Goal: Task Accomplishment & Management: Manage account settings

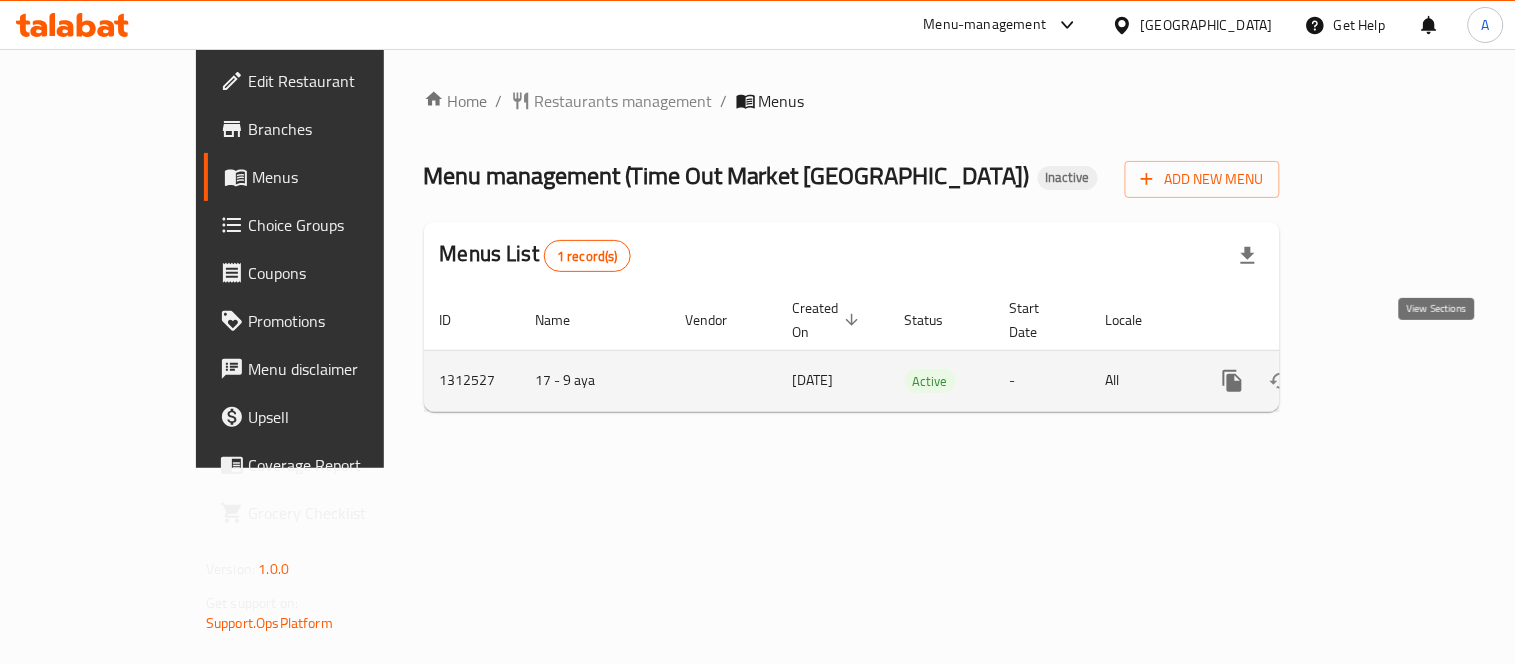
click at [1401, 374] on link "enhanced table" at bounding box center [1377, 381] width 48 height 48
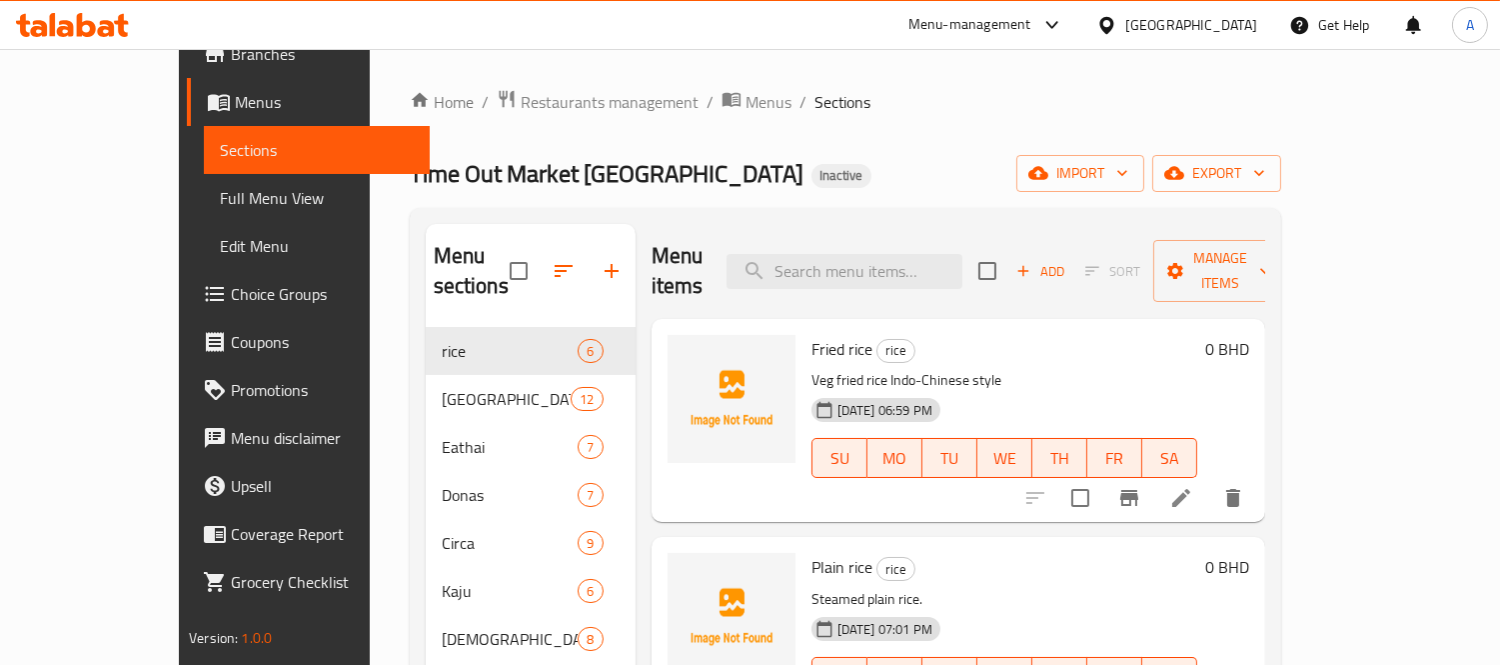
click at [628, 116] on div "Home / Restaurants management / Menus / Sections Time Out Market [GEOGRAPHIC_DA…" at bounding box center [846, 497] width 872 height 816
click at [746, 106] on span "Menus" at bounding box center [769, 102] width 46 height 24
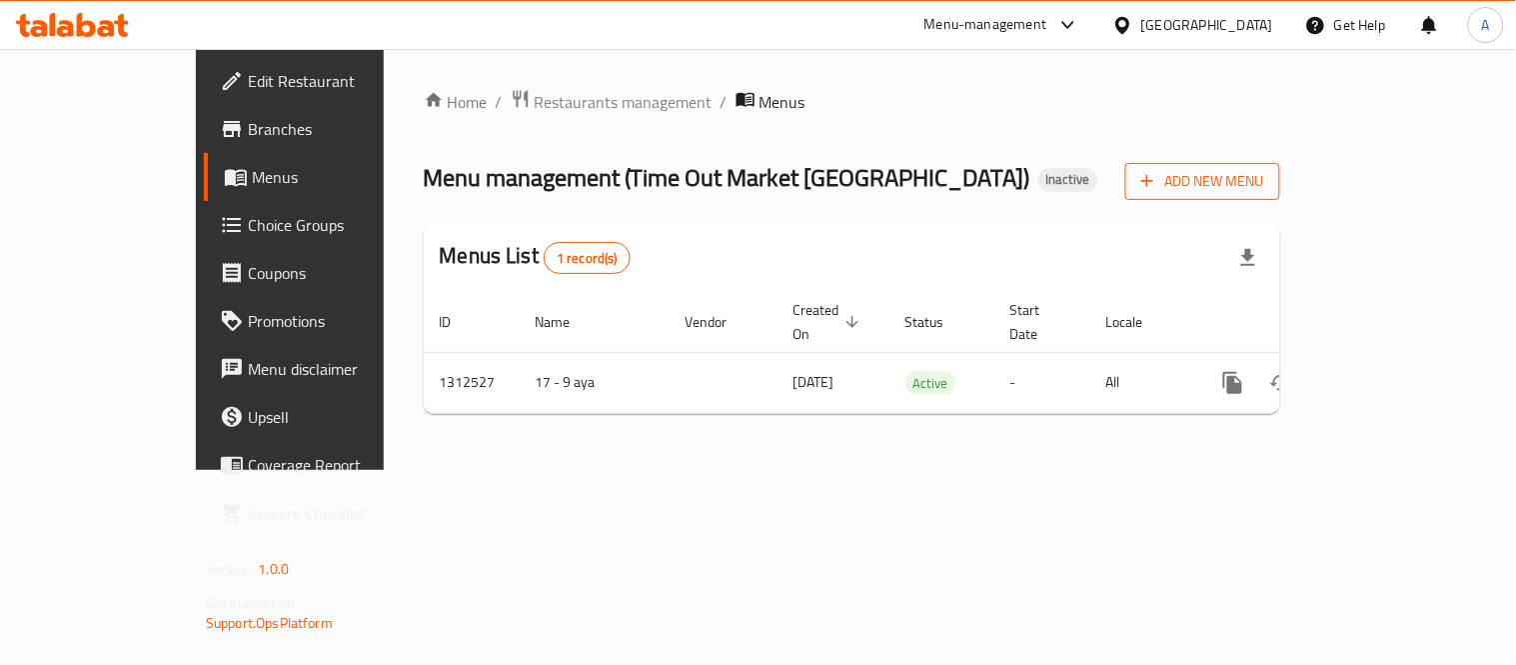
click at [1280, 196] on button "Add New Menu" at bounding box center [1202, 181] width 155 height 37
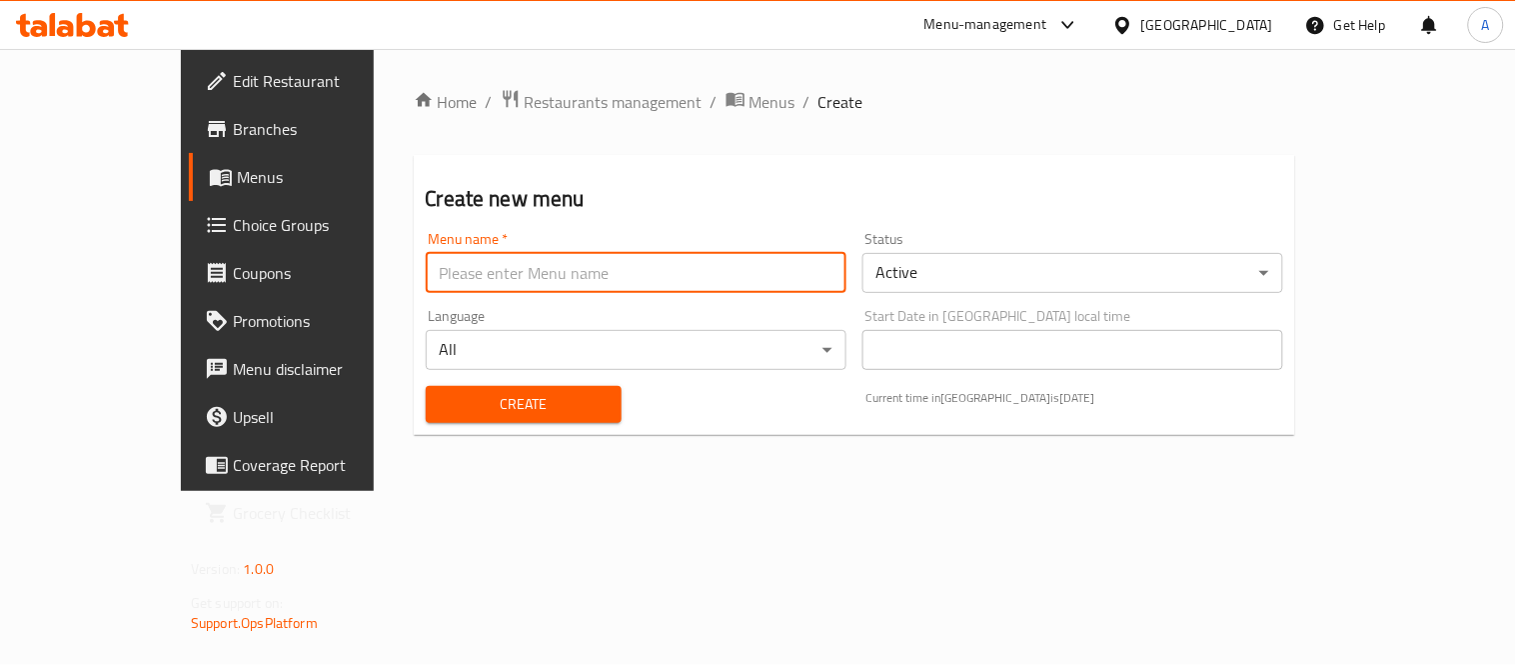
click at [552, 281] on input "text" at bounding box center [636, 273] width 421 height 40
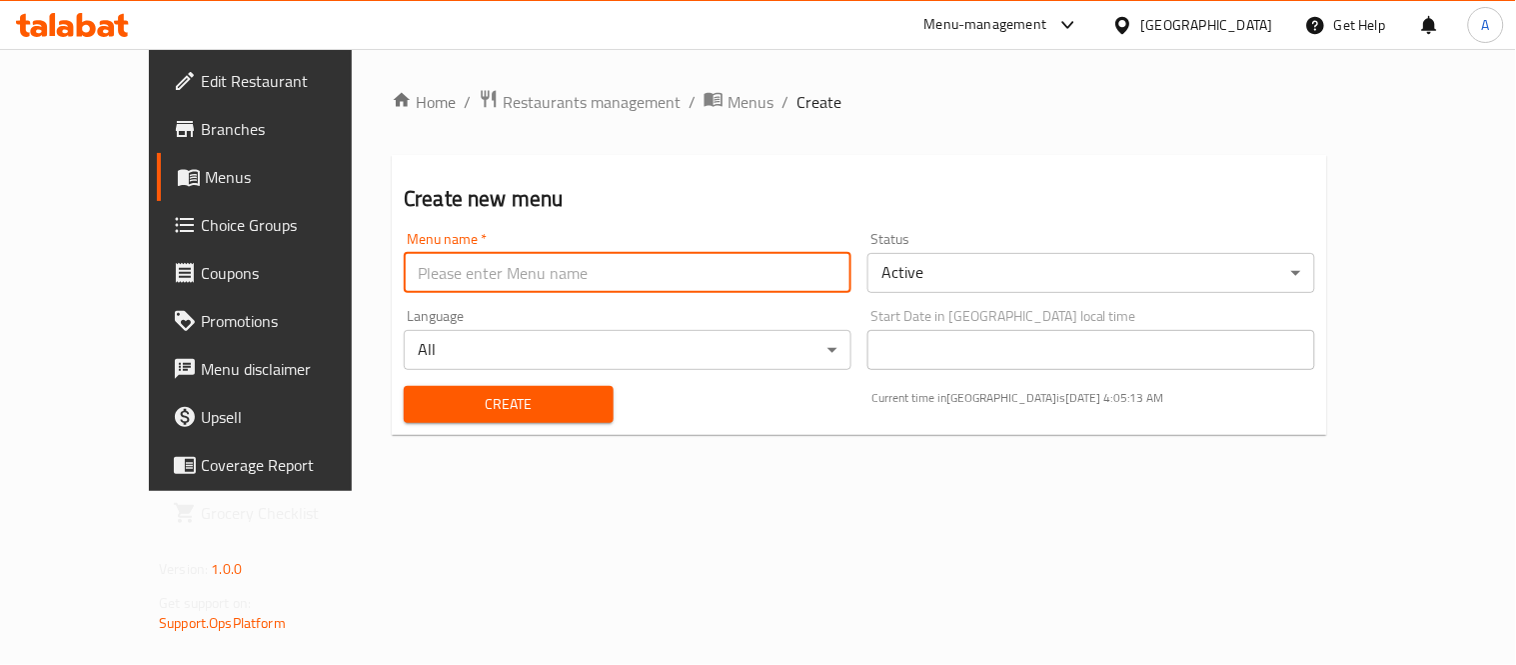
type input "Test 2"
click at [990, 283] on body "​ Menu-management [GEOGRAPHIC_DATA] Get Help A Edit Restaurant Branches Menus C…" at bounding box center [758, 357] width 1516 height 616
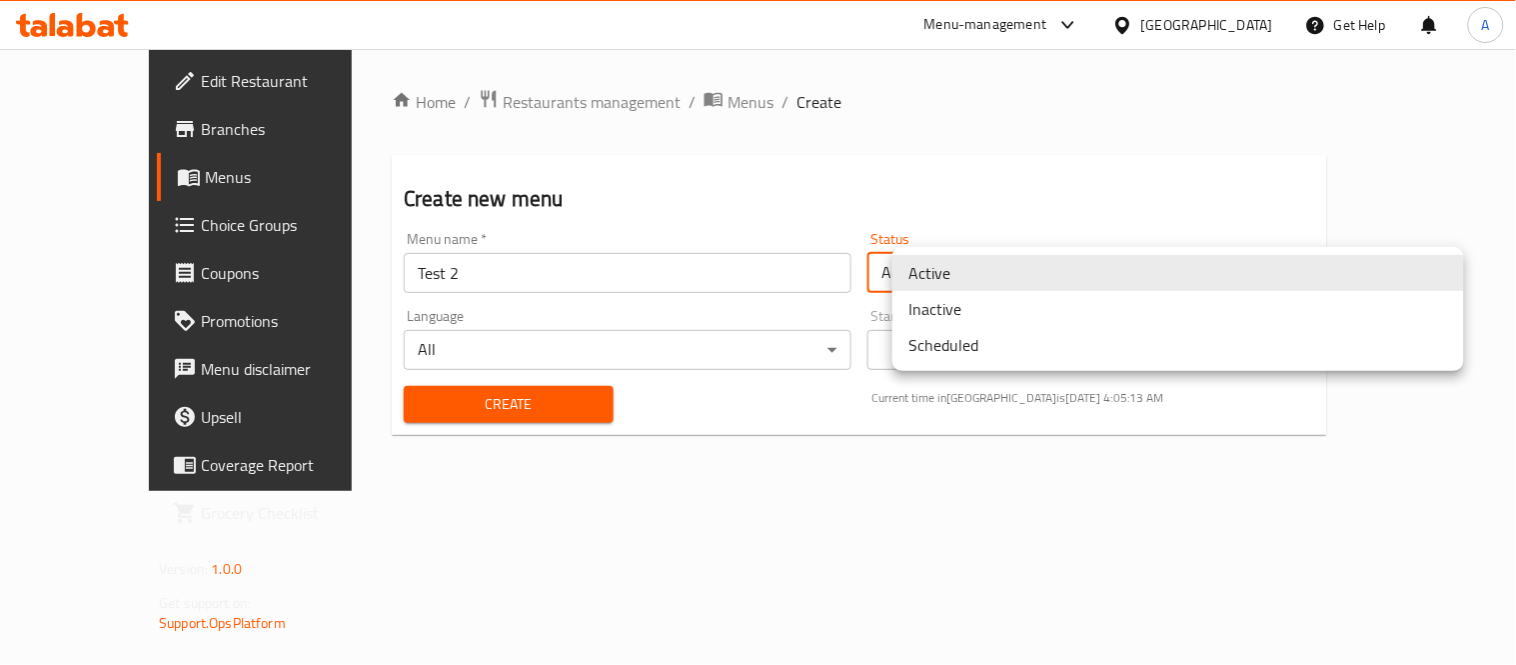
click at [953, 307] on li "Inactive" at bounding box center [1179, 309] width 572 height 36
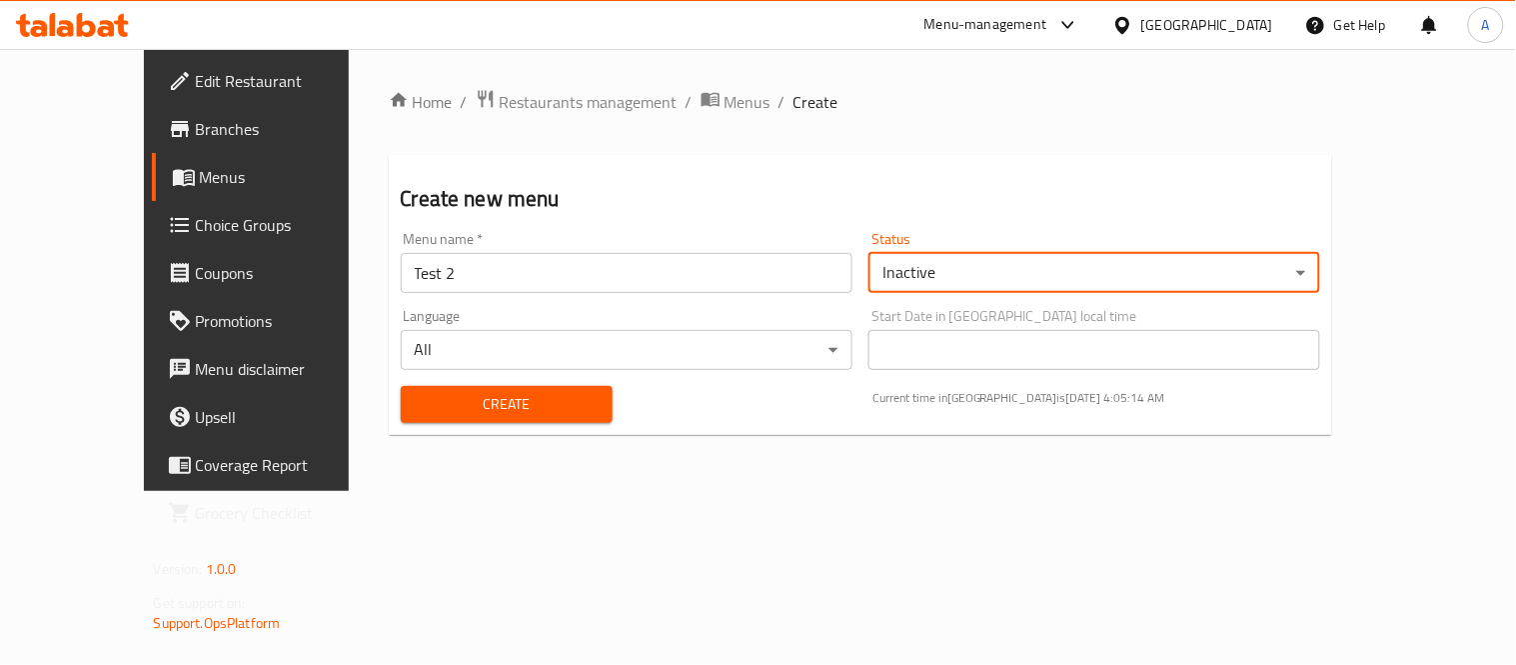
click at [494, 431] on div "Create" at bounding box center [507, 404] width 236 height 61
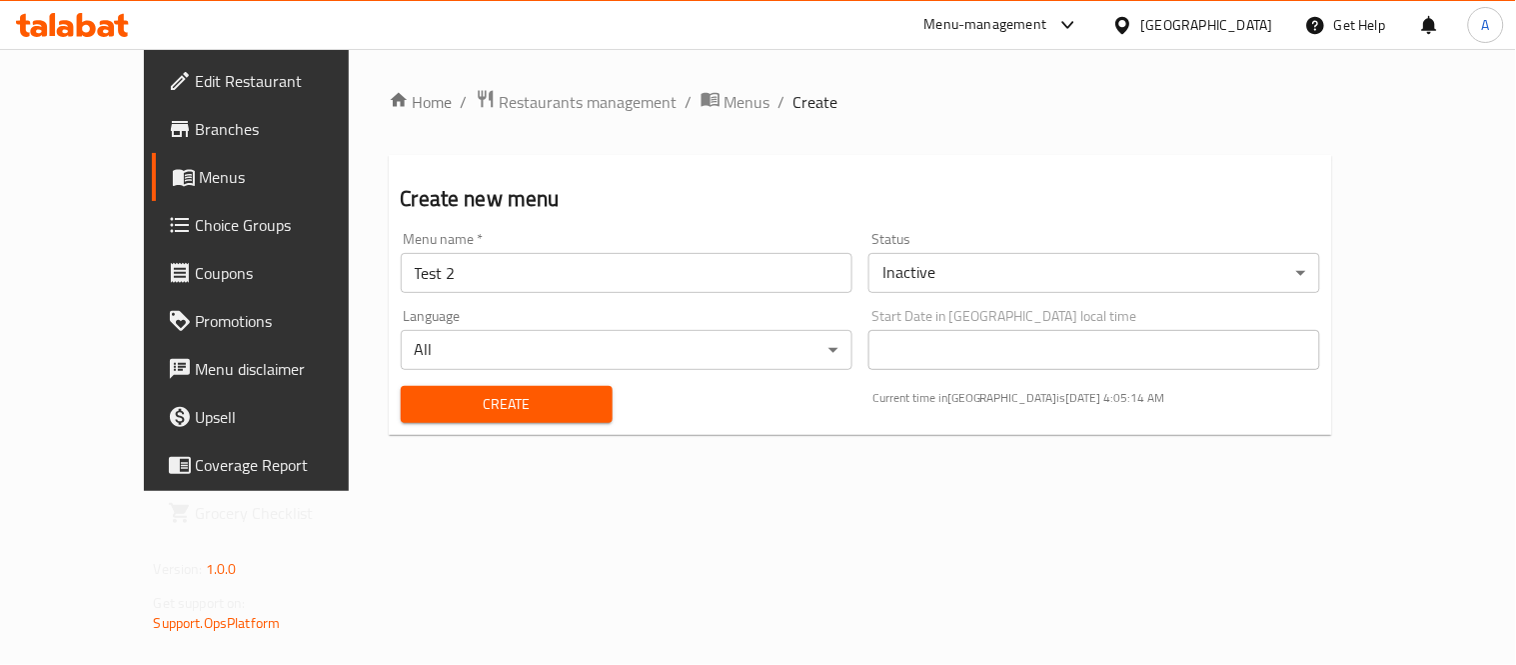
click at [476, 392] on span "Create" at bounding box center [507, 404] width 180 height 25
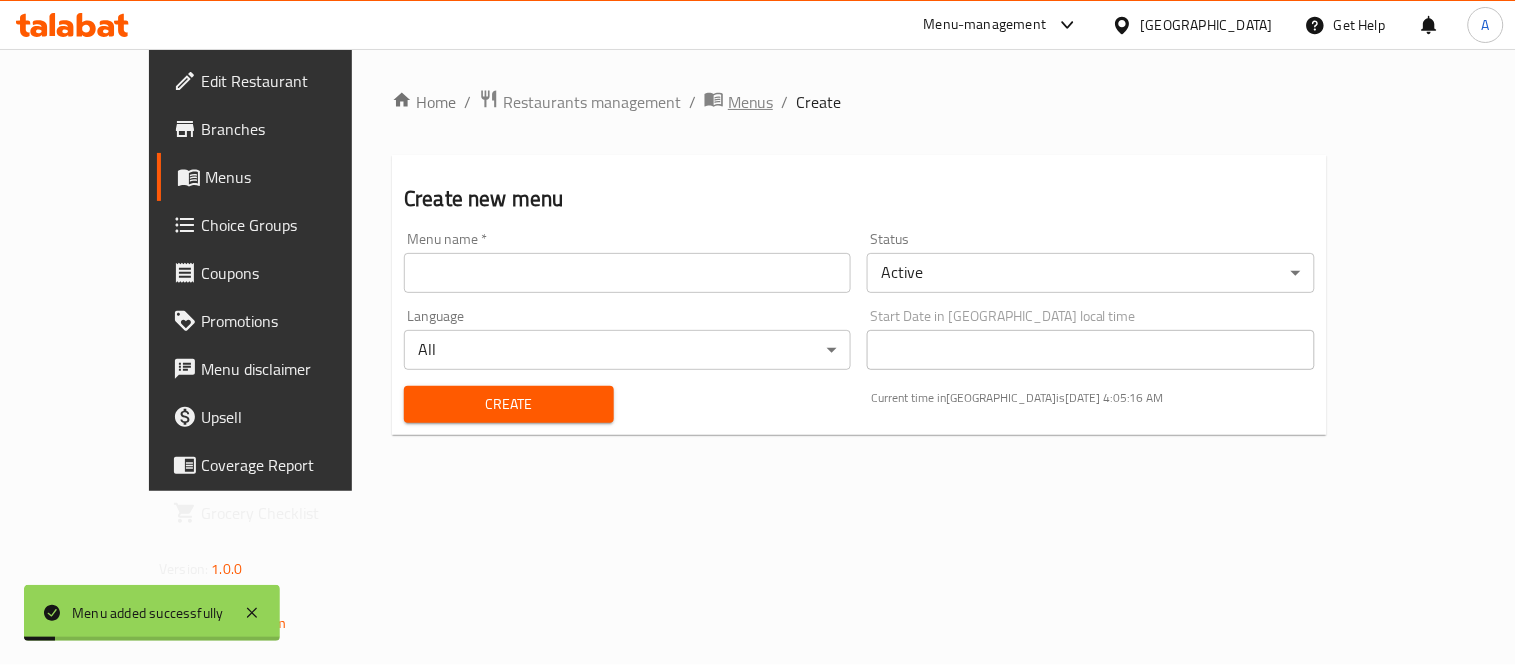
click at [728, 100] on span "Menus" at bounding box center [751, 102] width 46 height 24
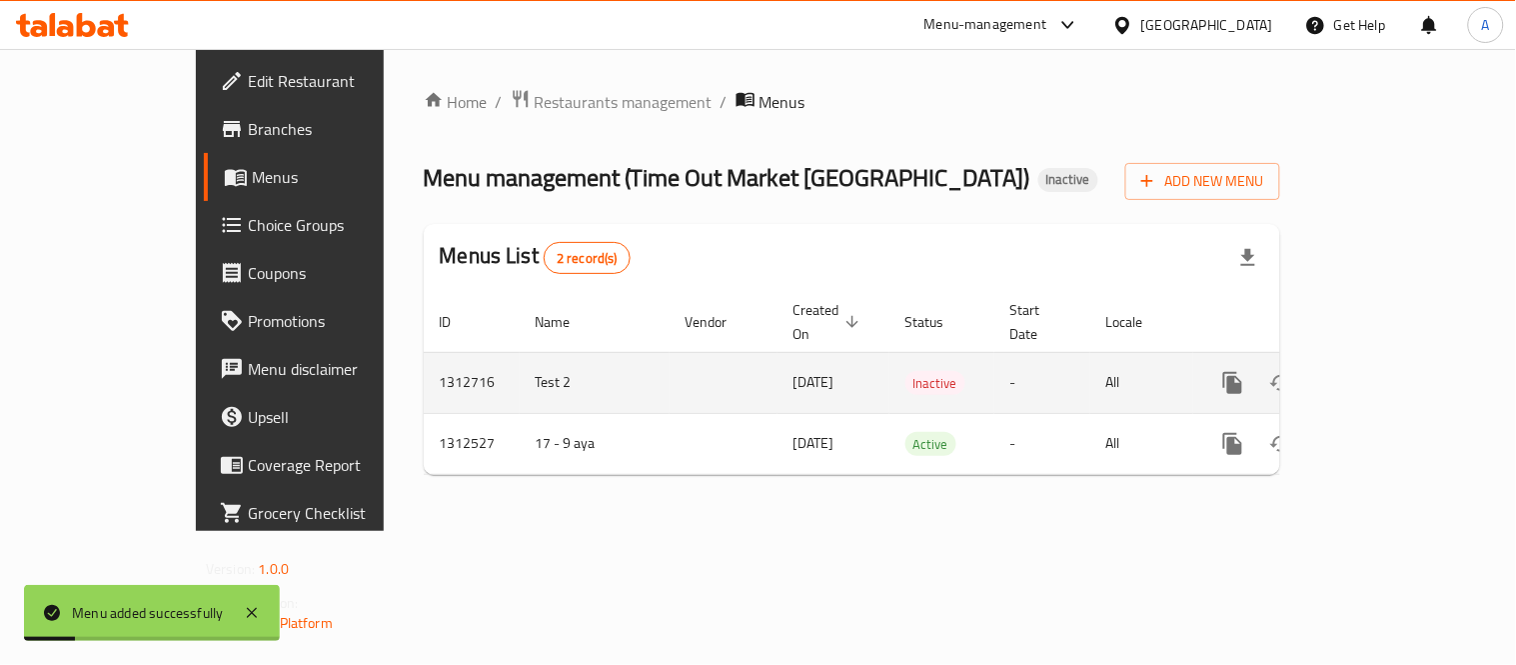
click at [1401, 367] on link "enhanced table" at bounding box center [1377, 383] width 48 height 48
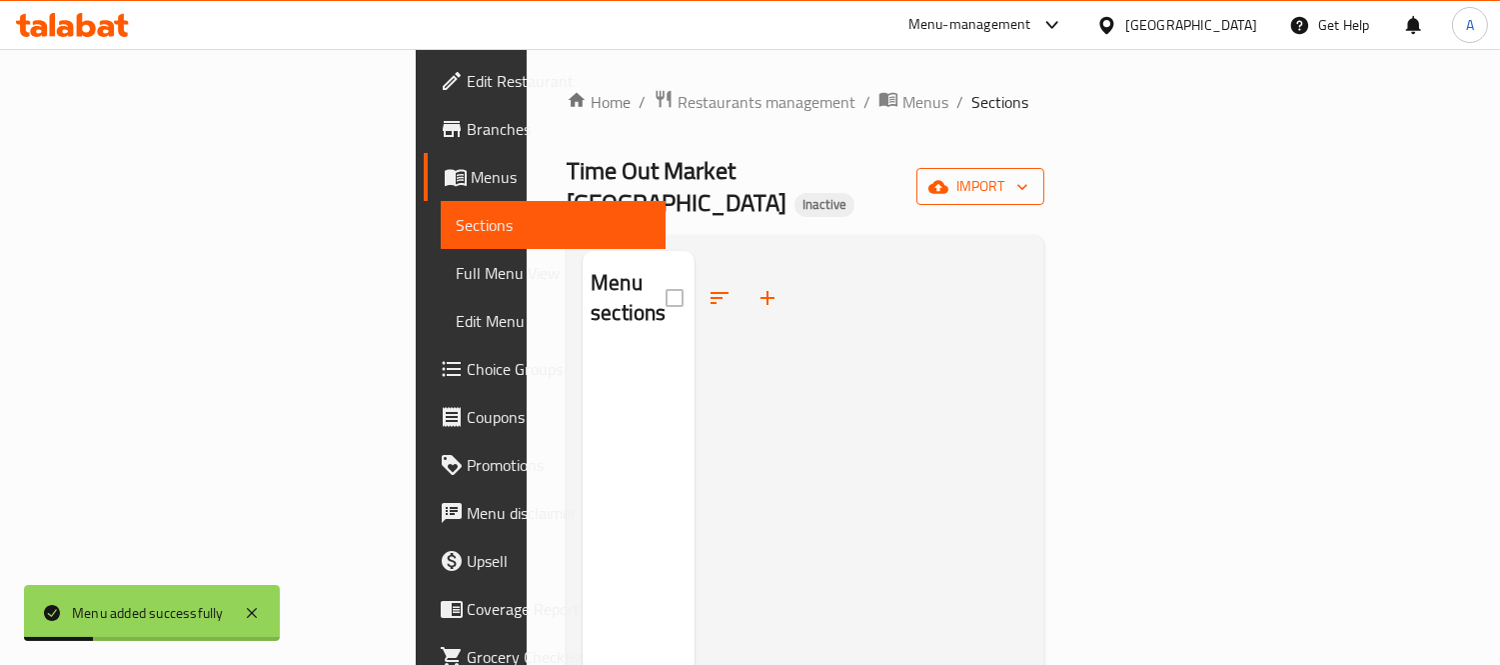
click at [1028, 174] on span "import" at bounding box center [981, 186] width 96 height 25
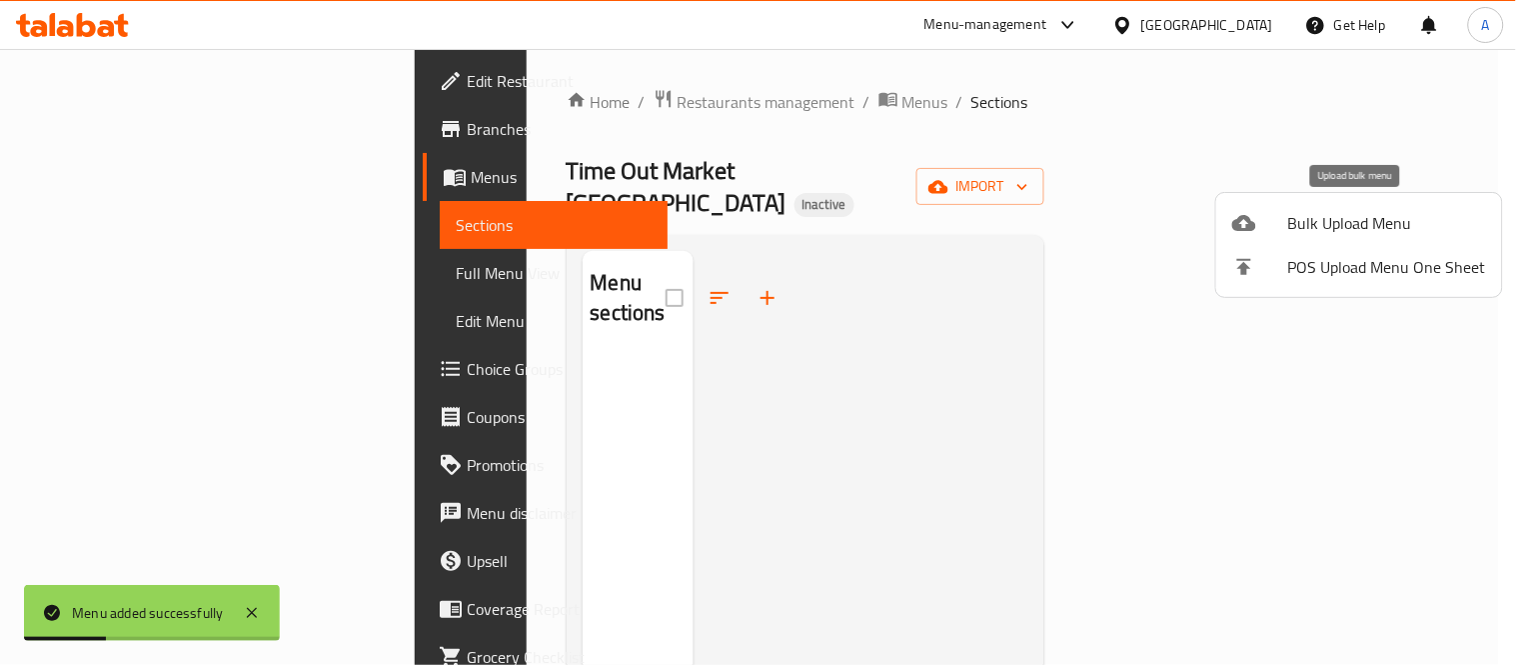
click at [1304, 211] on span "Bulk Upload Menu" at bounding box center [1387, 223] width 198 height 24
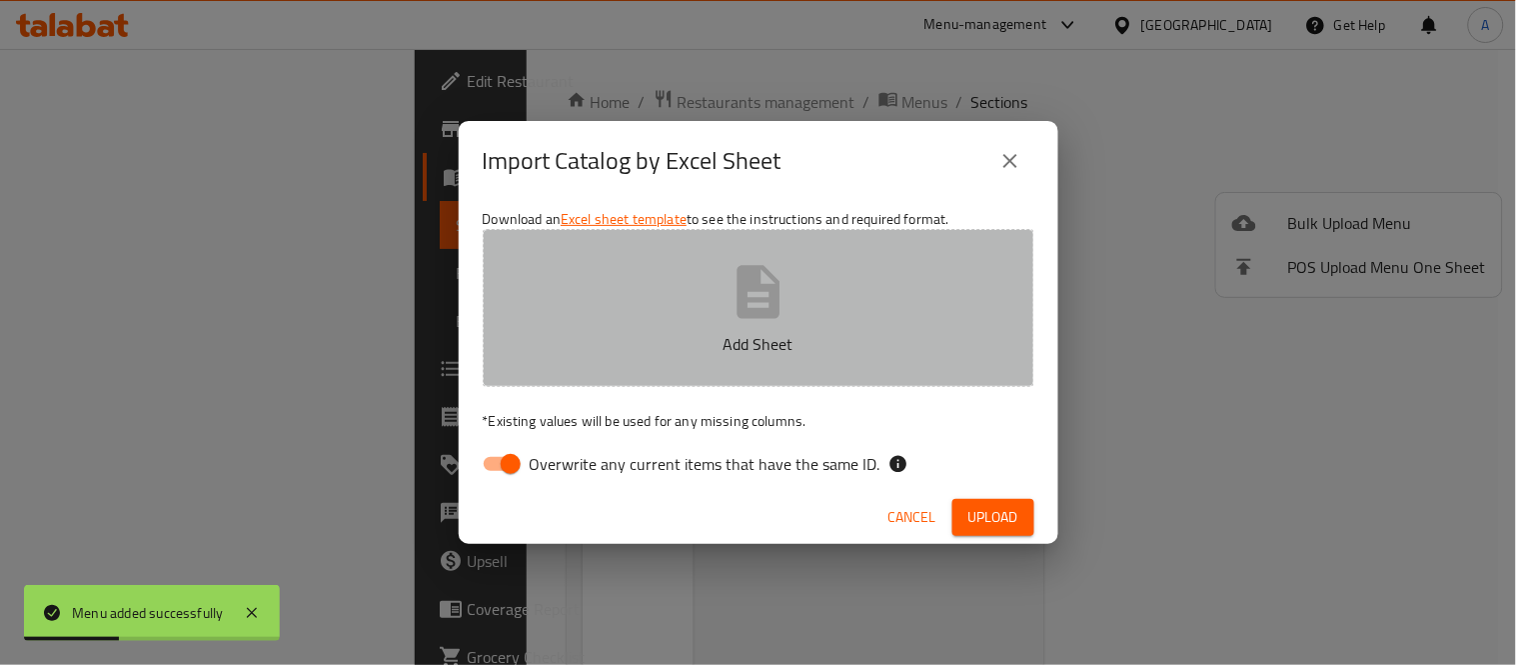
click at [943, 298] on button "Add Sheet" at bounding box center [759, 308] width 552 height 158
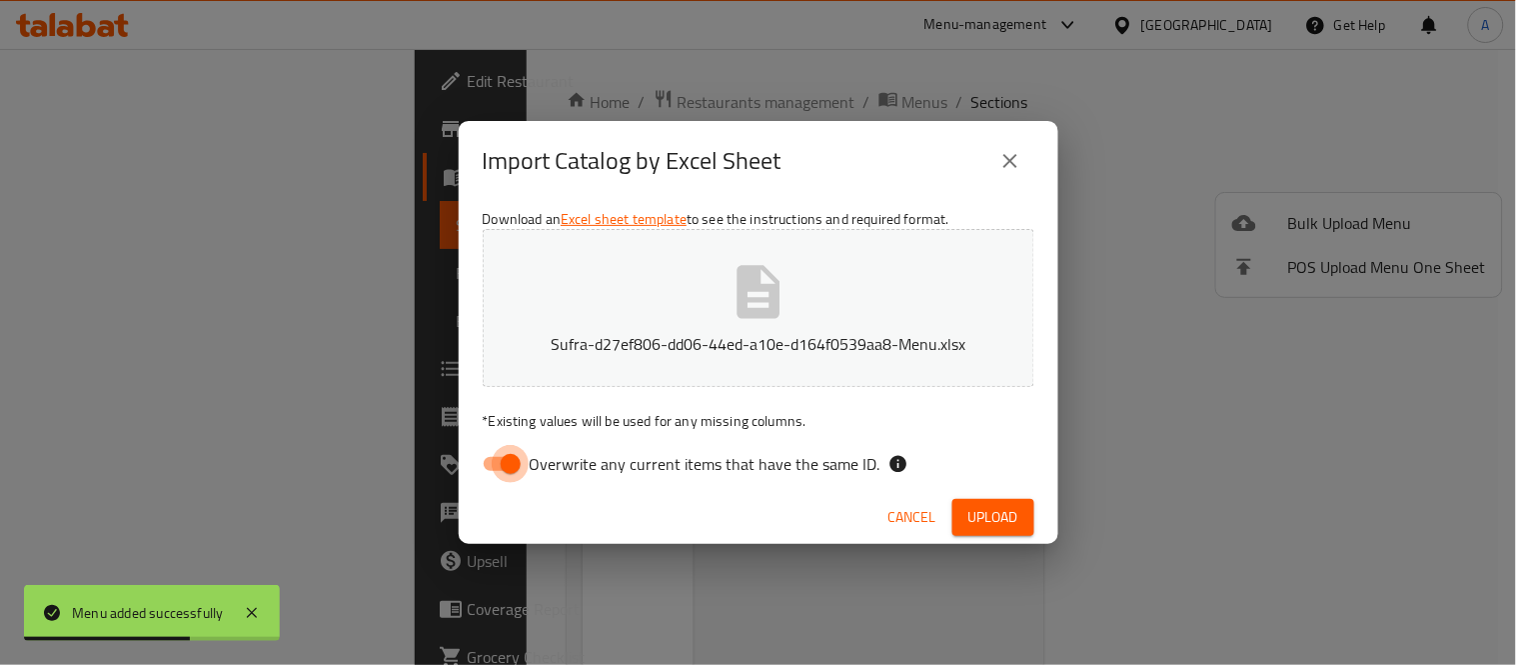
click at [513, 474] on input "Overwrite any current items that have the same ID." at bounding box center [511, 464] width 114 height 38
checkbox input "false"
click at [1009, 526] on span "Upload" at bounding box center [994, 517] width 50 height 25
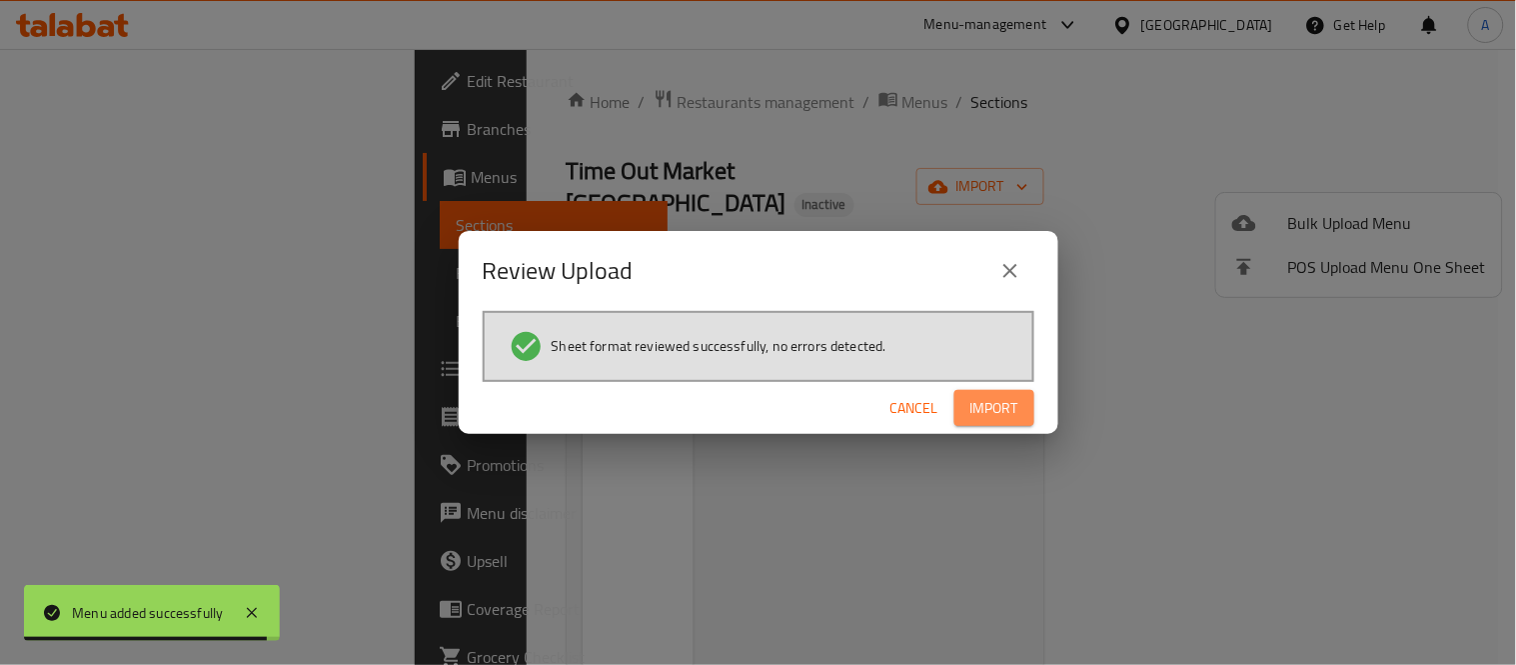
click at [985, 398] on span "Import" at bounding box center [994, 408] width 48 height 25
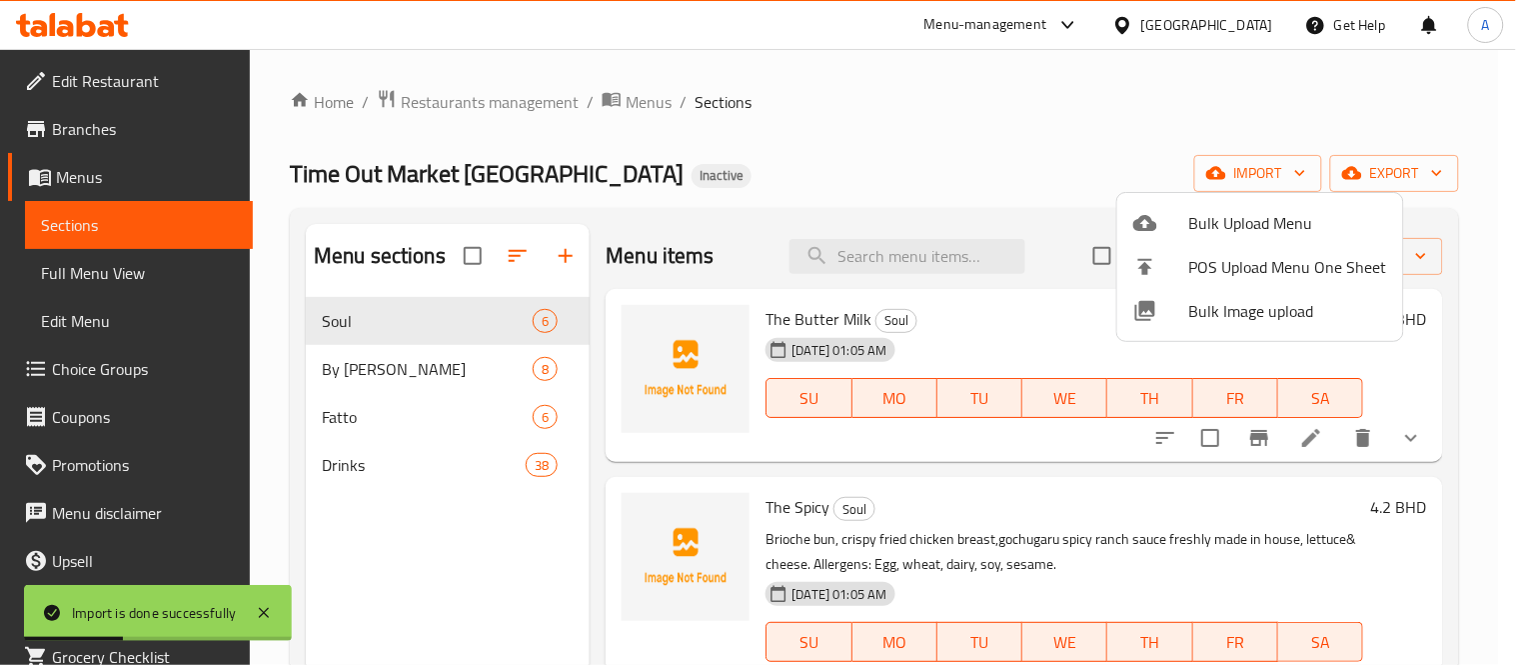
click at [430, 434] on div at bounding box center [758, 332] width 1516 height 665
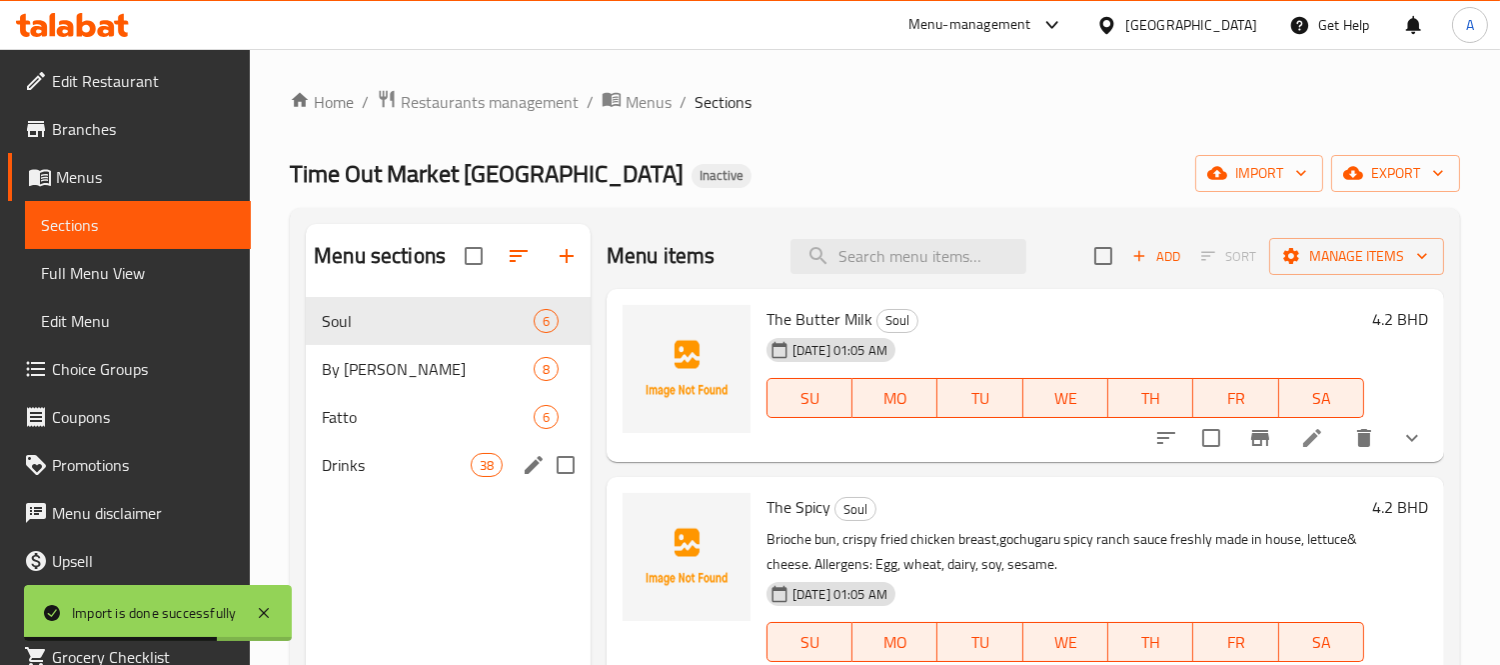
click at [395, 473] on span "Drinks" at bounding box center [396, 465] width 148 height 24
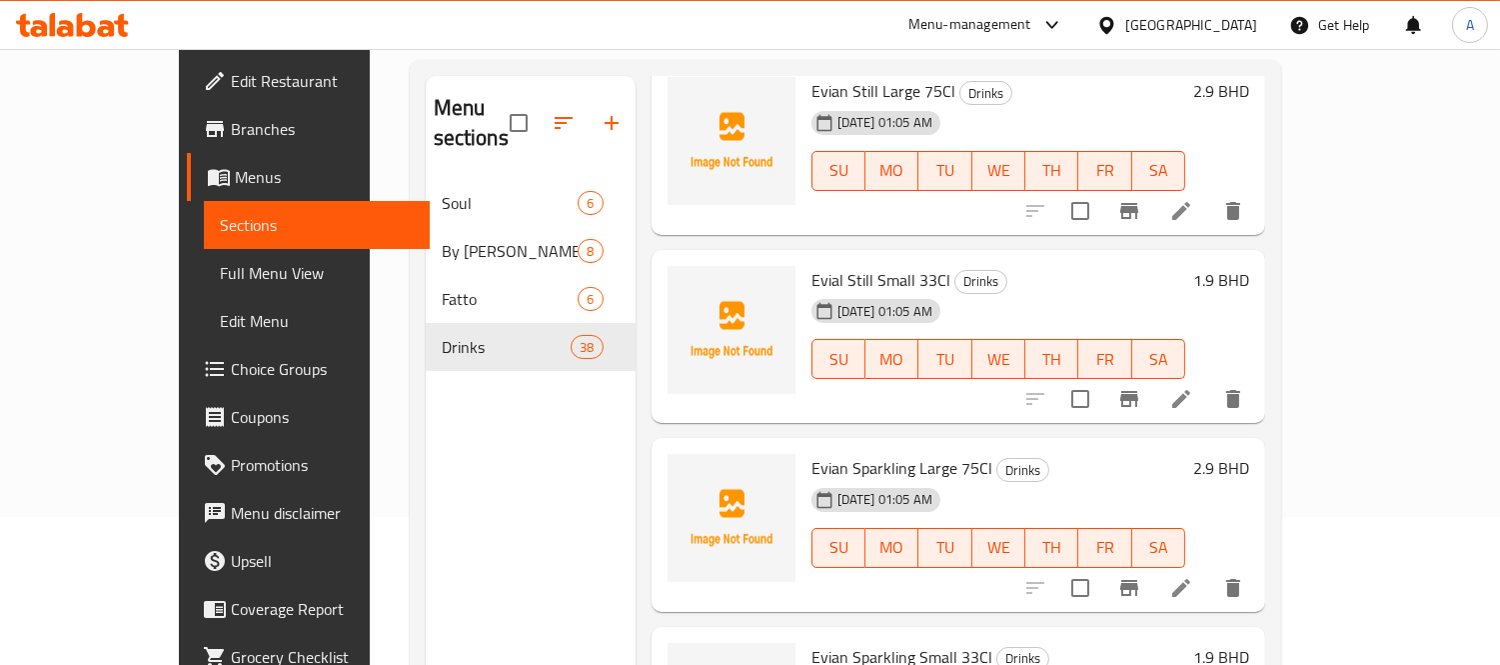
scroll to position [280, 0]
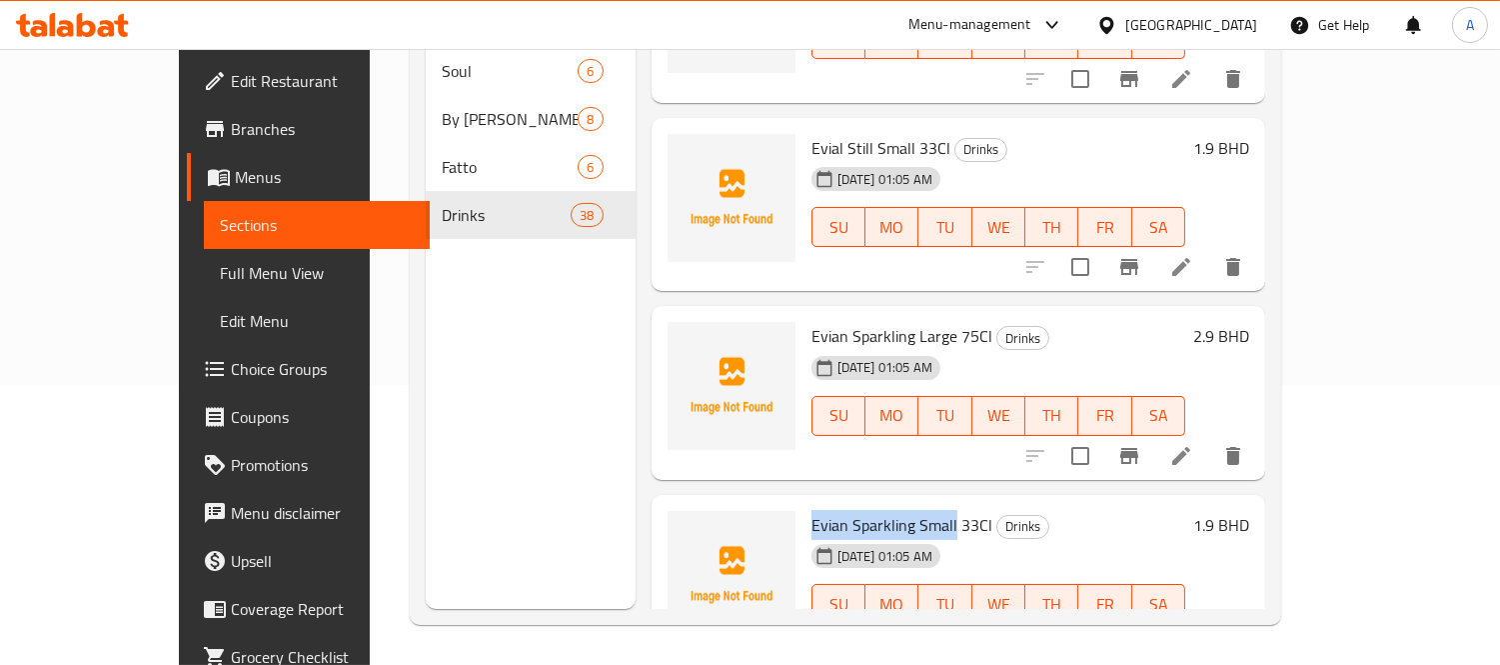
drag, startPoint x: 767, startPoint y: 466, endPoint x: 910, endPoint y: 466, distance: 142.9
click at [910, 510] on span "Evian Sparkling Small 33Cl" at bounding box center [902, 525] width 181 height 30
copy span "Evian Sparkling Small"
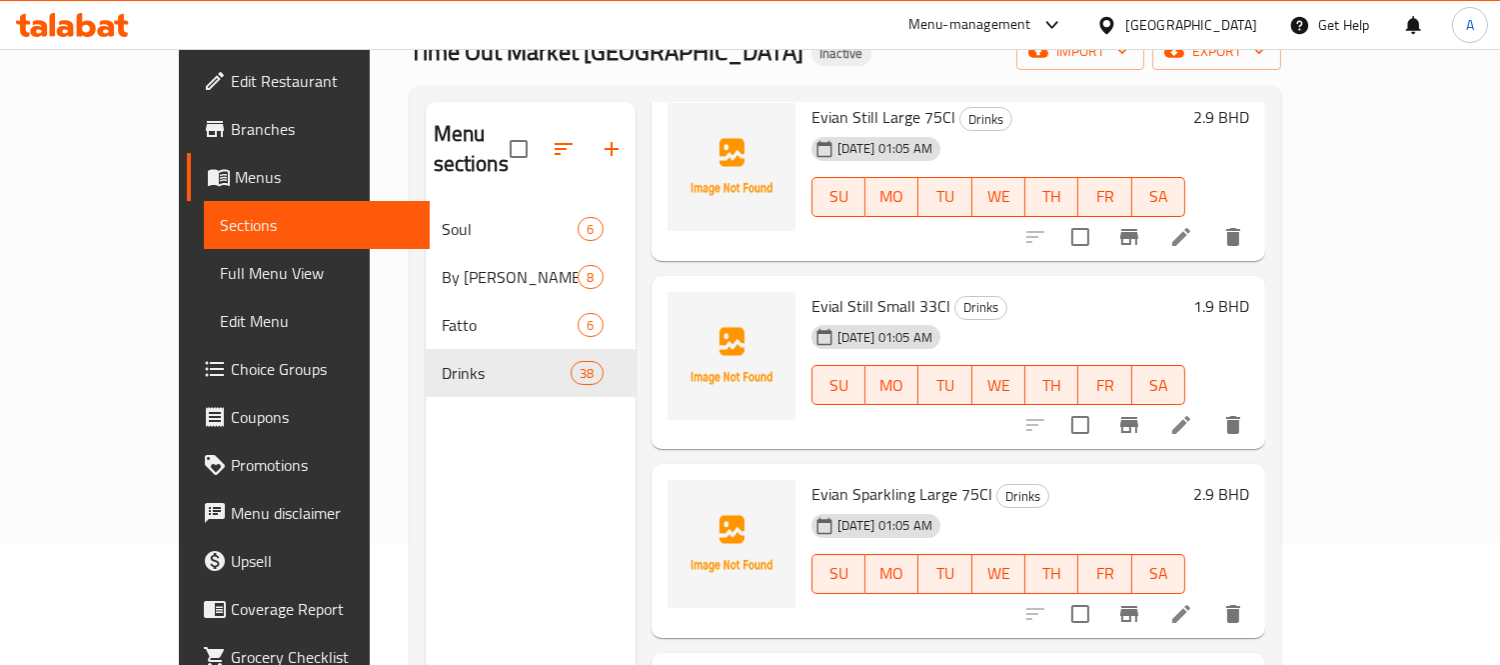
scroll to position [0, 0]
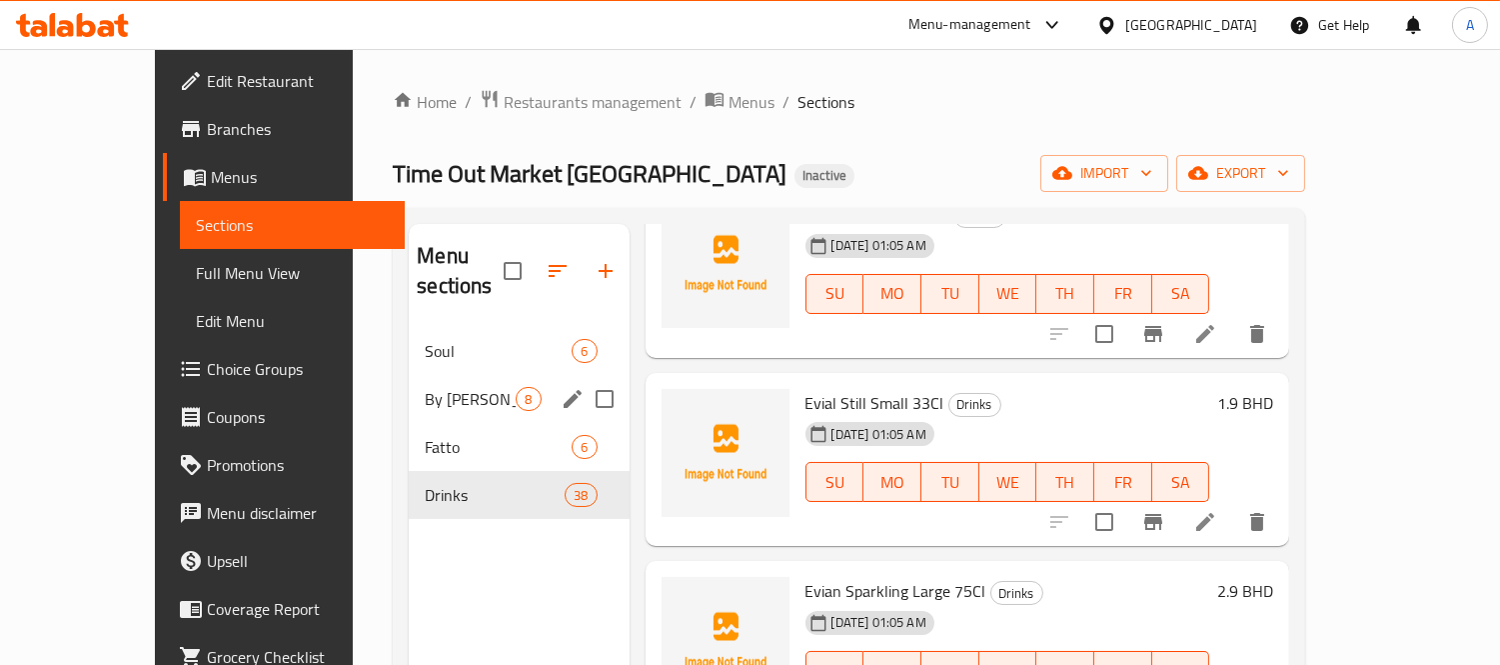
click at [425, 387] on span "By [PERSON_NAME]" at bounding box center [470, 399] width 91 height 24
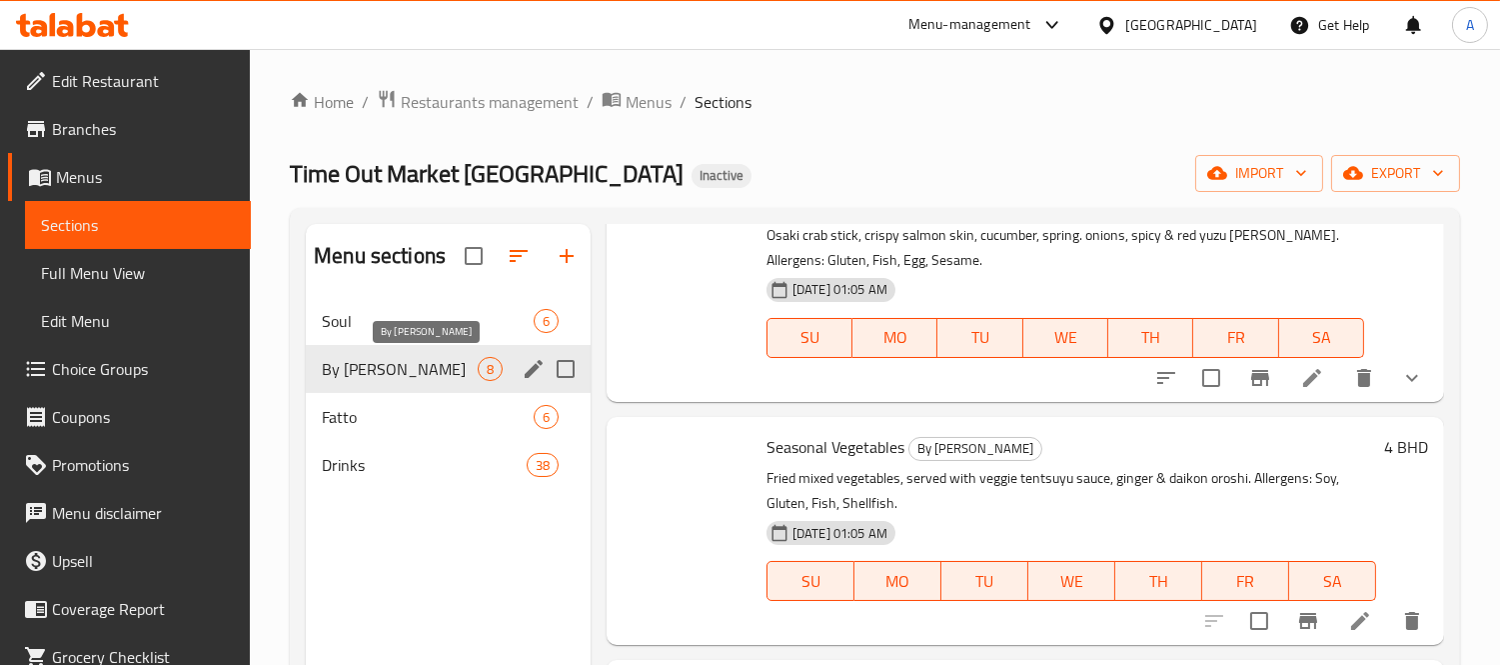
scroll to position [1280, 0]
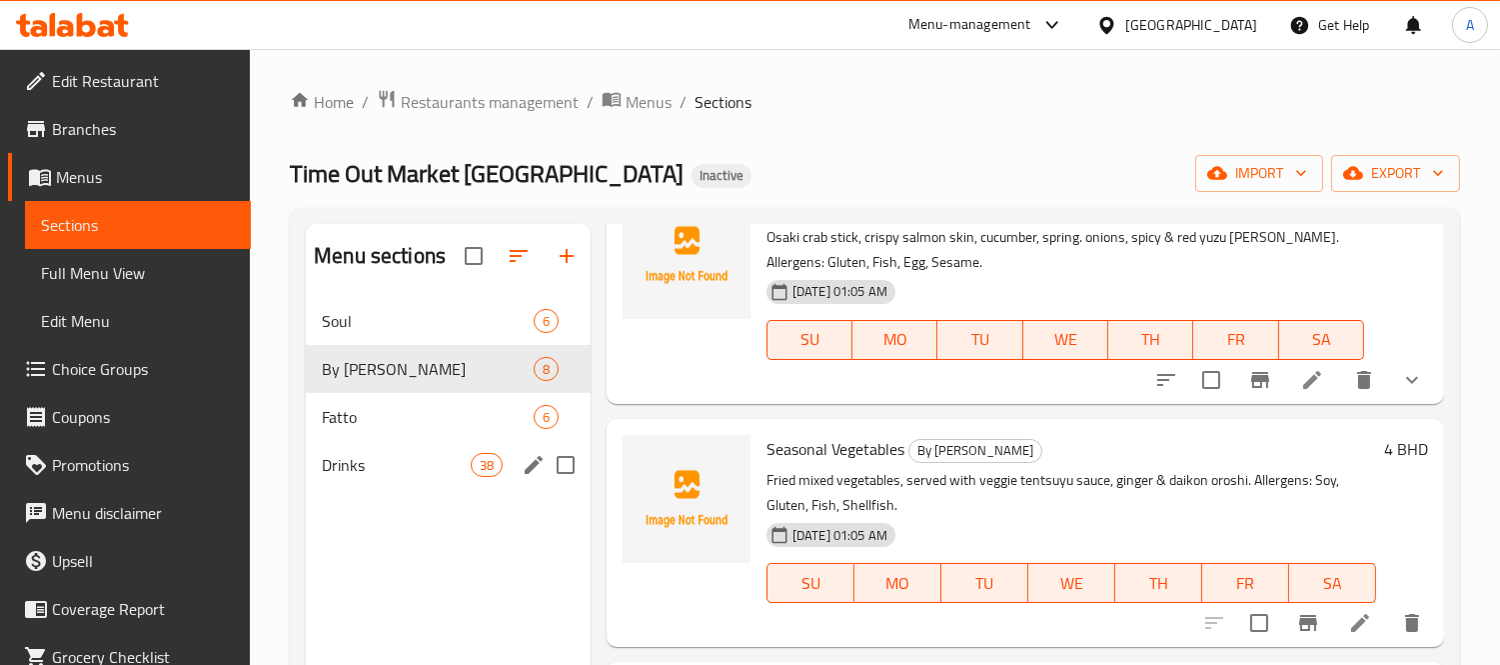
click at [375, 420] on span "Fatto" at bounding box center [428, 417] width 212 height 24
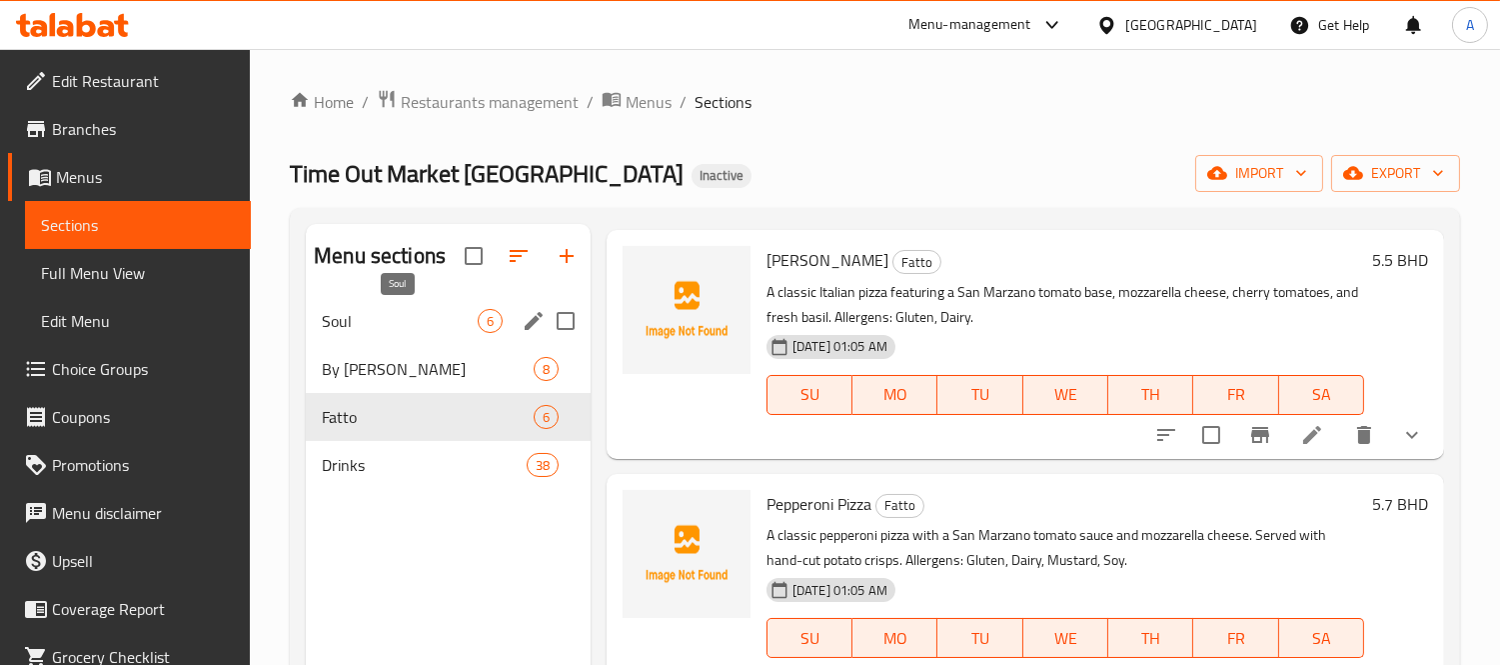
click at [418, 310] on span "Soul" at bounding box center [400, 321] width 156 height 24
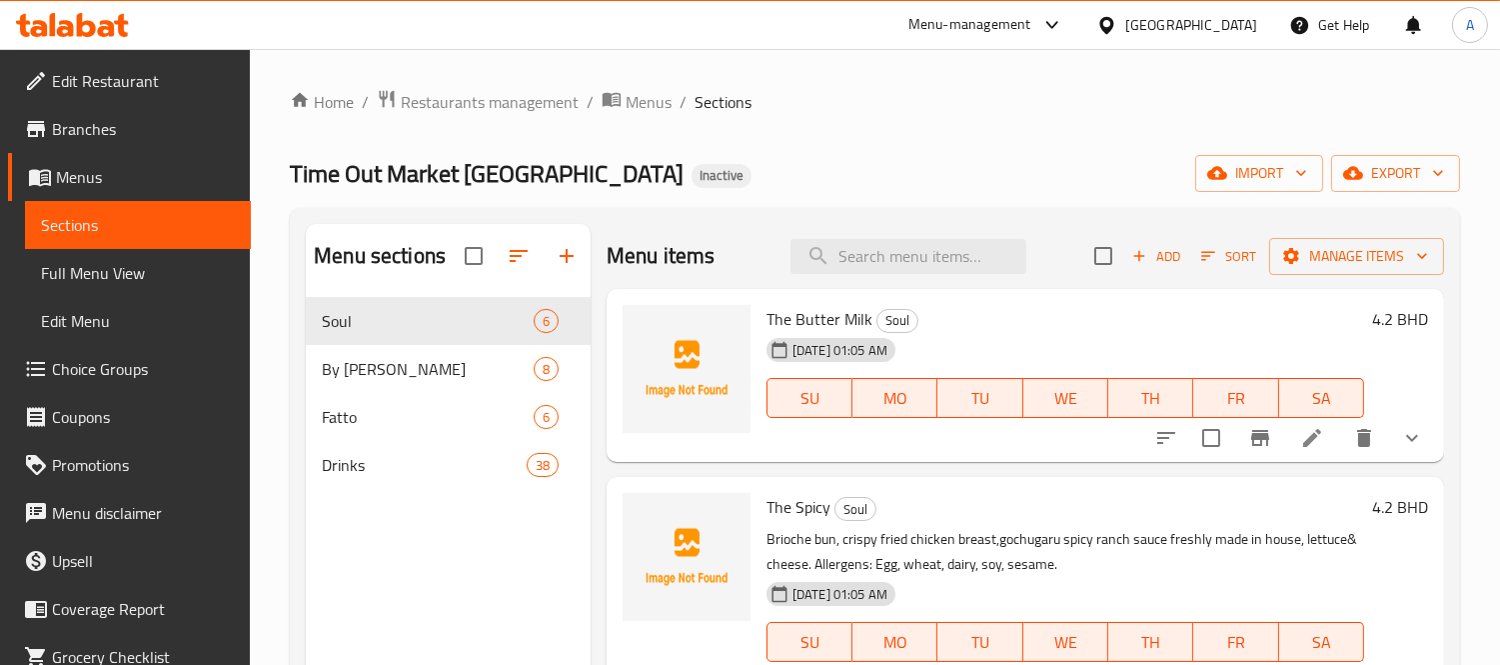
click at [1303, 442] on icon at bounding box center [1312, 438] width 18 height 18
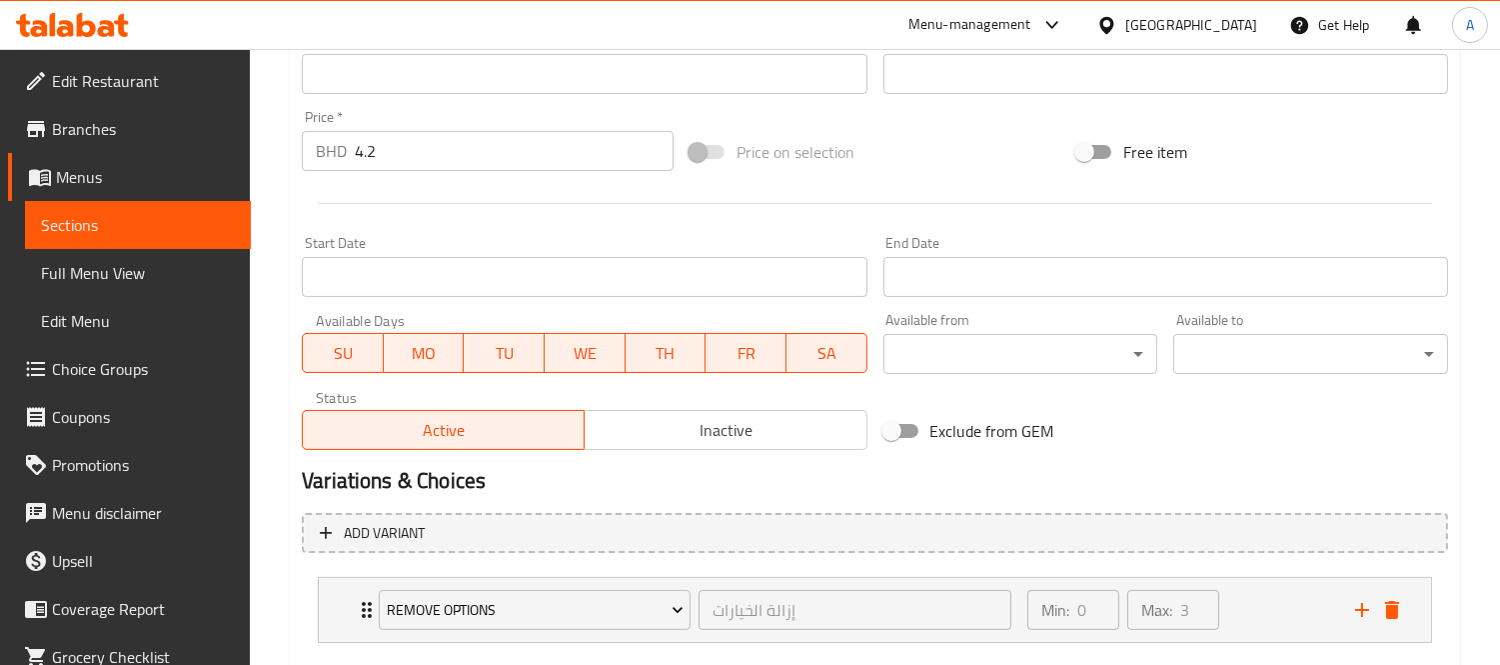
scroll to position [778, 0]
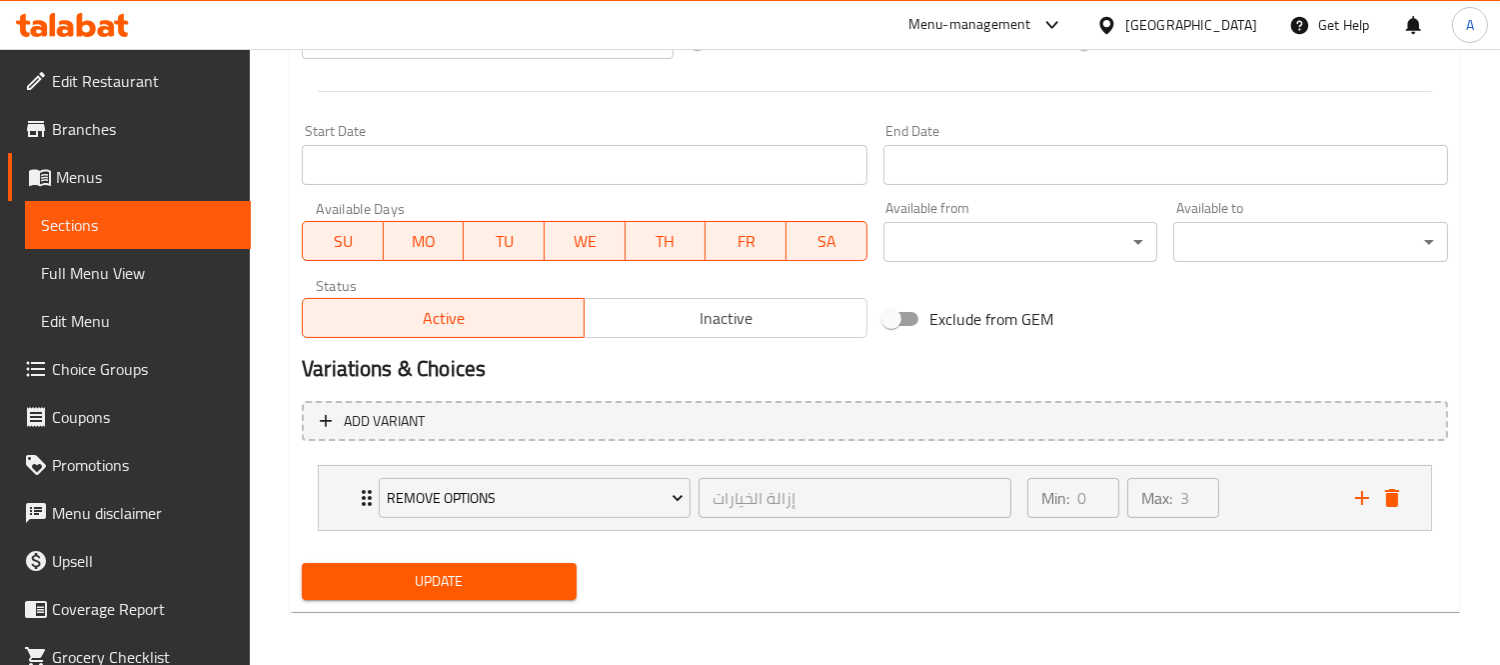
click at [540, 486] on span "Remove Options" at bounding box center [535, 498] width 297 height 25
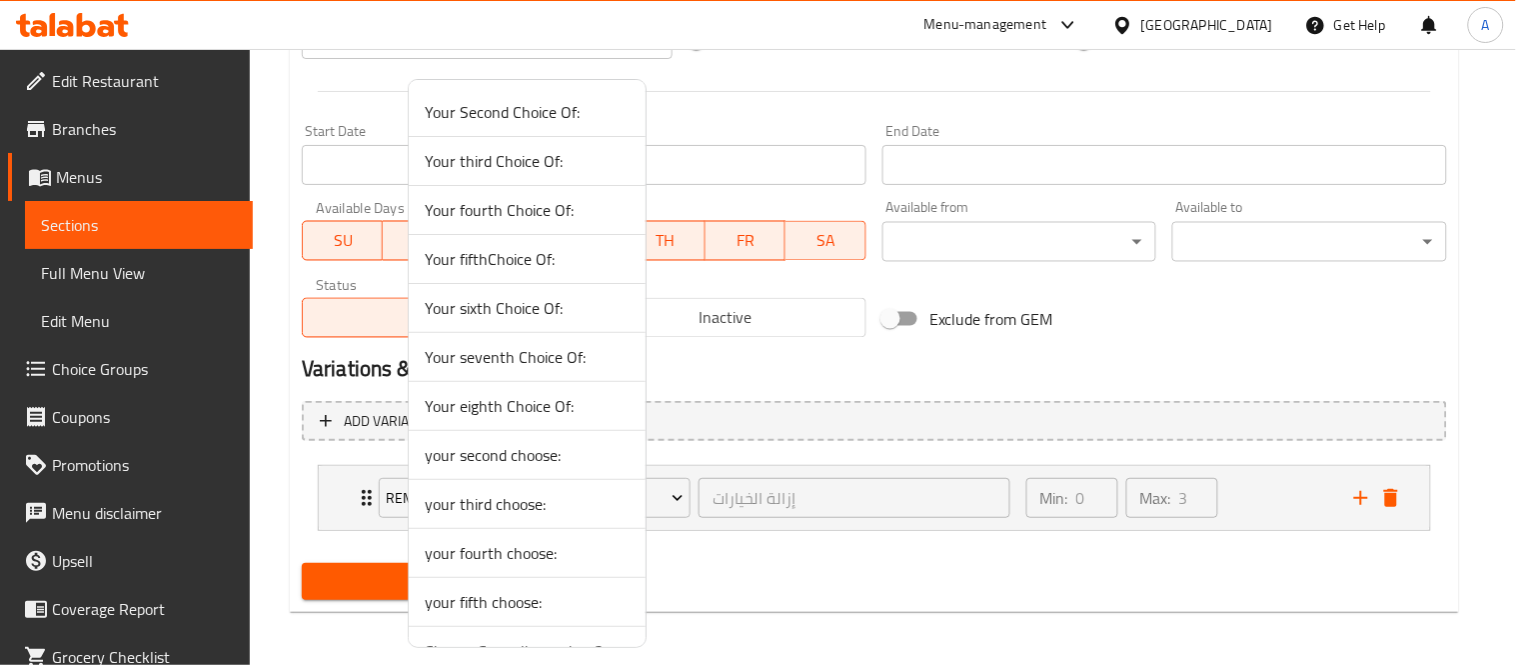
click at [298, 531] on div at bounding box center [758, 332] width 1516 height 665
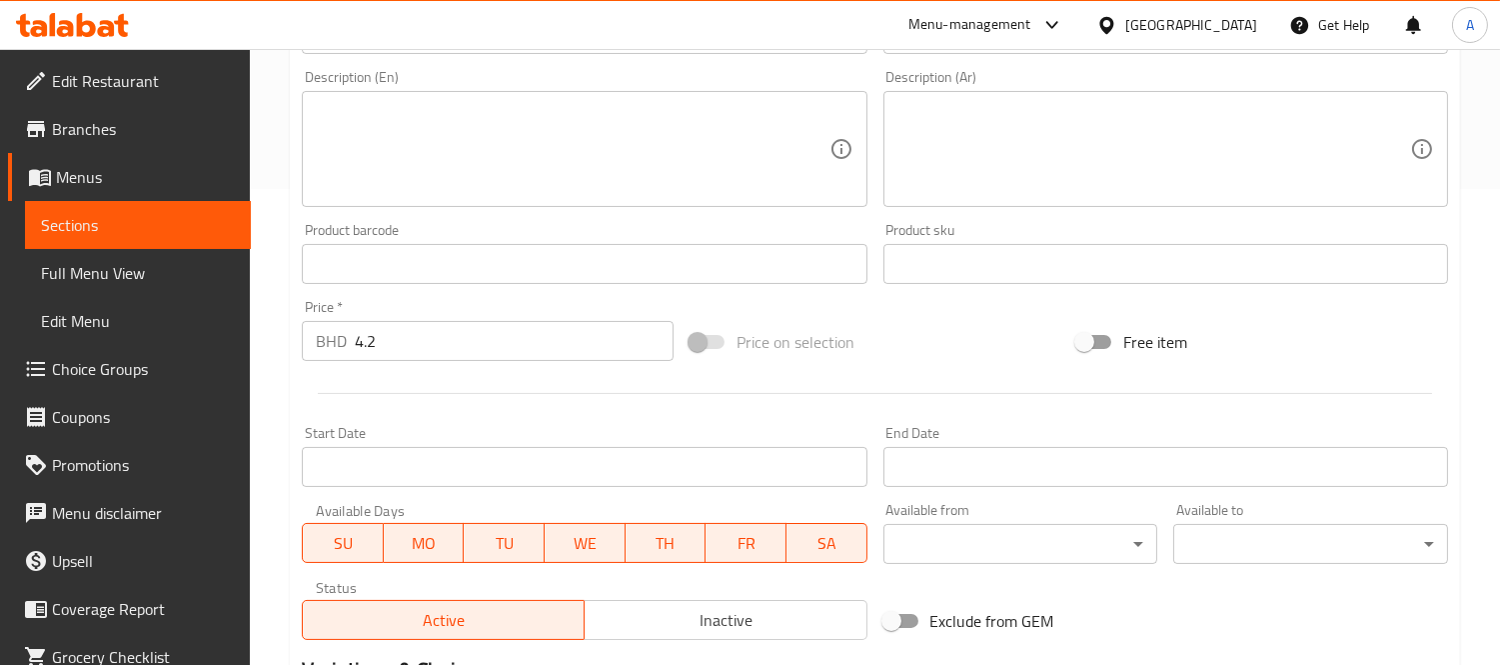
scroll to position [223, 0]
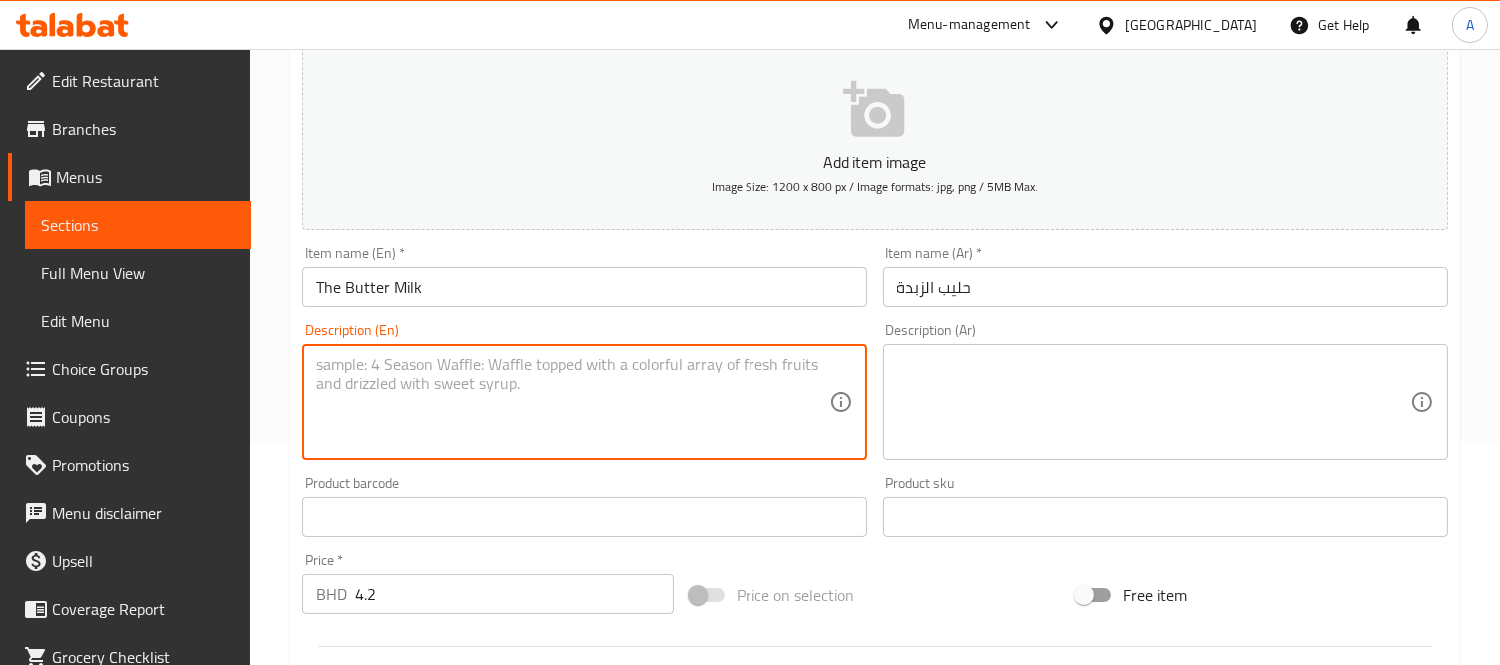
click at [528, 415] on textarea at bounding box center [572, 402] width 513 height 95
paste textarea "Brioche bun, crispy fried chicken breast, handcrafted soul sauce، lettuce & che…"
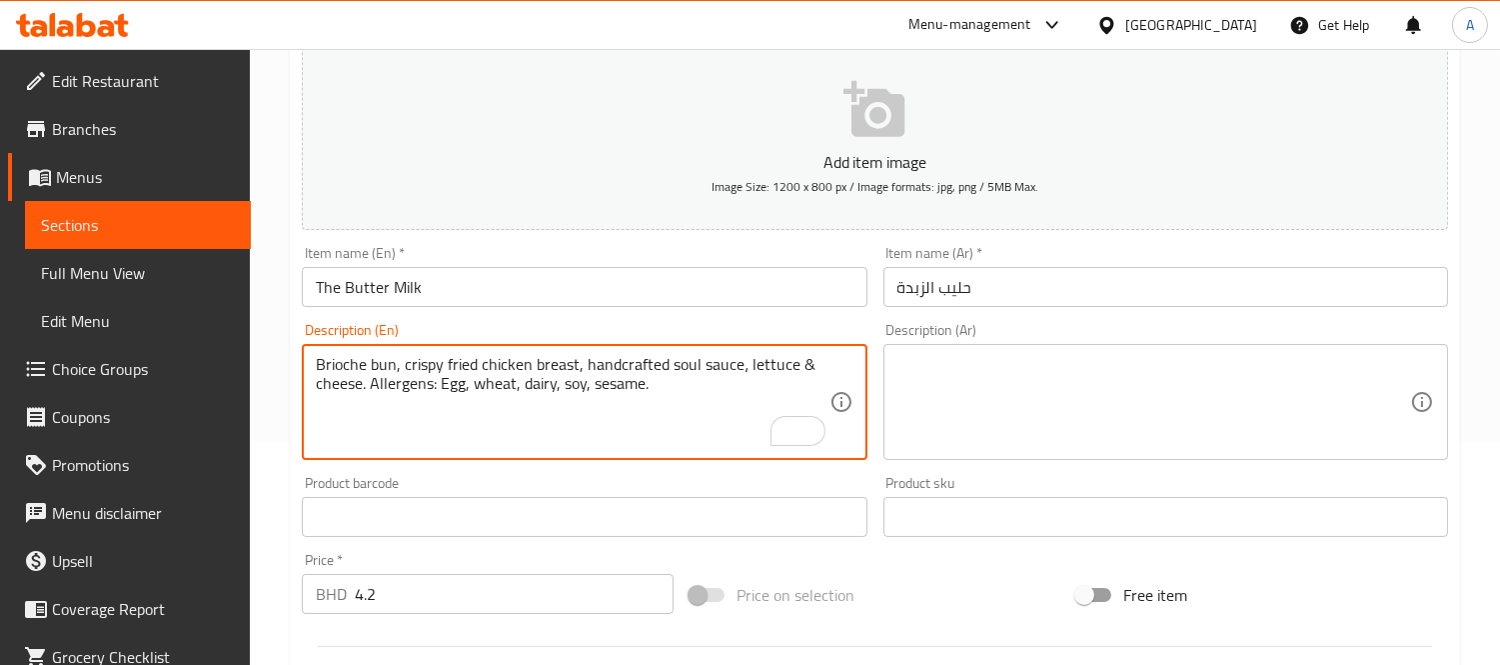
type textarea "Brioche bun, crispy fried chicken breast, handcrafted soul sauce، lettuce & che…"
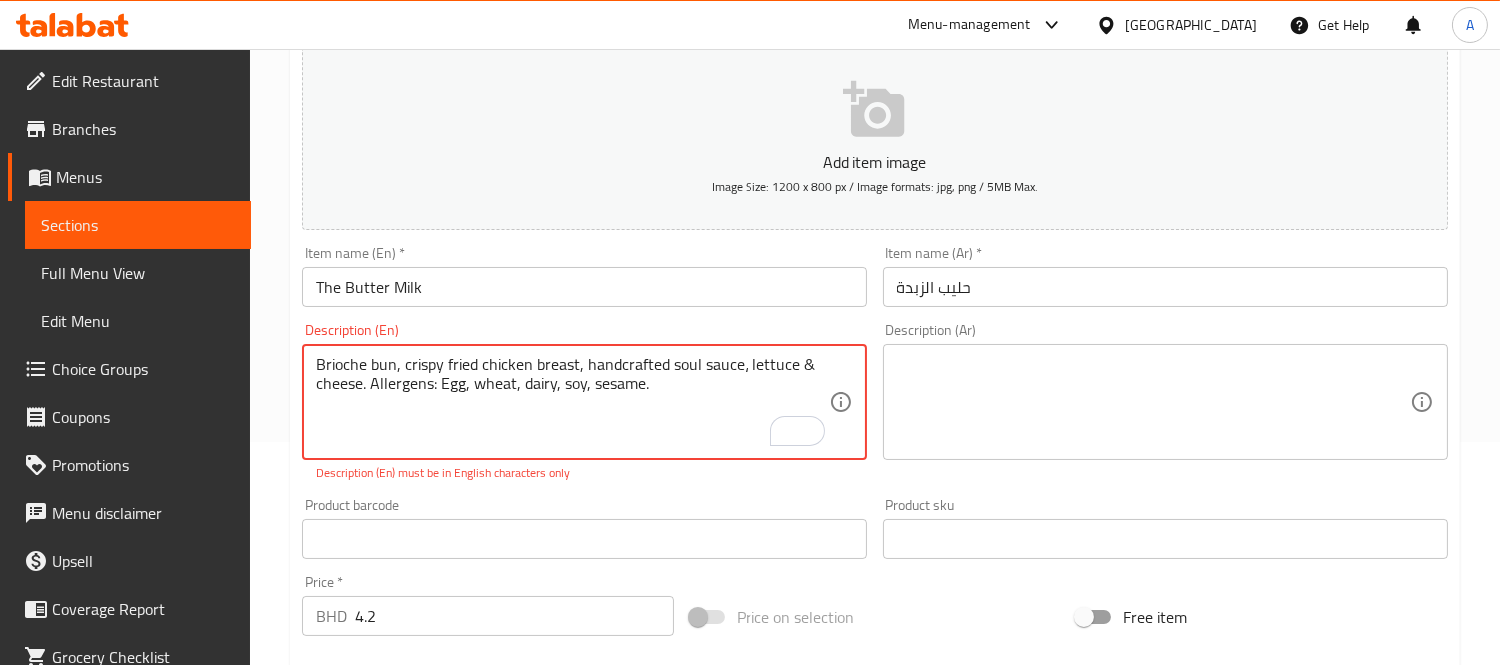
click at [1021, 390] on textarea at bounding box center [1154, 402] width 513 height 95
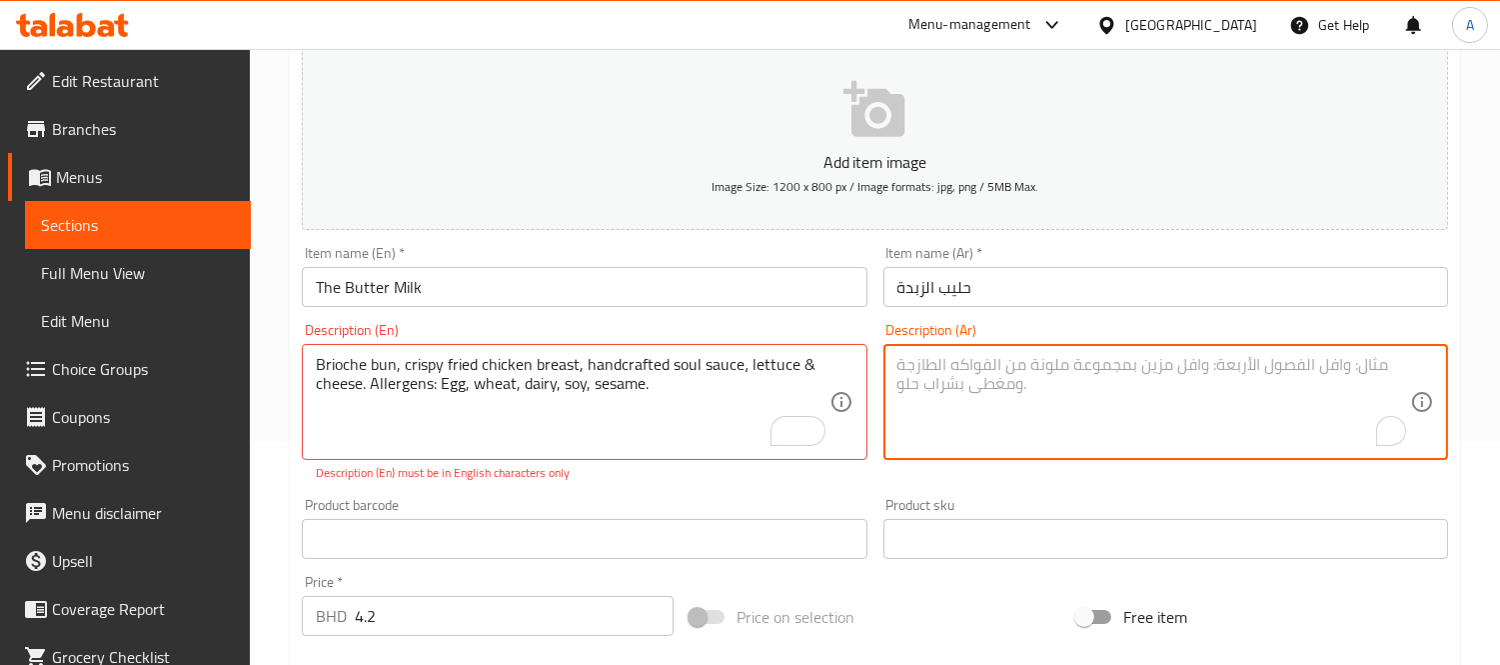
paste textarea "خبز بريوش، صدر دجاج مقلي مقرمش، صلصة سول محضرة يدويًا، خس وجبن. مسببات الحساسية…"
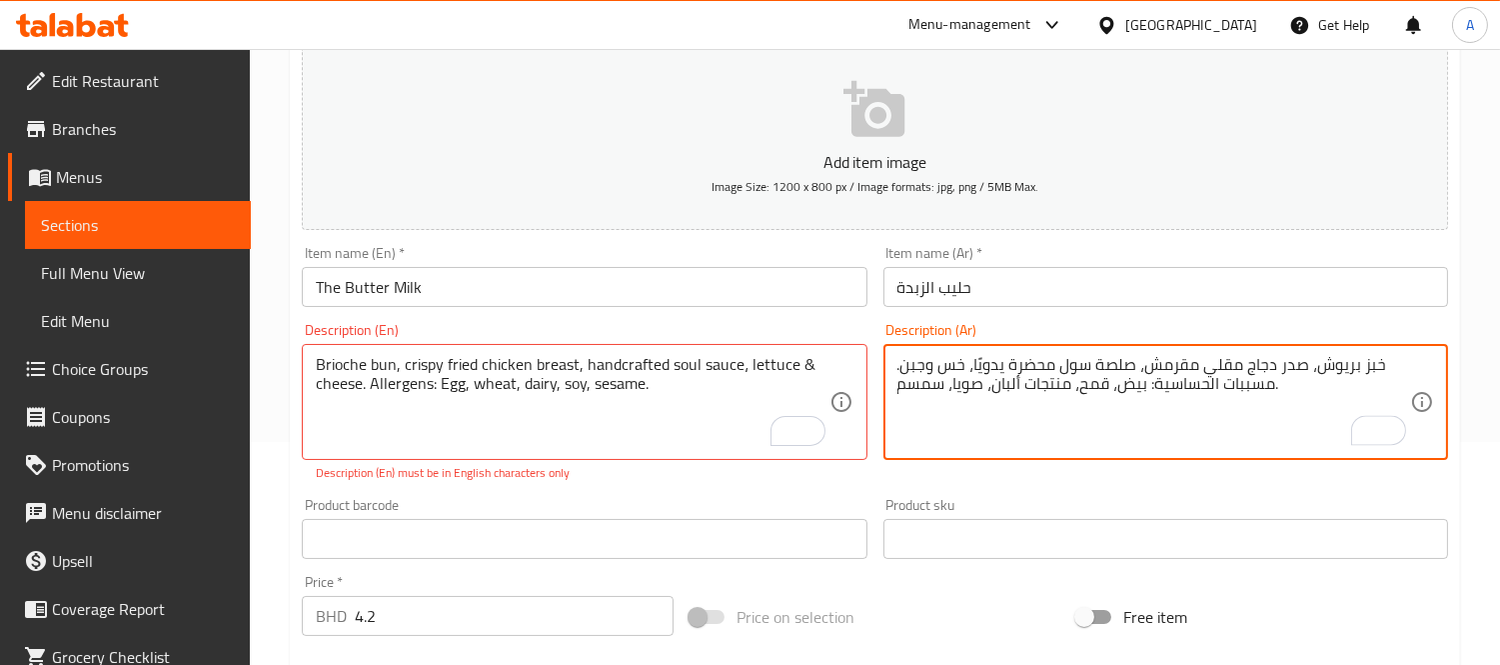
type textarea "خبز بريوش، صدر دجاج مقلي مقرمش، صلصة سول محضرة يدويًا، خس وجبن. مسببات الحساسية…"
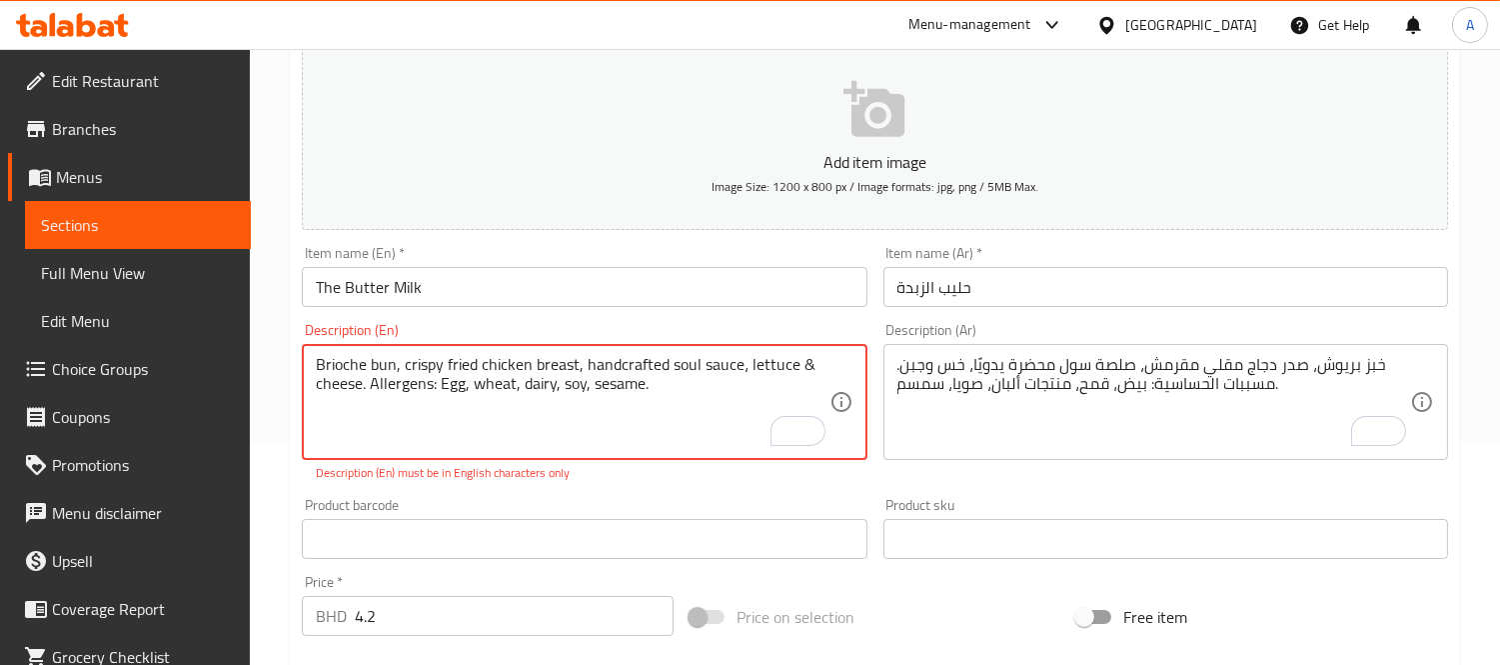
click at [798, 364] on textarea "Brioche bun, crispy fried chicken breast, handcrafted soul sauce، lettuce & che…" at bounding box center [572, 402] width 513 height 95
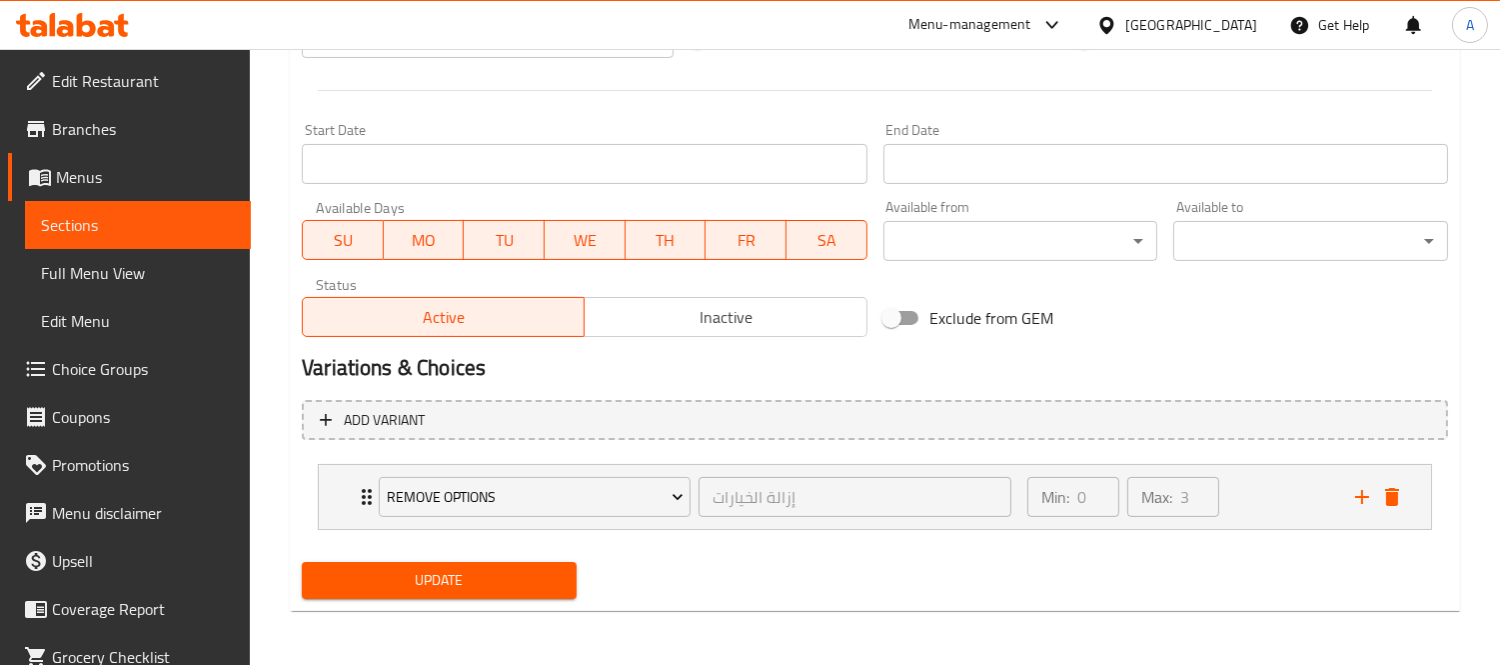
type textarea "Brioche bun, crispy fried chicken breast, handcrafted soul sauce، lettuce and c…"
click at [503, 562] on button "Update" at bounding box center [439, 580] width 275 height 37
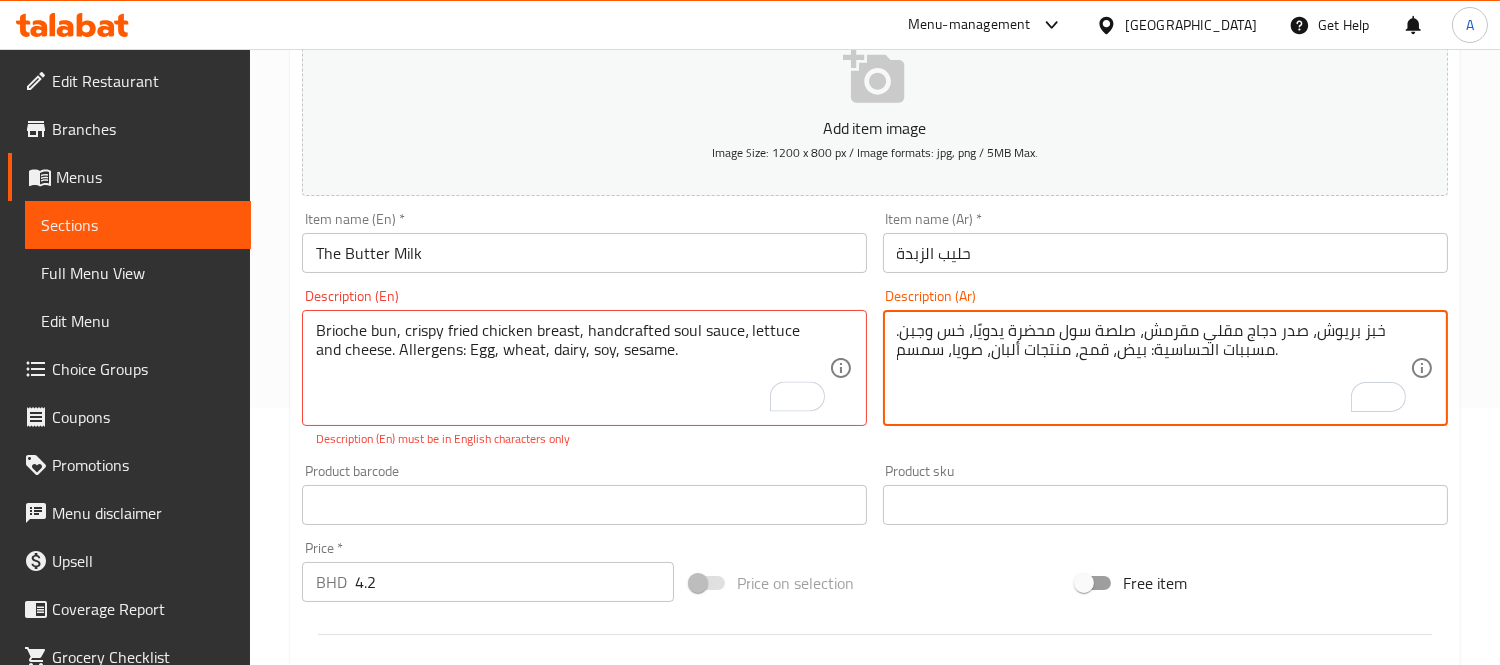
click at [1374, 336] on textarea "خبز بريوش، صدر دجاج مقلي مقرمش، صلصة سول محضرة يدويًا، خس وجبن. مسببات الحساسية…" at bounding box center [1154, 368] width 513 height 95
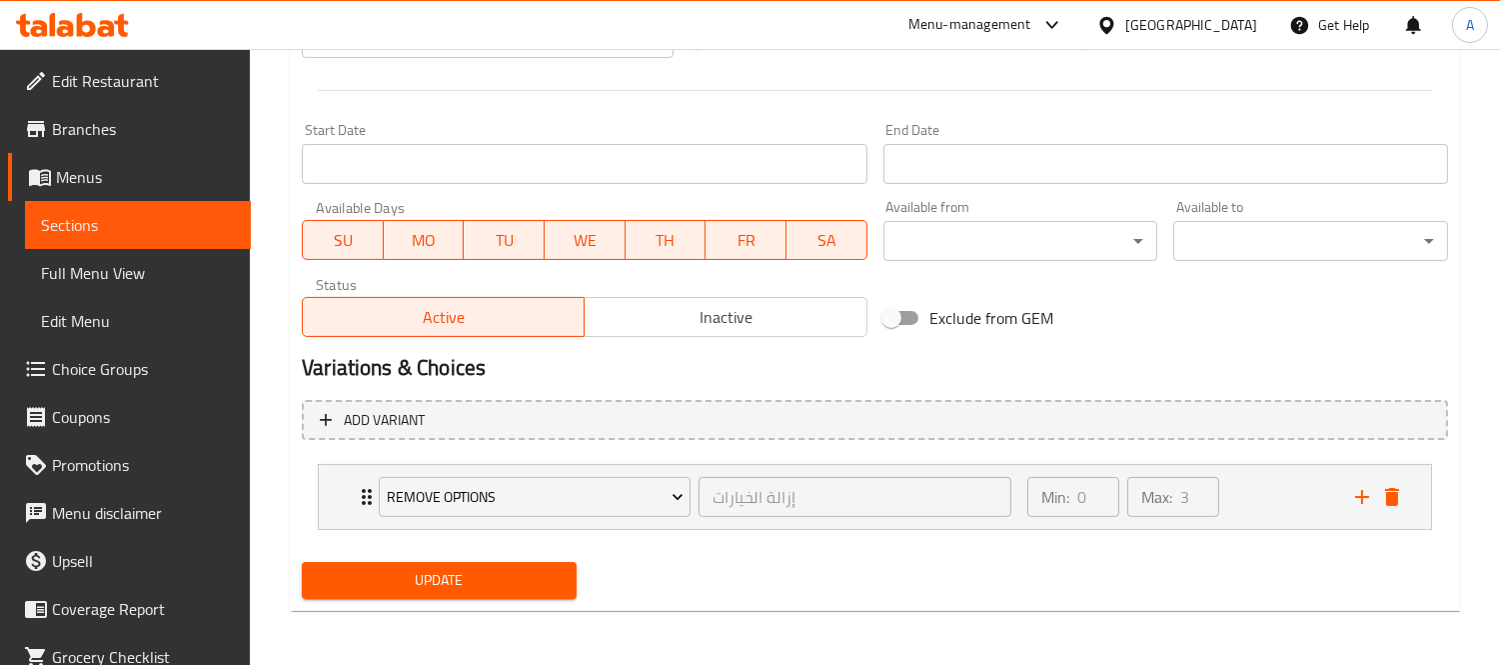
type textarea "كيزر بريوش، صدر دجاج مقلي مقرمش، صلصة سول محضرة يدويًا، خس وجبن. مسببات الحساسي…"
click at [510, 557] on div "Update" at bounding box center [439, 580] width 291 height 53
click at [511, 574] on span "Update" at bounding box center [439, 580] width 243 height 25
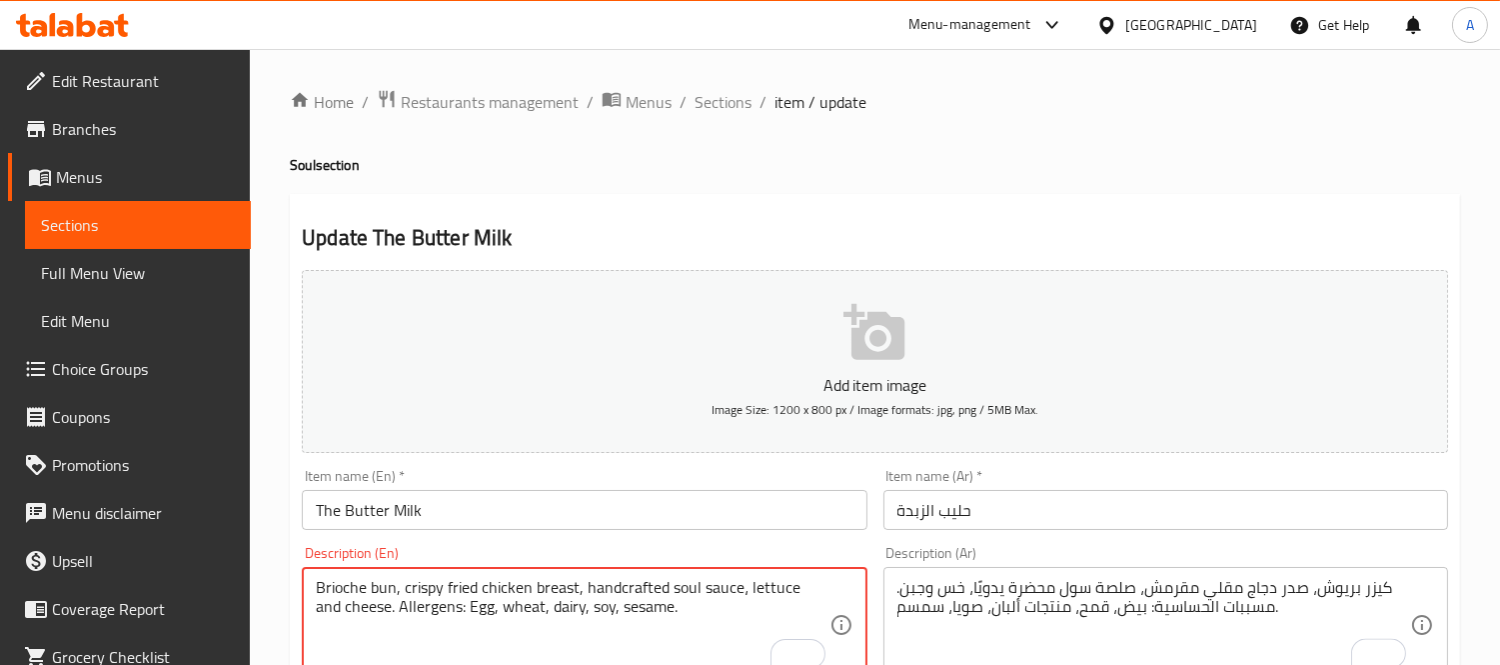
scroll to position [222, 0]
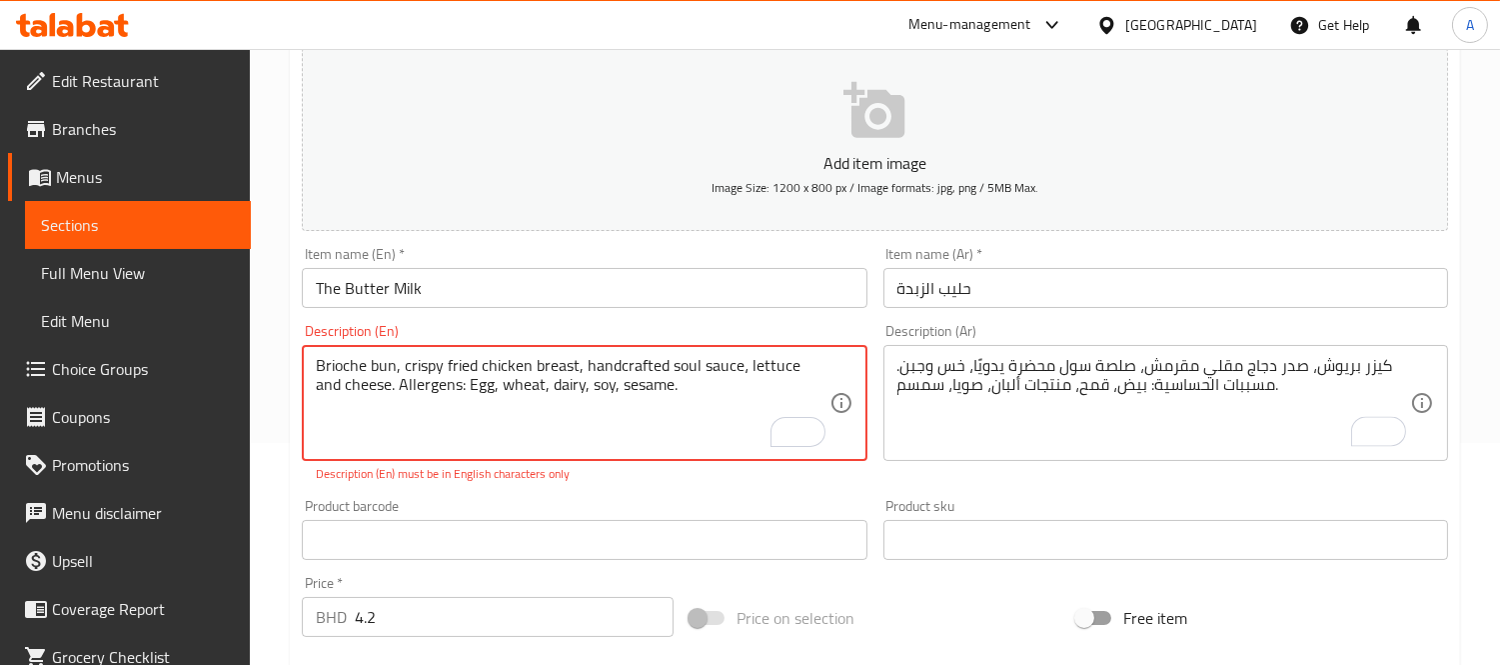
click at [685, 405] on textarea "Brioche bun, crispy fried chicken breast, handcrafted soul sauce، lettuce and c…" at bounding box center [572, 403] width 513 height 95
drag, startPoint x: 372, startPoint y: 387, endPoint x: 691, endPoint y: 388, distance: 318.8
click at [691, 388] on textarea "Brioche bun, crispy fried chicken breast, handcrafted soul sauce، lettuce and c…" at bounding box center [572, 403] width 513 height 95
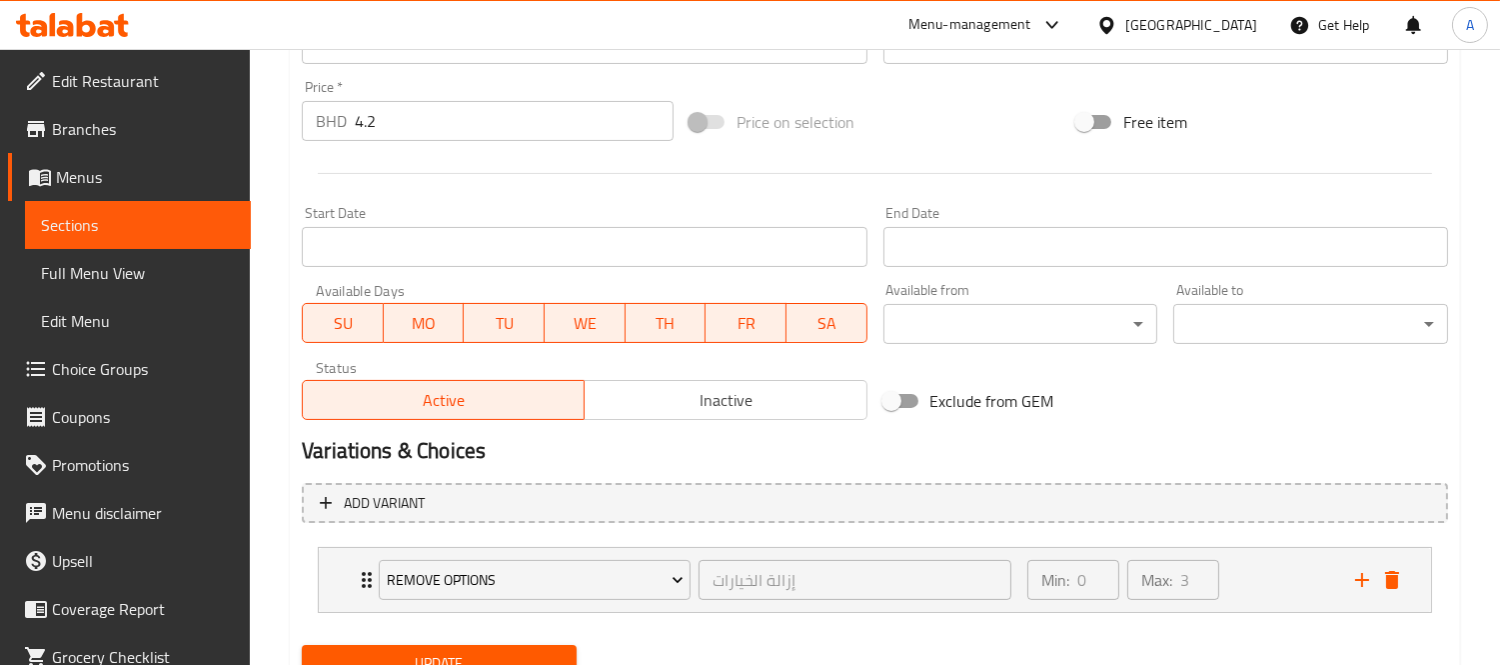
scroll to position [801, 0]
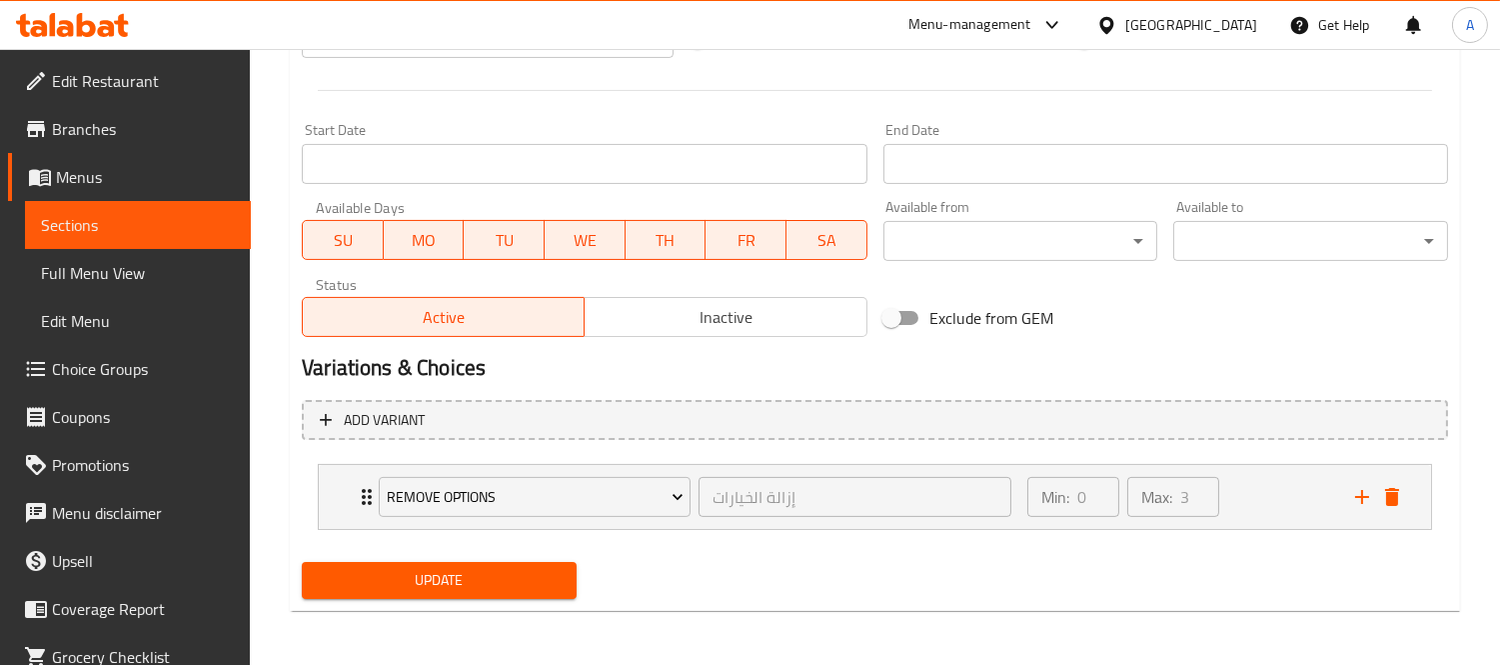
click at [478, 605] on div "Update" at bounding box center [439, 580] width 291 height 53
click at [494, 570] on span "Update" at bounding box center [439, 580] width 243 height 25
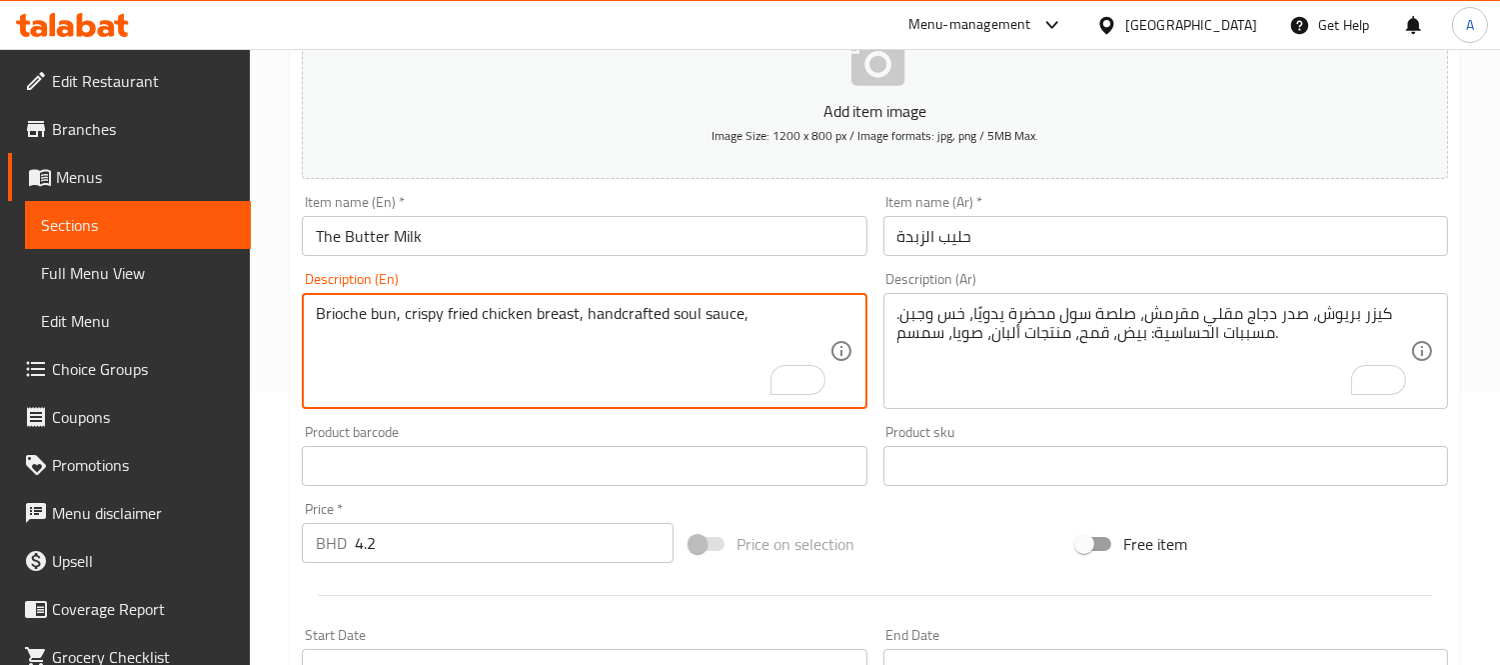
paste textarea "handcrafted soul sauce، lettuce & cheese. Allergens: Egg, wheat, dairy, soy, se…"
paste textarea "Handcrafted soul sauce، lettuce & cheese. Allergens: Egg, wheat, dairy, soy, se…"
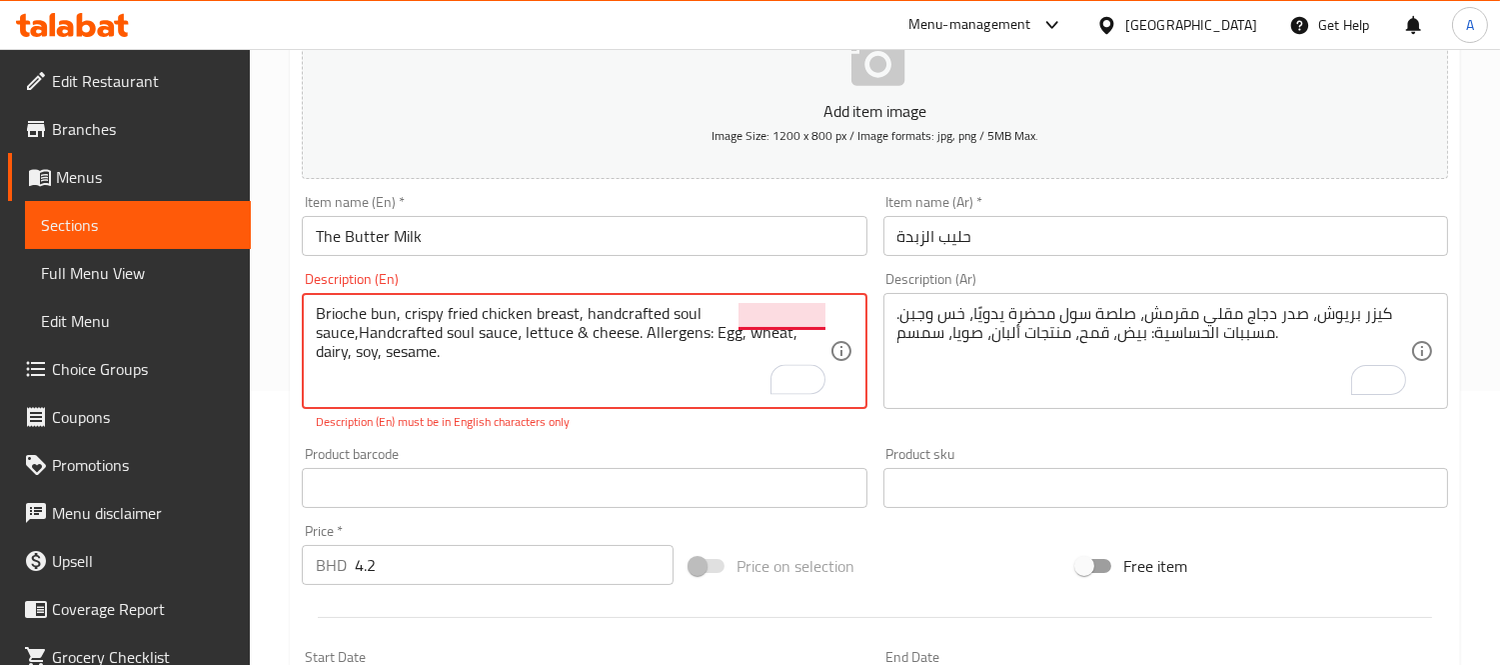
click at [740, 313] on textarea "Brioche bun, crispy fried chicken breast, handcrafted soul sauce,Handcrafted so…" at bounding box center [572, 351] width 513 height 95
drag, startPoint x: 406, startPoint y: 334, endPoint x: 413, endPoint y: 373, distance: 39.6
click at [413, 373] on textarea "Brioche bun, crispy fried chicken breast, handcrafted soul sauce, Handcrafted s…" at bounding box center [572, 351] width 513 height 95
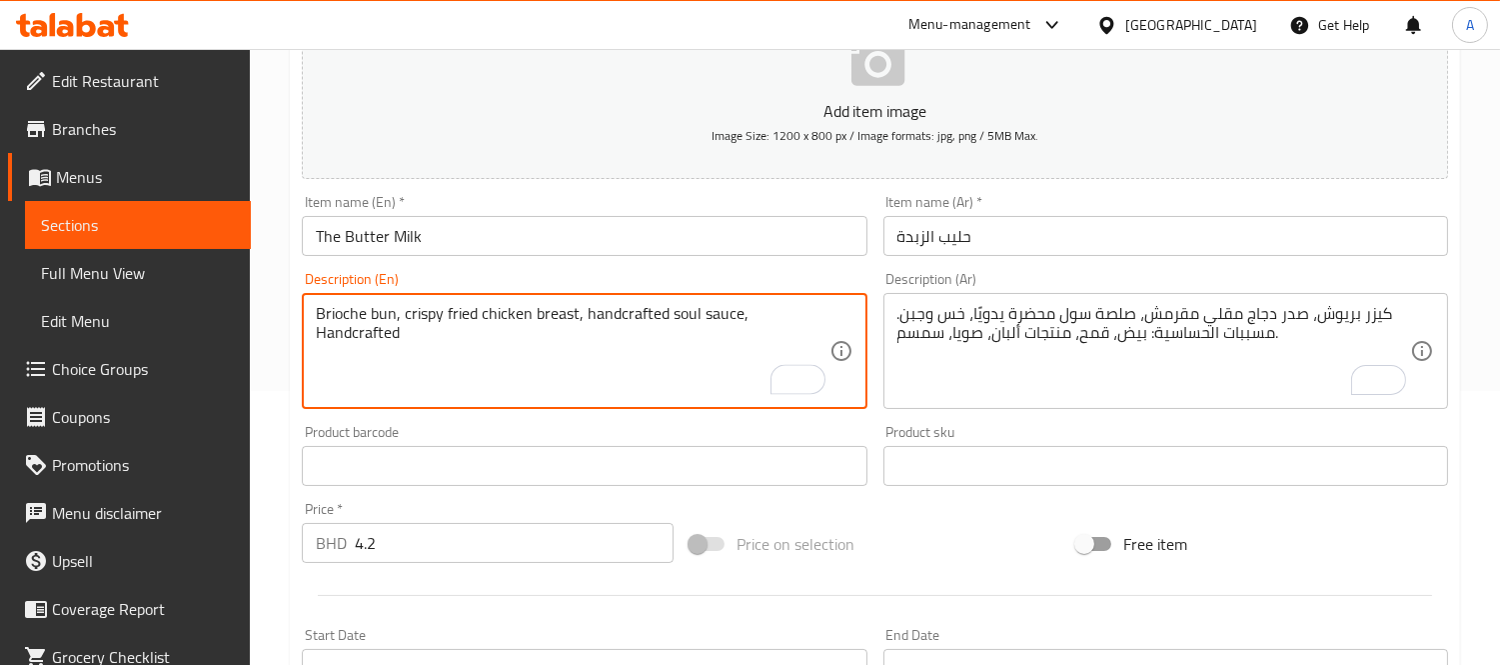
paste textarea "soul sauce، lettuce & cheese. Allergens: Egg, wheat, dairy, soy, sesame."
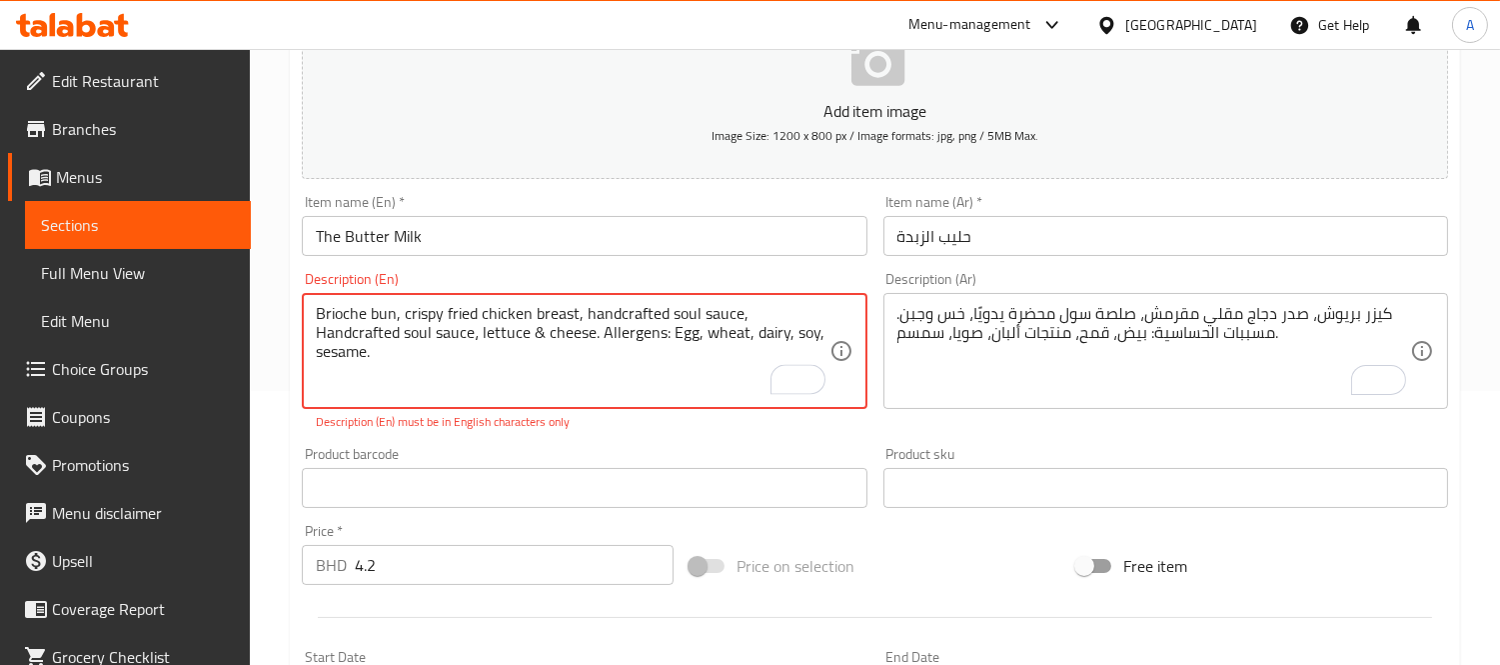
drag, startPoint x: 480, startPoint y: 330, endPoint x: 504, endPoint y: 386, distance: 60.9
click at [504, 386] on textarea "Brioche bun, crispy fried chicken breast, handcrafted soul sauce, Handcrafted s…" at bounding box center [572, 351] width 513 height 95
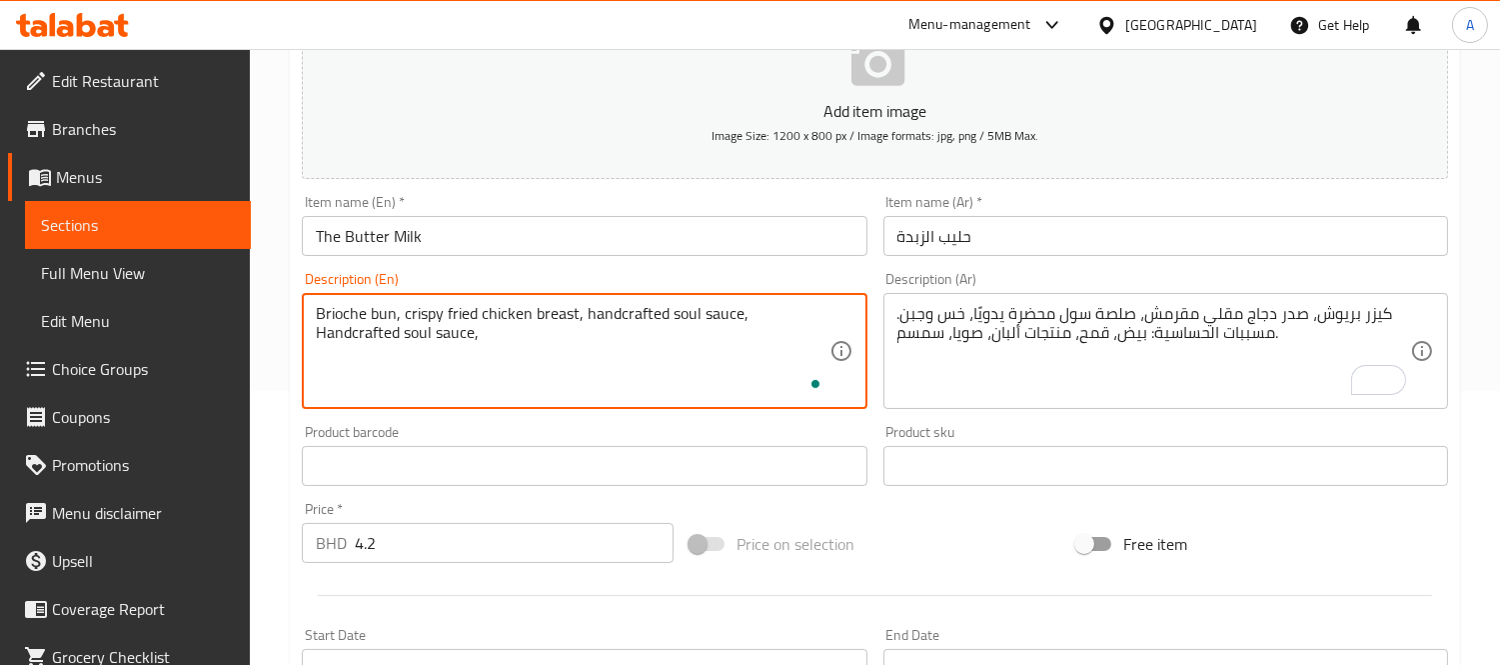
paste textarea "lettuce & cheese. Allergens: Egg, wheat, dairy, soy, sesame."
click at [504, 386] on textarea "Brioche bun, crispy fried chicken breast, handcrafted soul sauce, Handcrafted s…" at bounding box center [572, 351] width 513 height 95
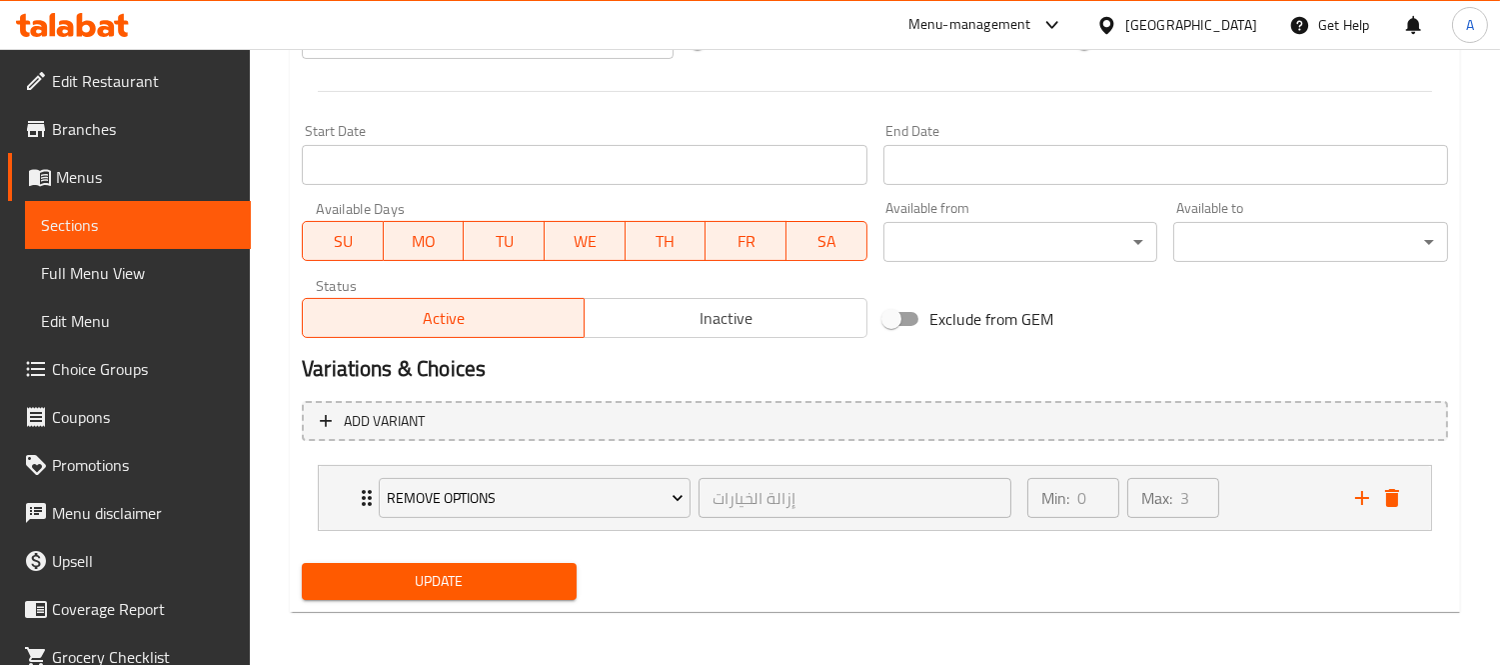
type textarea "Brioche bun, crispy fried chicken breast, handcrafted soul sauce, Handcrafted s…"
click at [480, 588] on span "Update" at bounding box center [439, 581] width 243 height 25
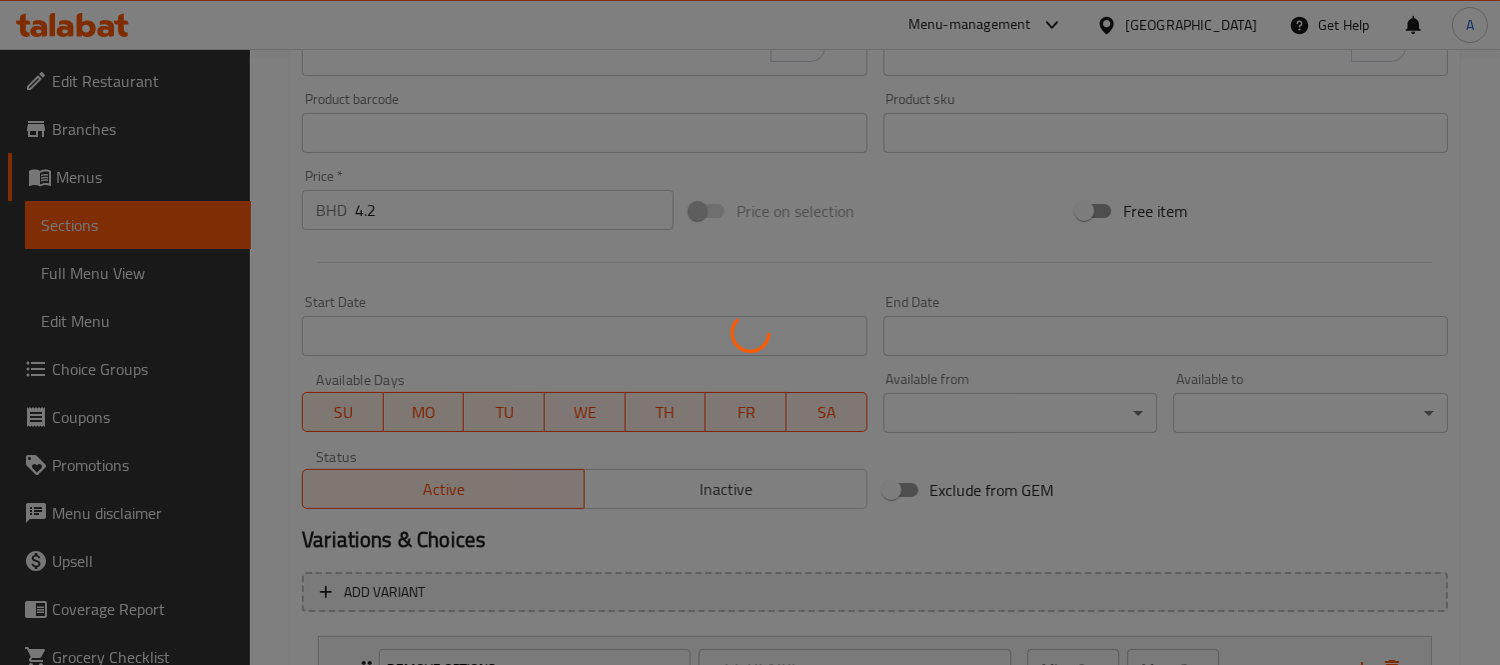
scroll to position [778, 0]
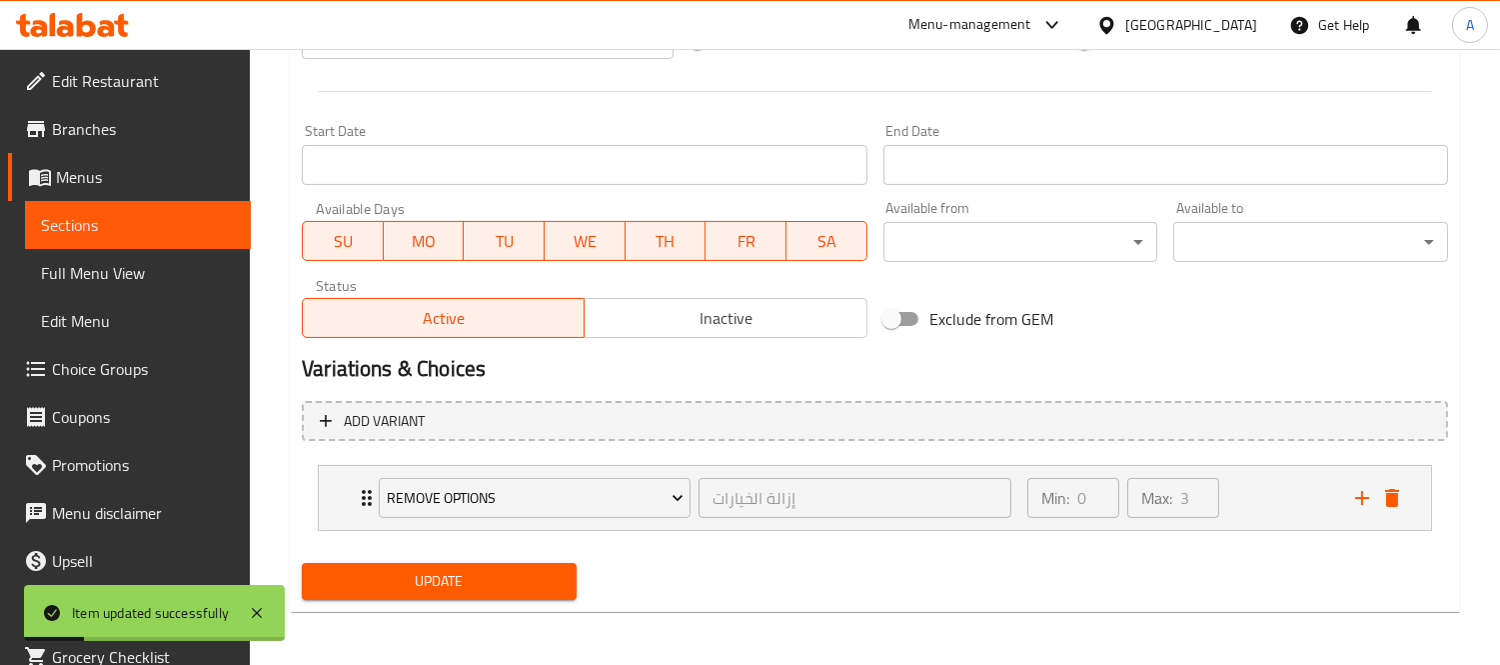
click at [167, 375] on span "Choice Groups" at bounding box center [143, 369] width 183 height 24
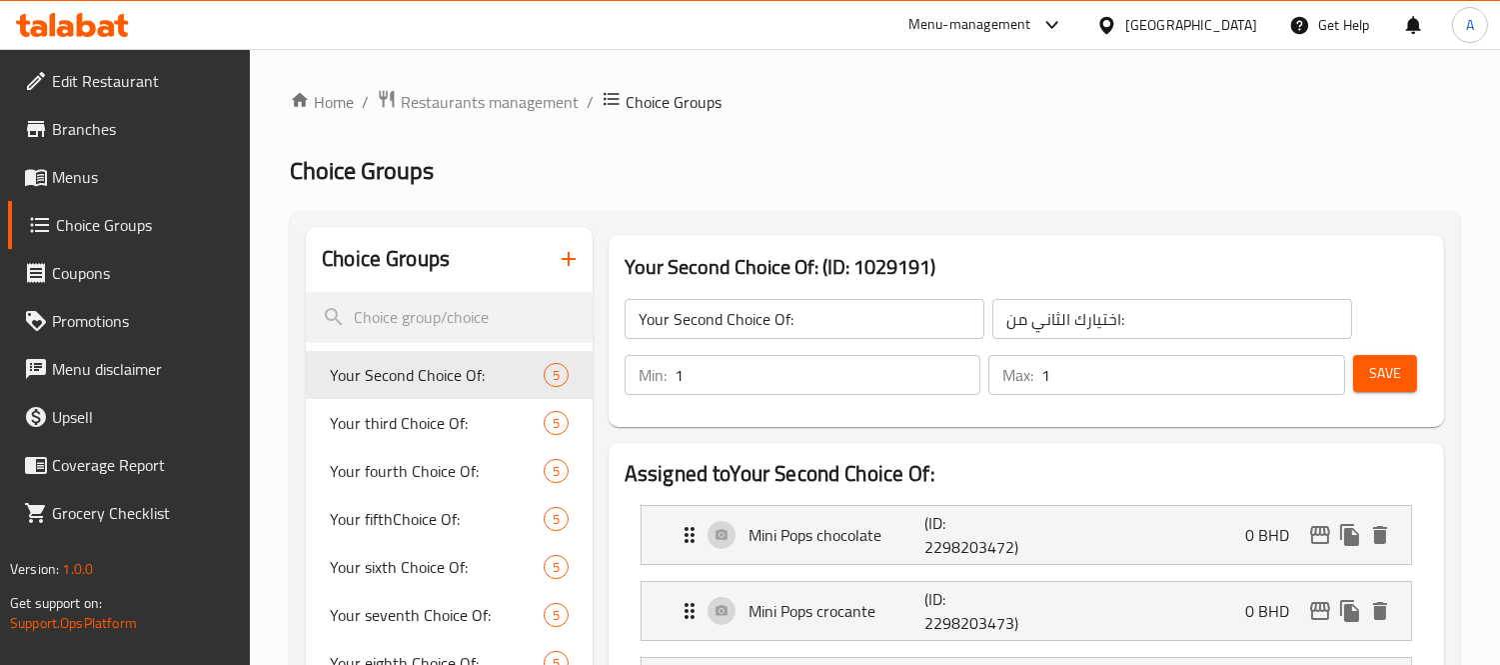
drag, startPoint x: 61, startPoint y: 177, endPoint x: 228, endPoint y: 178, distance: 166.9
click at [61, 177] on span "Menus" at bounding box center [143, 177] width 183 height 24
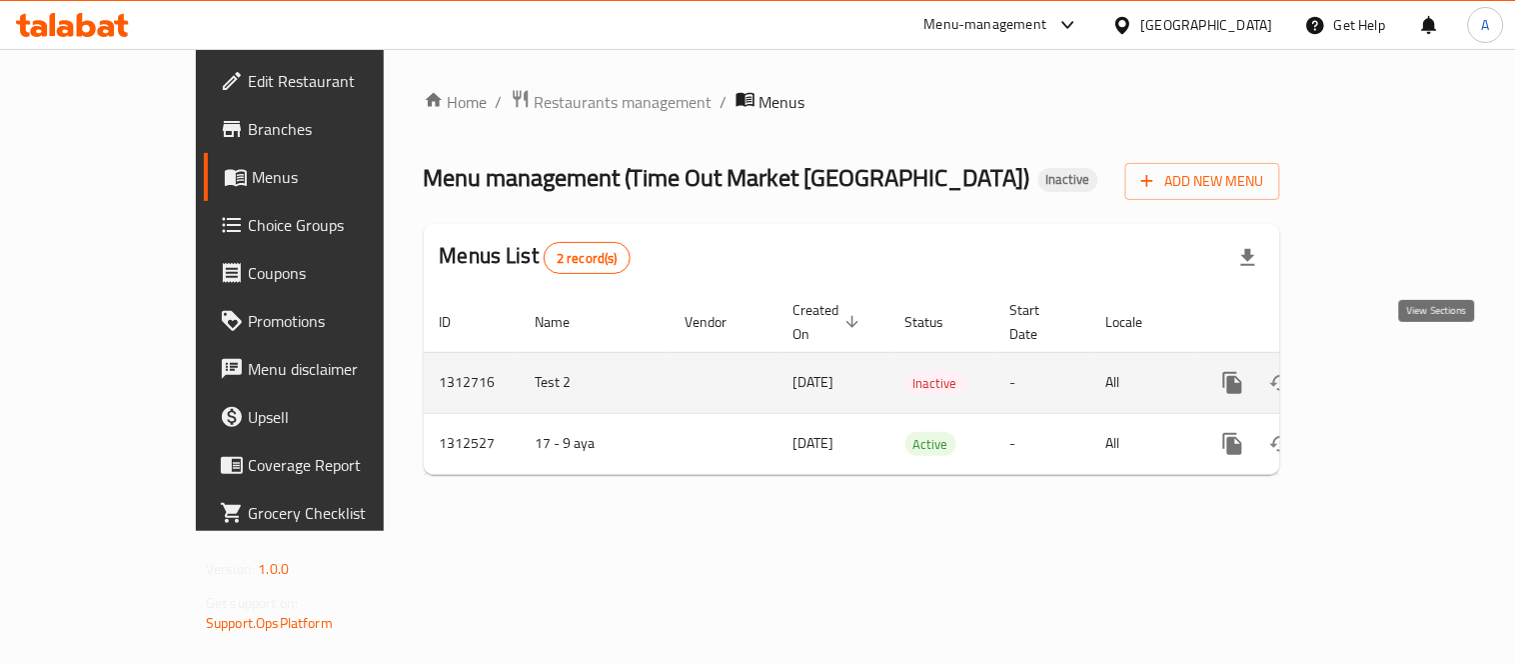
click at [1389, 371] on icon "enhanced table" at bounding box center [1377, 383] width 24 height 24
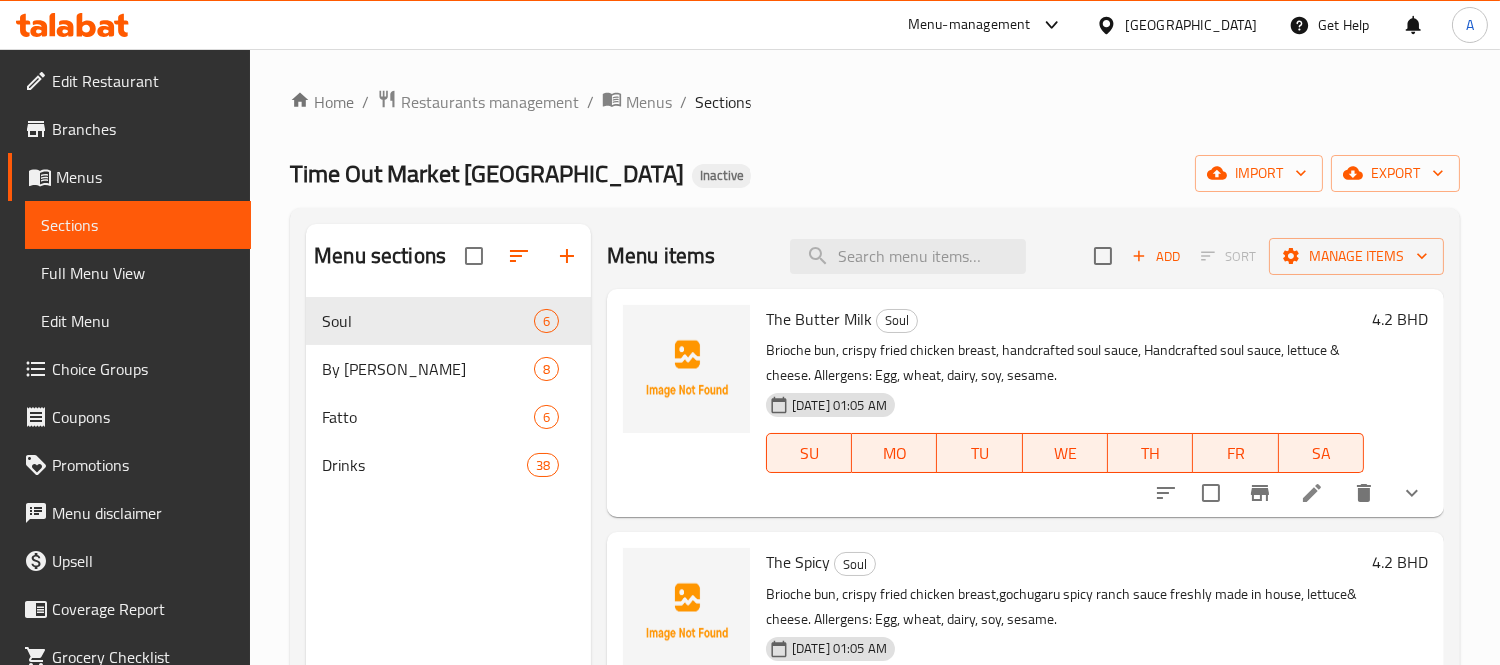
click at [1300, 483] on icon at bounding box center [1312, 493] width 24 height 24
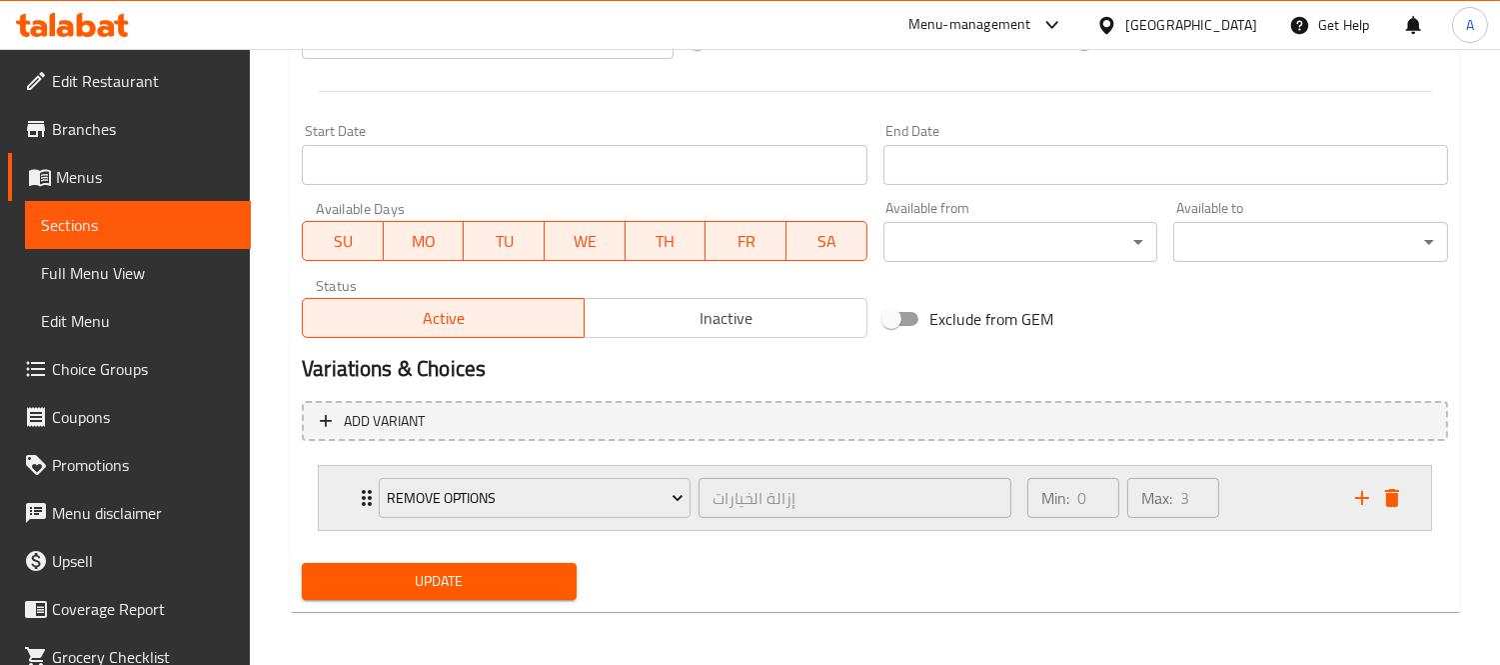
click at [342, 495] on div "Remove Options إزالة الخيارات ​ Min: 0 ​ Max: 3 ​" at bounding box center [875, 498] width 1112 height 64
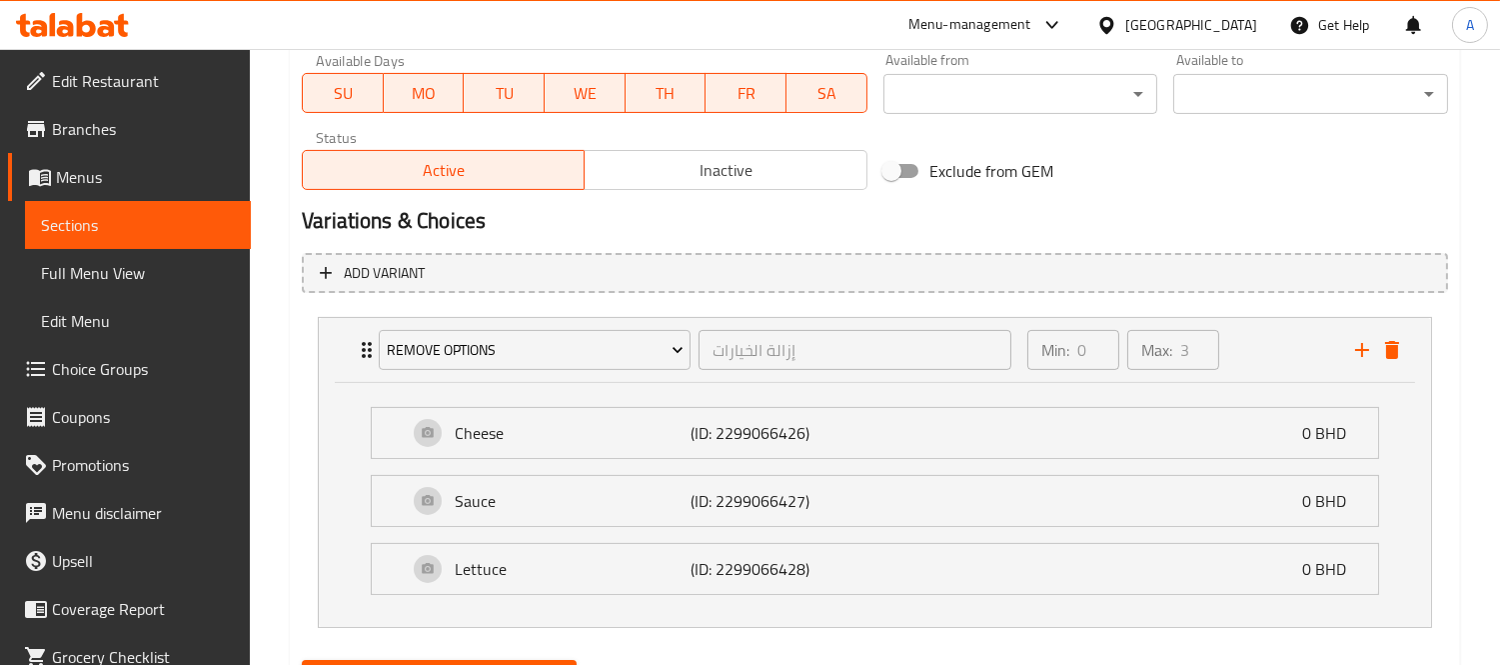
scroll to position [1023, 0]
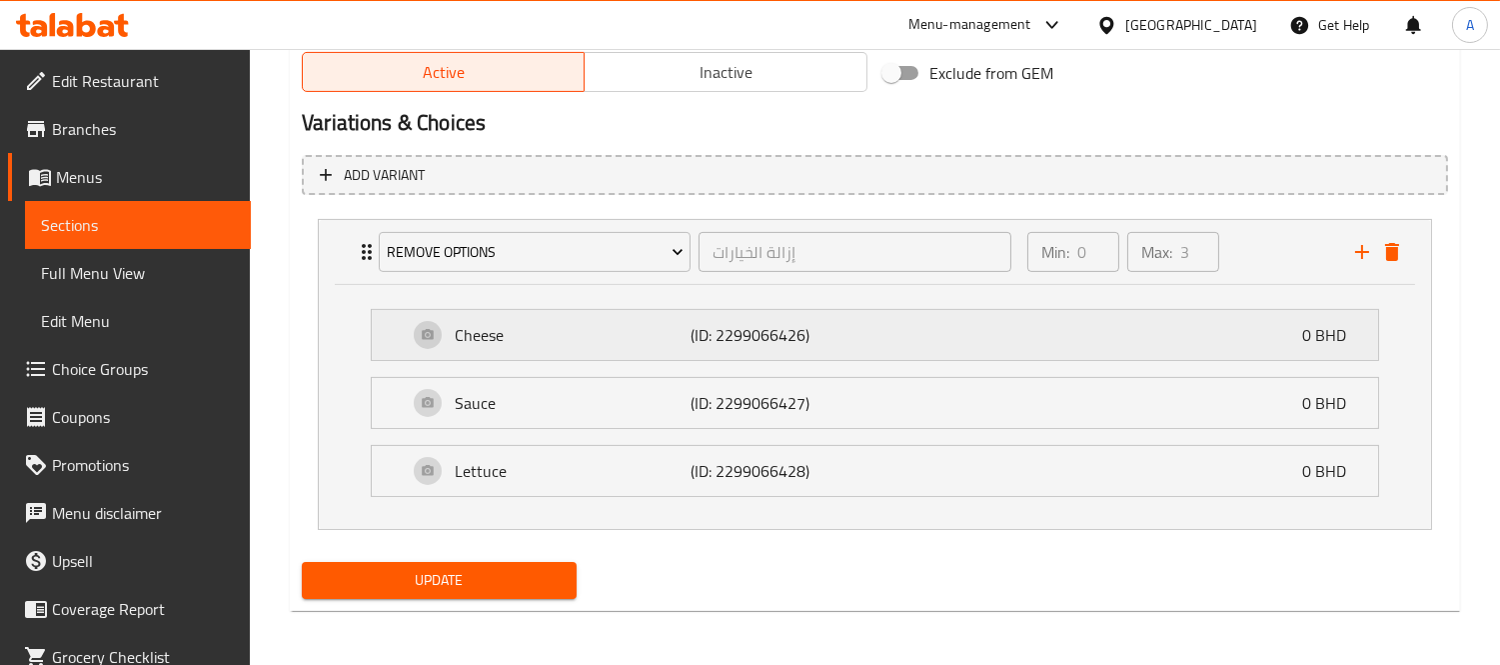
click at [563, 344] on p "Cheese" at bounding box center [572, 335] width 235 height 24
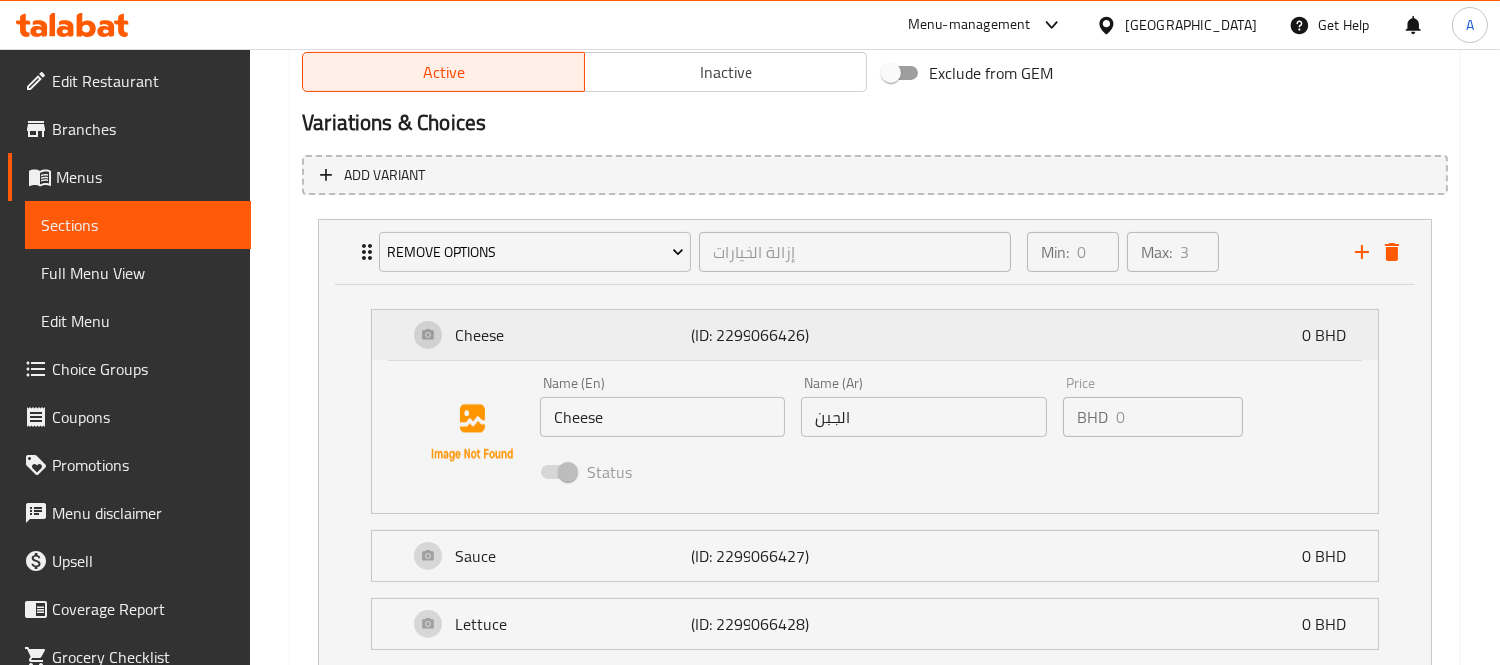
click at [563, 344] on p "Cheese" at bounding box center [572, 335] width 235 height 24
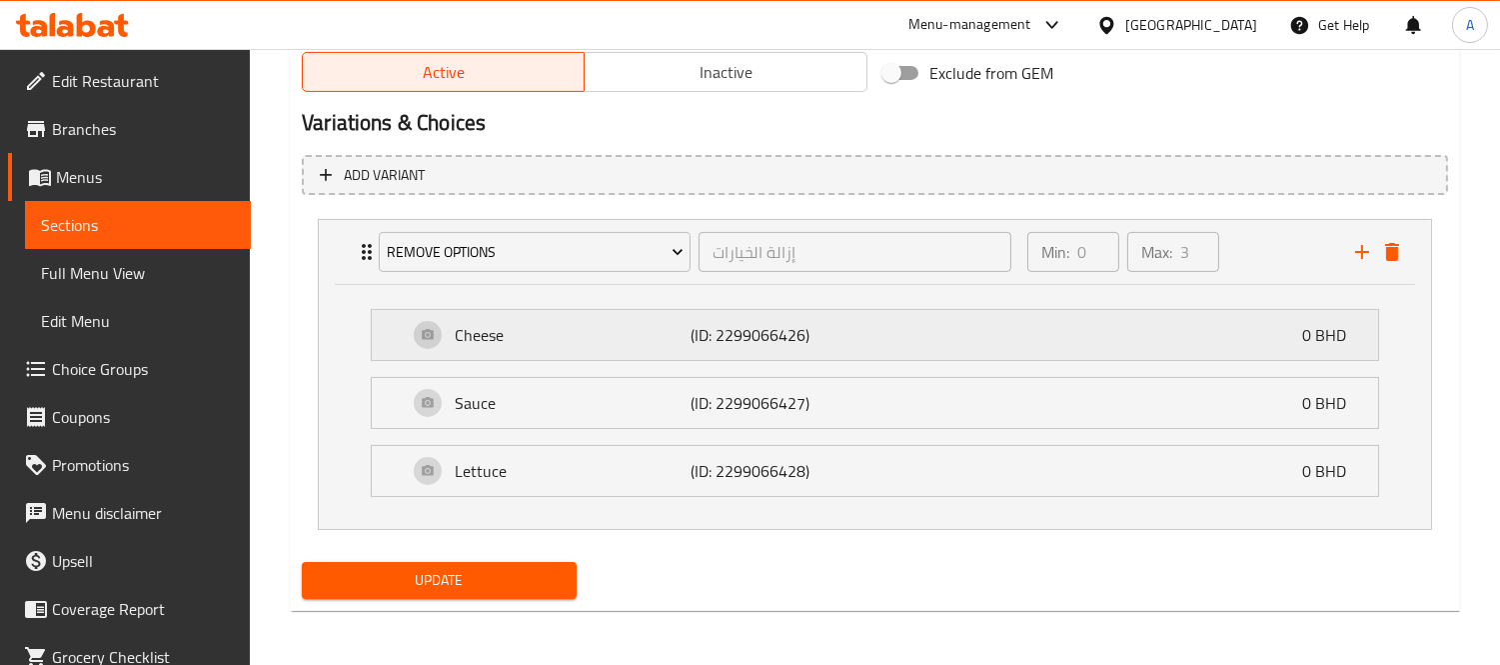
click at [563, 344] on p "Cheese" at bounding box center [572, 335] width 235 height 24
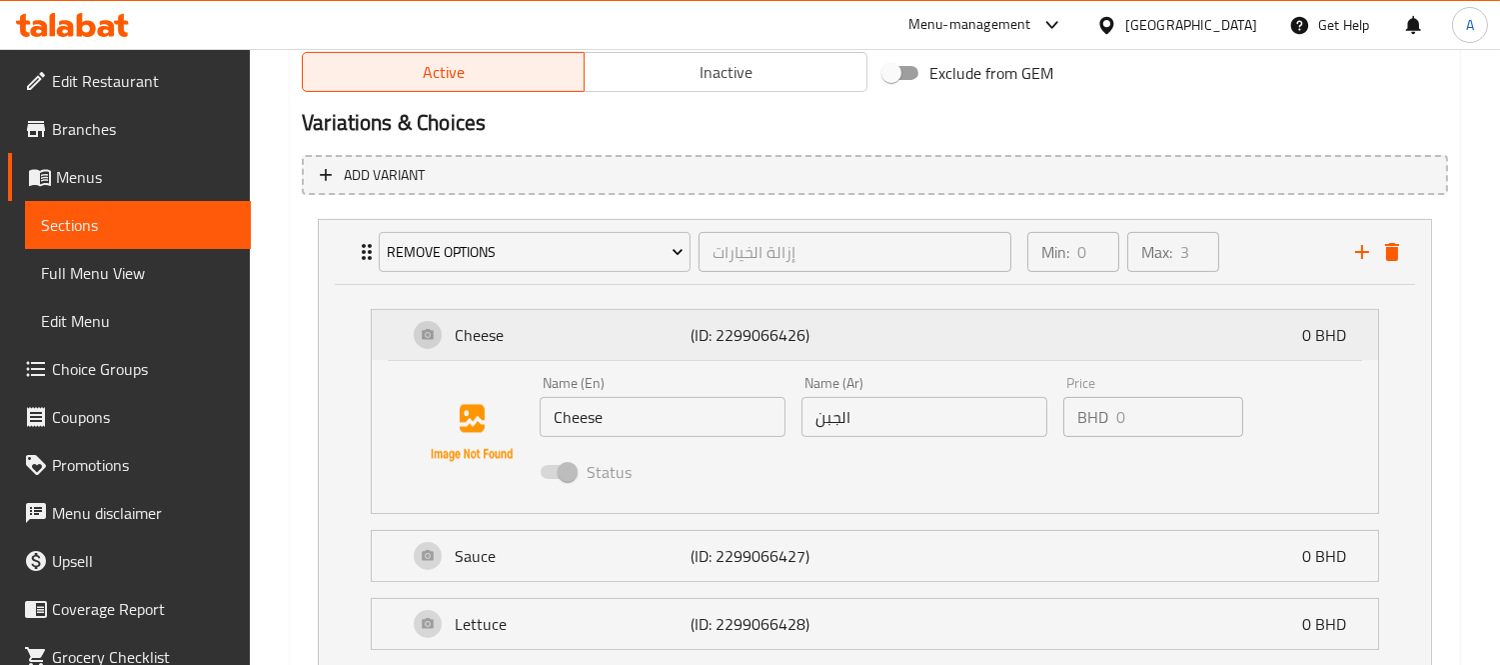
click at [657, 337] on p "Cheese" at bounding box center [572, 335] width 235 height 24
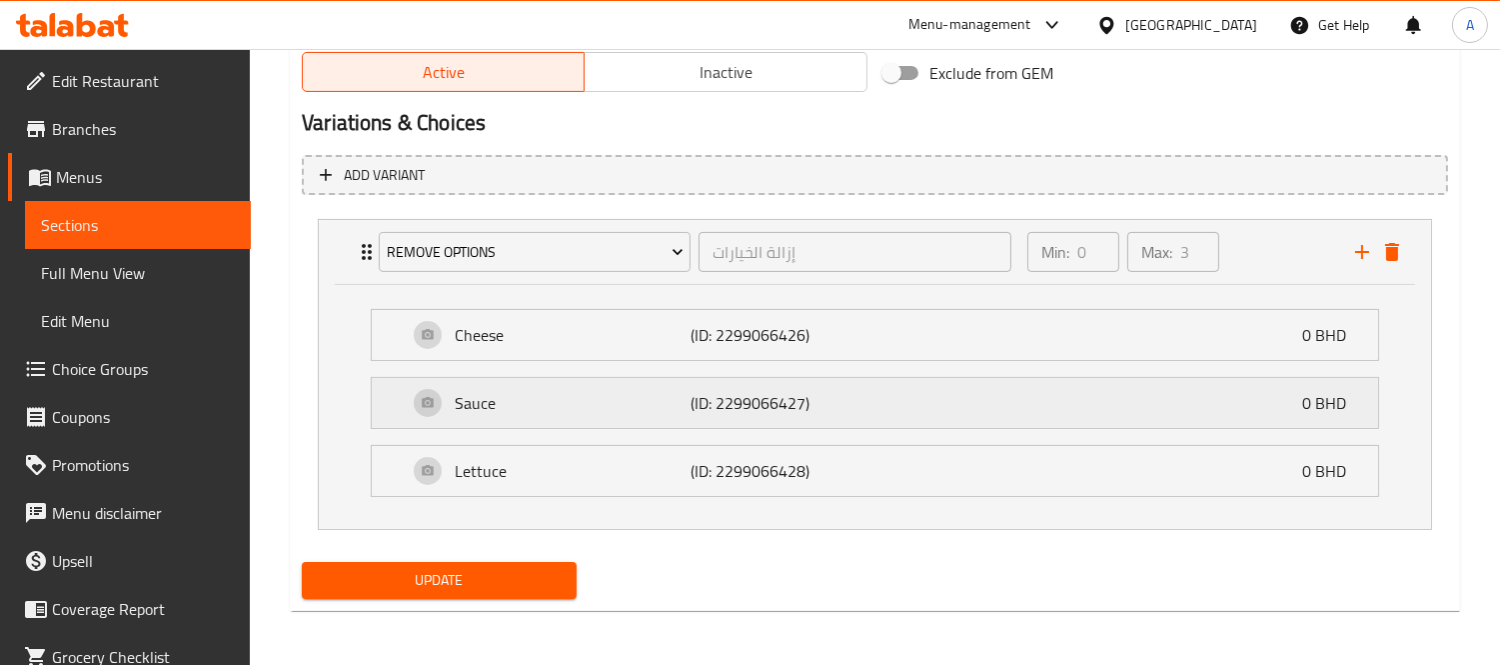
click at [514, 408] on p "Sauce" at bounding box center [572, 403] width 235 height 24
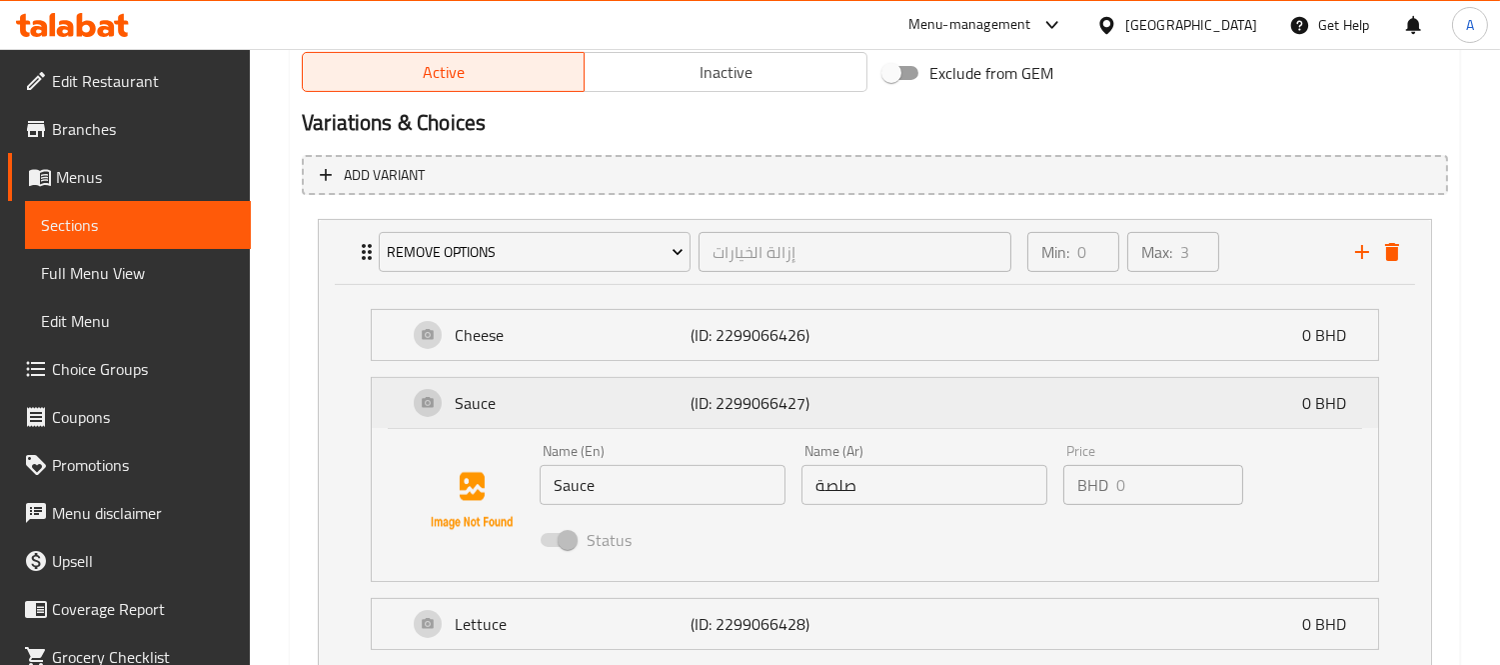
click at [514, 408] on p "Sauce" at bounding box center [572, 403] width 235 height 24
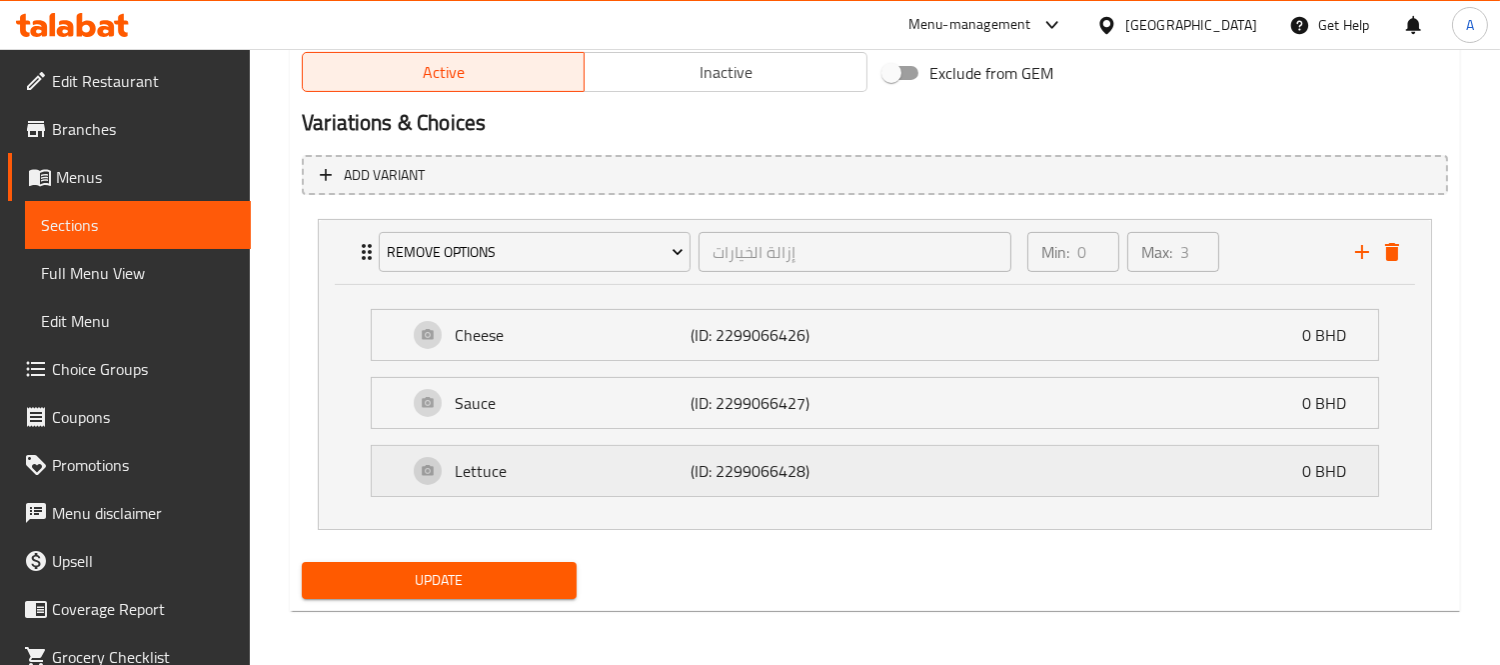
click at [572, 477] on p "Lettuce" at bounding box center [572, 471] width 235 height 24
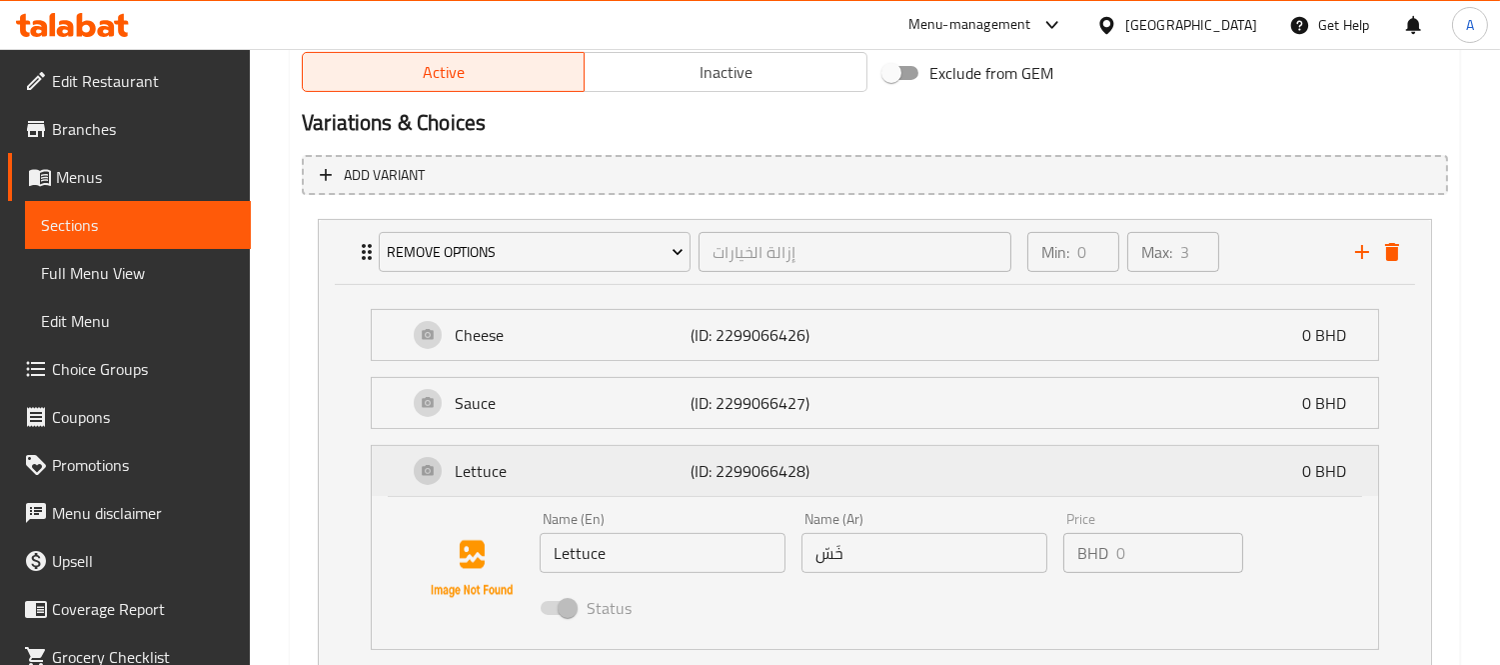
click at [572, 477] on p "Lettuce" at bounding box center [572, 471] width 235 height 24
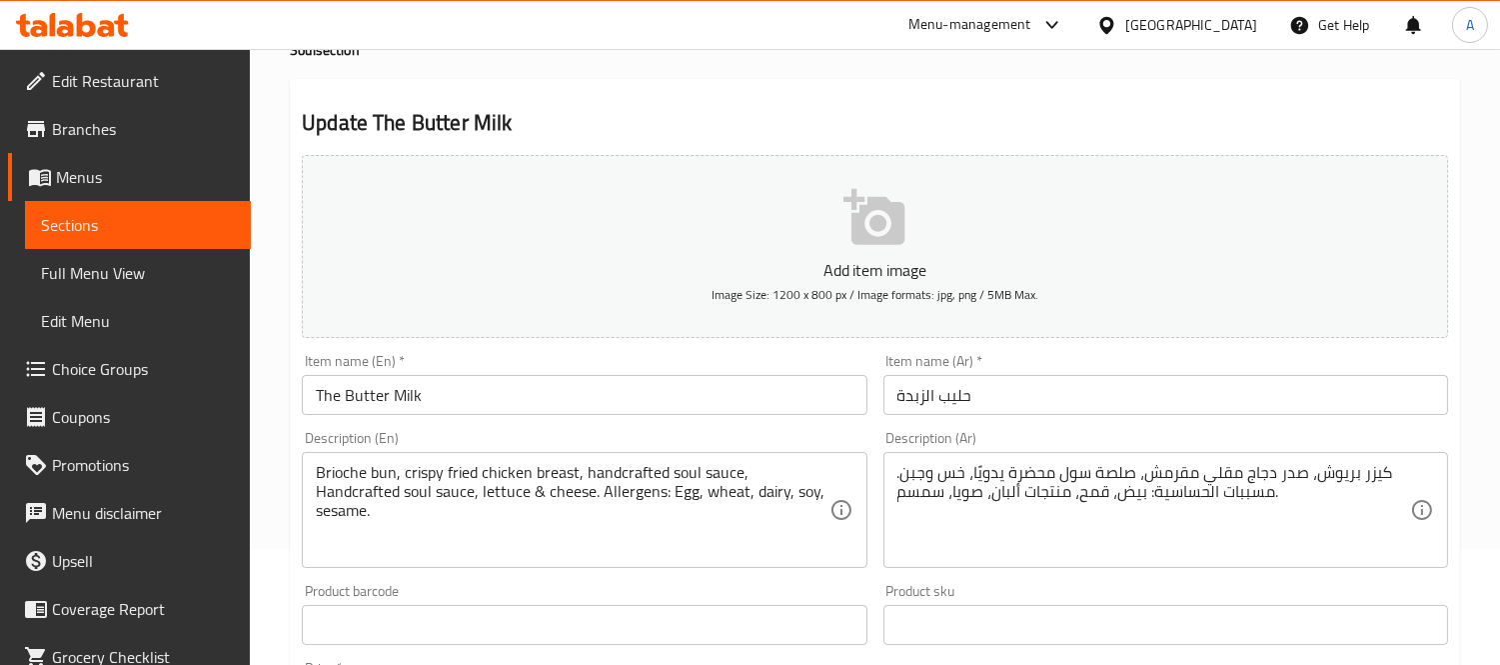
scroll to position [0, 0]
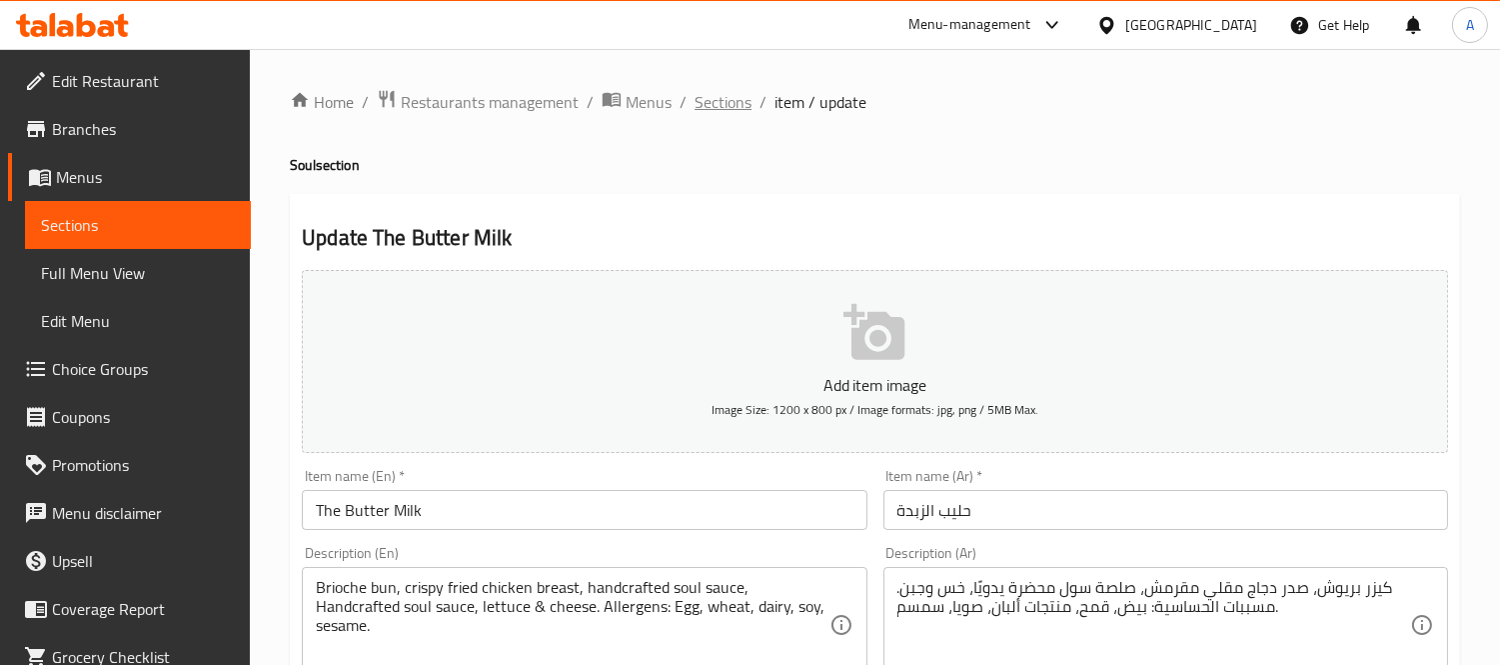
click at [722, 108] on span "Sections" at bounding box center [723, 102] width 57 height 24
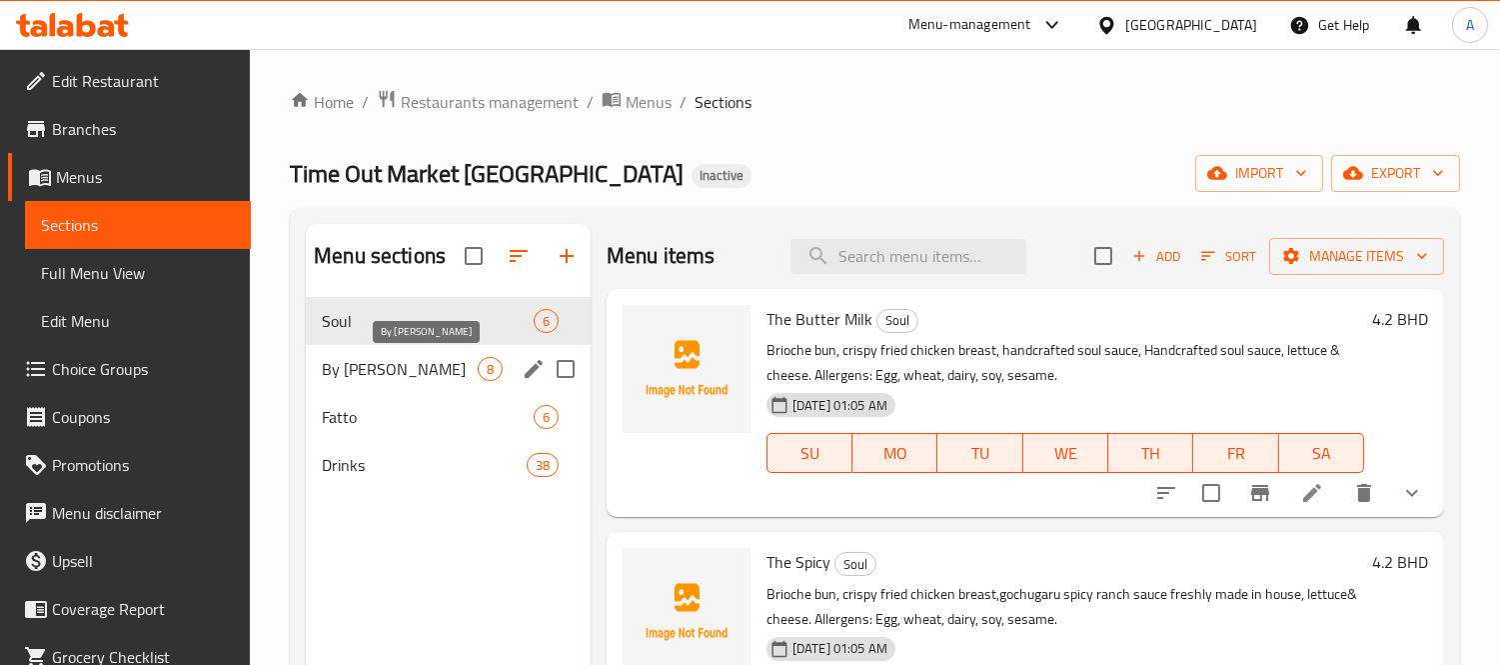
click at [383, 375] on span "By [PERSON_NAME]" at bounding box center [400, 369] width 156 height 24
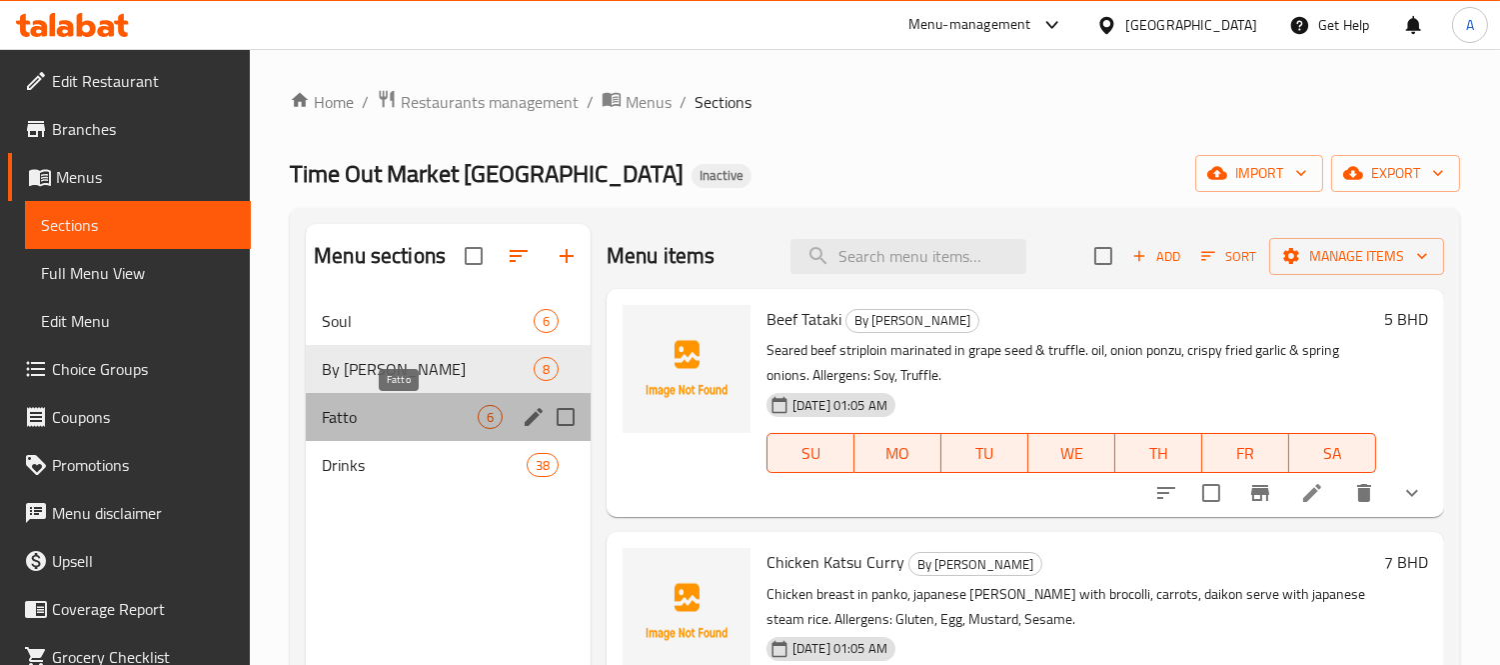
click at [383, 405] on span "Fatto" at bounding box center [400, 417] width 156 height 24
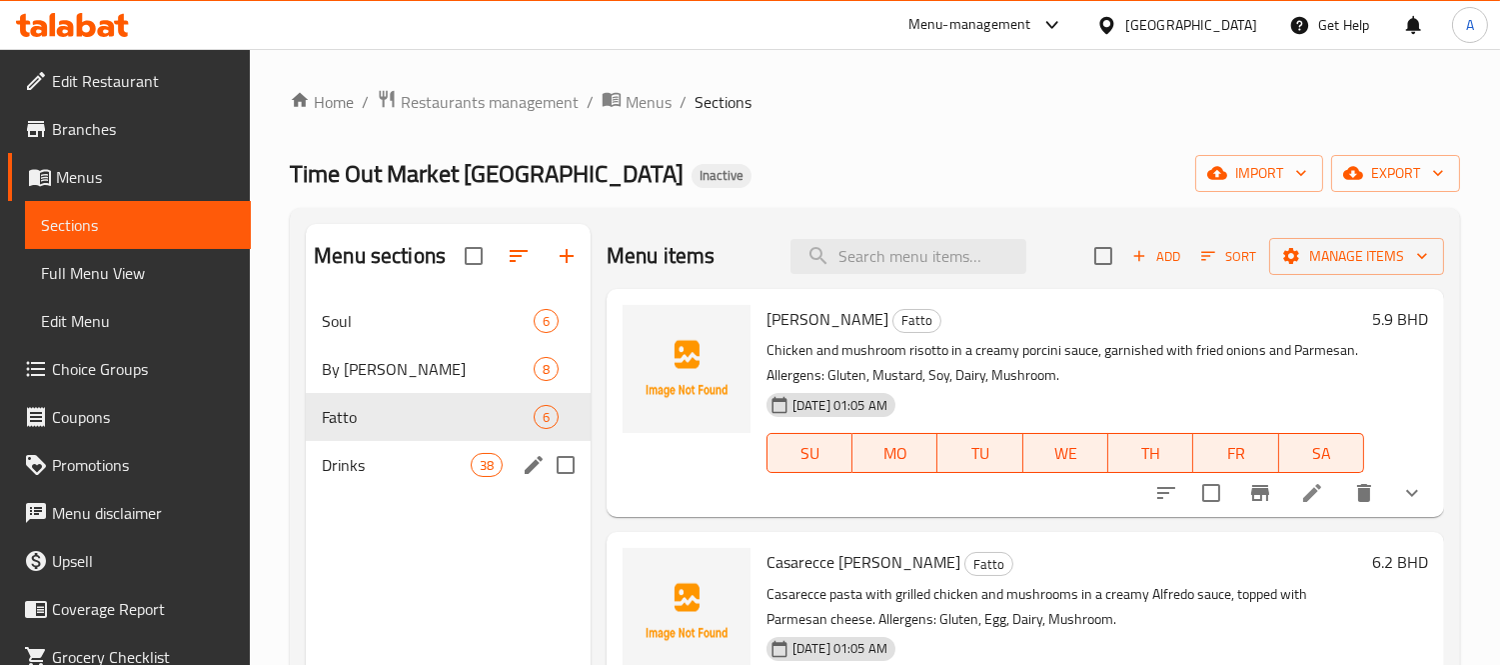
click at [383, 453] on span "Drinks" at bounding box center [396, 465] width 148 height 24
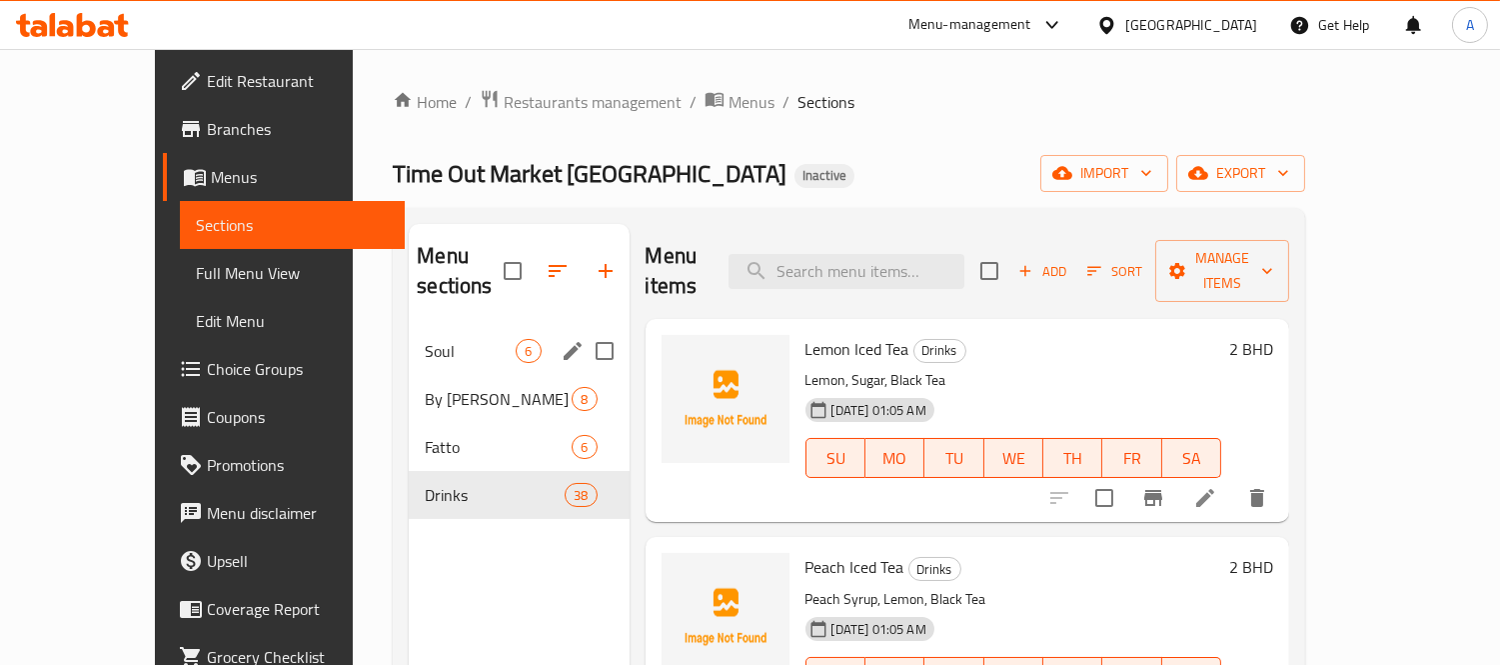
click at [411, 335] on div "Soul 6" at bounding box center [519, 351] width 220 height 48
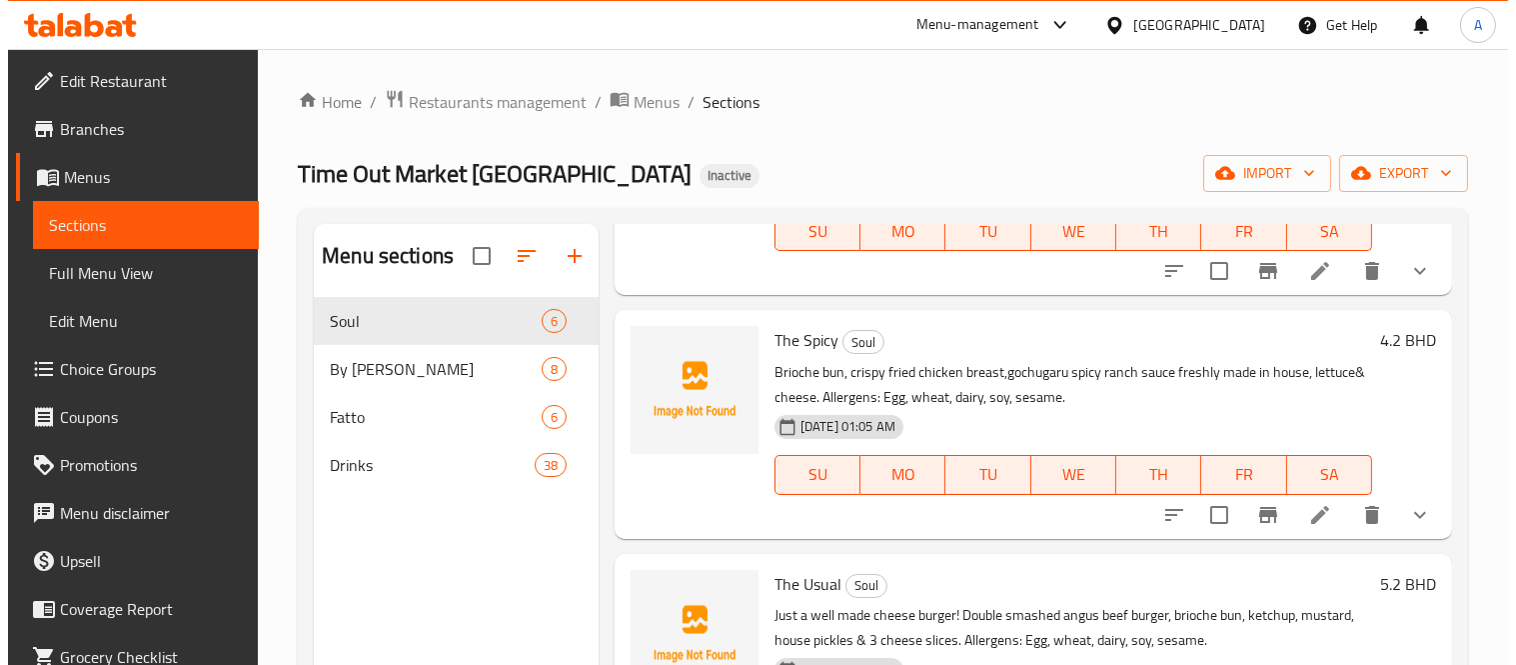
scroll to position [333, 0]
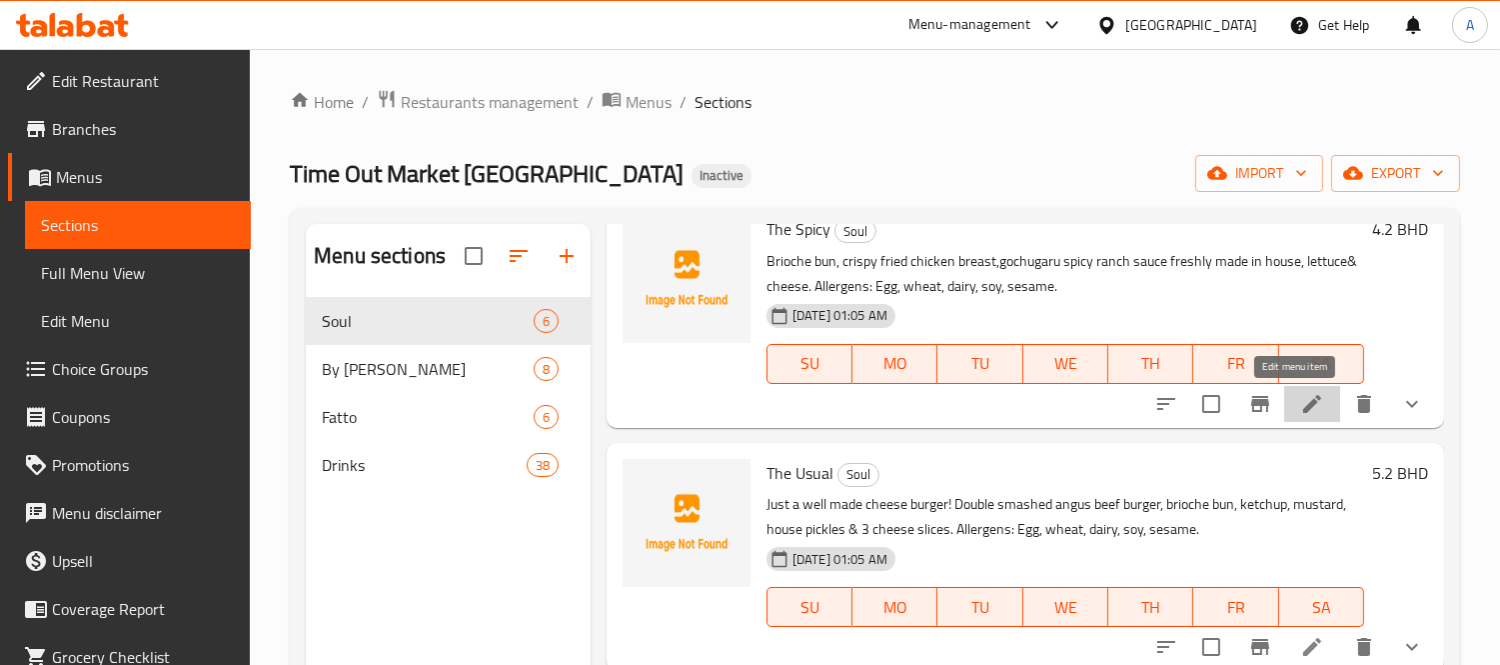
click at [1300, 410] on icon at bounding box center [1312, 404] width 24 height 24
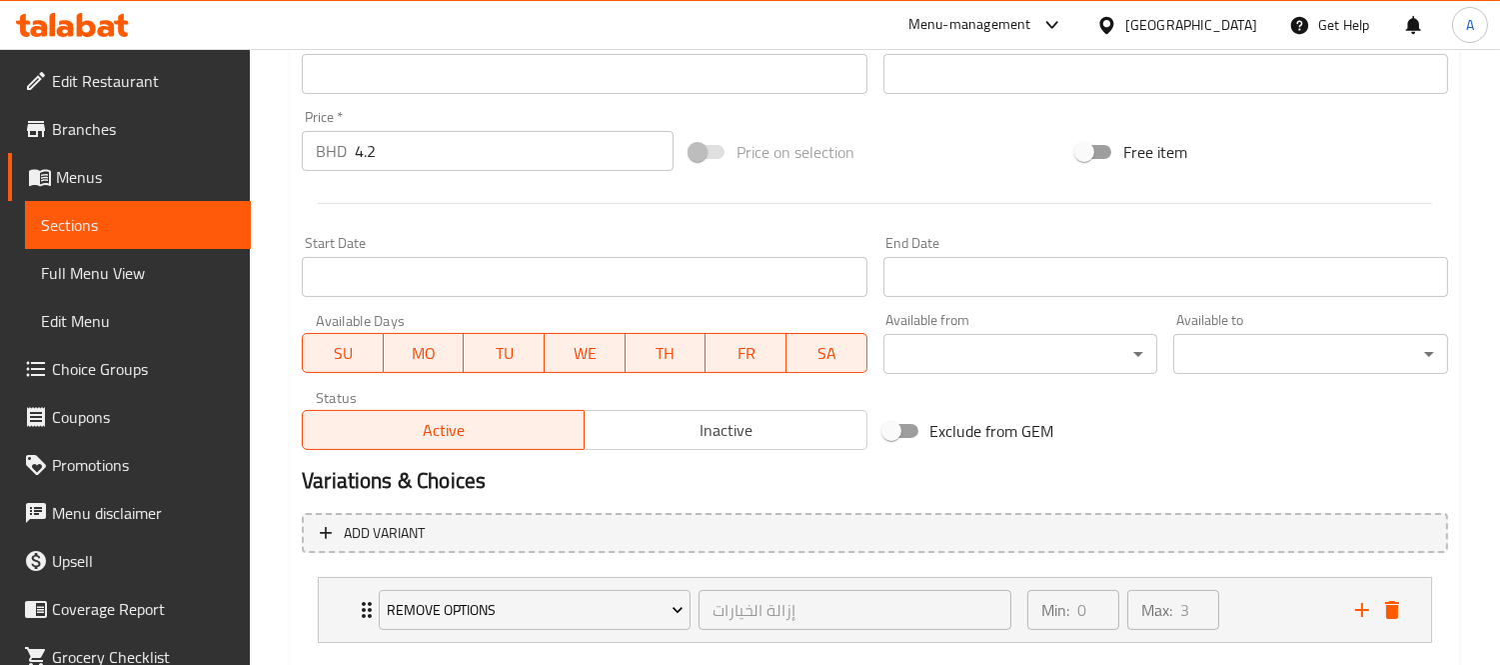
scroll to position [778, 0]
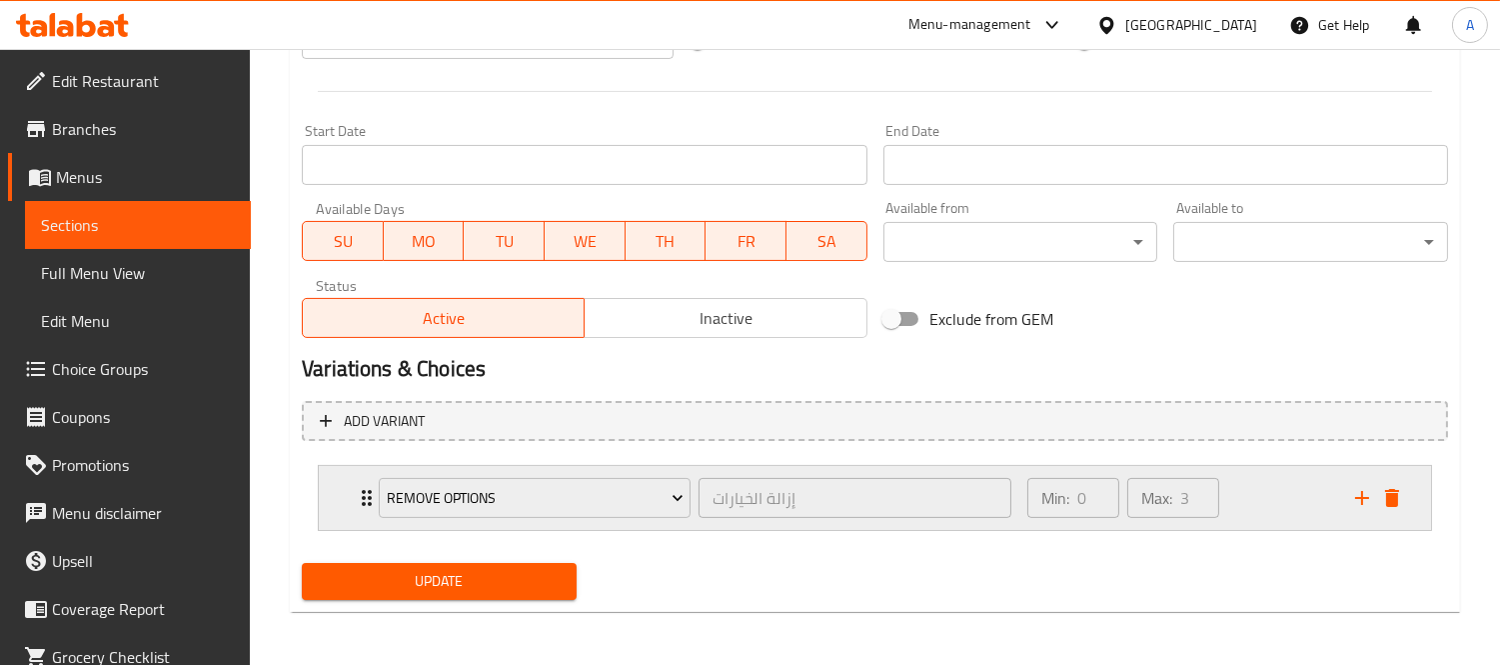
click at [358, 491] on icon "Expand" at bounding box center [367, 498] width 24 height 24
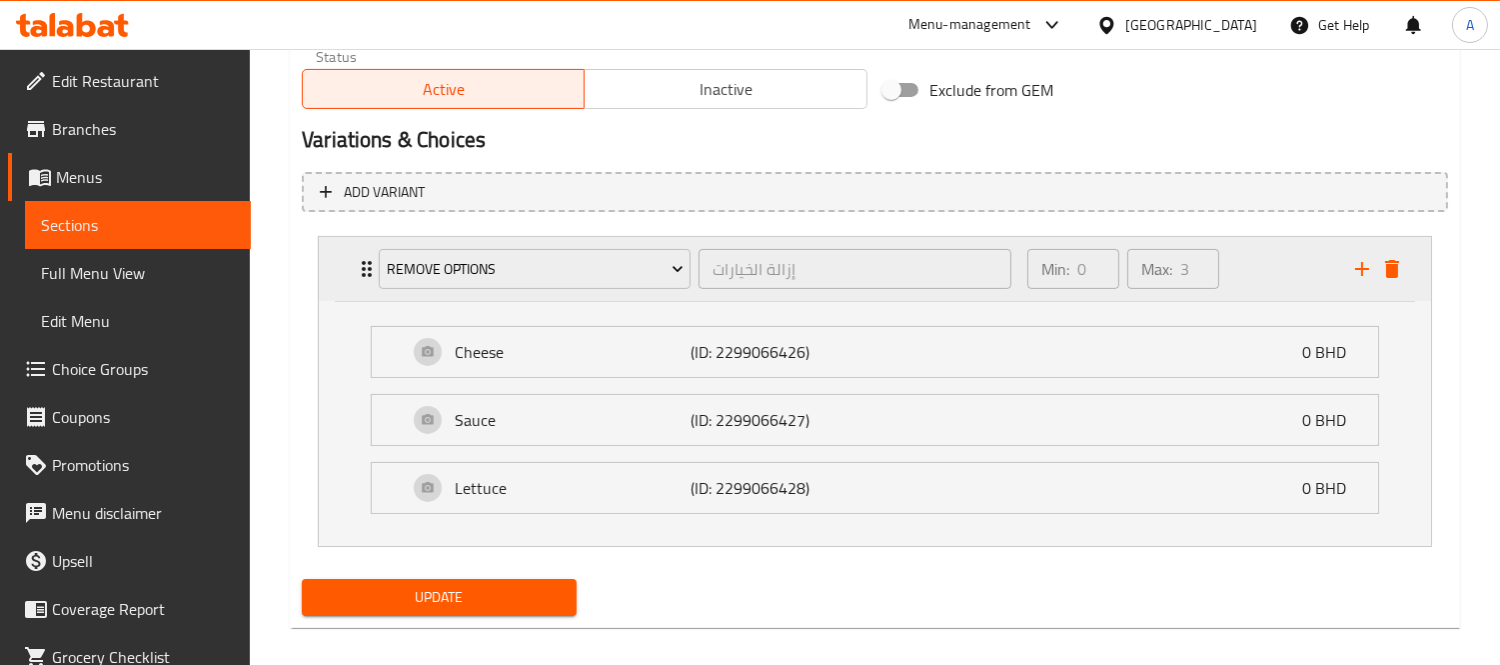
scroll to position [1023, 0]
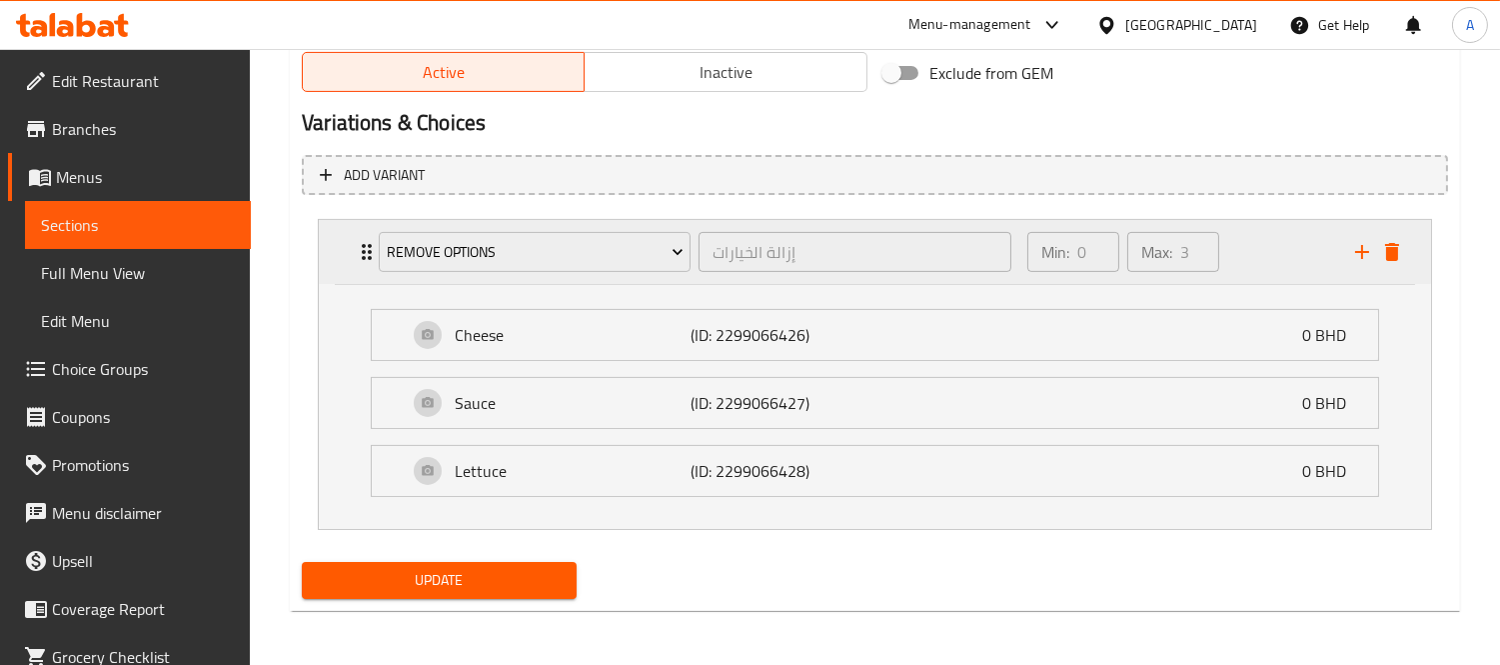
click at [353, 256] on div "Remove Options إزالة الخيارات ​ Min: 0 ​ Max: 3 ​" at bounding box center [875, 252] width 1112 height 64
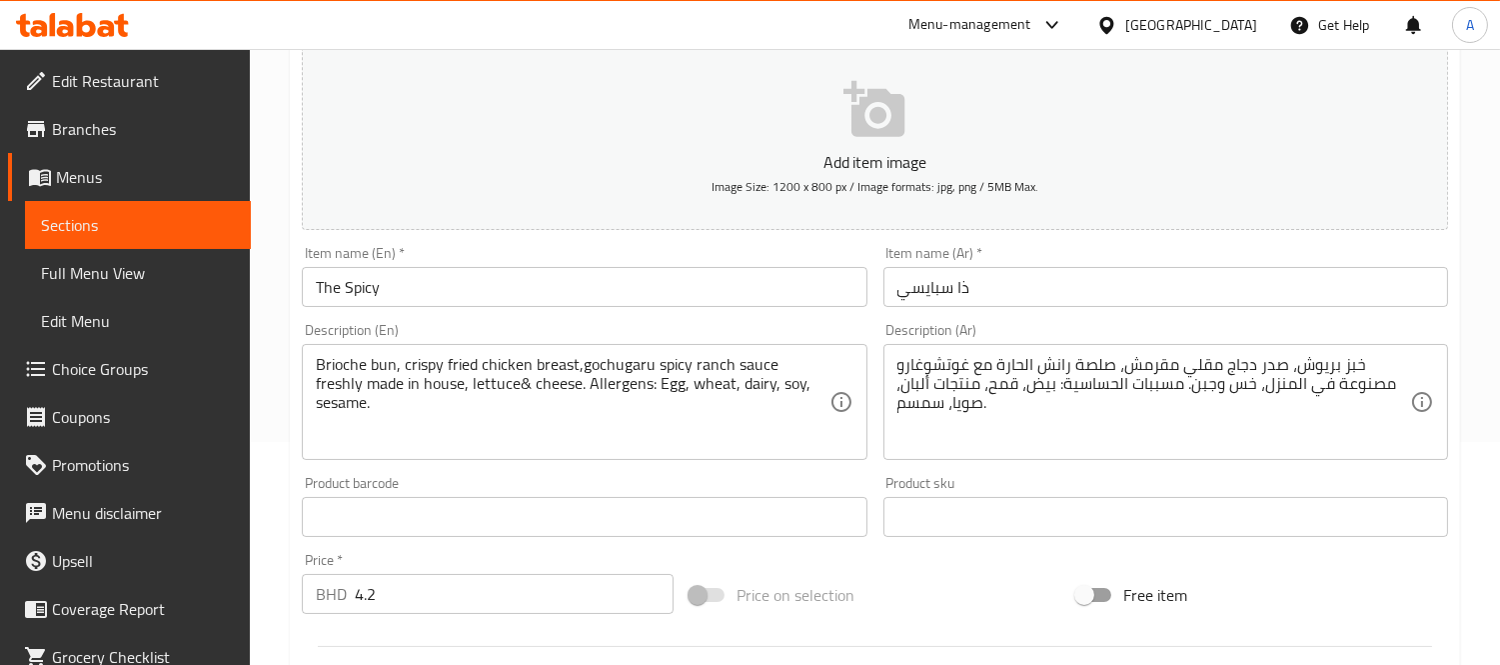
scroll to position [0, 0]
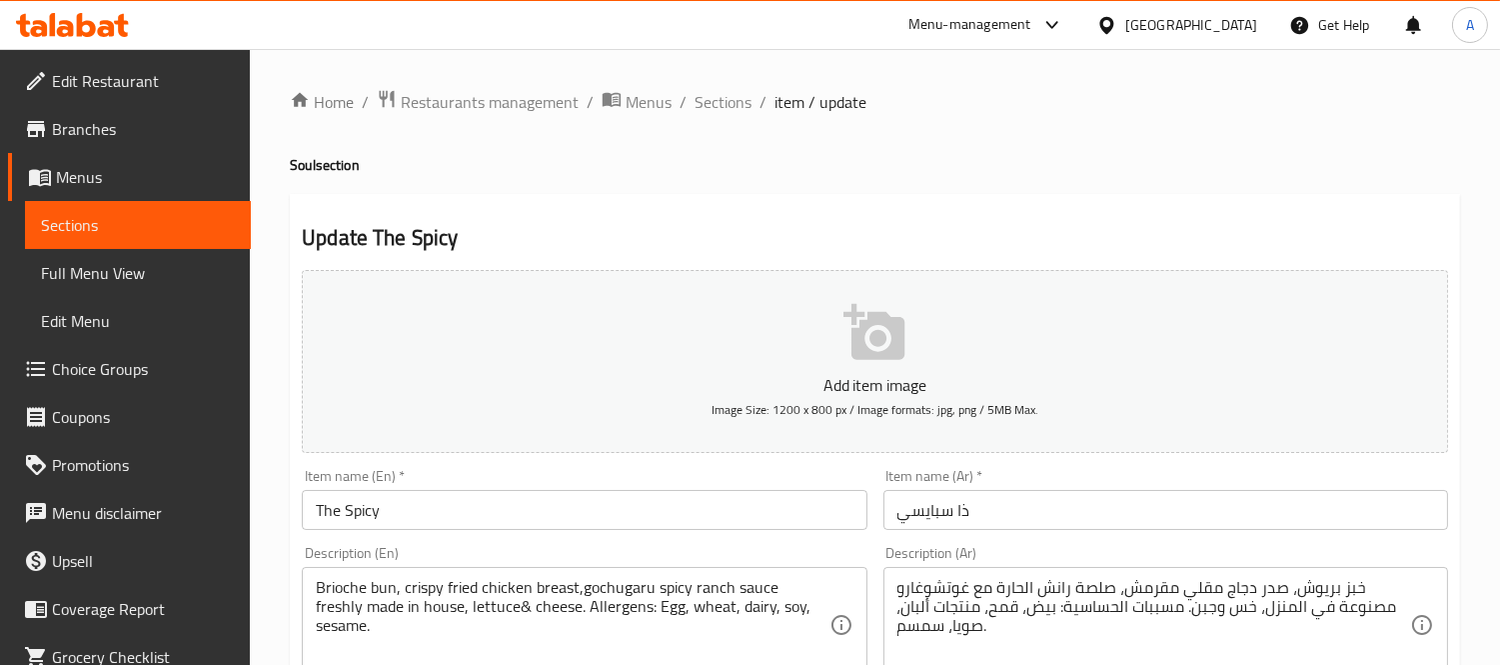
click at [725, 114] on span "Sections" at bounding box center [723, 102] width 57 height 24
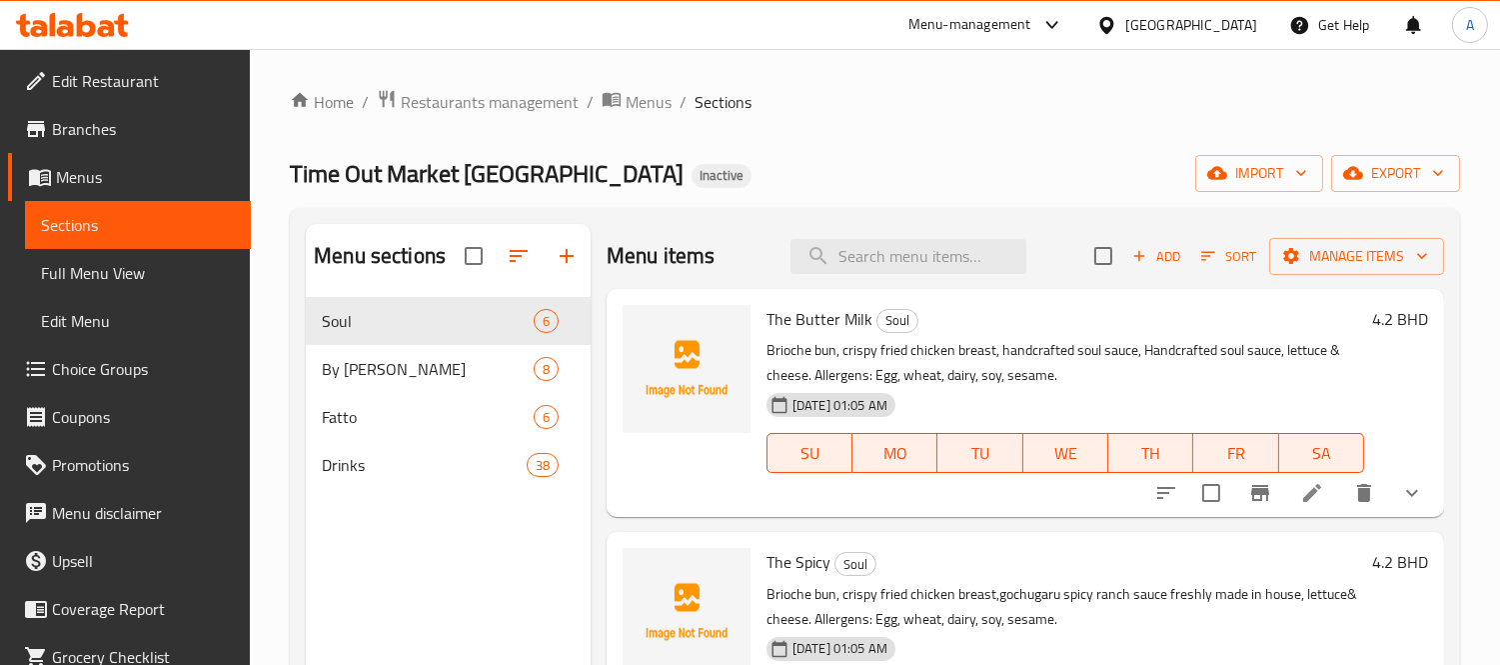
click at [981, 361] on p "Brioche bun, crispy fried chicken breast, handcrafted soul sauce, Handcrafted s…" at bounding box center [1066, 363] width 598 height 50
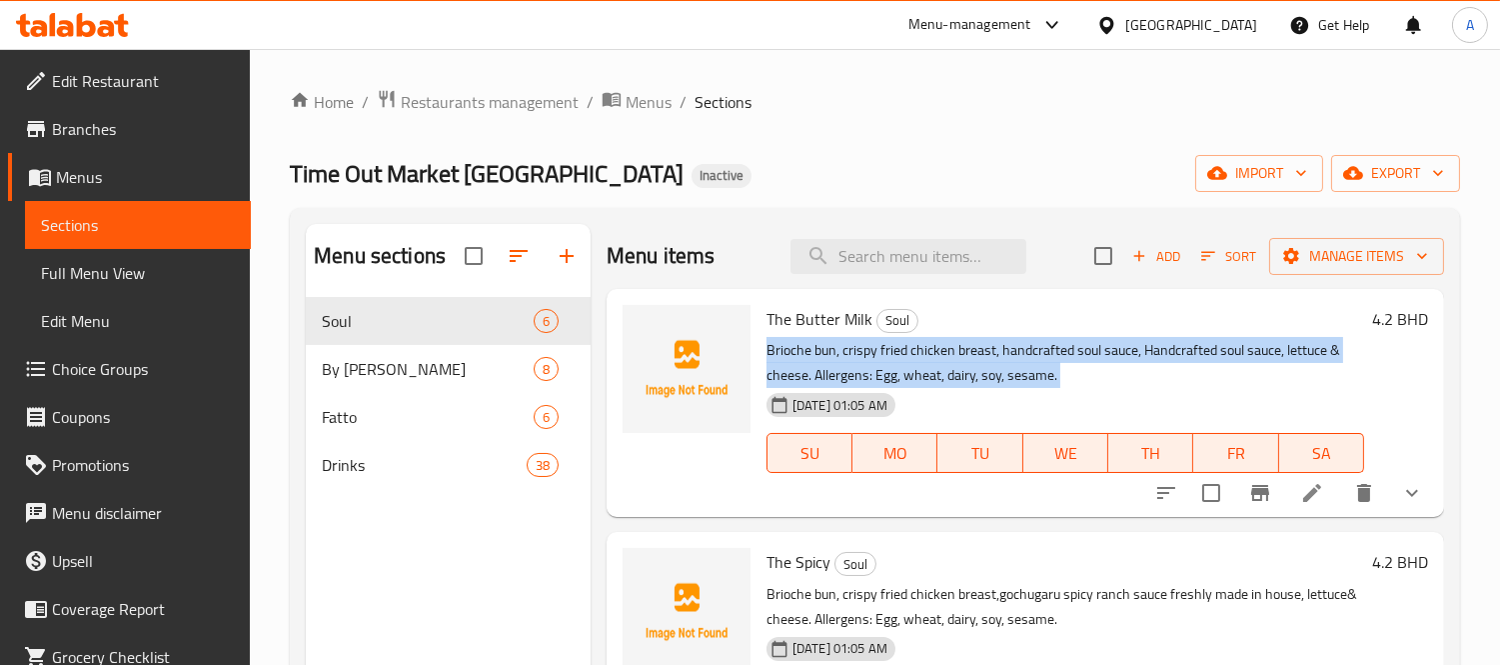
click at [981, 361] on p "Brioche bun, crispy fried chicken breast, handcrafted soul sauce, Handcrafted s…" at bounding box center [1066, 363] width 598 height 50
copy div "Brioche bun, crispy fried chicken breast, handcrafted soul sauce, Handcrafted s…"
click at [1303, 496] on icon at bounding box center [1312, 493] width 18 height 18
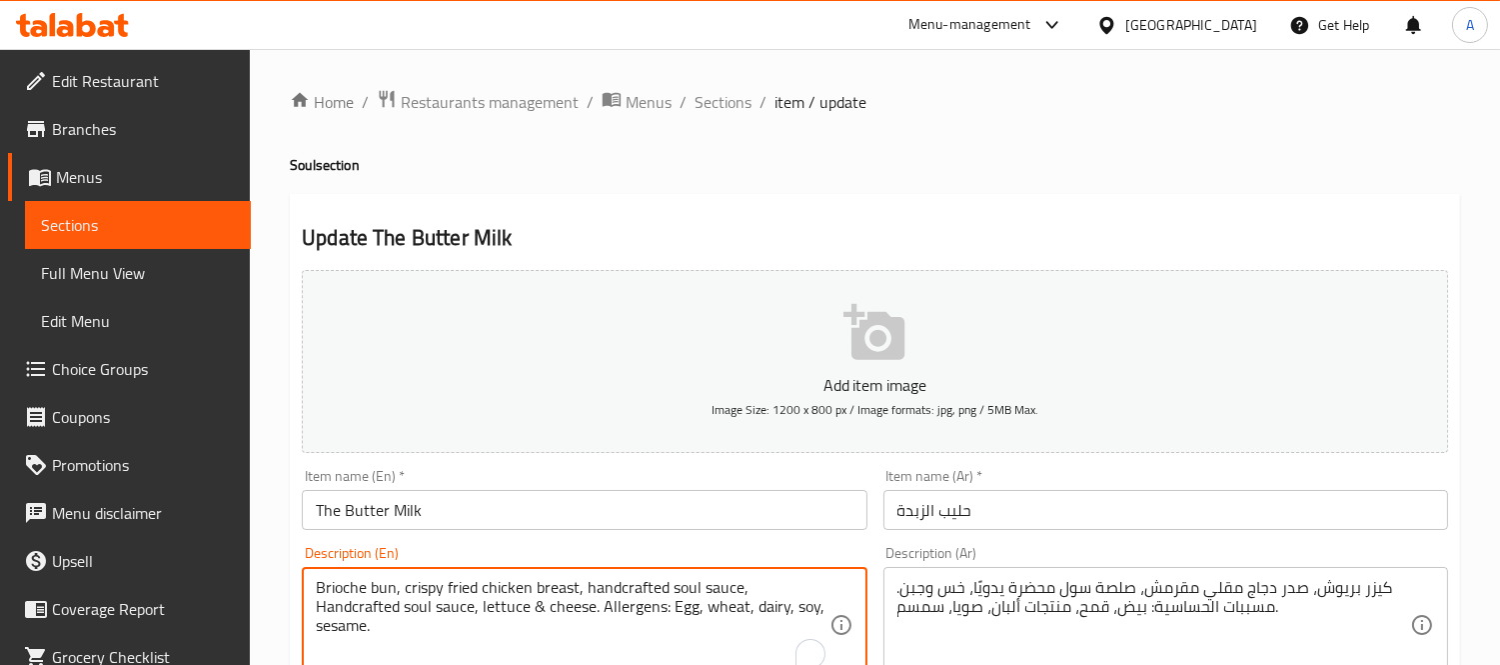
click at [566, 592] on textarea "Brioche bun, crispy fried chicken breast, handcrafted soul sauce, Handcrafted s…" at bounding box center [572, 625] width 513 height 95
click at [111, 374] on span "Choice Groups" at bounding box center [143, 369] width 183 height 24
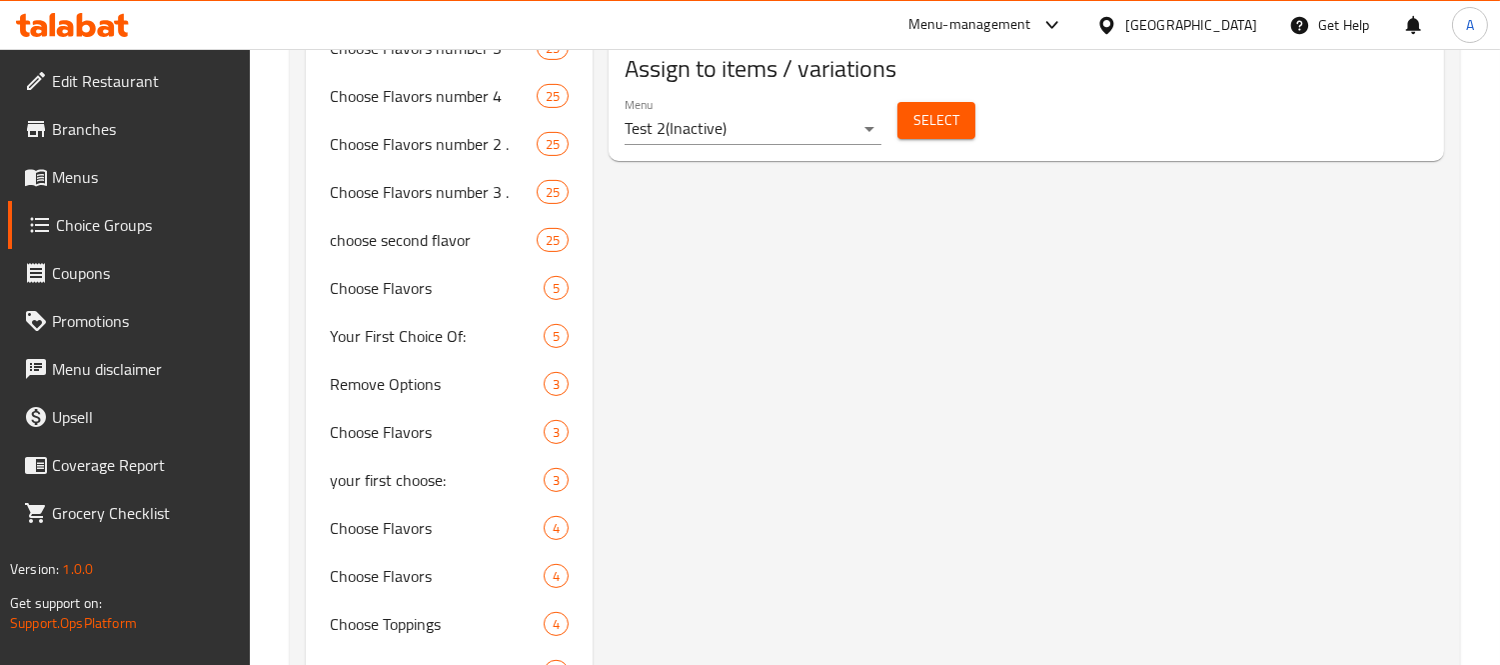
scroll to position [1554, 0]
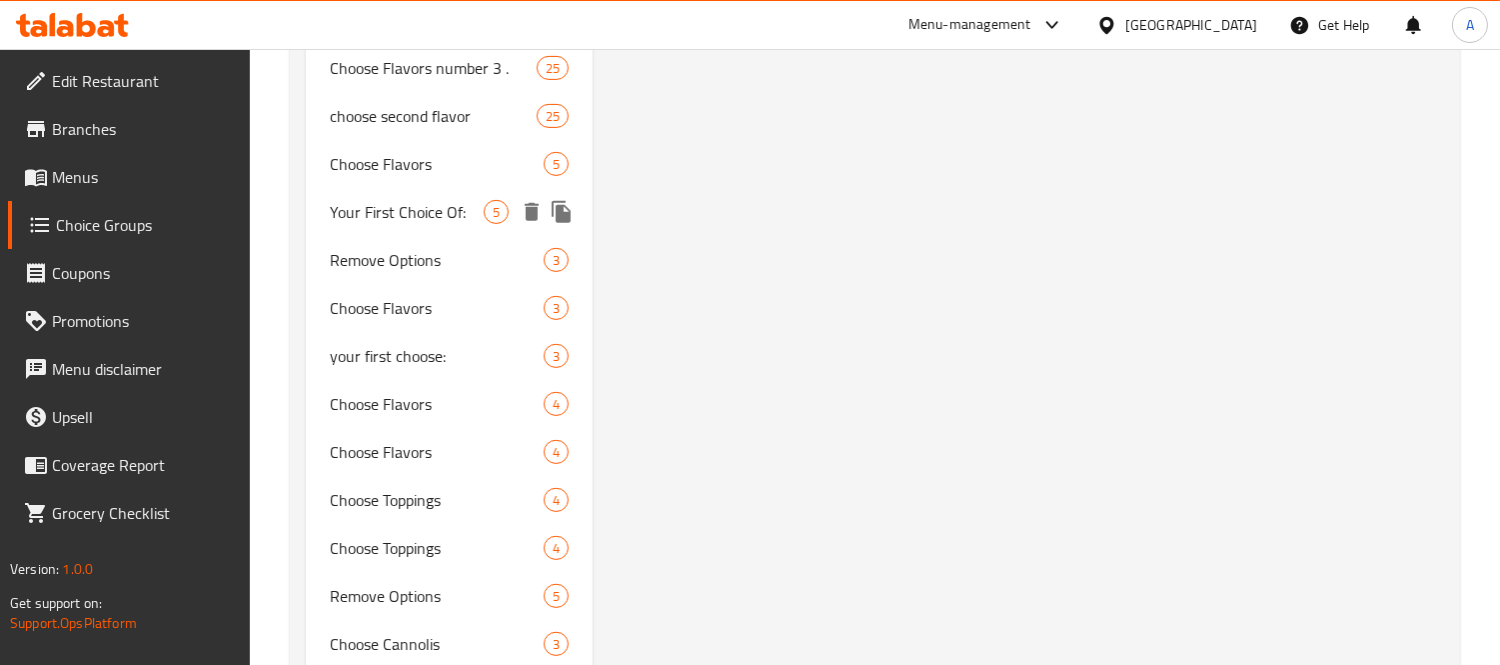
click at [380, 215] on span "Your First Choice Of:" at bounding box center [407, 212] width 154 height 24
type input "Your First Choice Of:"
type input "اختيارك الاول من:"
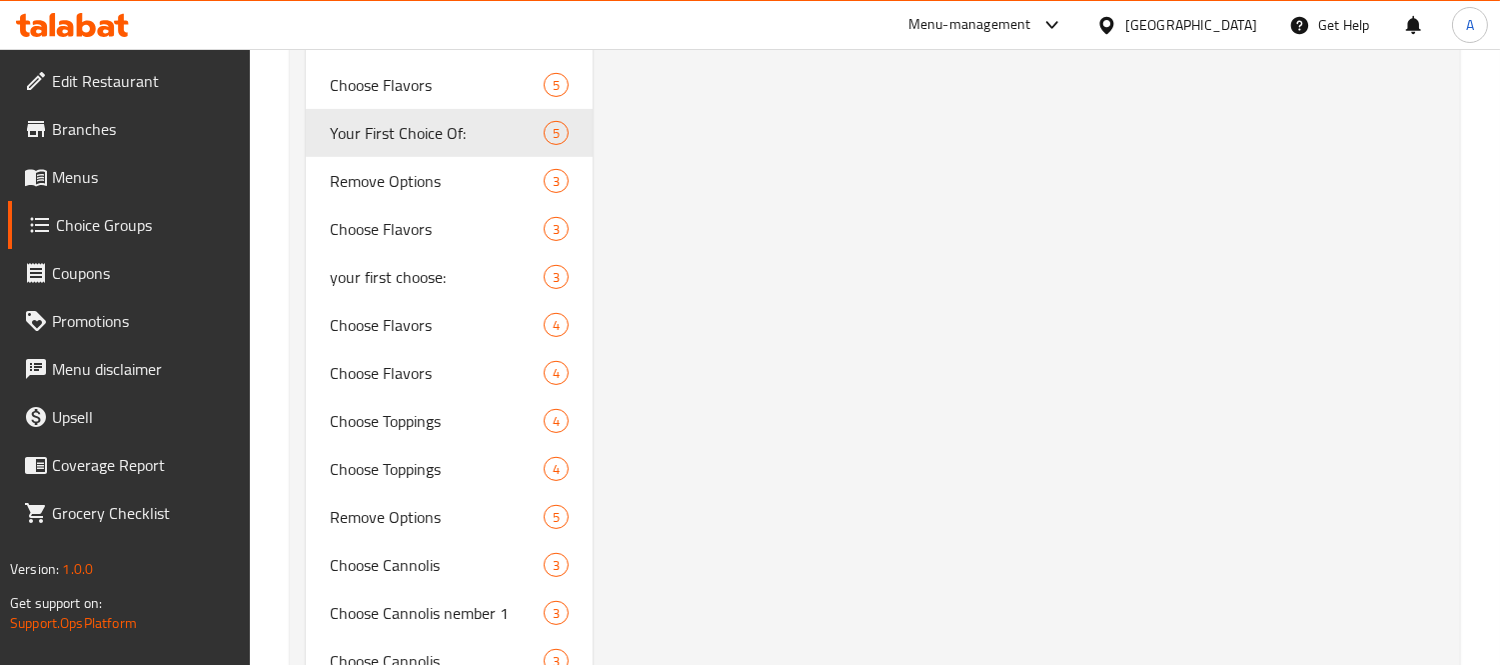
scroll to position [1665, 0]
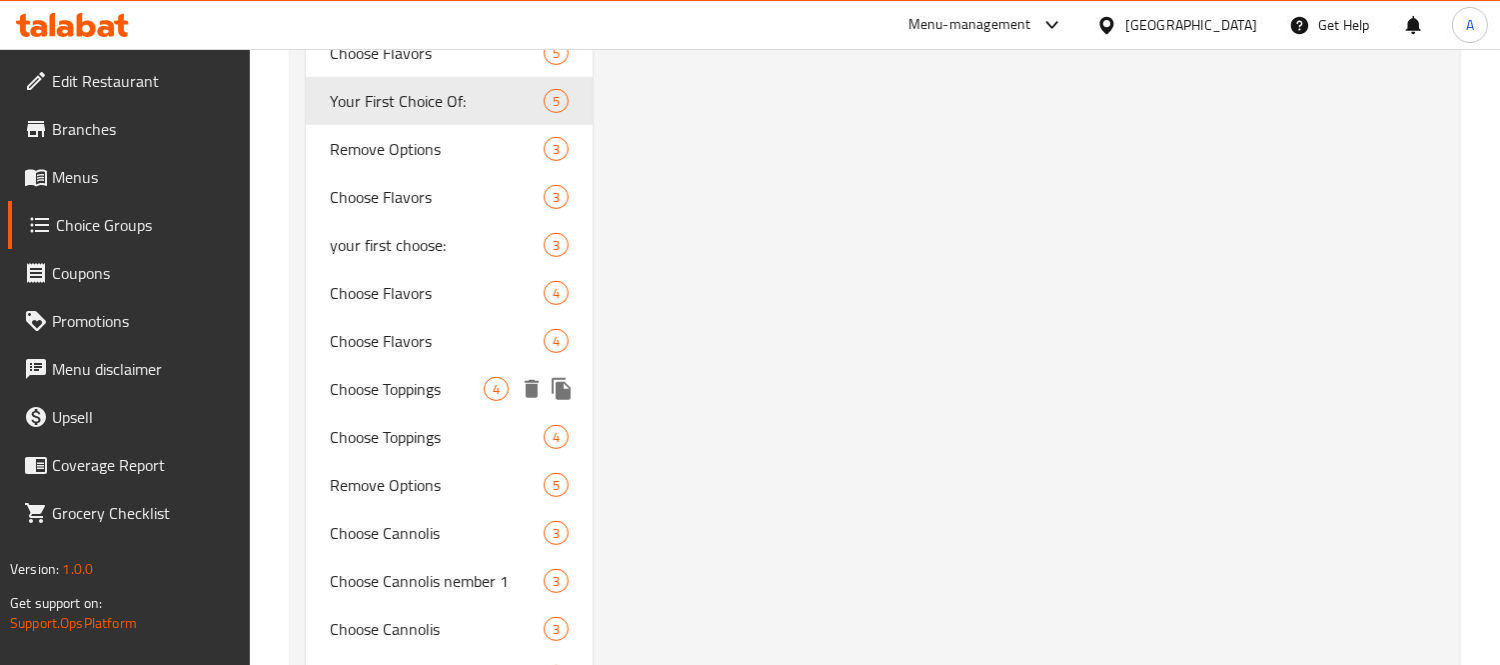
click at [366, 392] on span "Choose Toppings" at bounding box center [407, 389] width 154 height 24
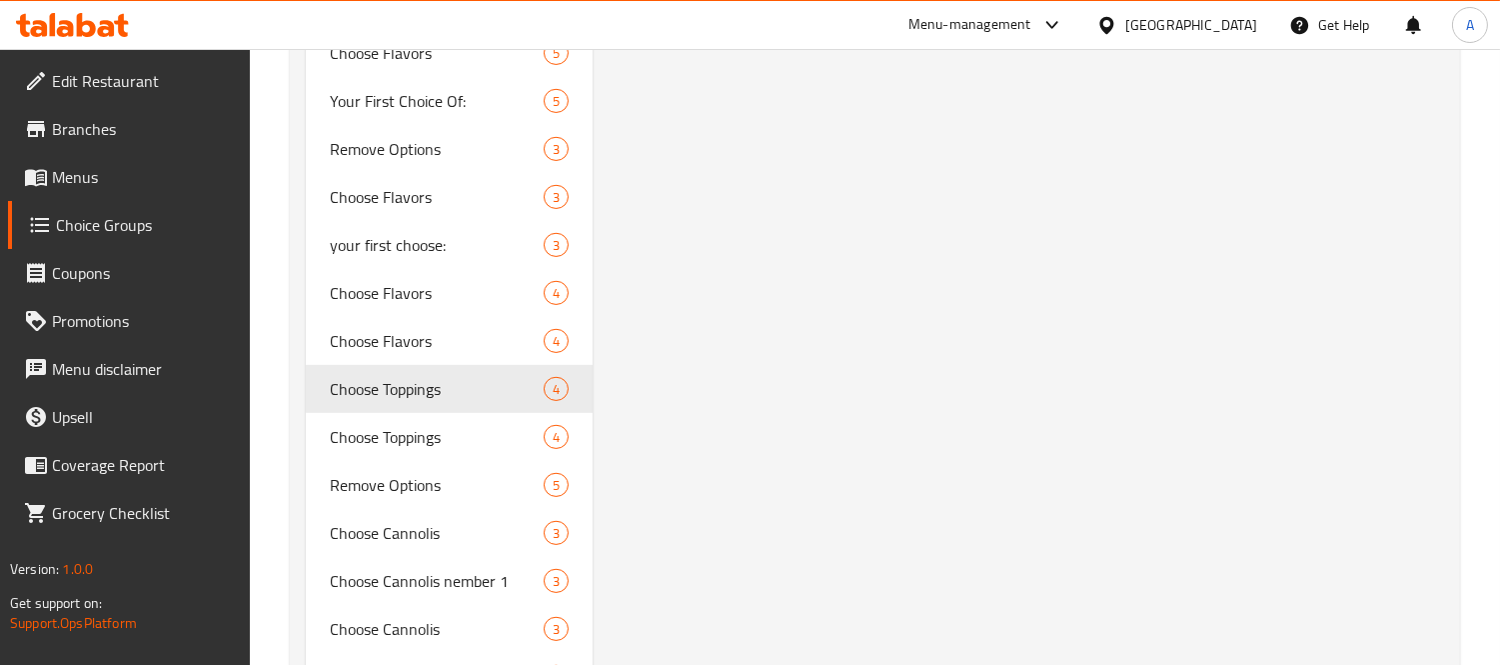
type input "Choose Toppings"
type input "اختر الإضافات"
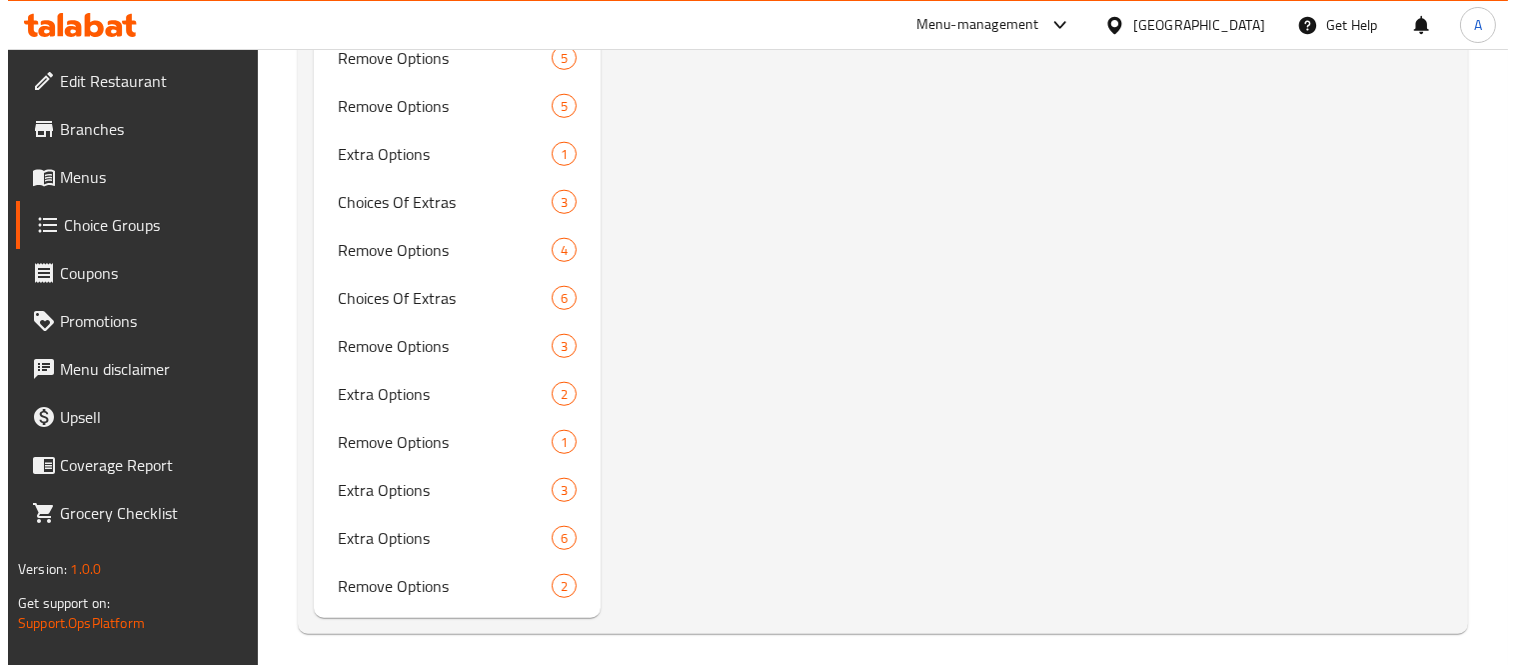
scroll to position [3249, 0]
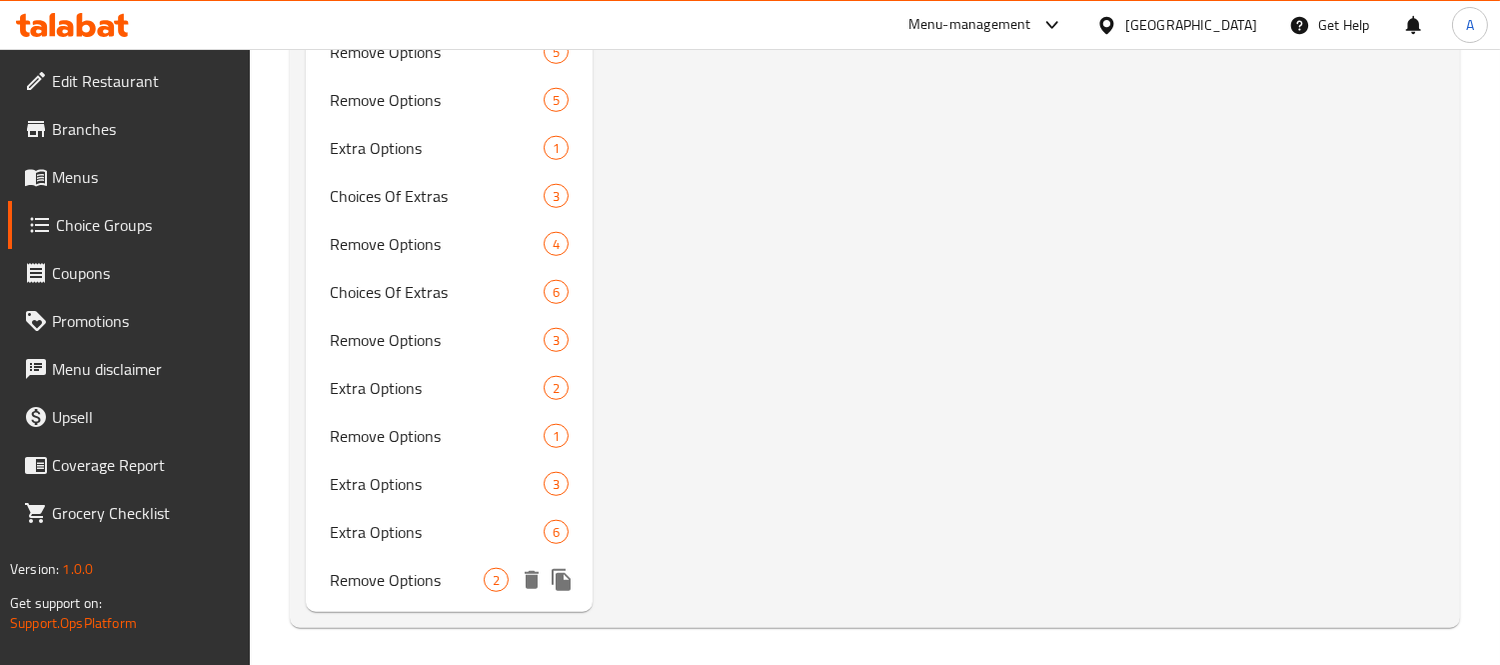
click at [534, 576] on icon "delete" at bounding box center [532, 580] width 14 height 18
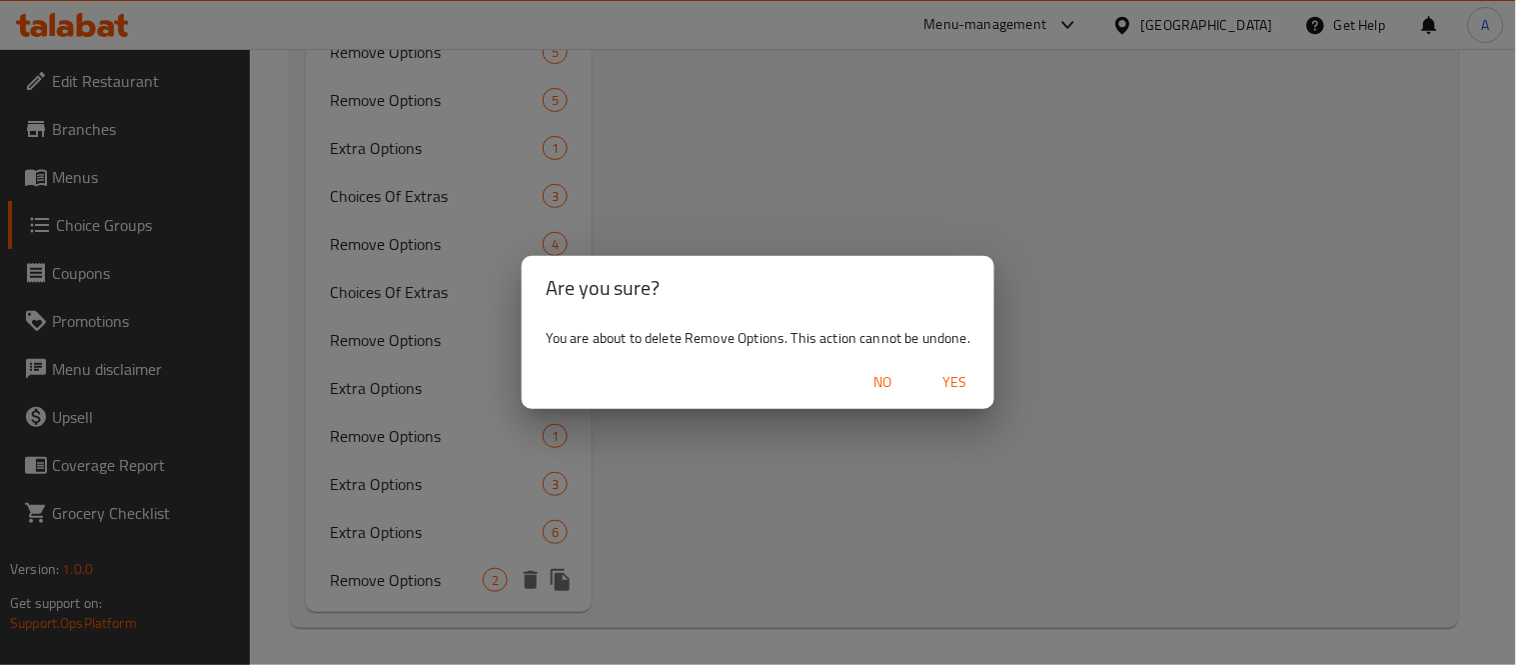
click at [970, 383] on span "Yes" at bounding box center [955, 382] width 48 height 25
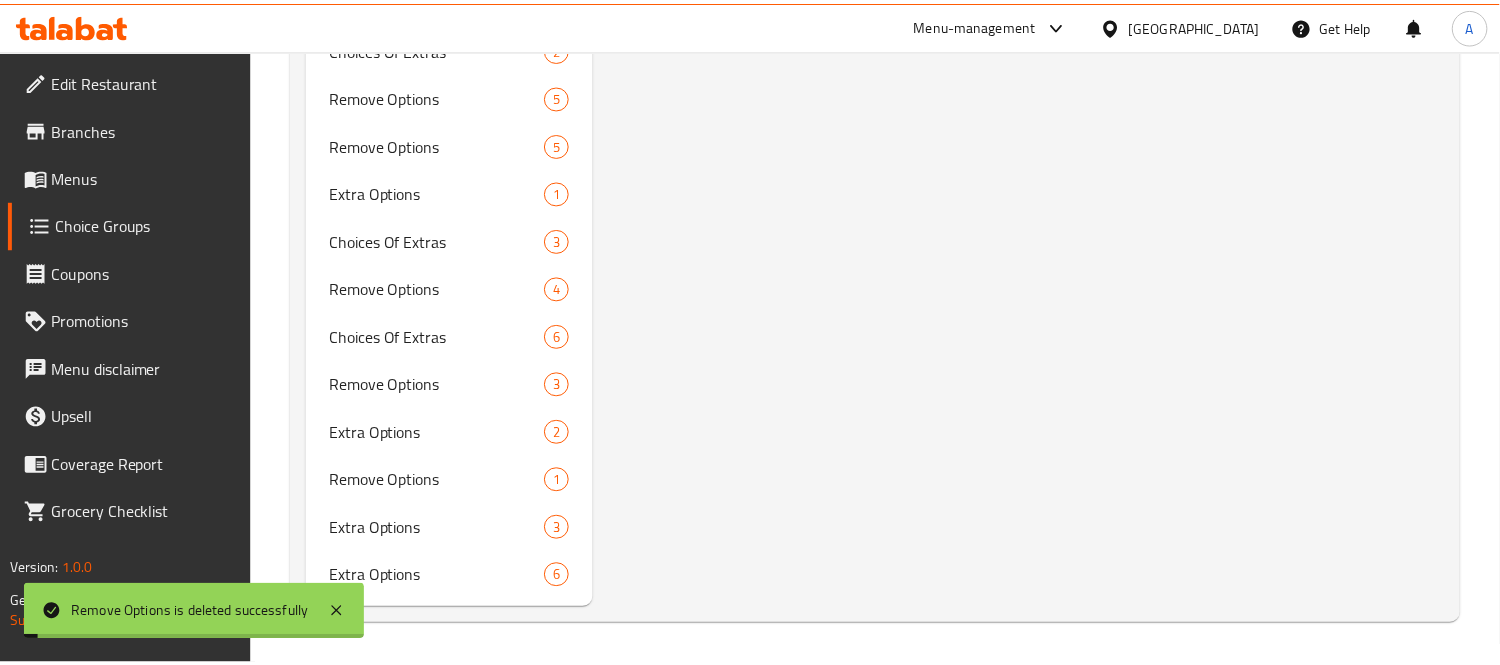
scroll to position [3201, 0]
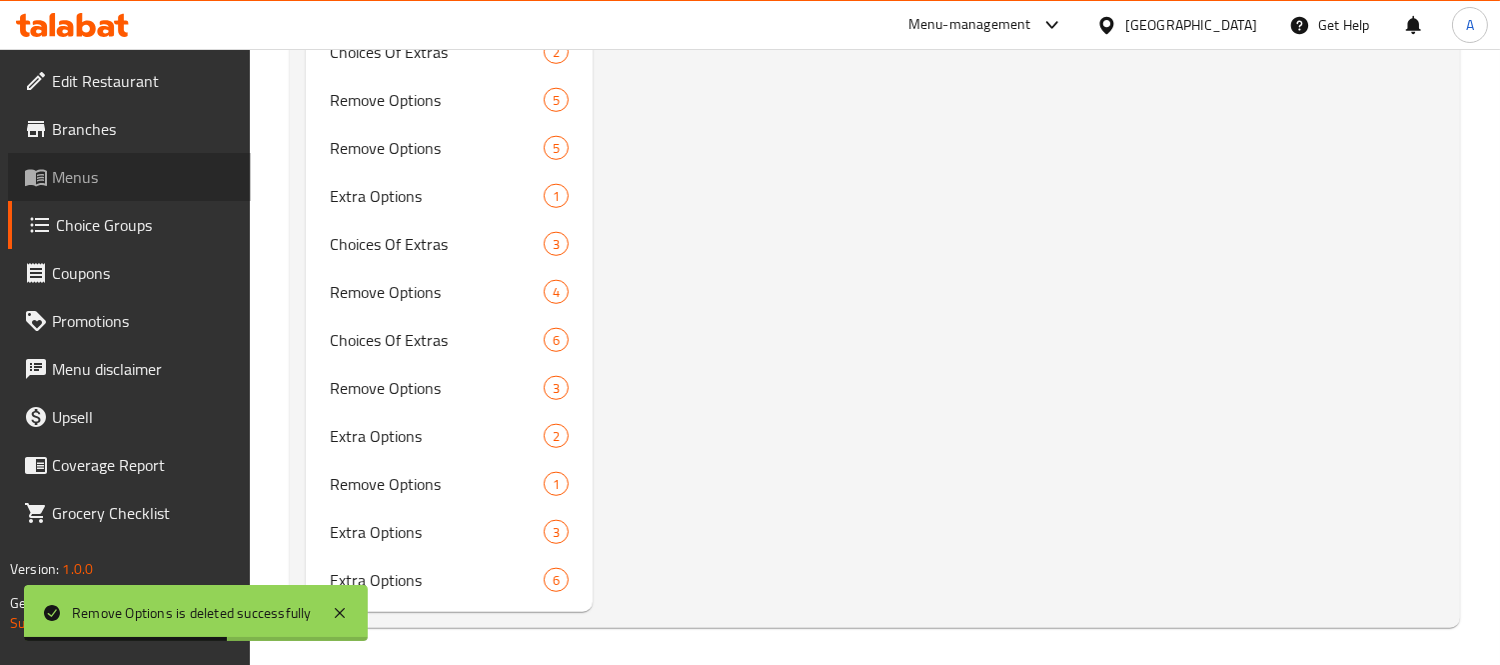
click at [97, 181] on span "Menus" at bounding box center [143, 177] width 183 height 24
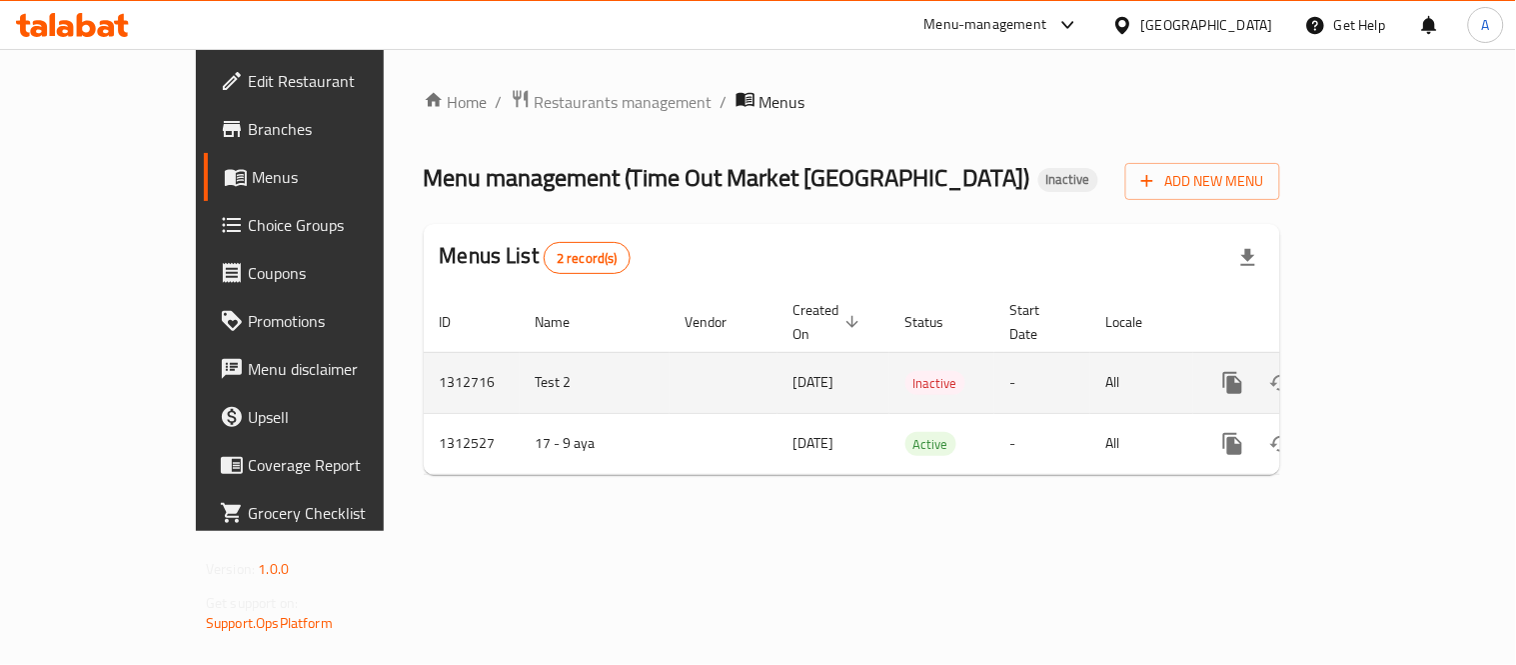
click at [1412, 352] on td "enhanced table" at bounding box center [1305, 382] width 224 height 61
click at [1389, 371] on icon "enhanced table" at bounding box center [1377, 383] width 24 height 24
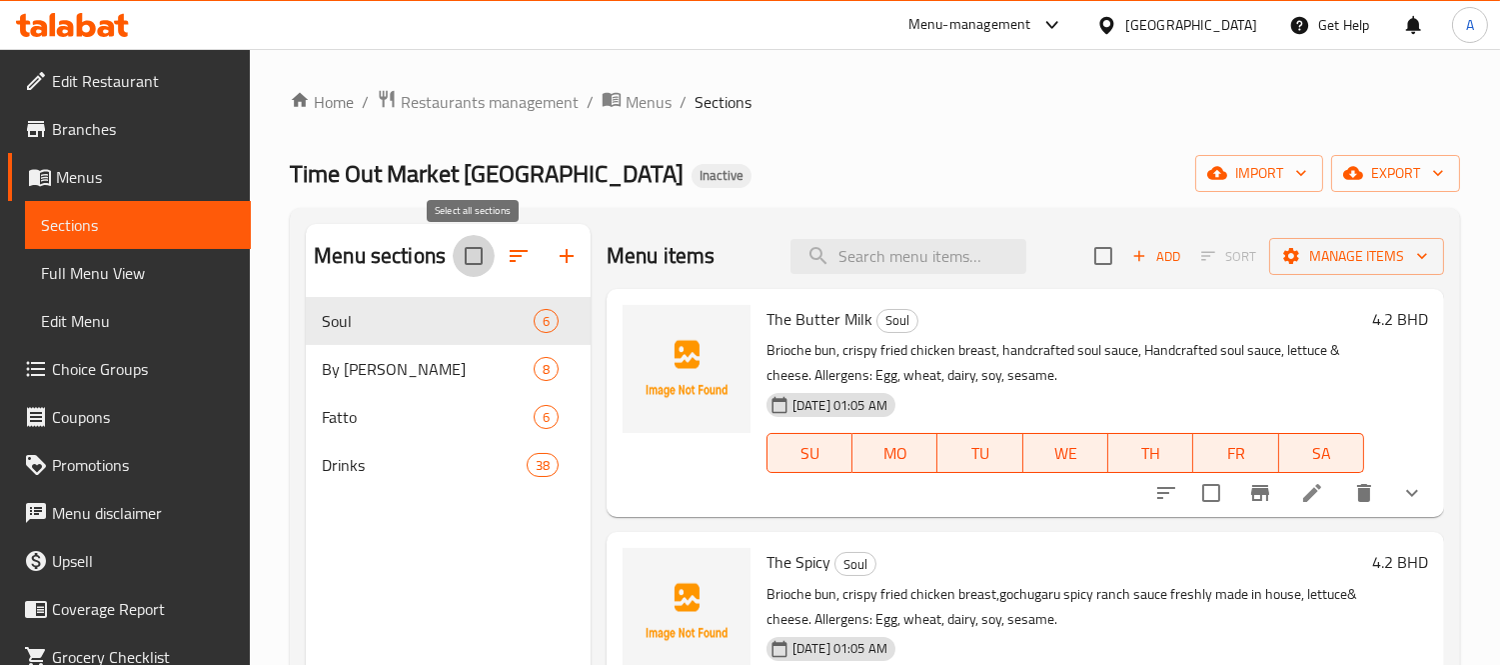
click at [481, 261] on input "checkbox" at bounding box center [474, 256] width 42 height 42
checkbox input "true"
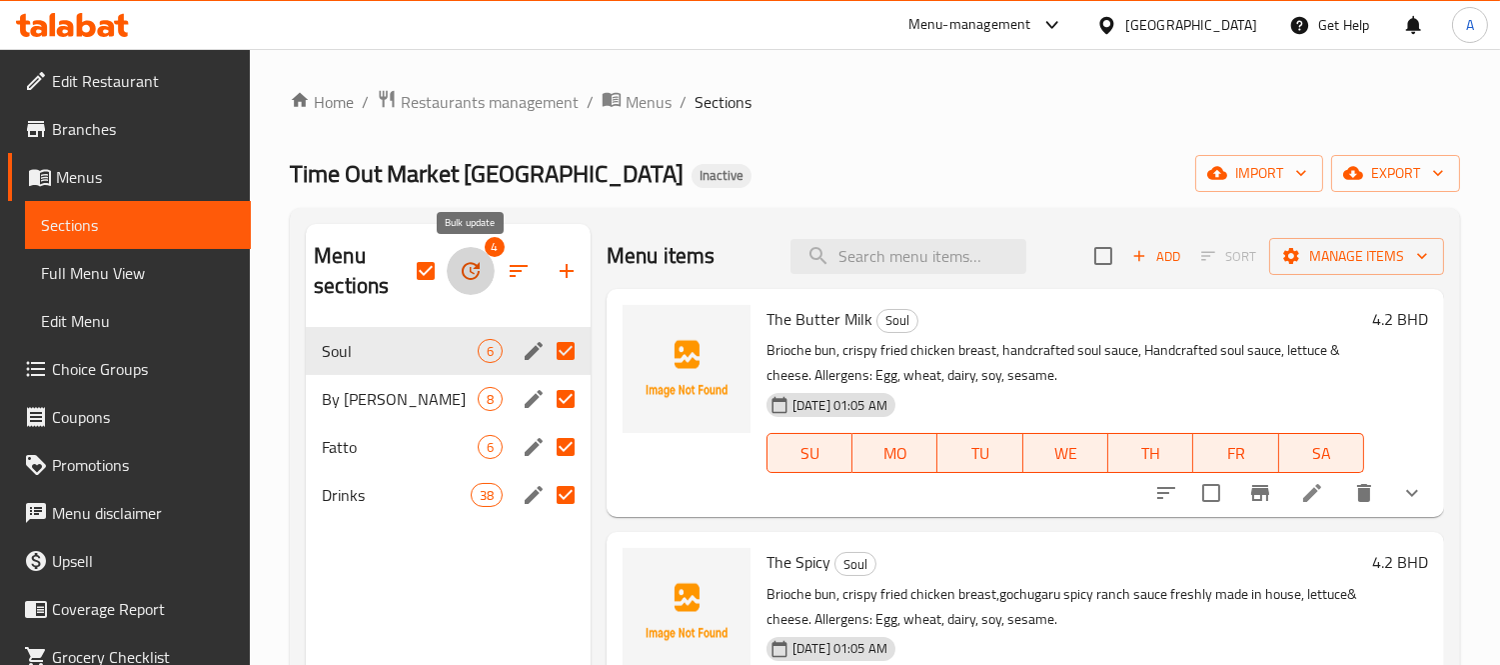
click at [484, 268] on button "button" at bounding box center [471, 271] width 48 height 48
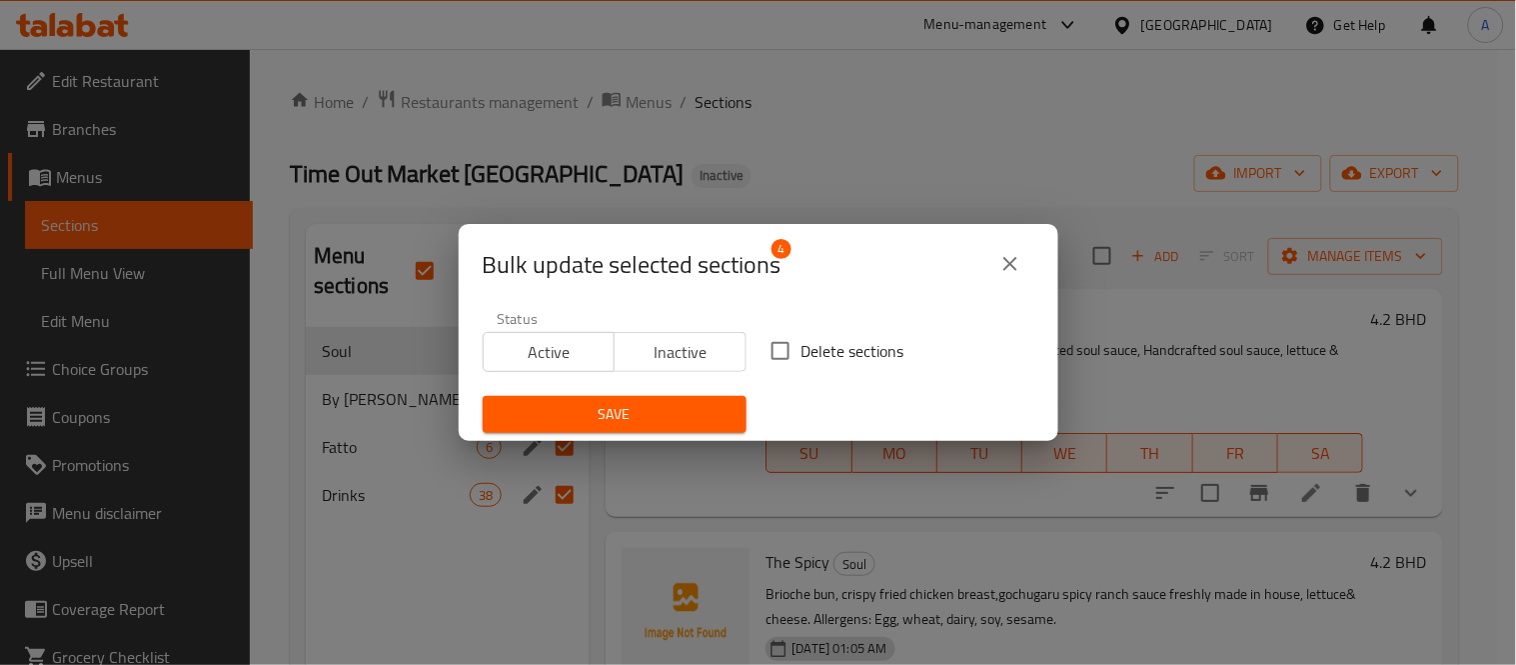
click at [802, 347] on span "Delete sections" at bounding box center [853, 351] width 103 height 24
click at [794, 347] on input "Delete sections" at bounding box center [781, 351] width 42 height 42
checkbox input "true"
click at [671, 428] on button "Save" at bounding box center [615, 414] width 264 height 37
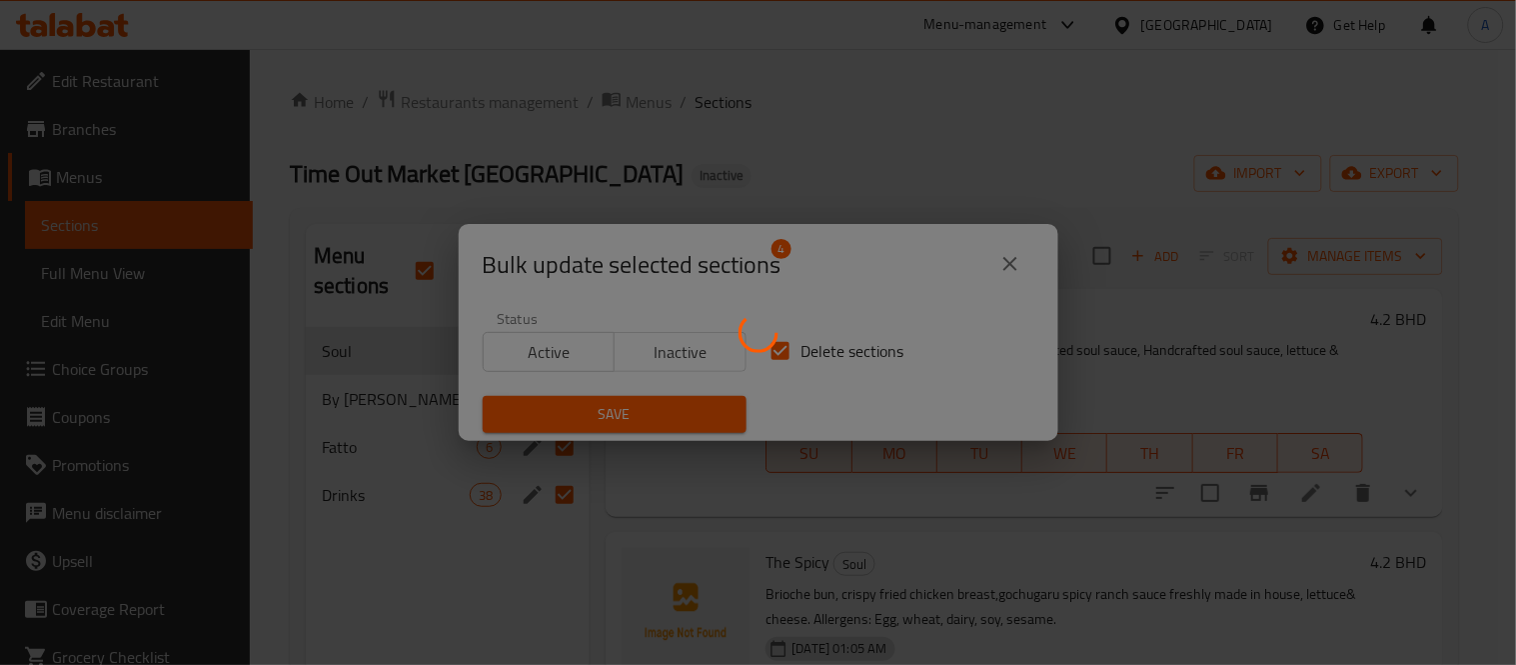
checkbox input "false"
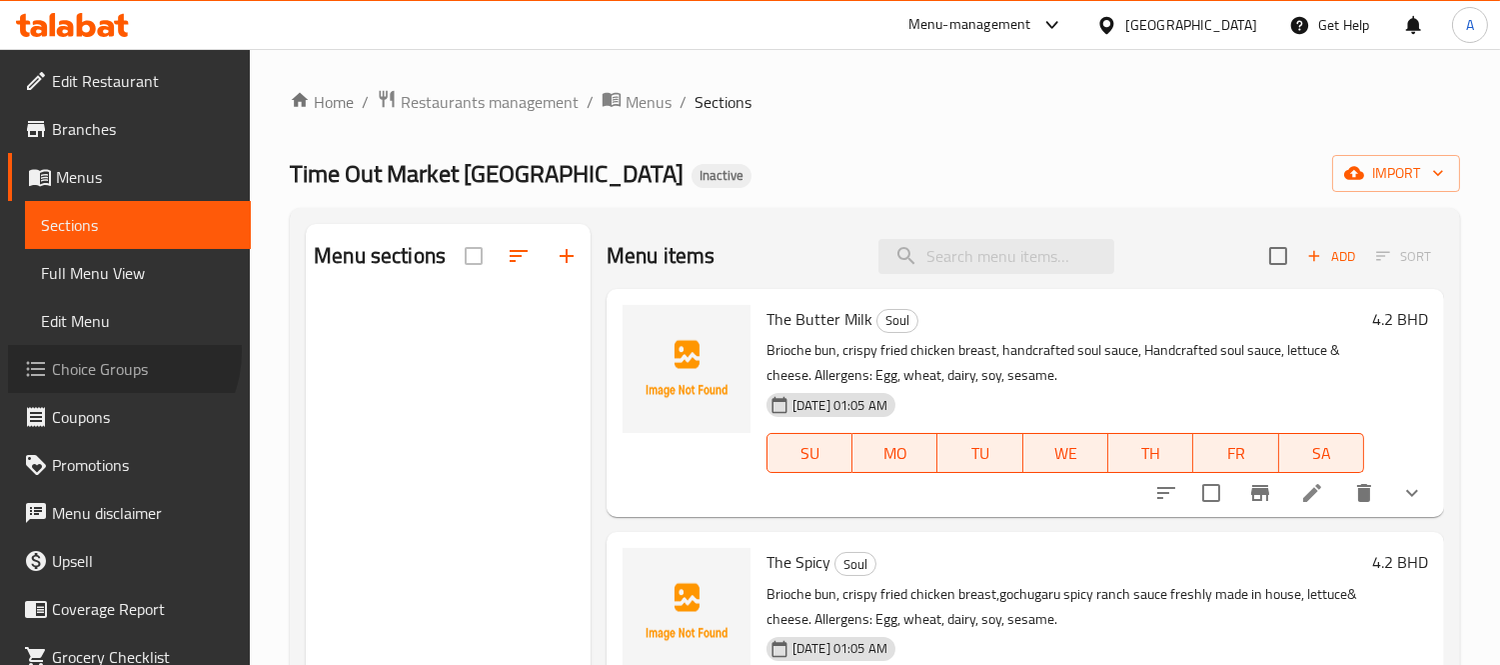
click at [117, 352] on link "Choice Groups" at bounding box center [129, 369] width 243 height 48
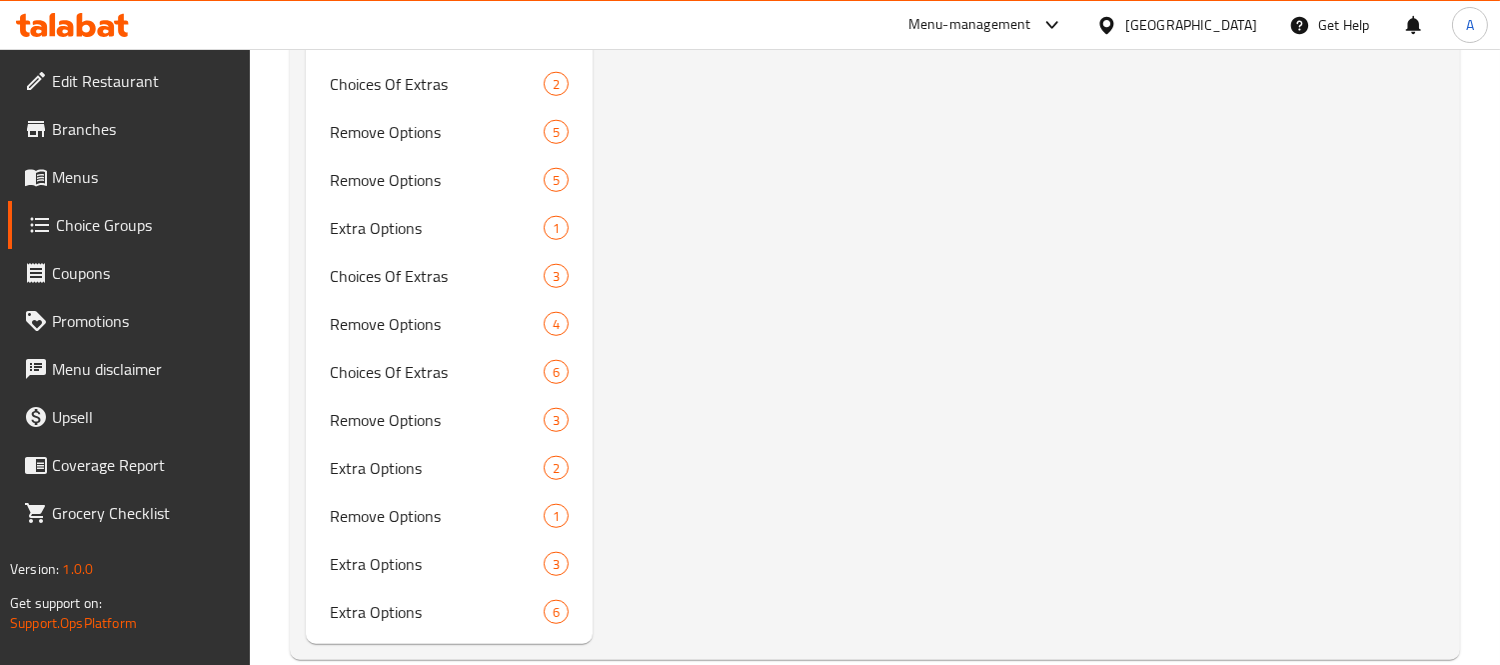
scroll to position [3201, 0]
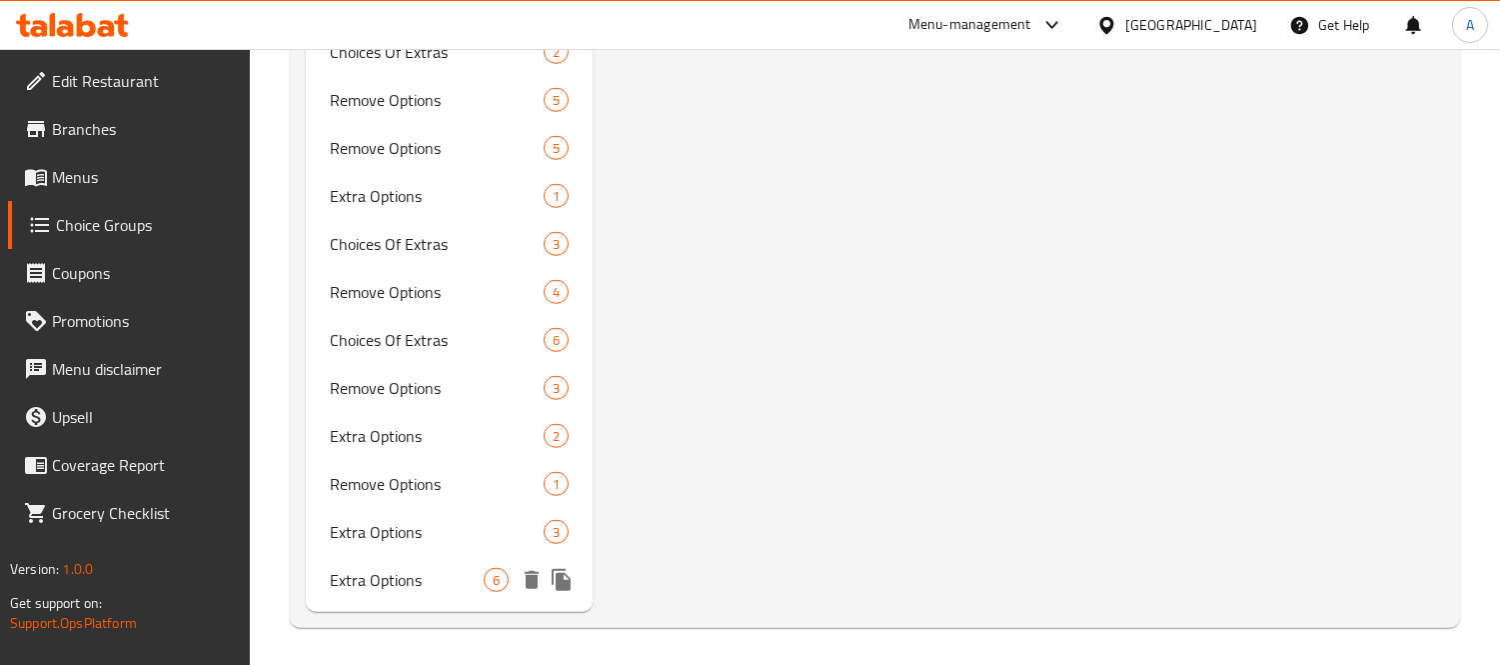
click at [530, 574] on icon "delete" at bounding box center [532, 580] width 14 height 18
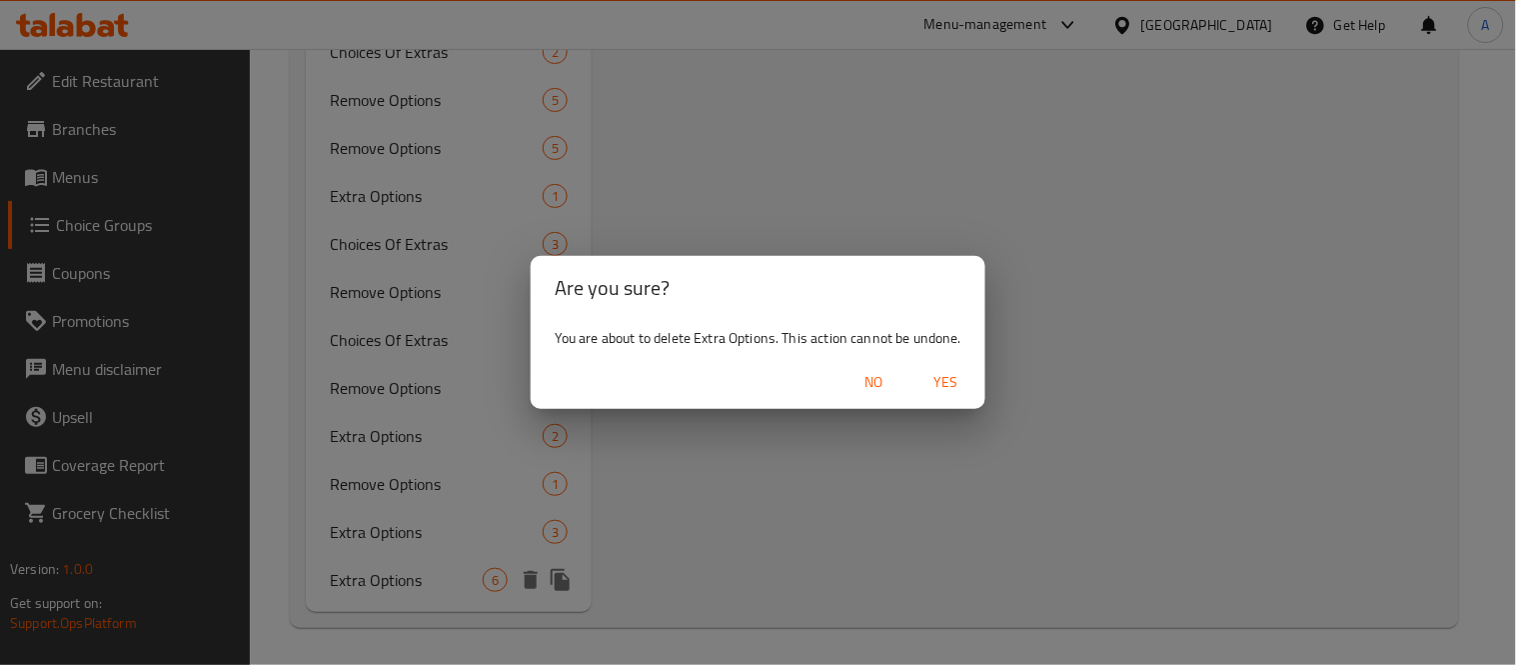
click at [865, 368] on button "No" at bounding box center [874, 382] width 64 height 37
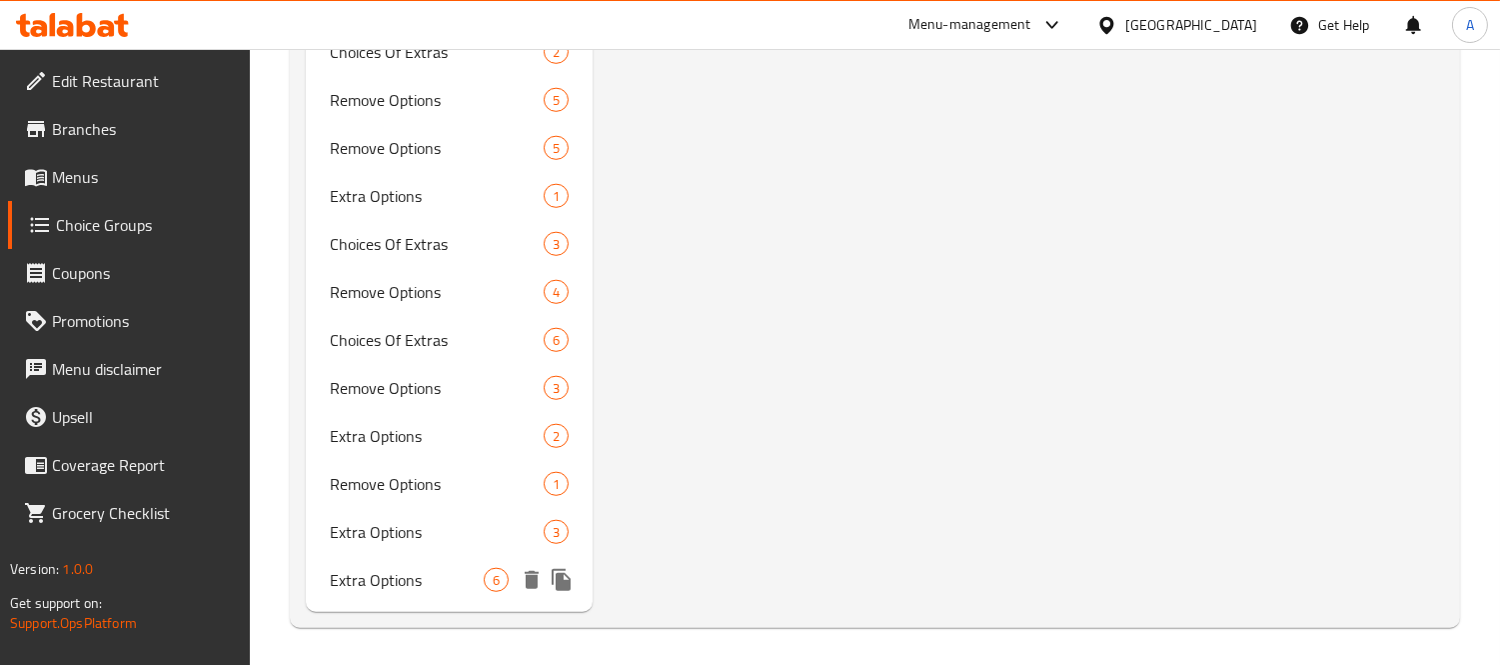
scroll to position [3090, 0]
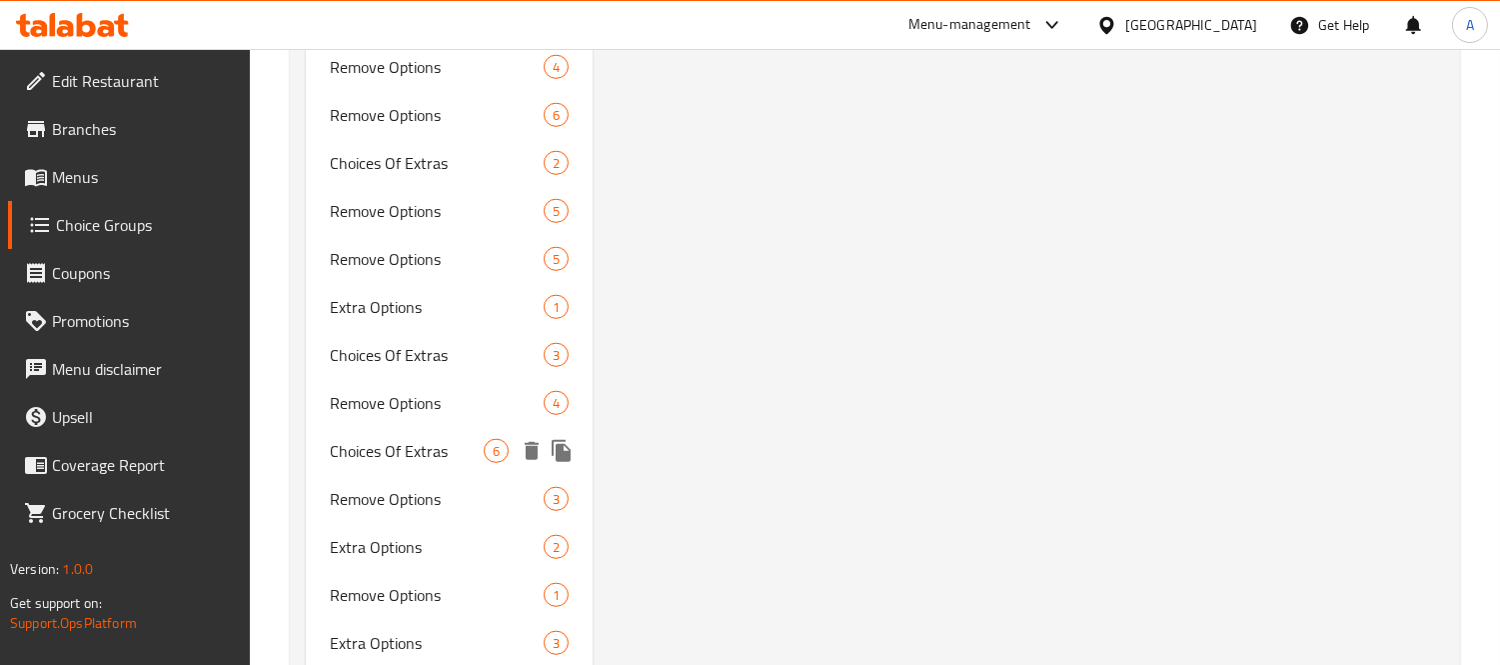
click at [382, 440] on span "Choices Of Extras" at bounding box center [407, 451] width 154 height 24
type input "Choices Of Extras"
type input "اختيارات الإضافات"
type input "0"
type input "6"
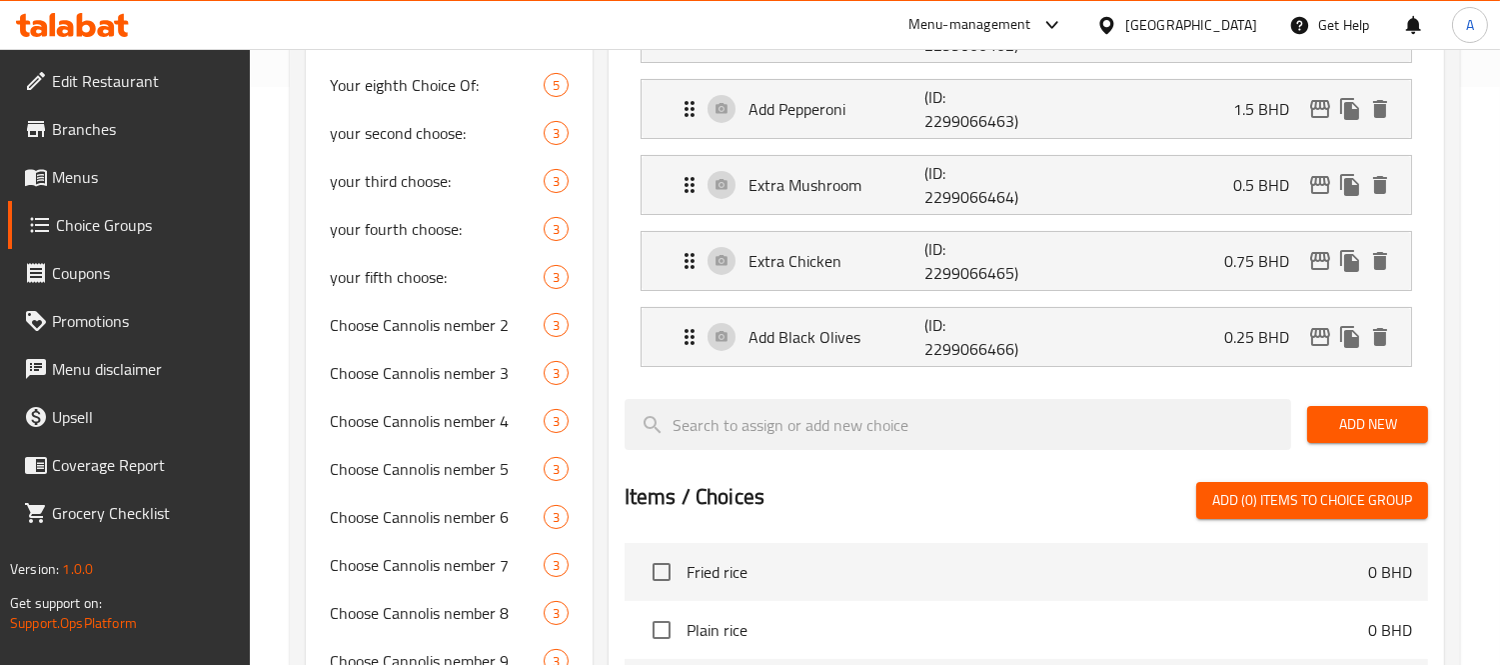
scroll to position [425, 0]
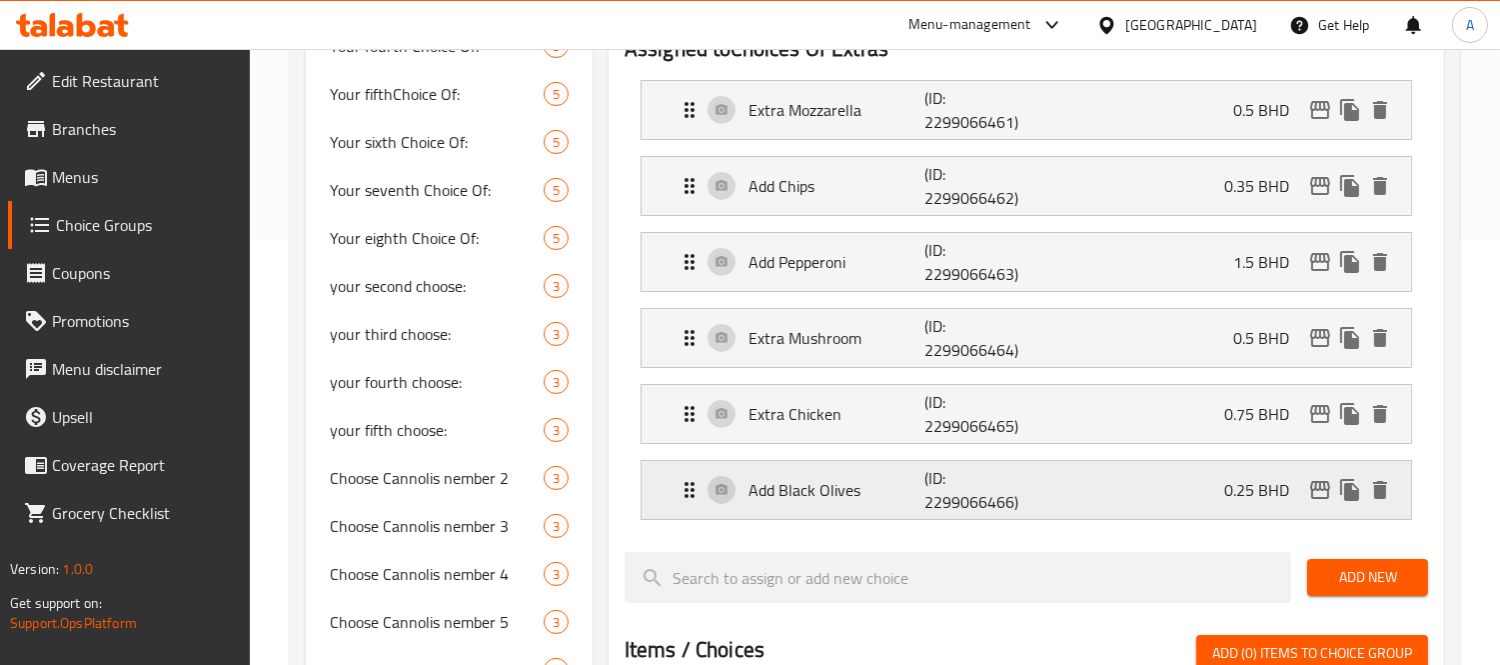
click at [845, 497] on p "Add Black Olives" at bounding box center [837, 490] width 176 height 24
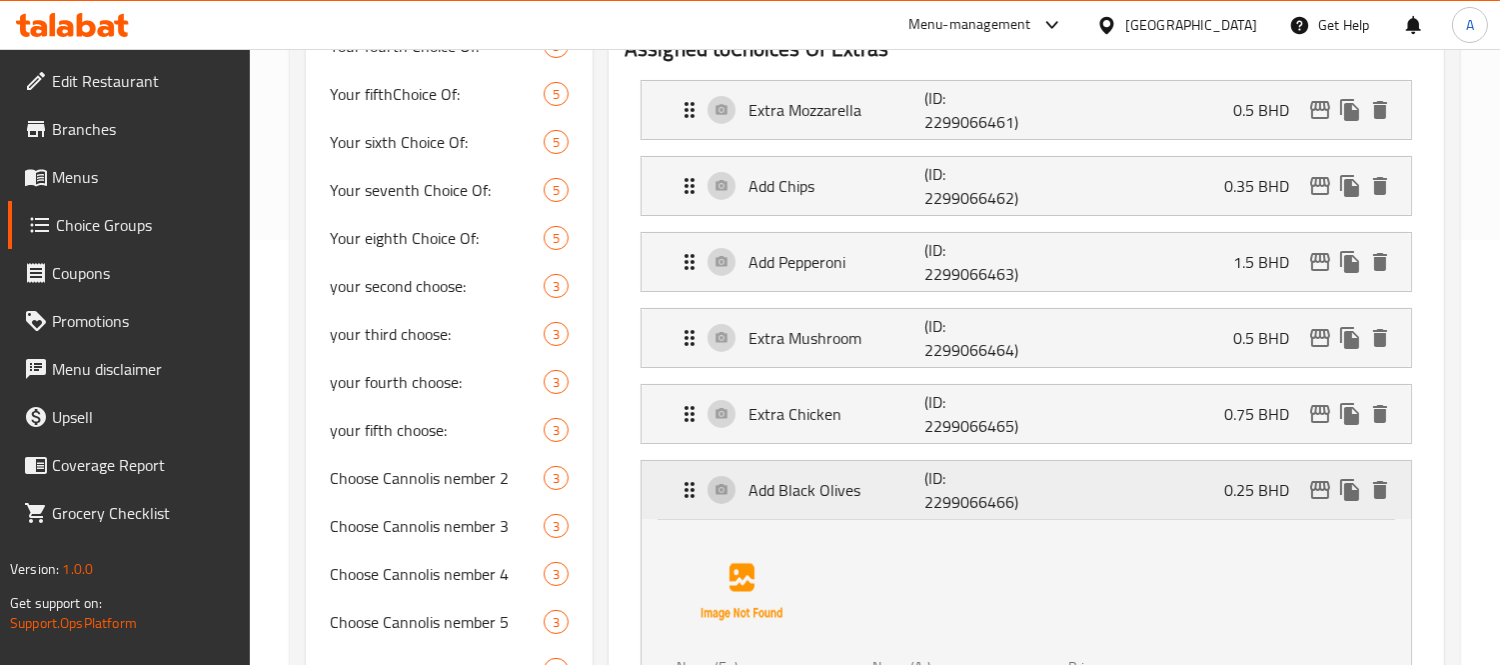
scroll to position [647, 0]
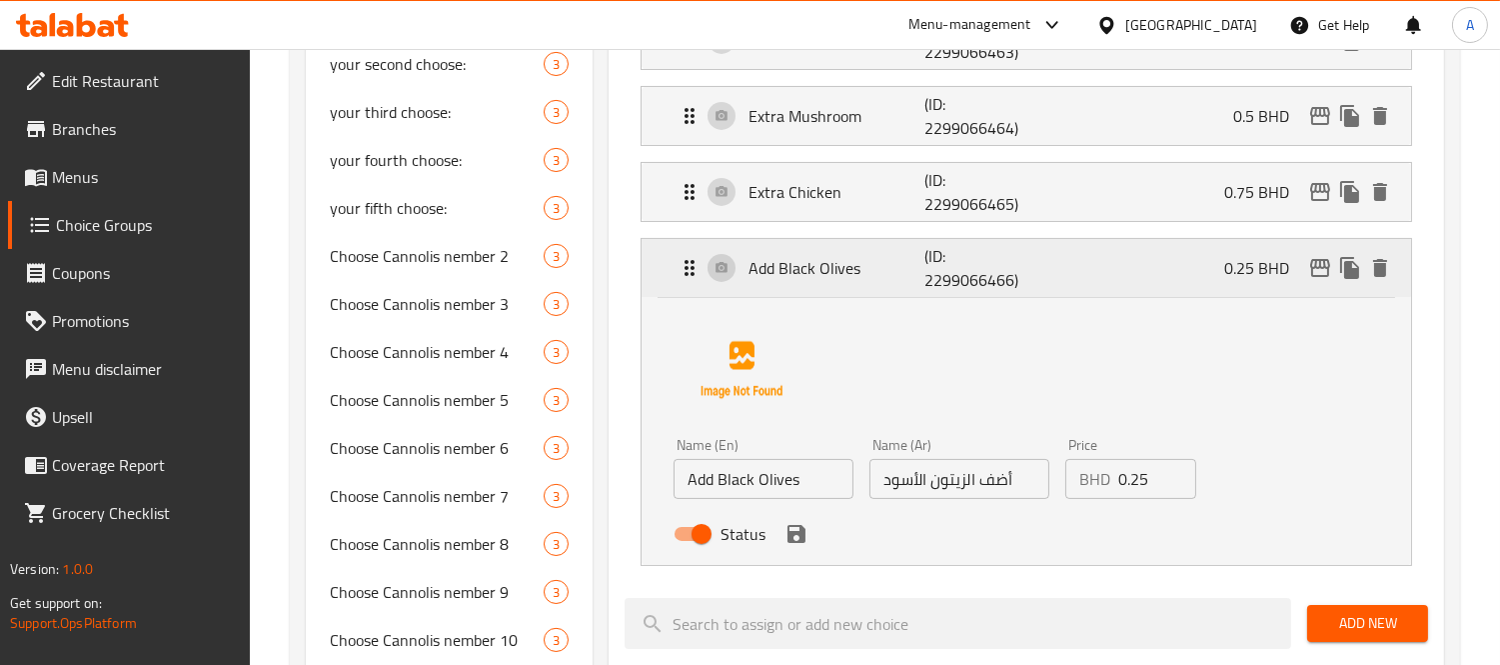
click at [856, 285] on div "Add Black Olives (ID: 2299066466) 0.25 BHD" at bounding box center [1033, 268] width 710 height 58
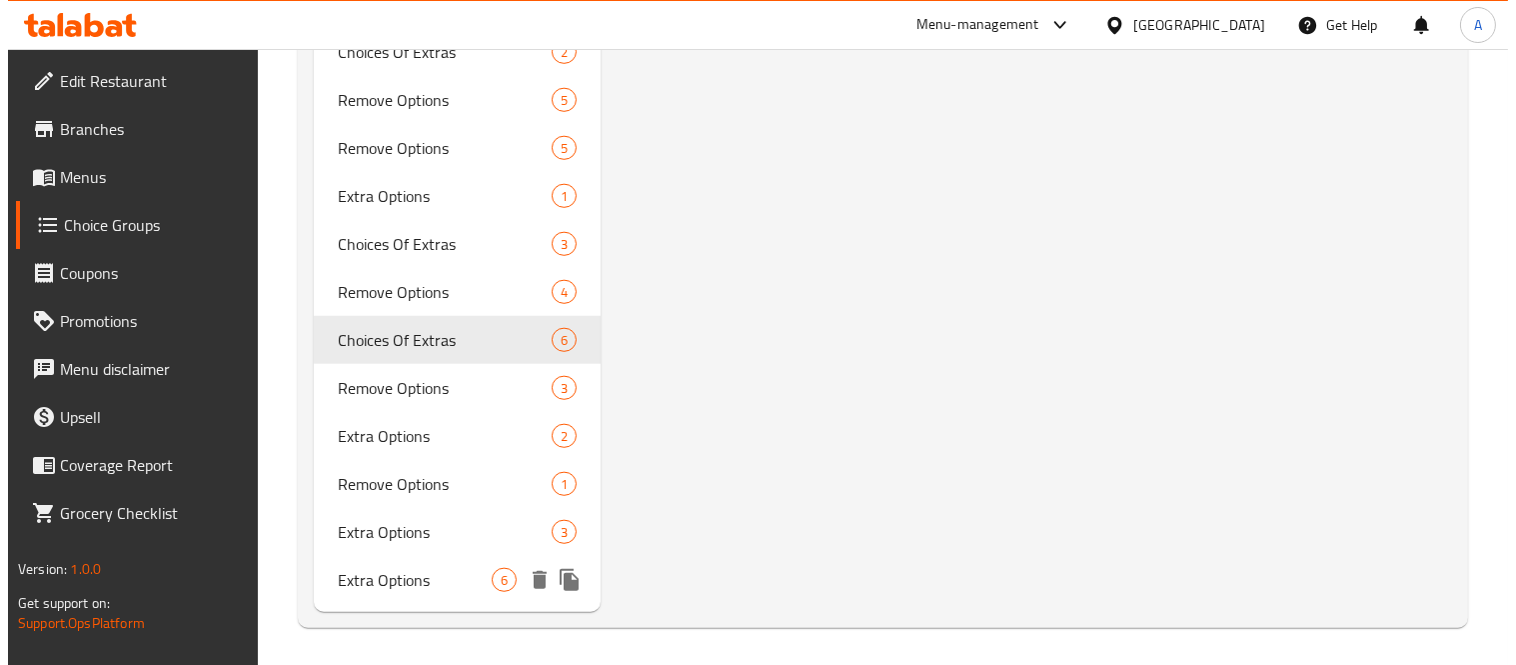
scroll to position [3201, 0]
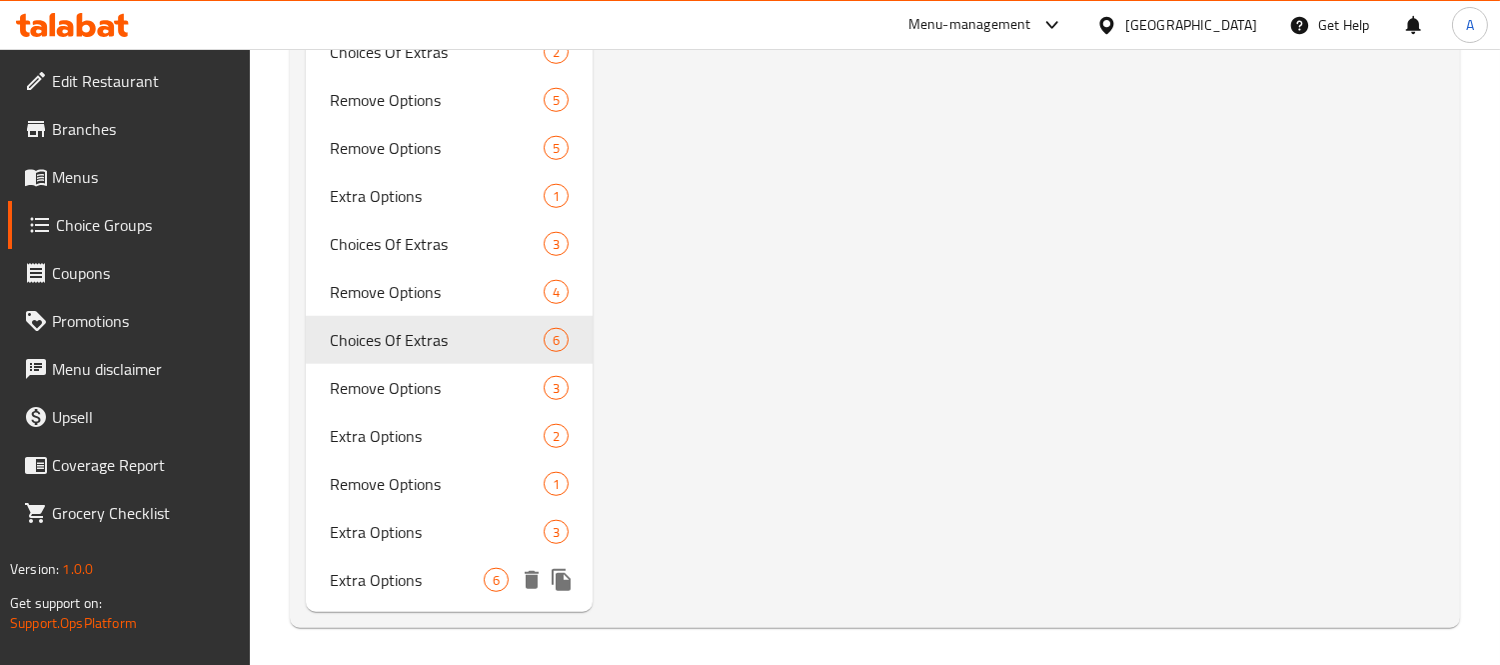
click at [521, 578] on icon "delete" at bounding box center [532, 580] width 24 height 24
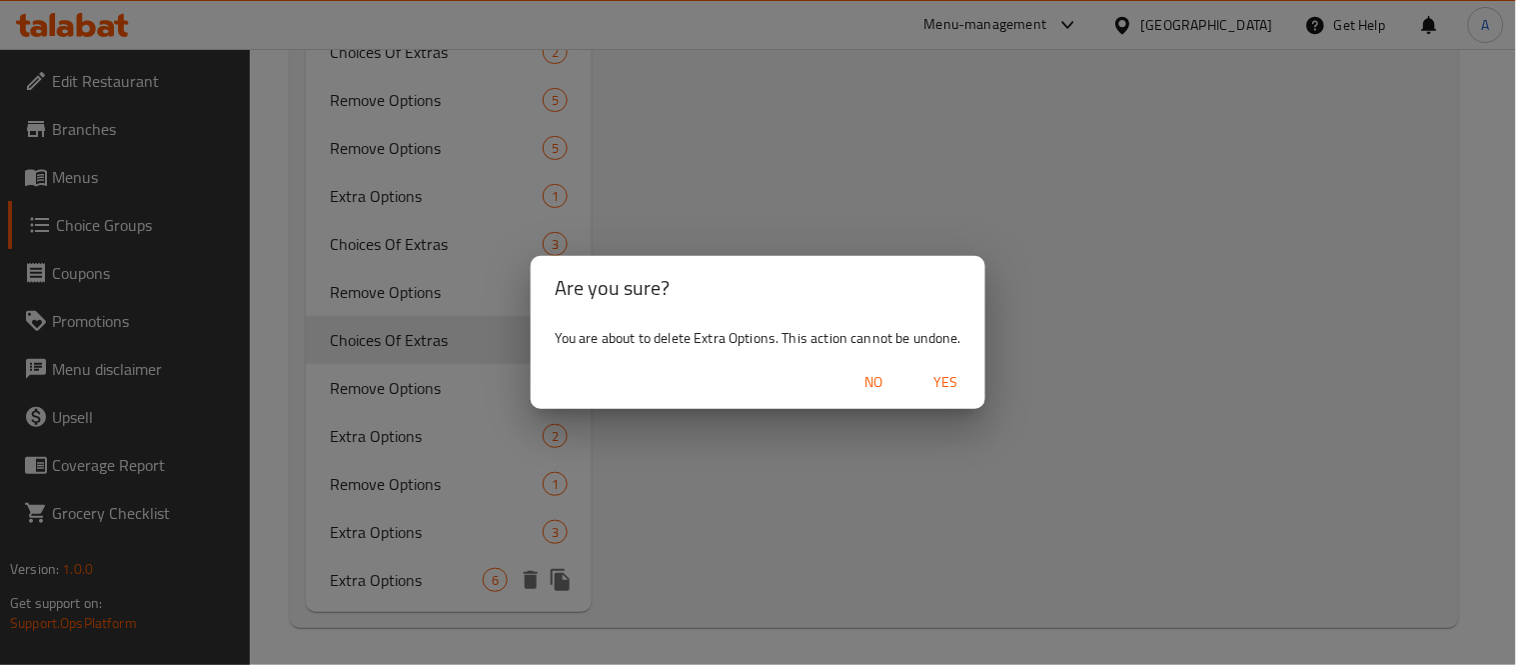
click at [965, 386] on span "Yes" at bounding box center [946, 382] width 48 height 25
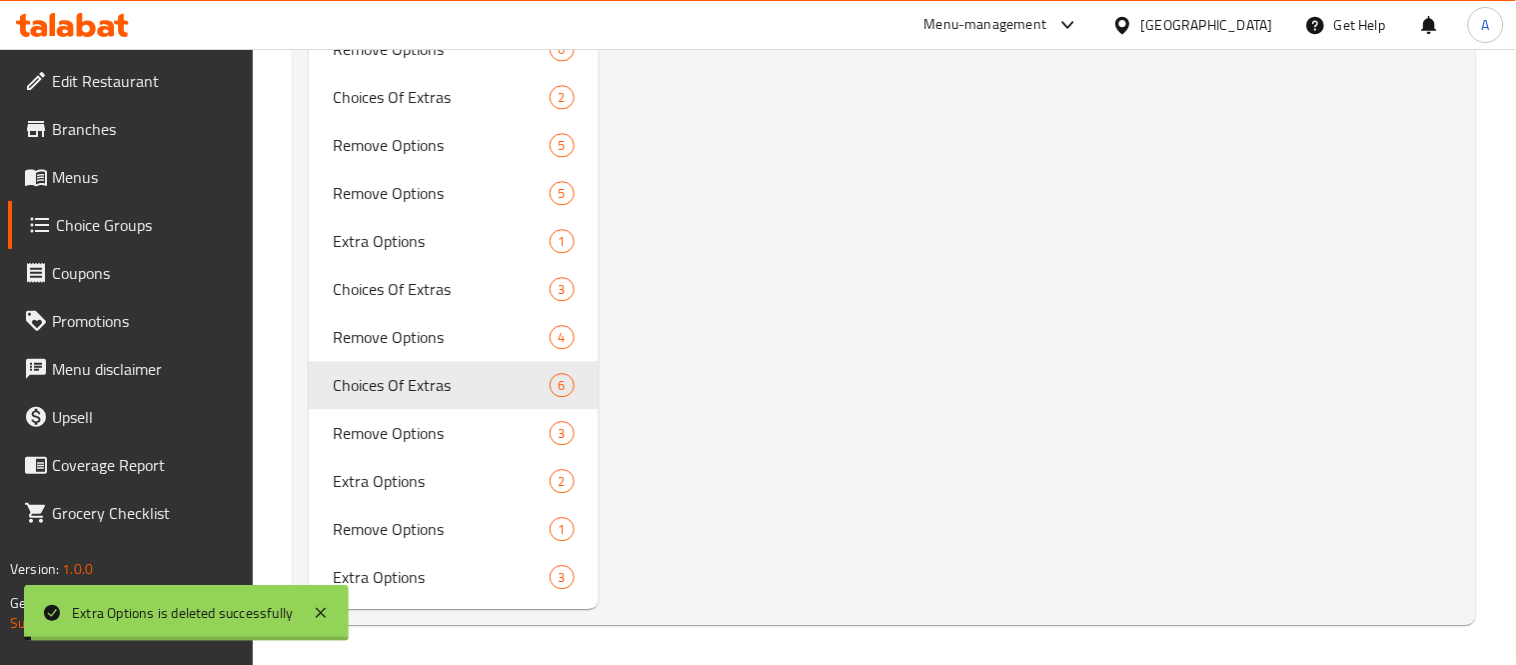
scroll to position [3153, 0]
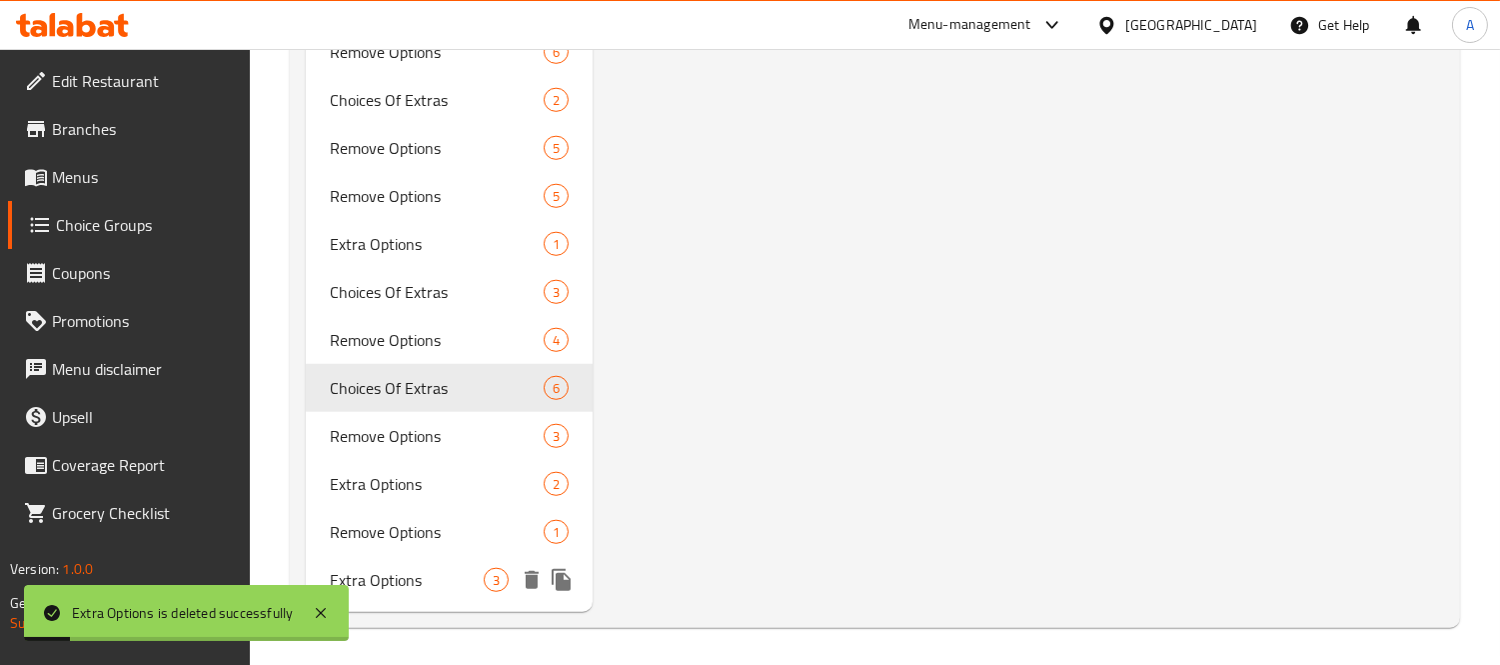
click at [527, 577] on icon "delete" at bounding box center [532, 580] width 14 height 18
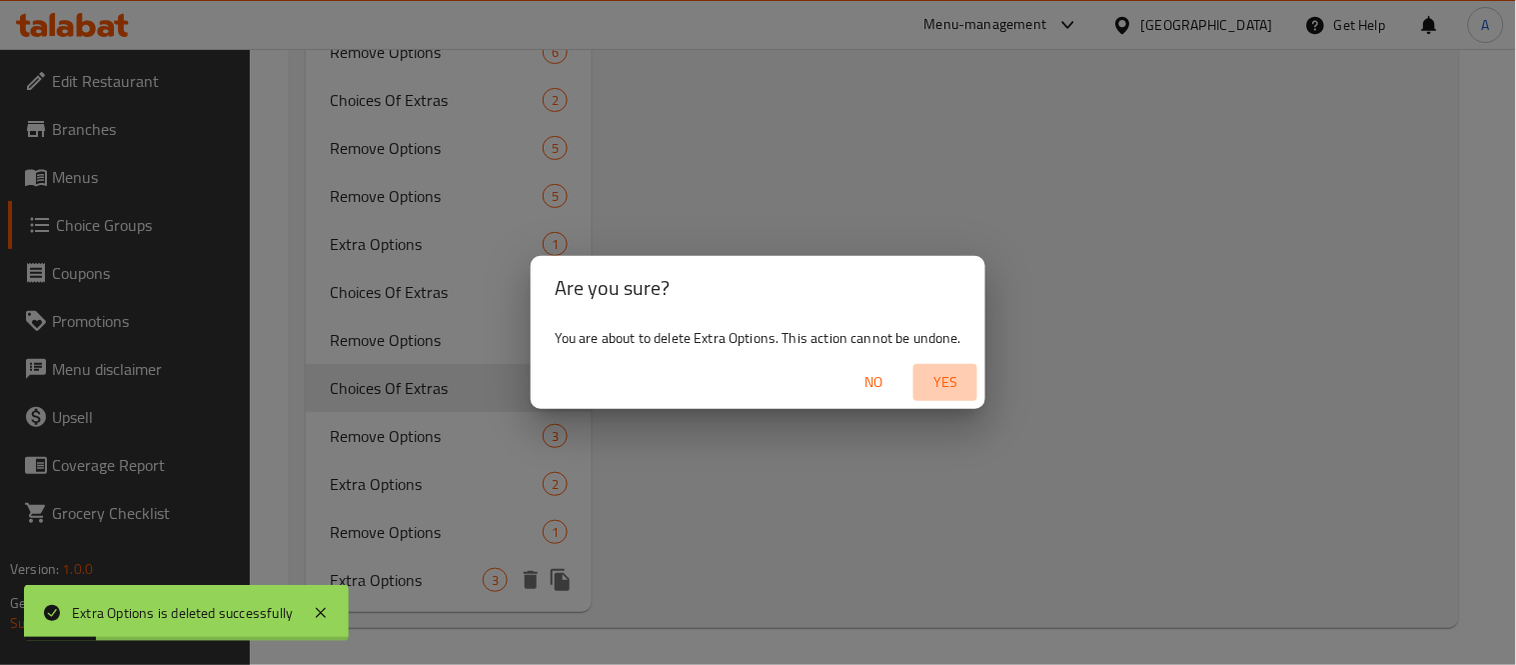
click at [935, 390] on span "Yes" at bounding box center [946, 382] width 48 height 25
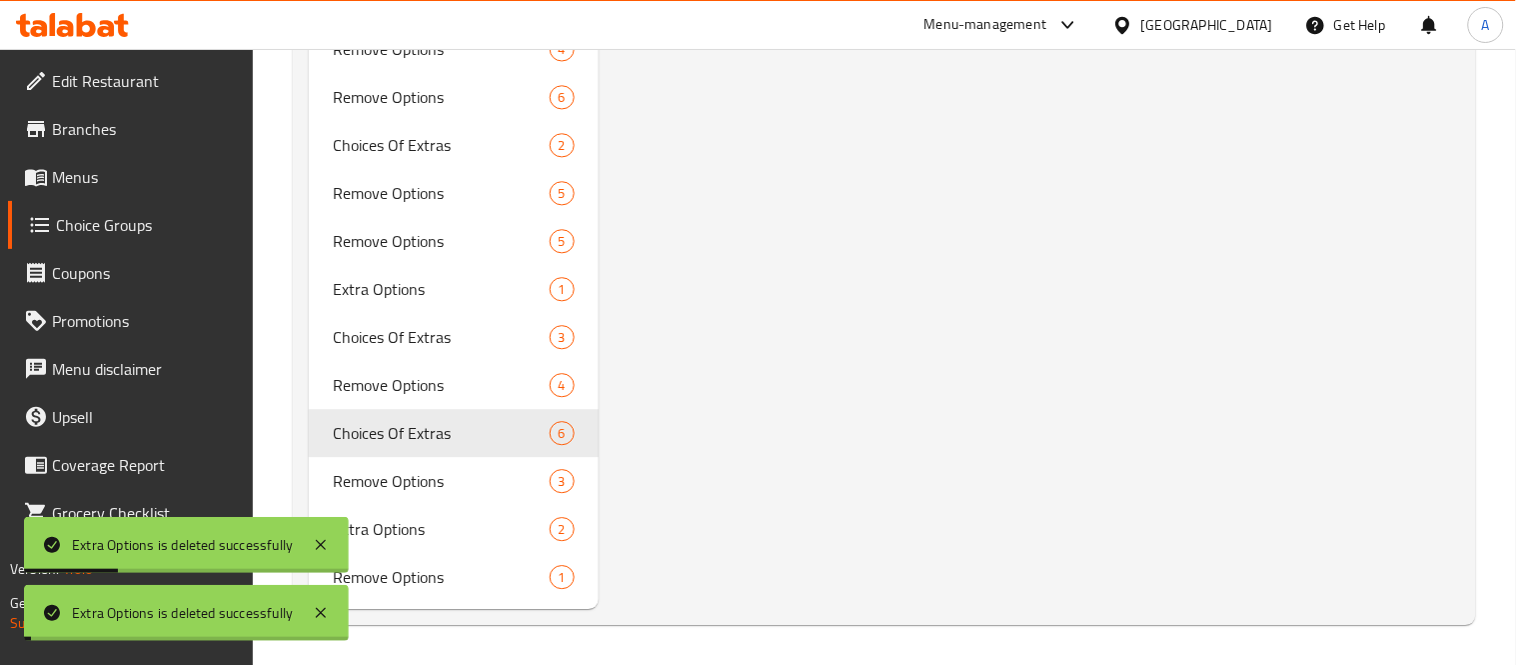
scroll to position [3105, 0]
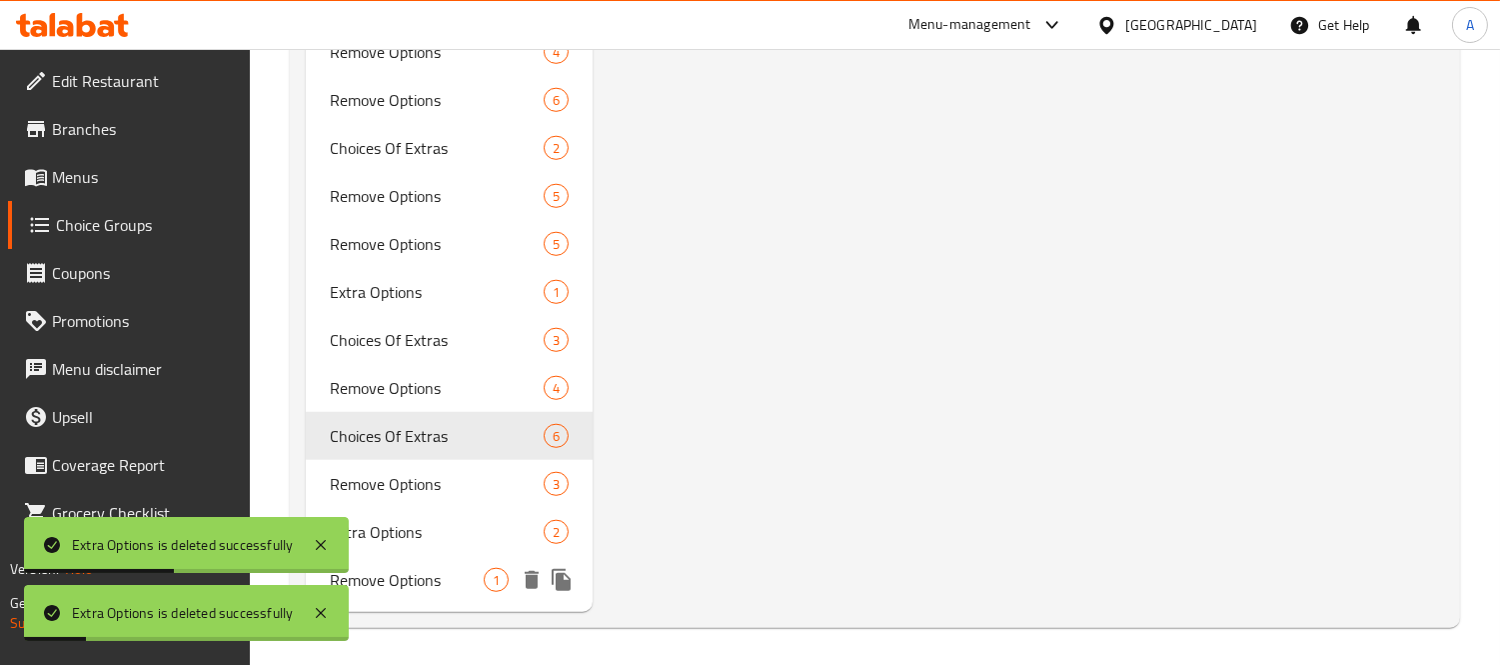
click at [528, 581] on icon "delete" at bounding box center [532, 580] width 14 height 18
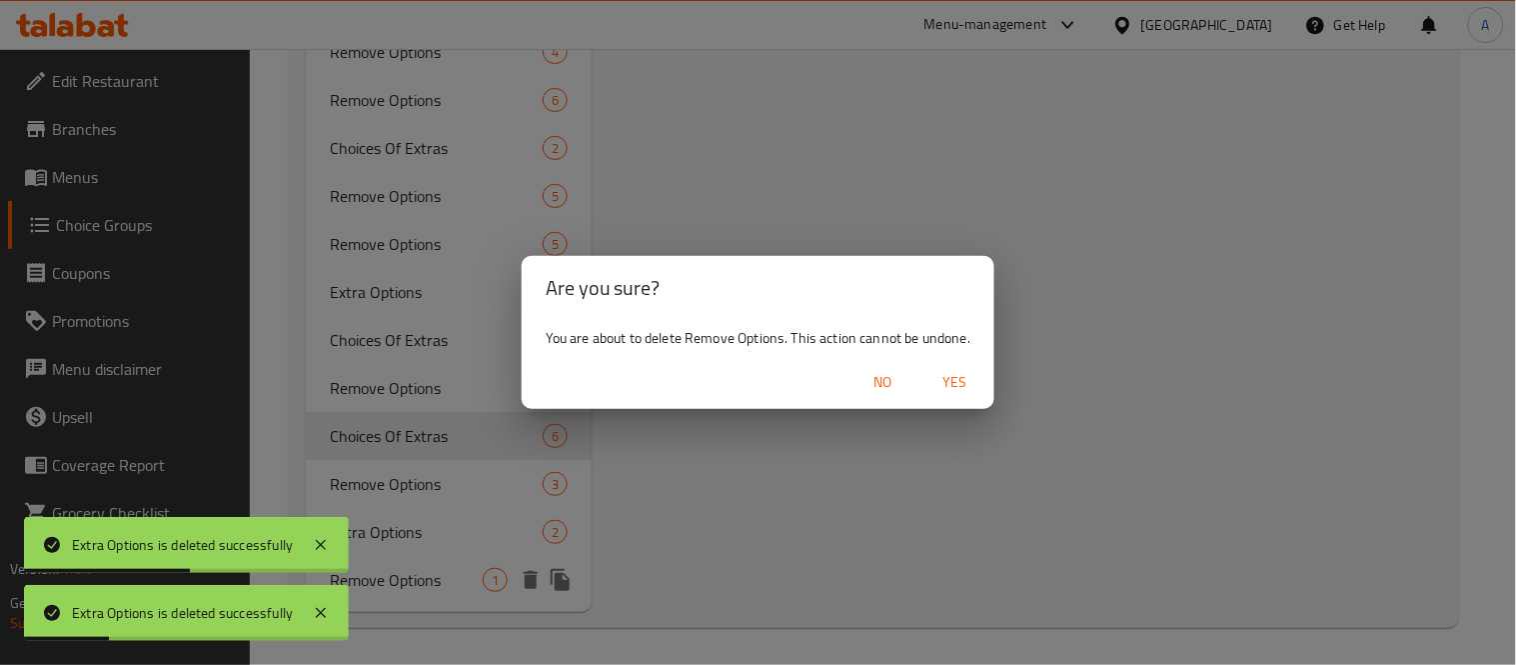
click at [984, 380] on button "Yes" at bounding box center [955, 382] width 64 height 37
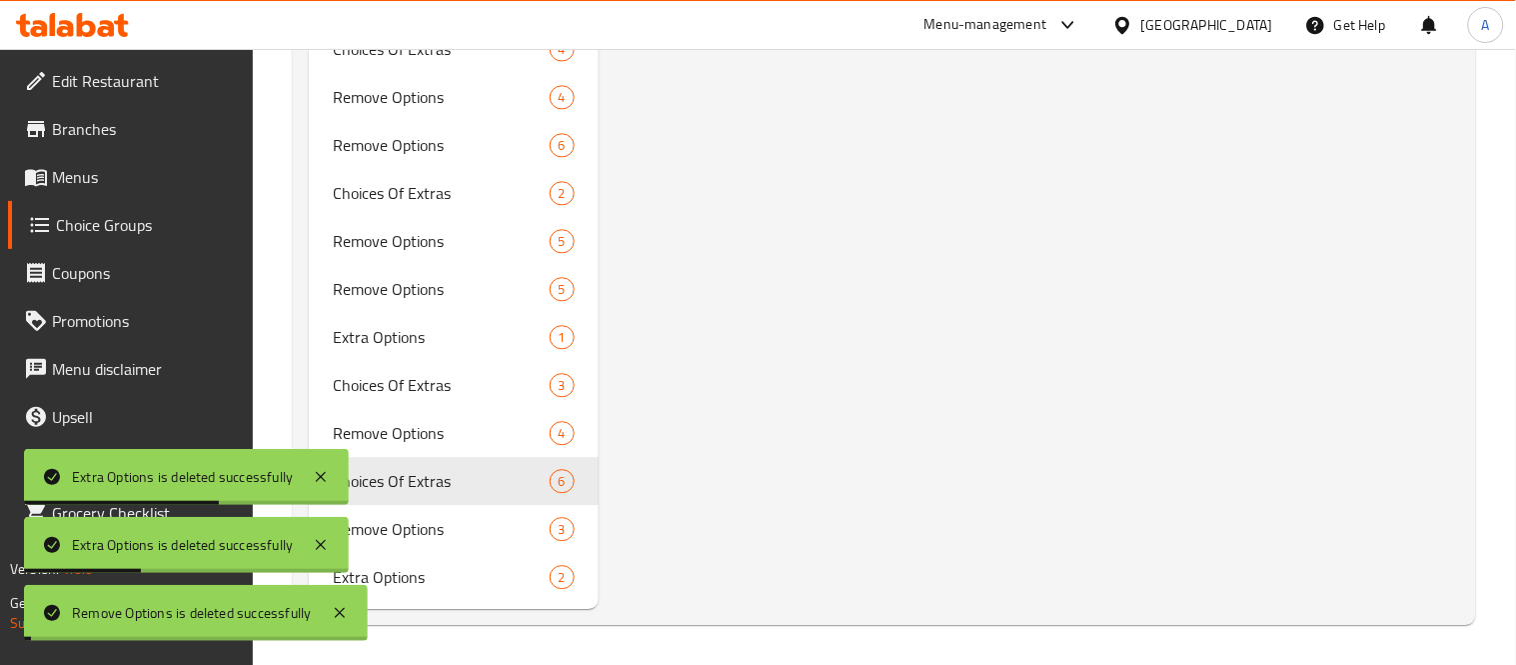
scroll to position [3056, 0]
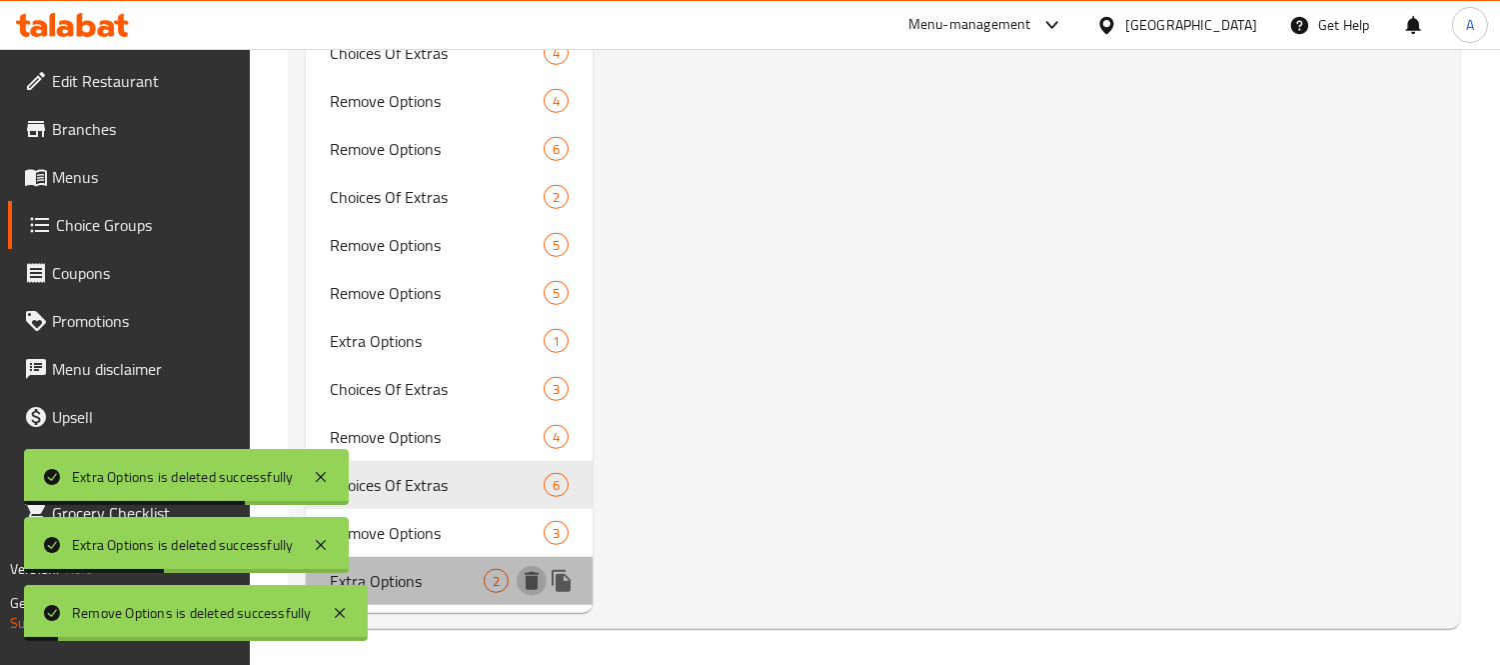
click at [541, 578] on icon "delete" at bounding box center [532, 581] width 24 height 24
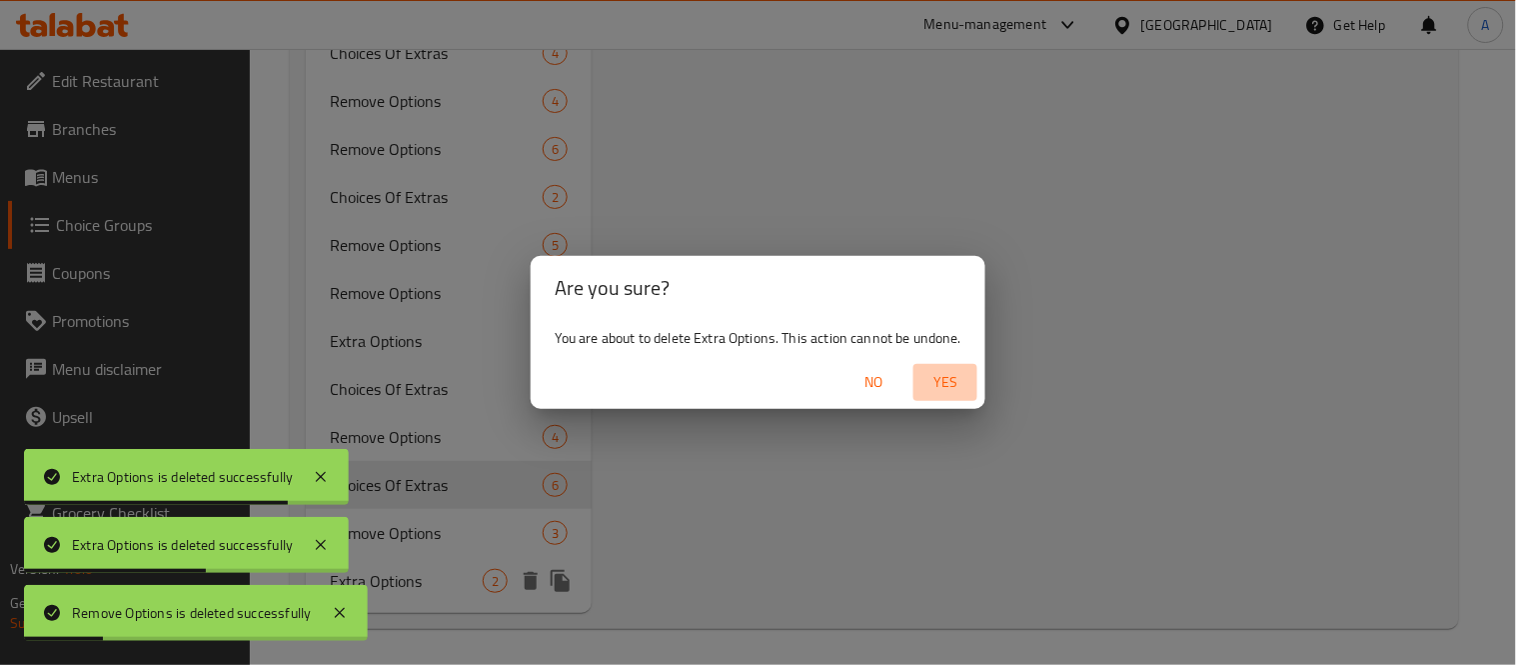
click at [950, 372] on span "Yes" at bounding box center [946, 382] width 48 height 25
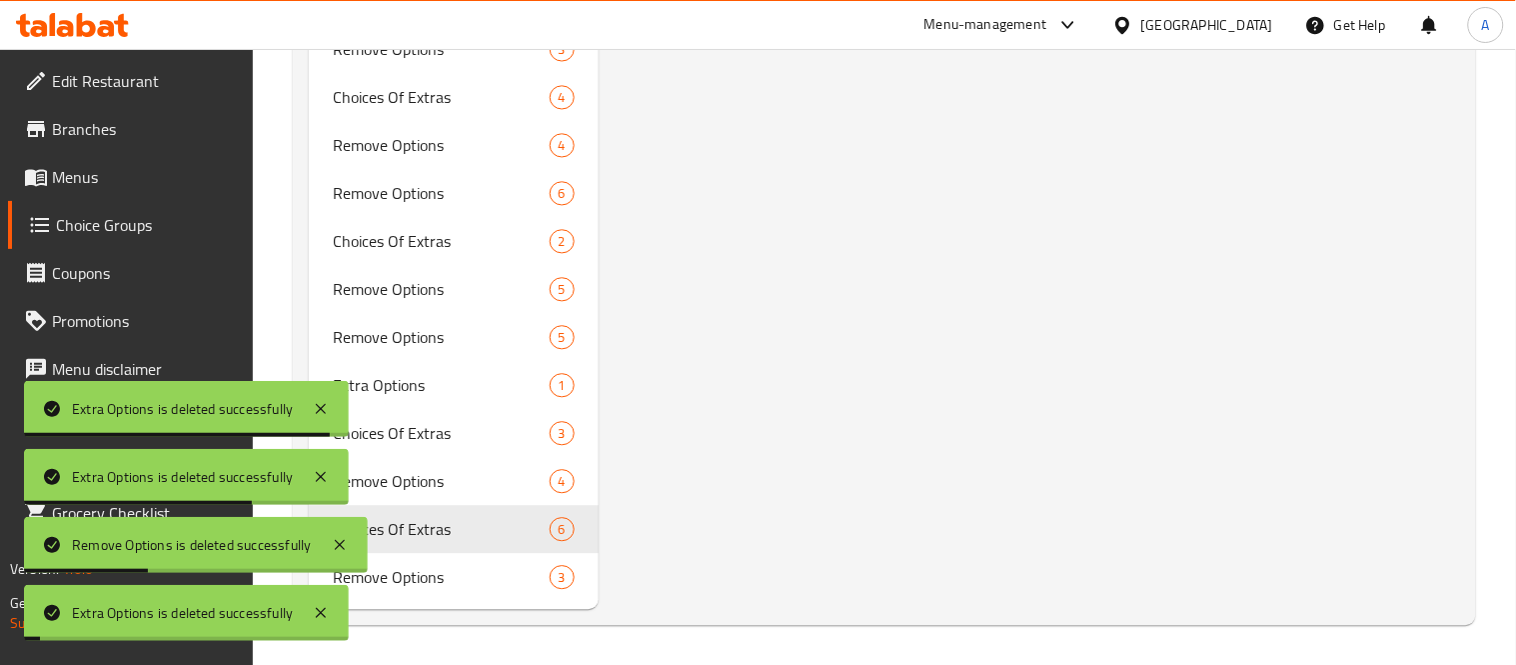
scroll to position [3009, 0]
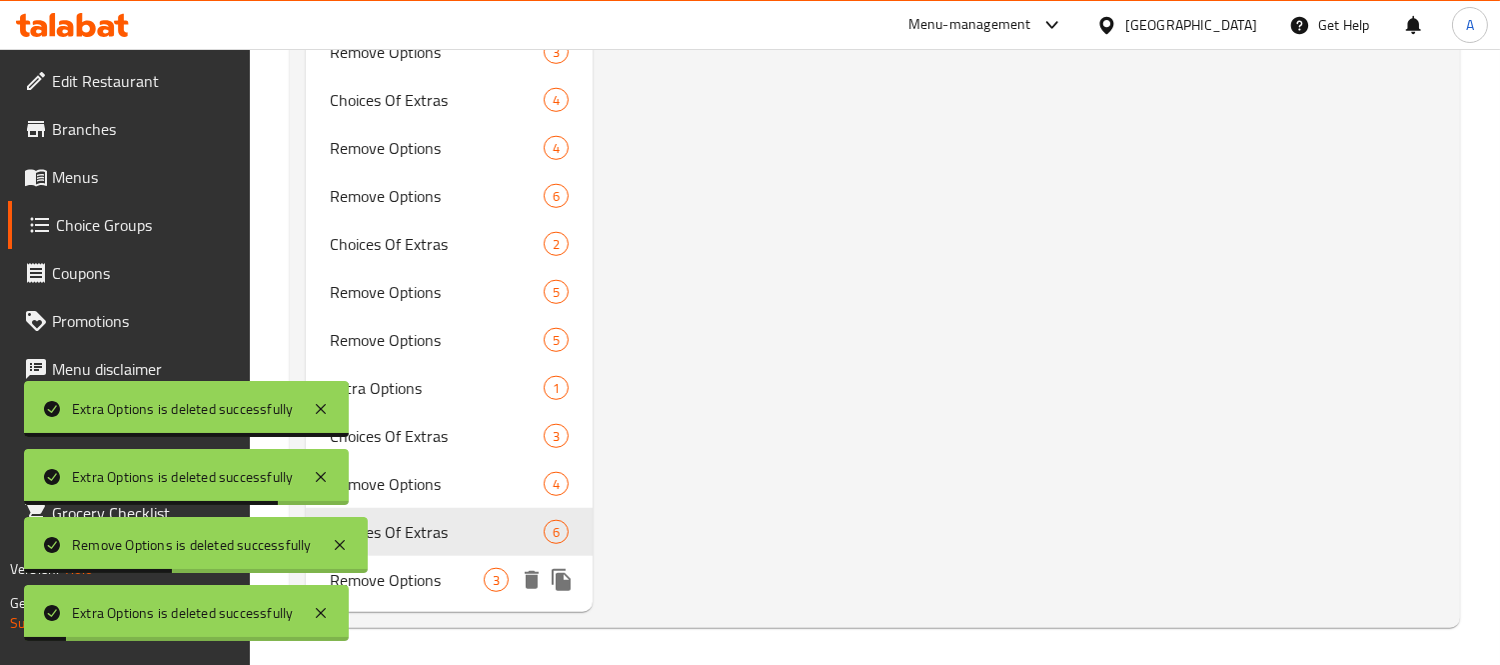
click at [531, 573] on icon "delete" at bounding box center [532, 580] width 14 height 18
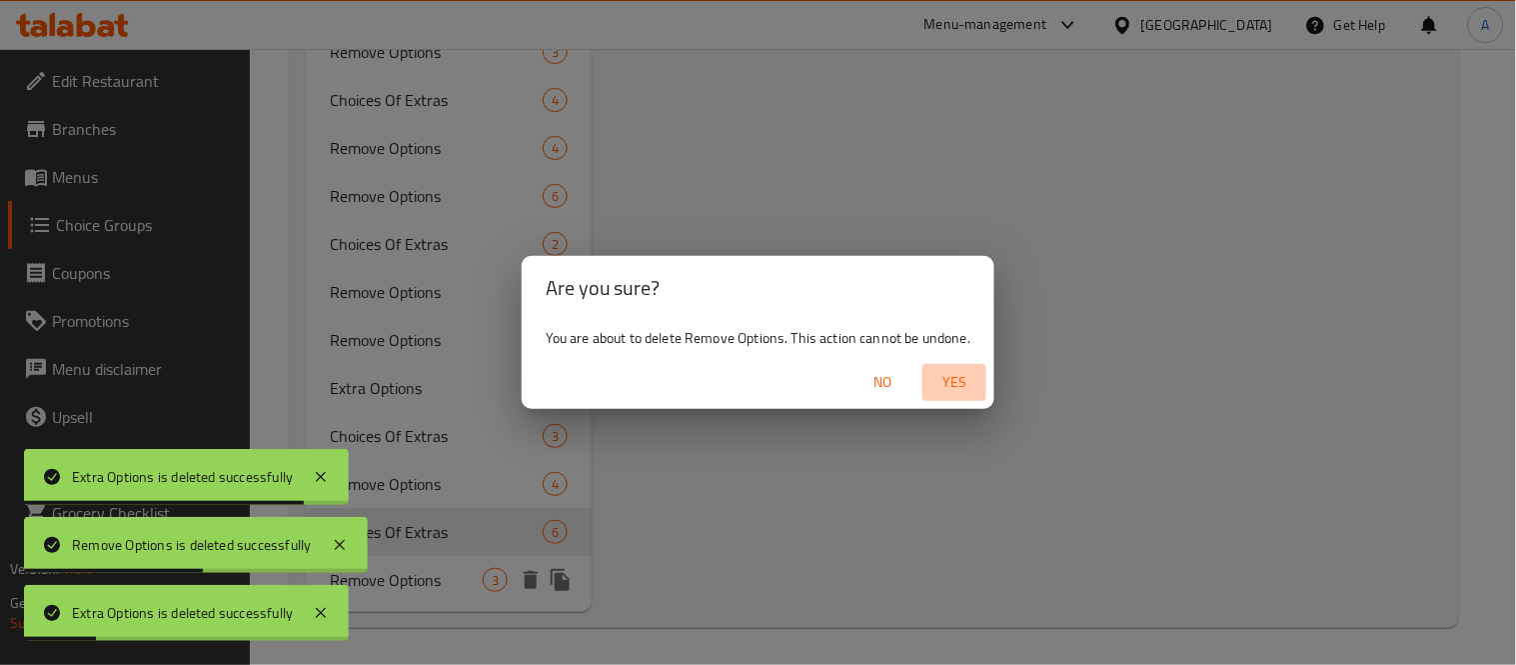
click at [970, 386] on span "Yes" at bounding box center [955, 382] width 48 height 25
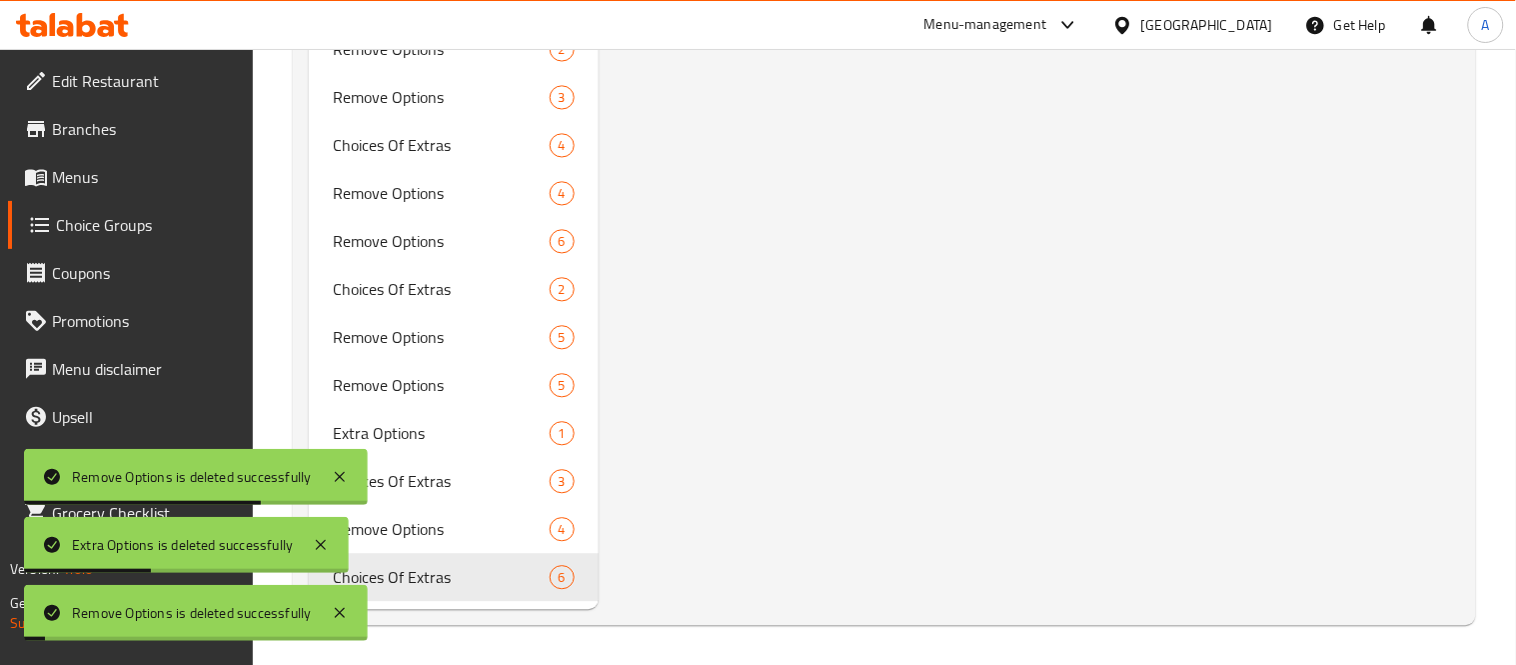
scroll to position [2961, 0]
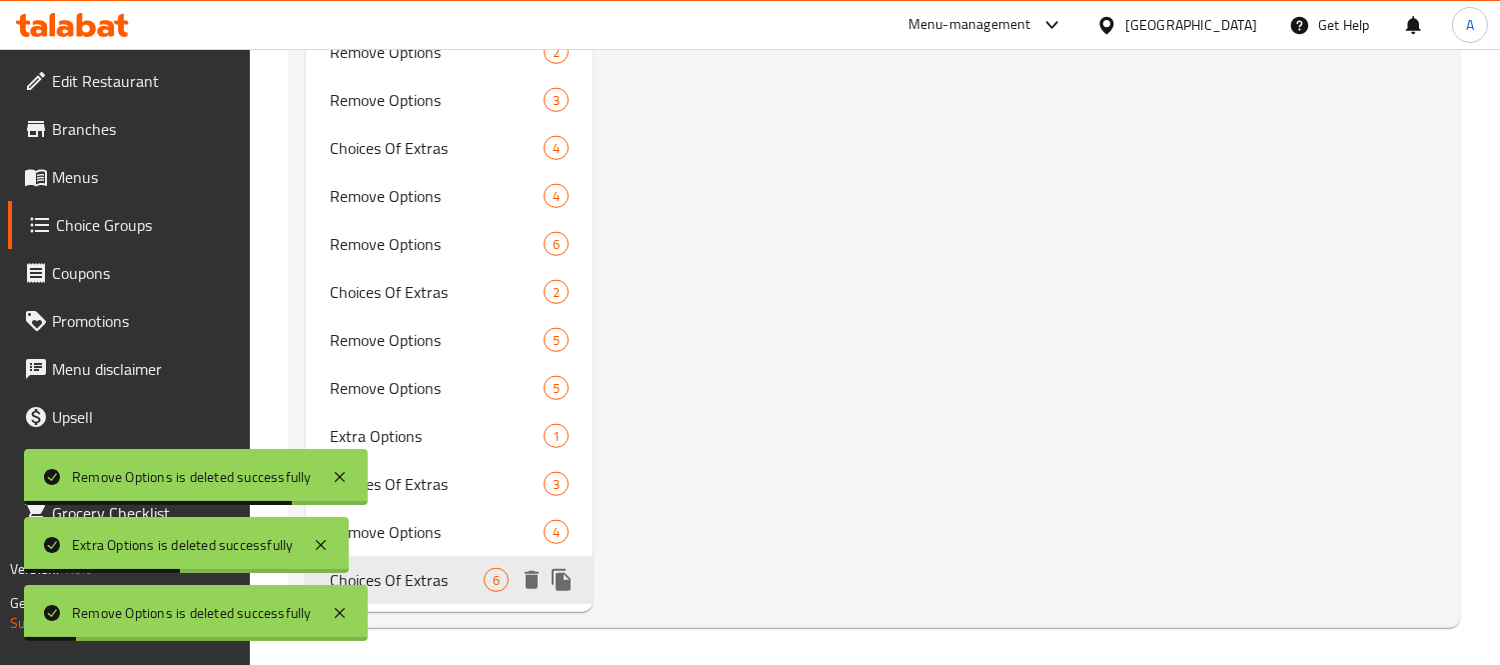
click at [528, 577] on icon "delete" at bounding box center [532, 580] width 14 height 18
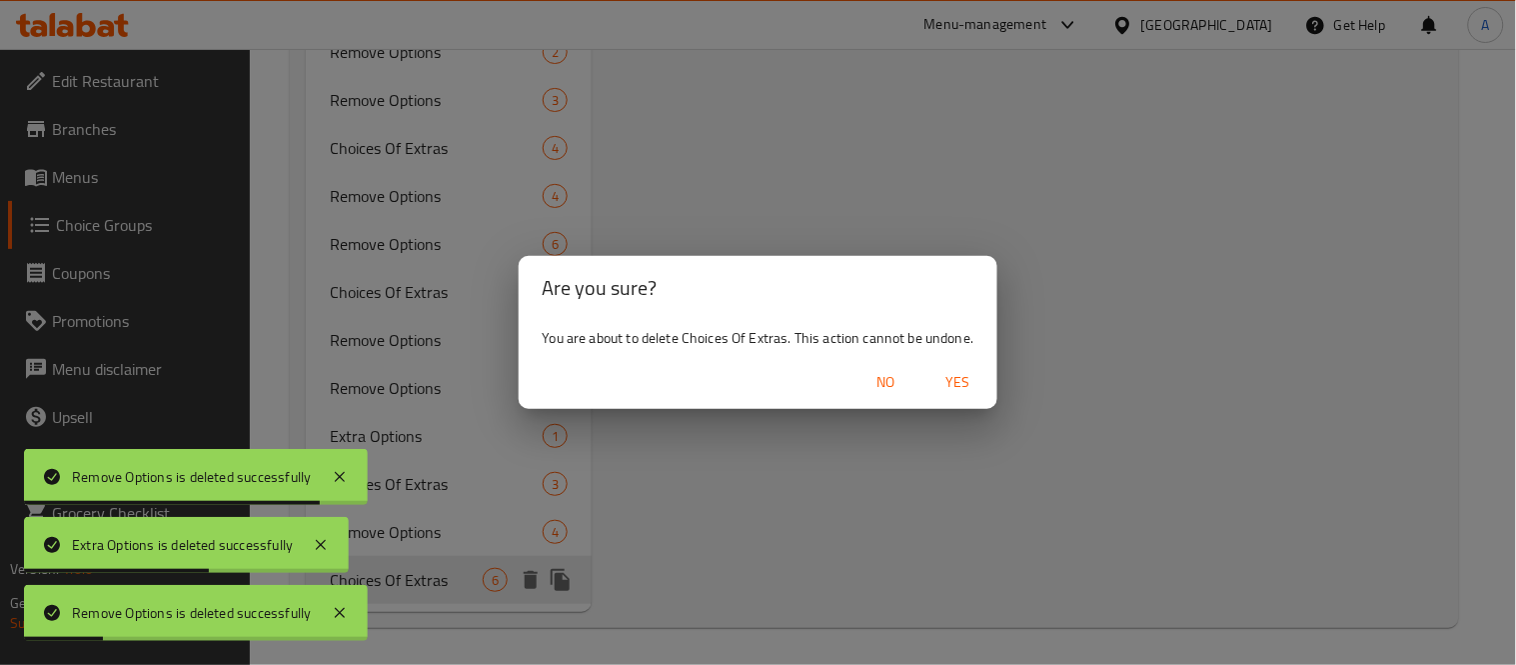
click at [956, 381] on span "Yes" at bounding box center [958, 382] width 48 height 25
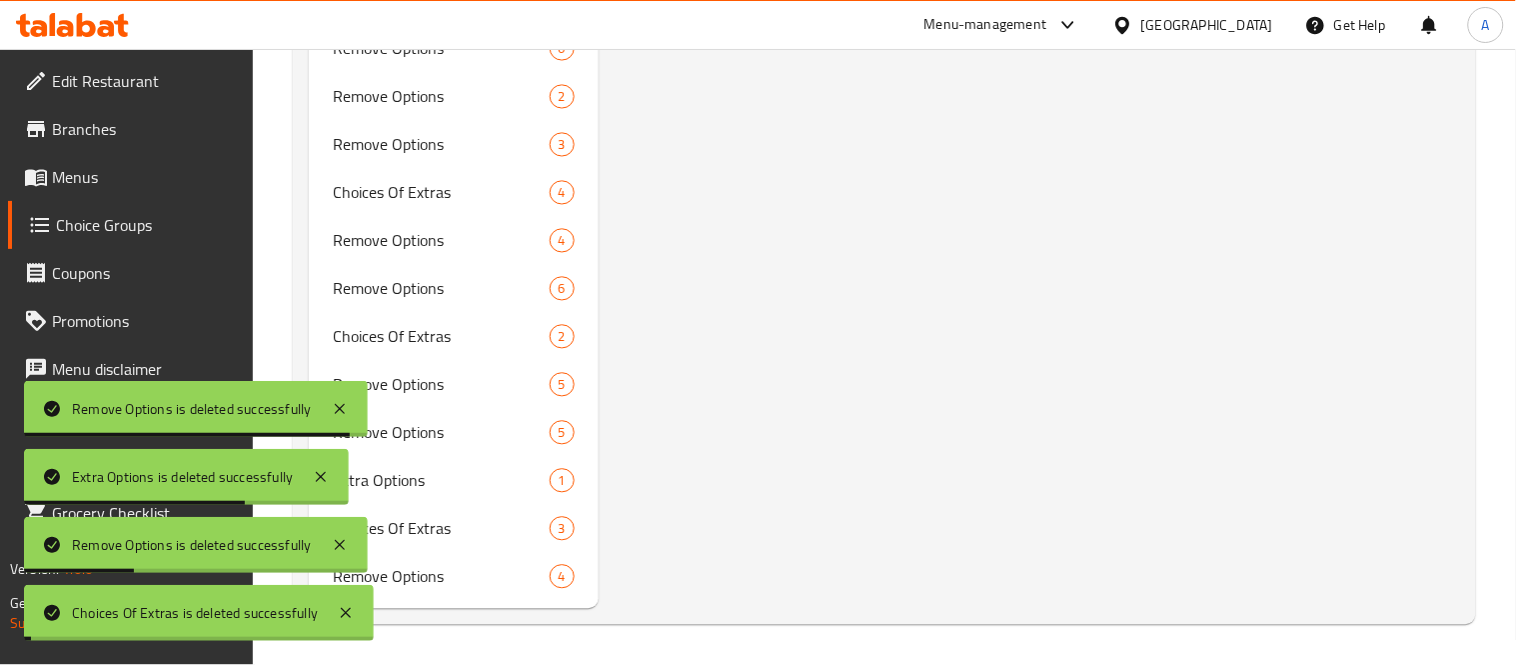
type input "Your Second Choice Of:"
type input "اختيارك الثاني من:"
type input "1"
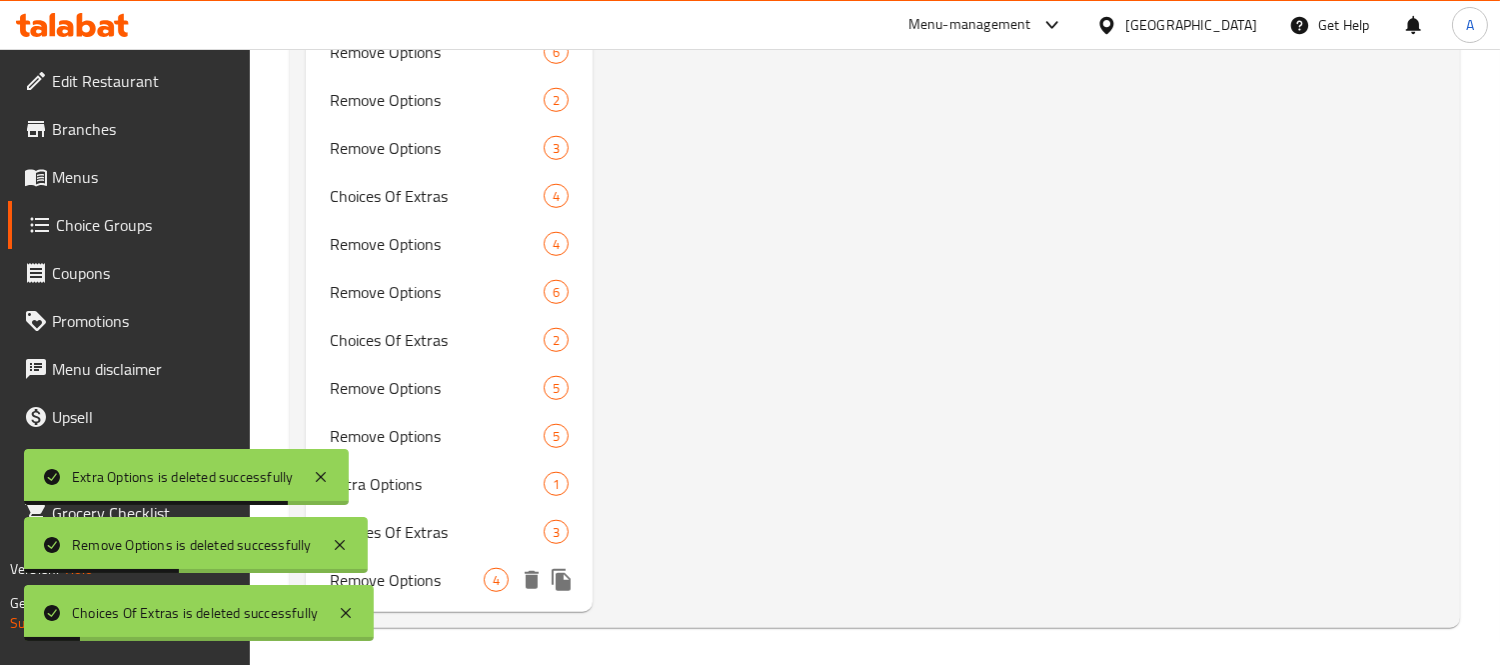
click at [528, 568] on icon "delete" at bounding box center [532, 580] width 24 height 24
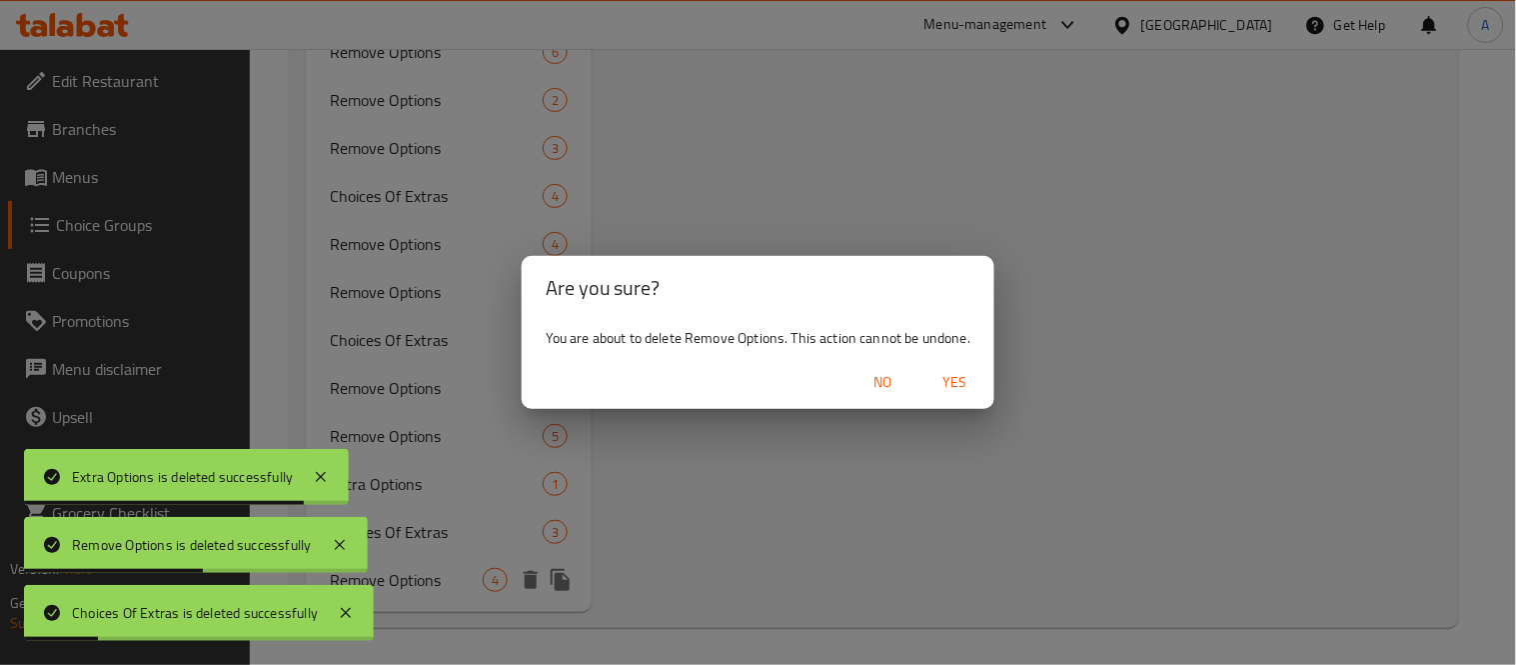
click at [944, 377] on span "Yes" at bounding box center [955, 382] width 48 height 25
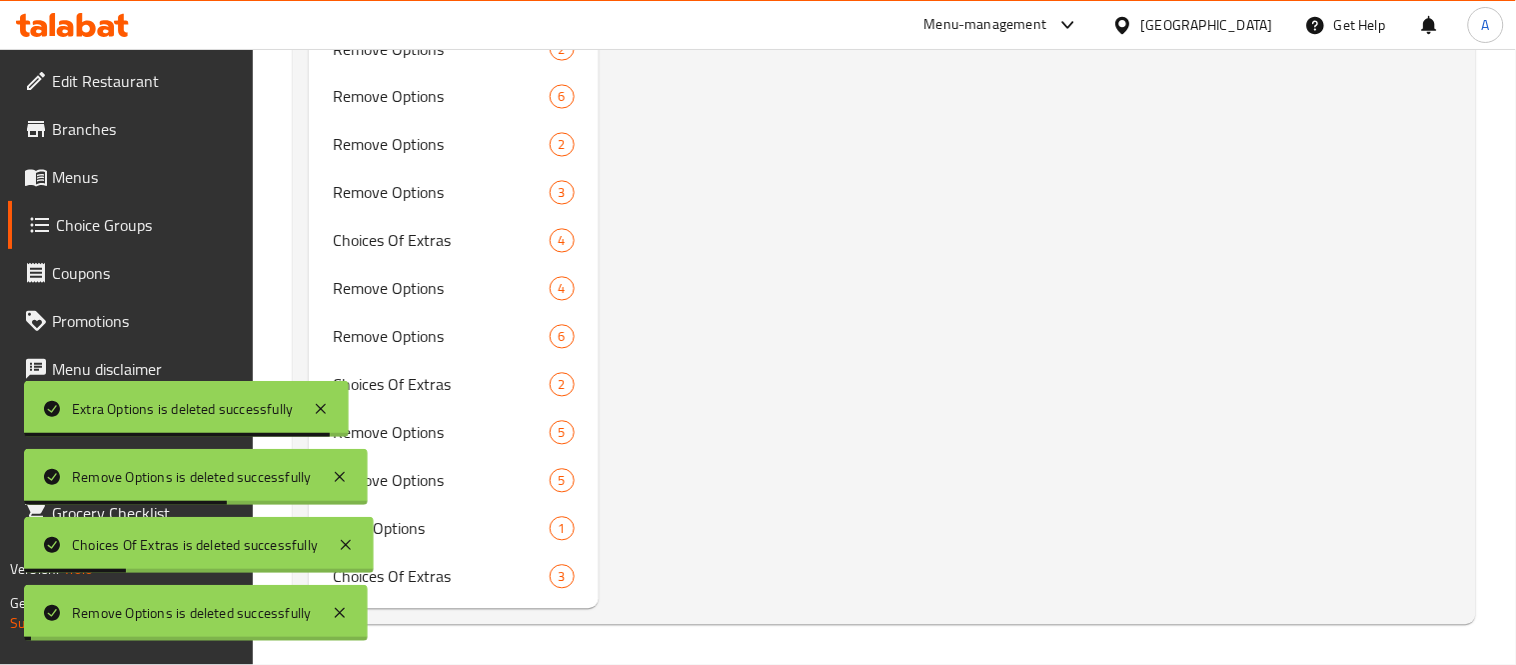
scroll to position [2866, 0]
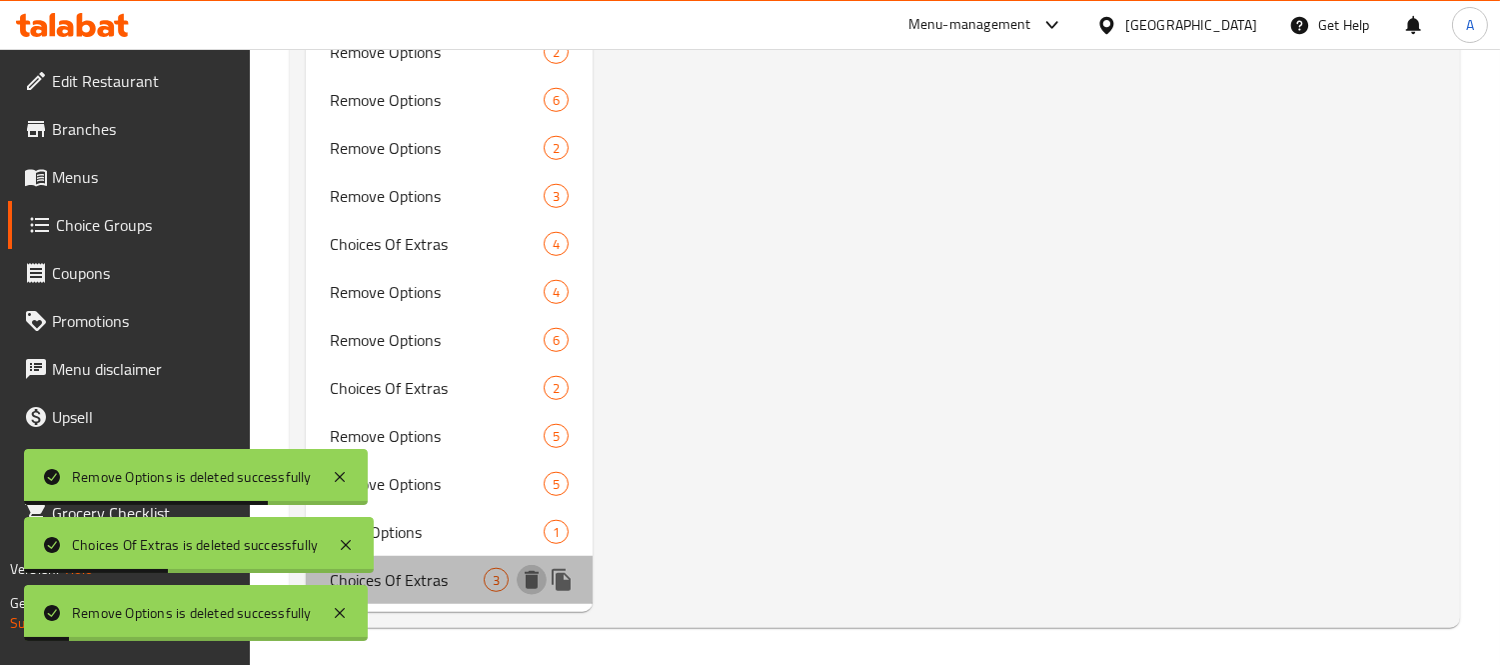
click at [534, 572] on icon "delete" at bounding box center [532, 580] width 14 height 18
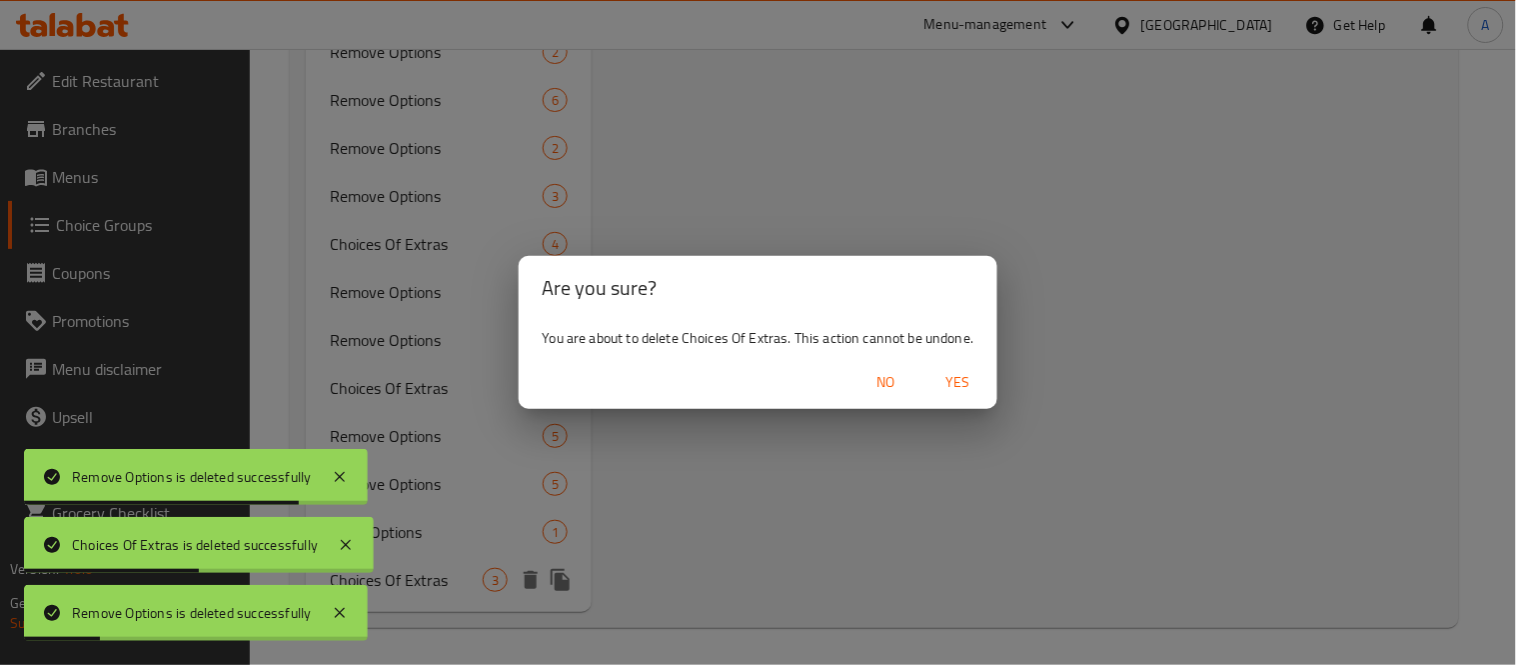
click at [943, 385] on span "Yes" at bounding box center [958, 382] width 48 height 25
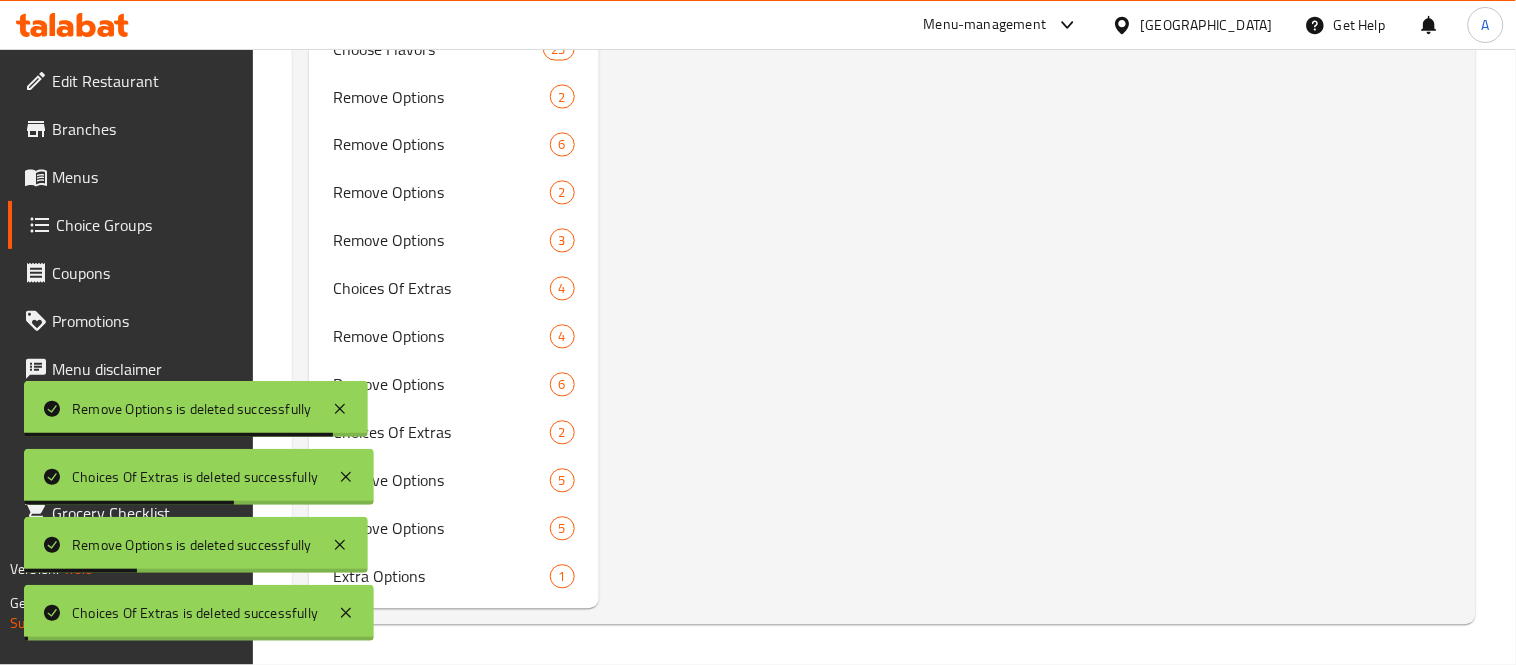
scroll to position [2817, 0]
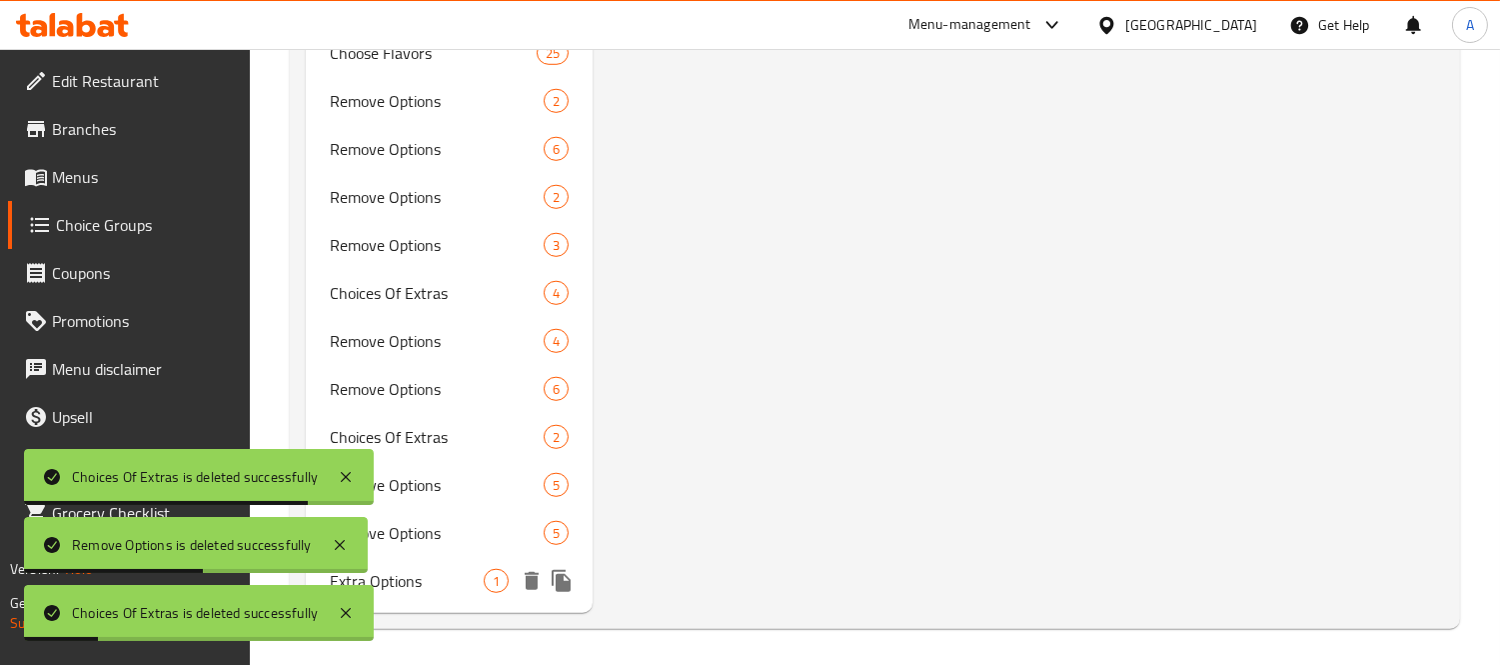
click at [527, 580] on icon "delete" at bounding box center [532, 581] width 14 height 18
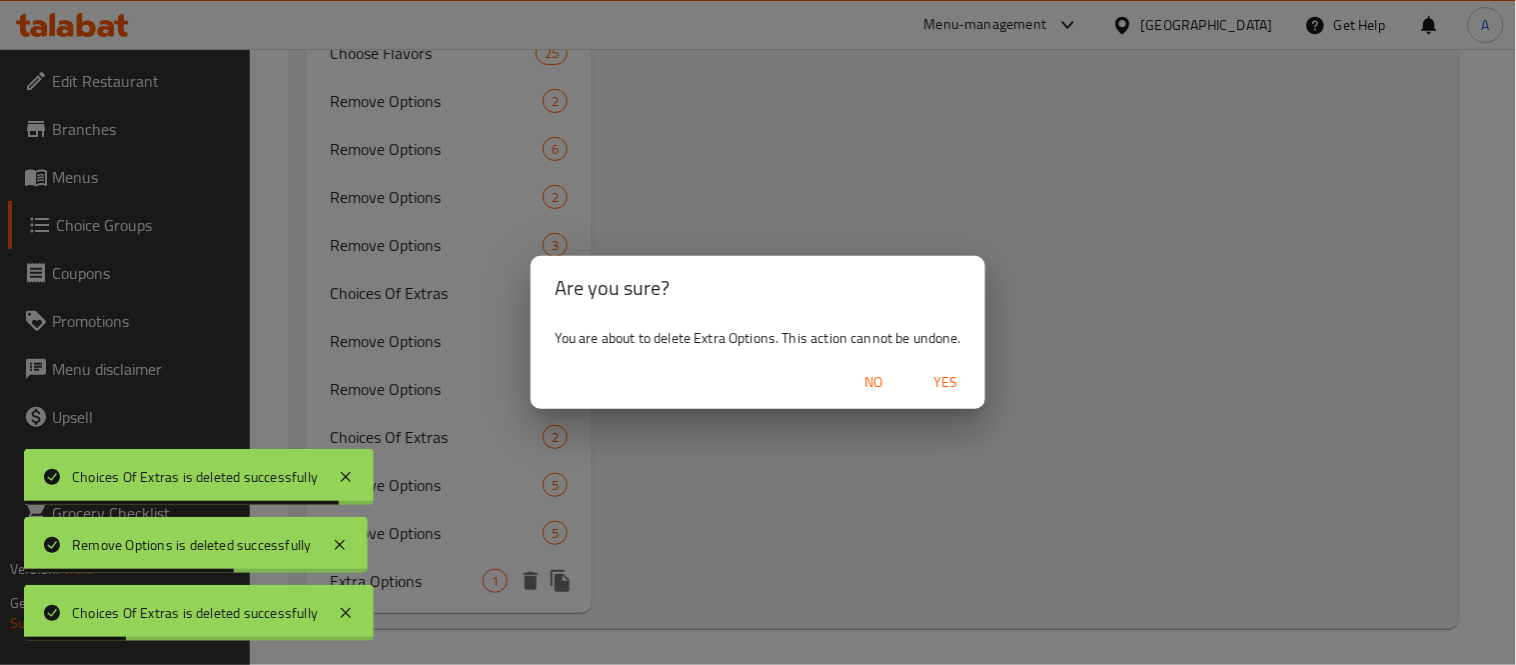
click at [940, 393] on span "Yes" at bounding box center [946, 382] width 48 height 25
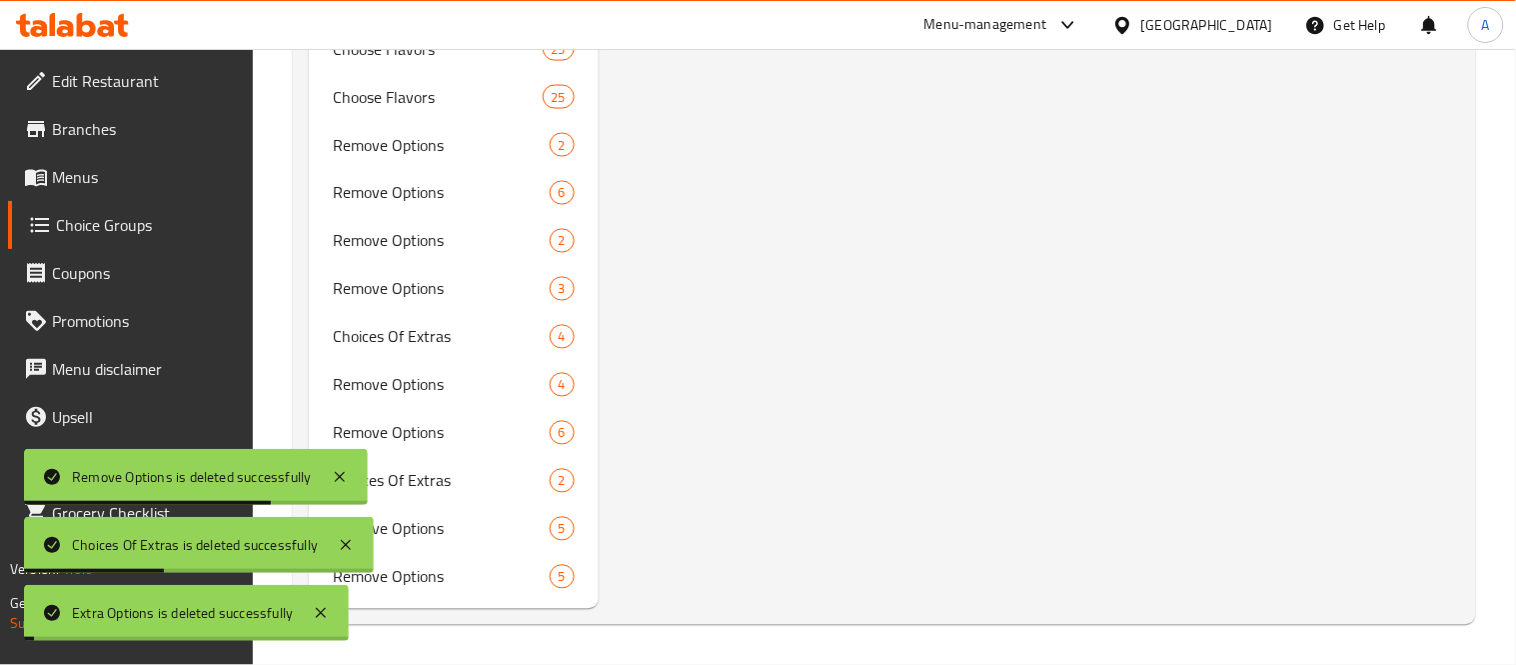
scroll to position [2770, 0]
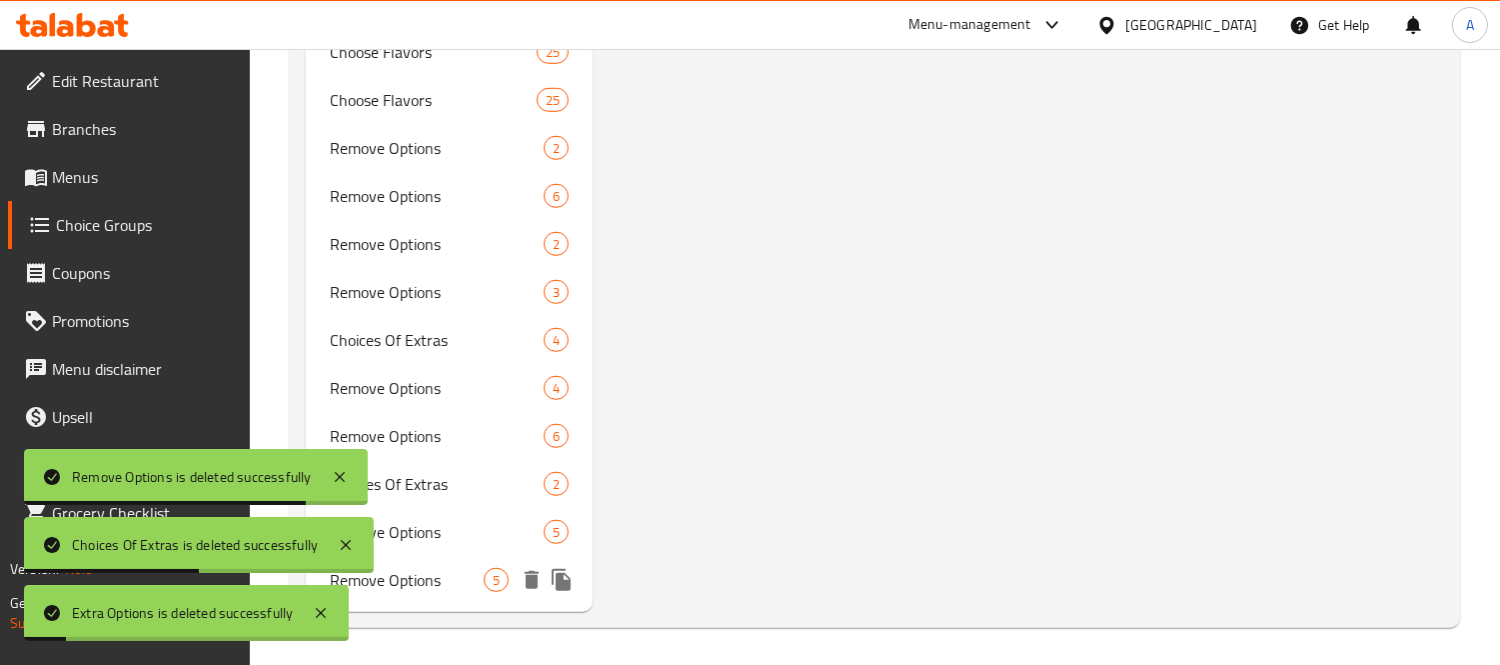
click at [530, 581] on icon "delete" at bounding box center [532, 580] width 14 height 18
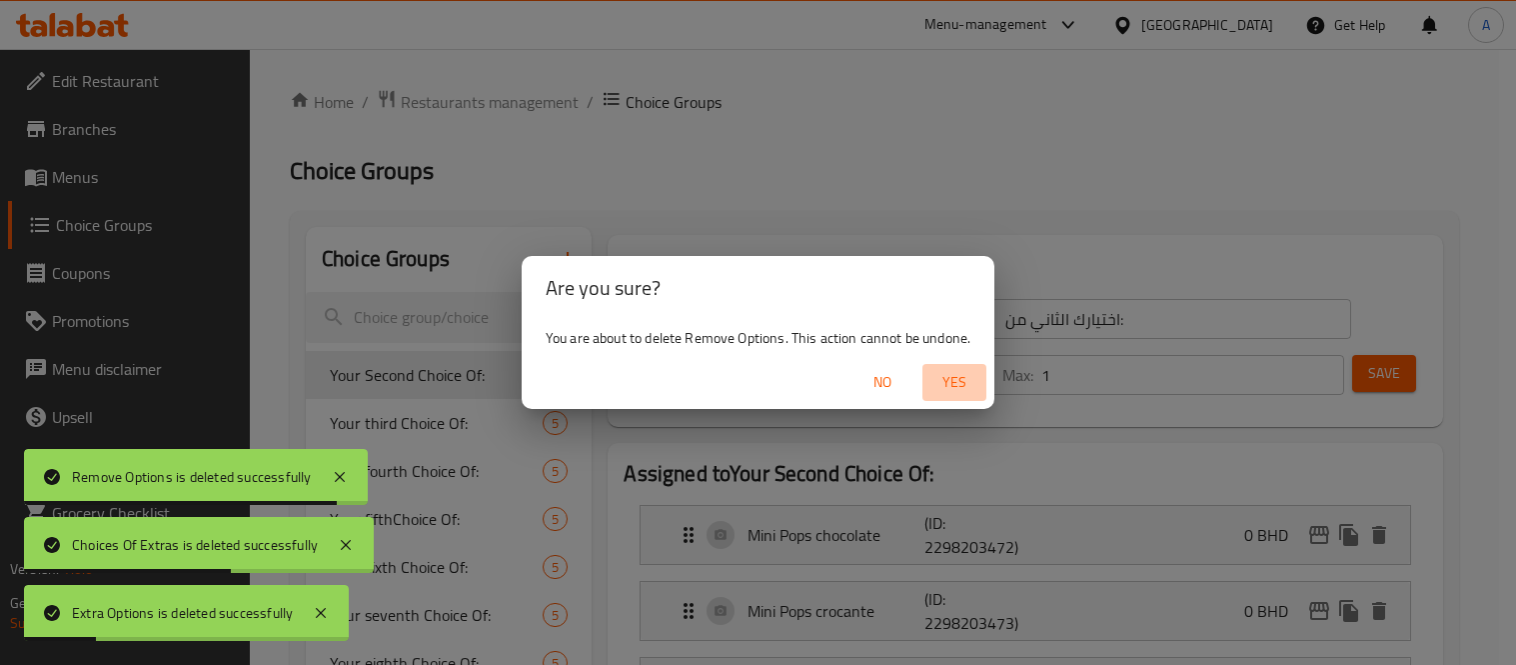
click at [936, 387] on span "Yes" at bounding box center [955, 382] width 48 height 25
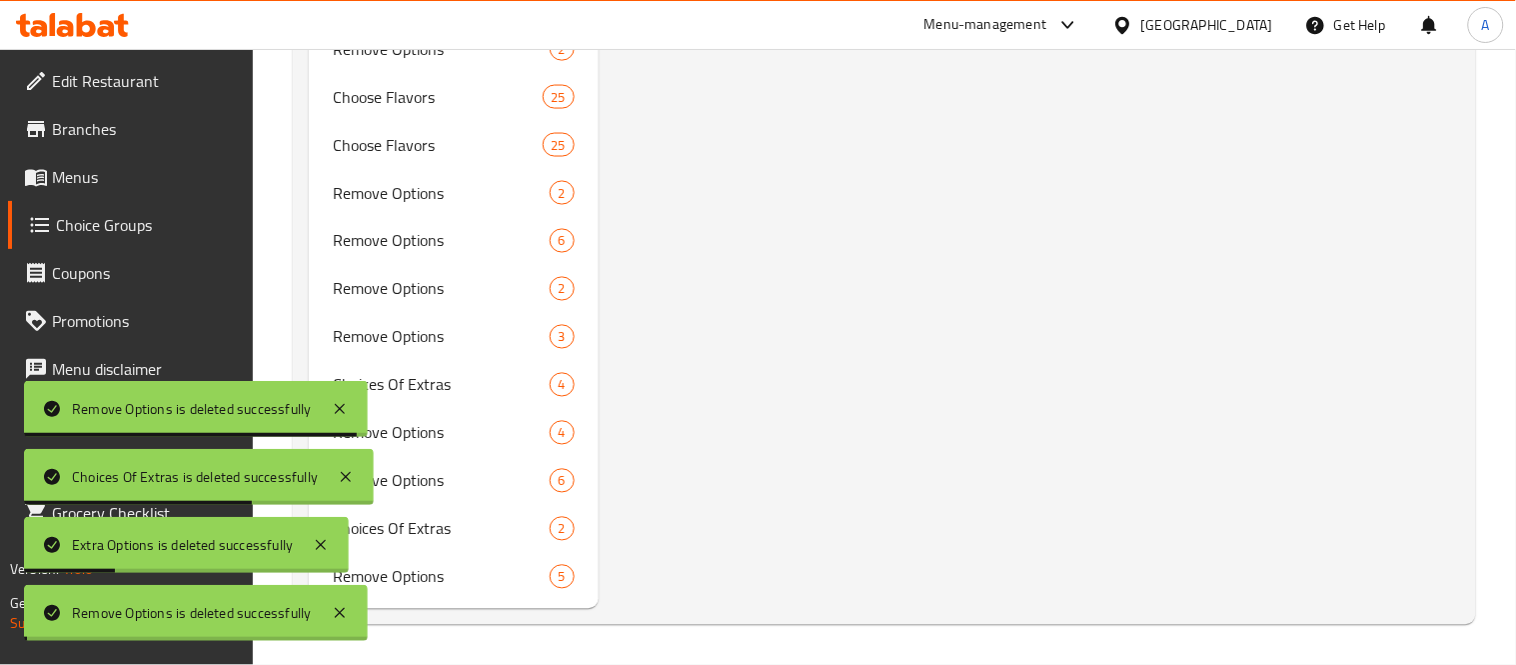
scroll to position [2722, 0]
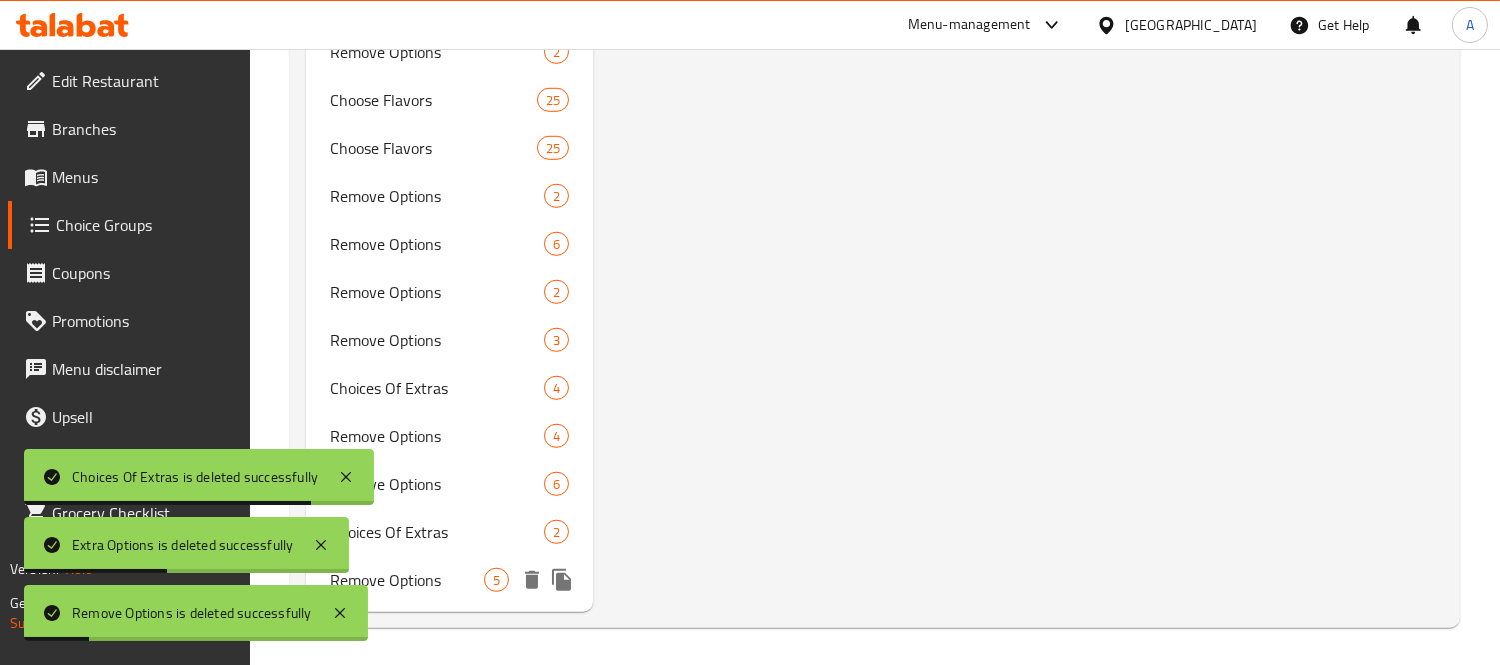
click at [533, 584] on icon "delete" at bounding box center [532, 580] width 14 height 18
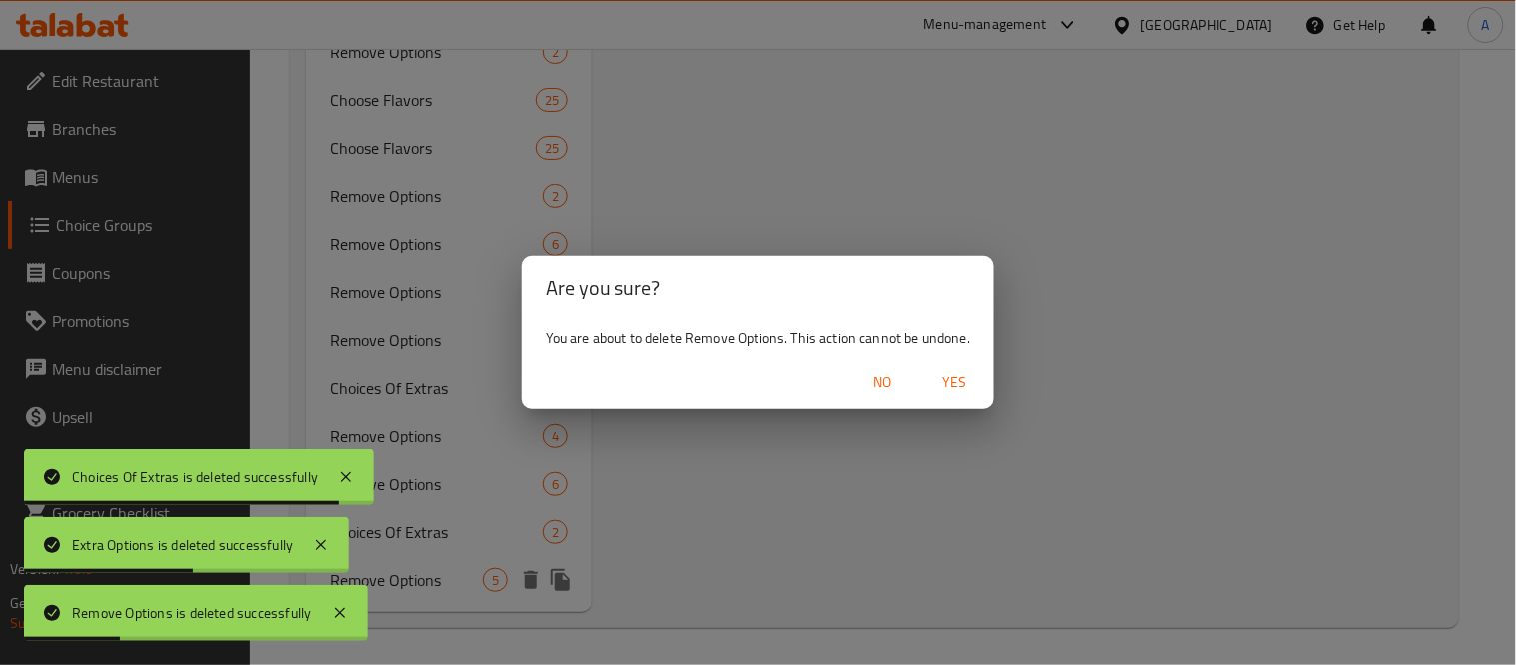
click at [955, 390] on span "Yes" at bounding box center [955, 382] width 48 height 25
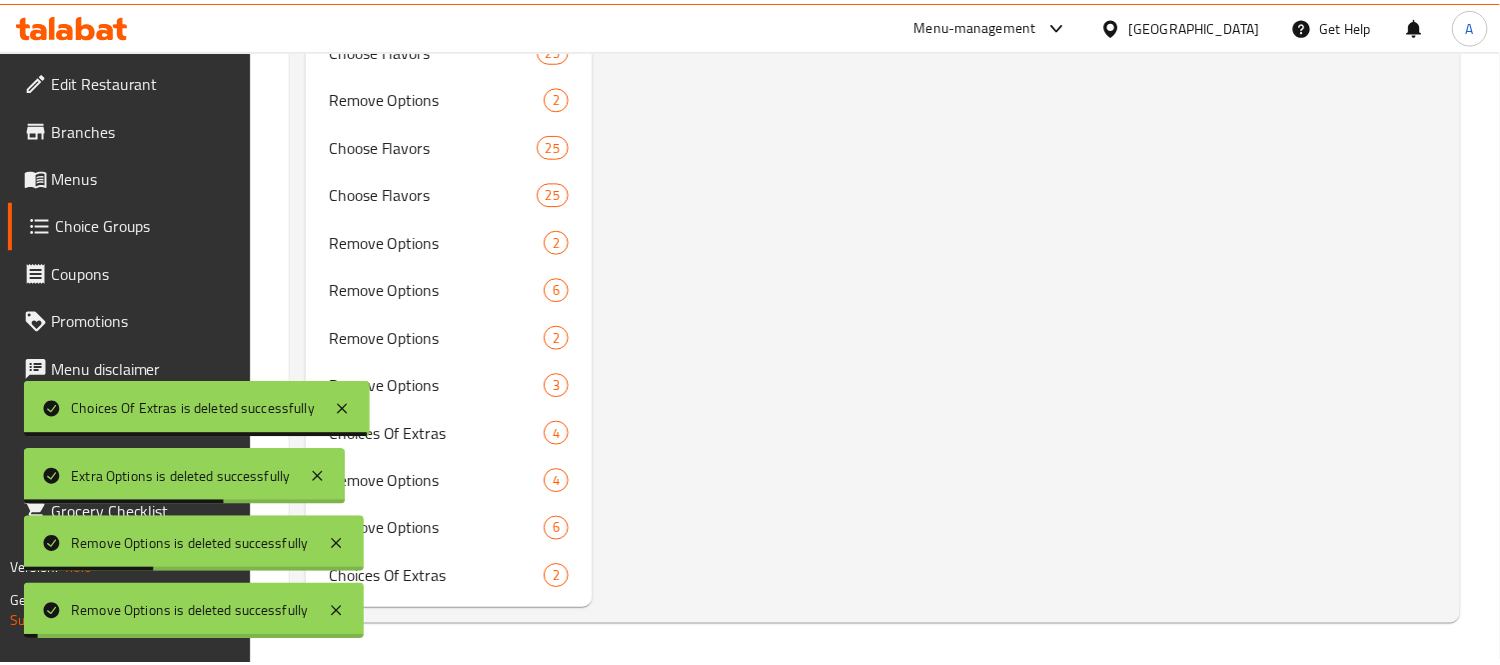
scroll to position [2674, 0]
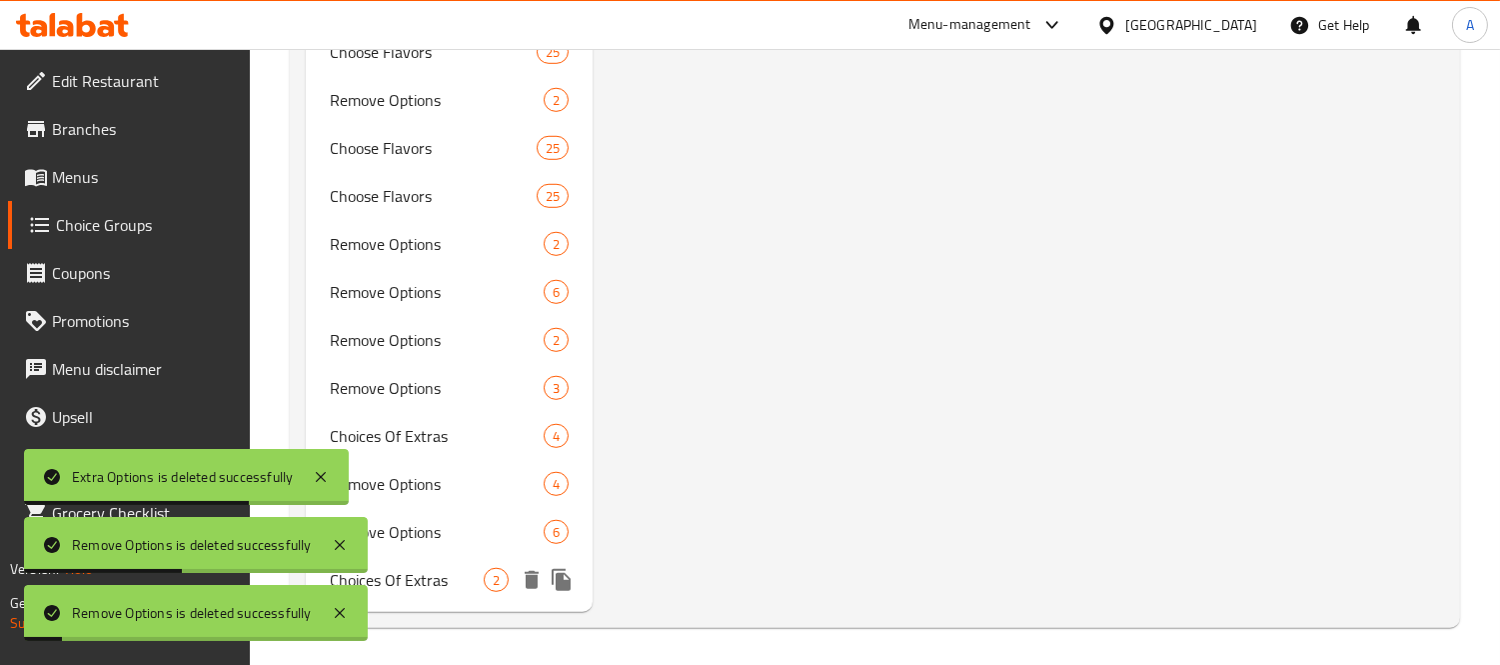
click at [420, 577] on span "Choices Of Extras" at bounding box center [407, 580] width 154 height 24
type input "Choices Of Extras"
type input "اختيارات الإضافات"
type input "0"
type input "2"
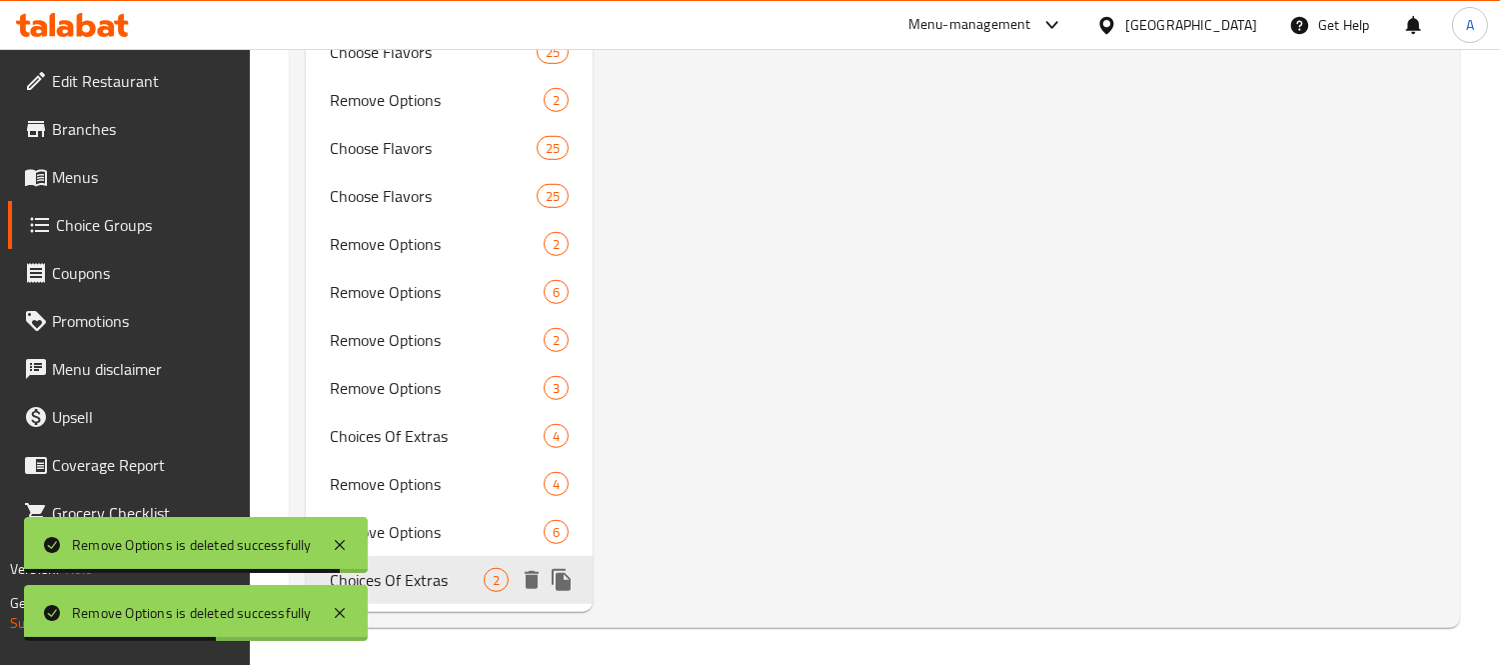
click at [532, 585] on icon "delete" at bounding box center [532, 580] width 14 height 18
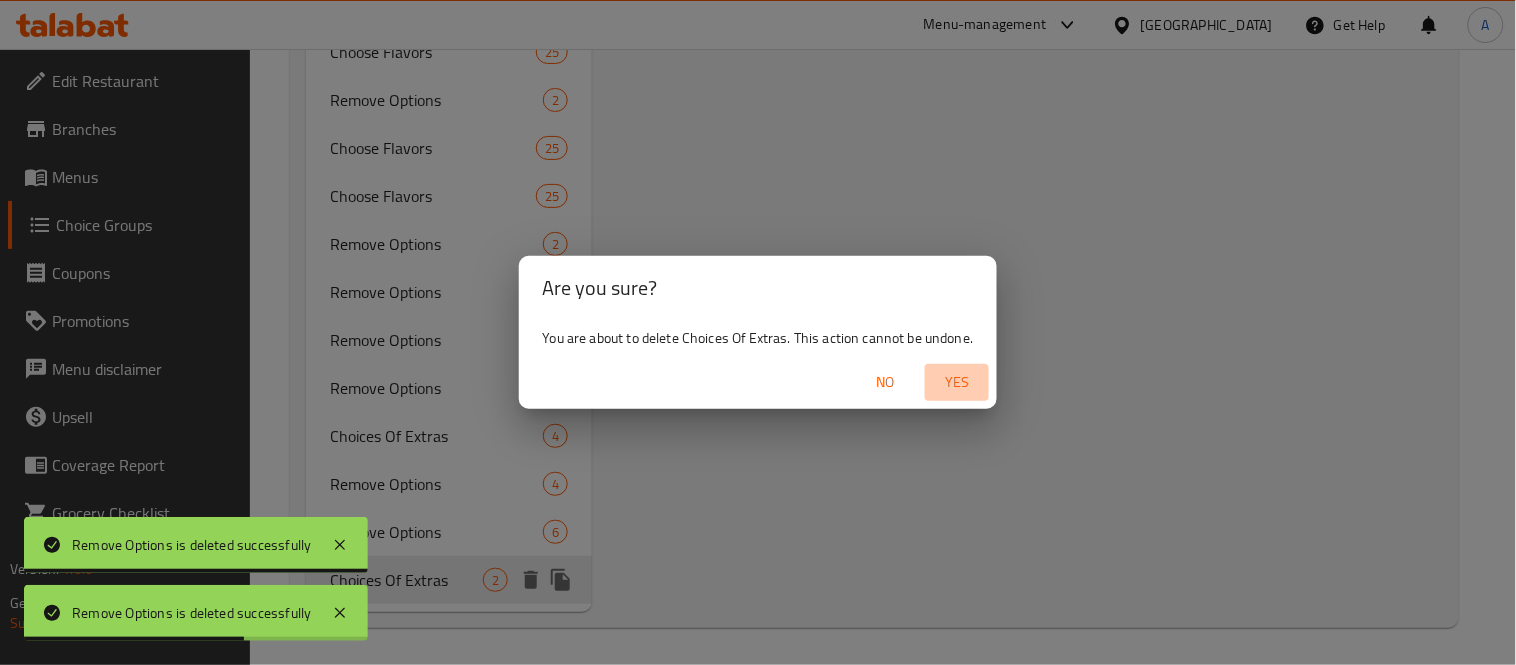
click at [973, 368] on button "Yes" at bounding box center [958, 382] width 64 height 37
type input "Your Second Choice Of:"
type input "اختيارك الثاني من:"
type input "1"
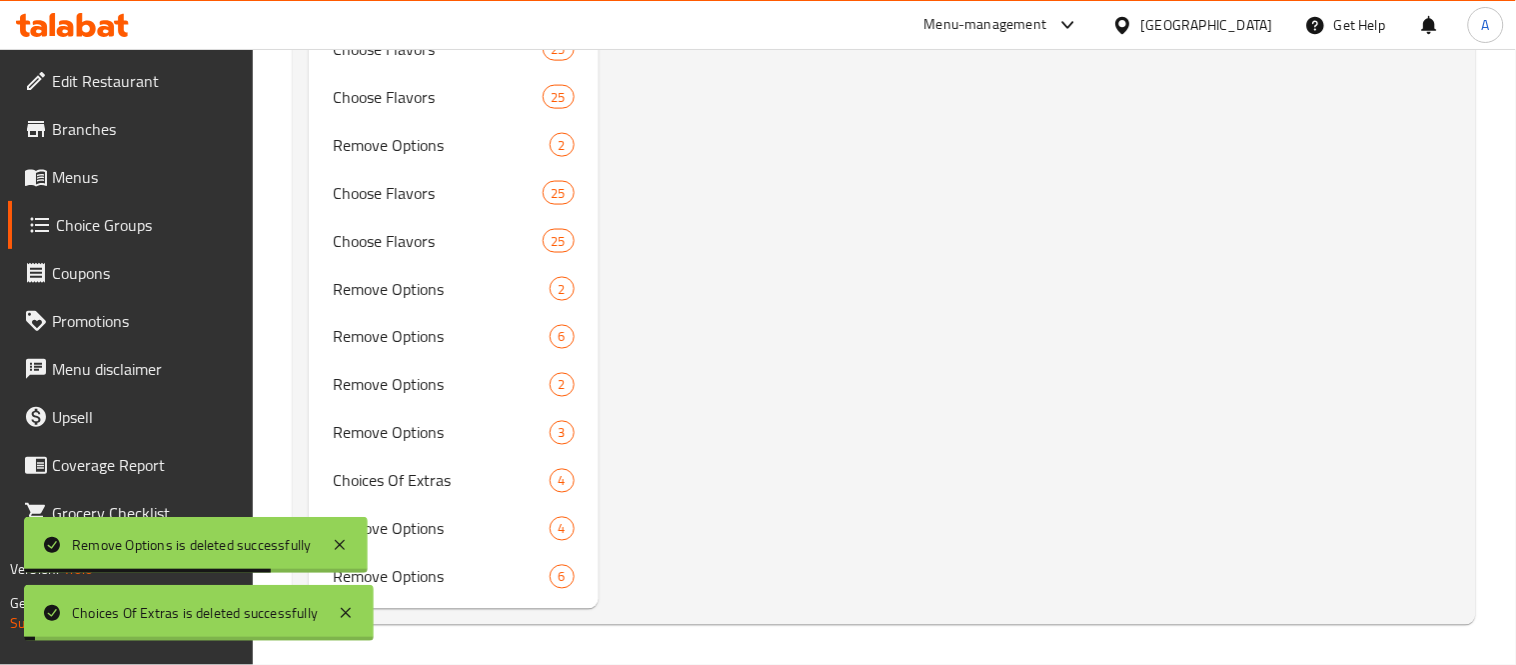
scroll to position [2626, 0]
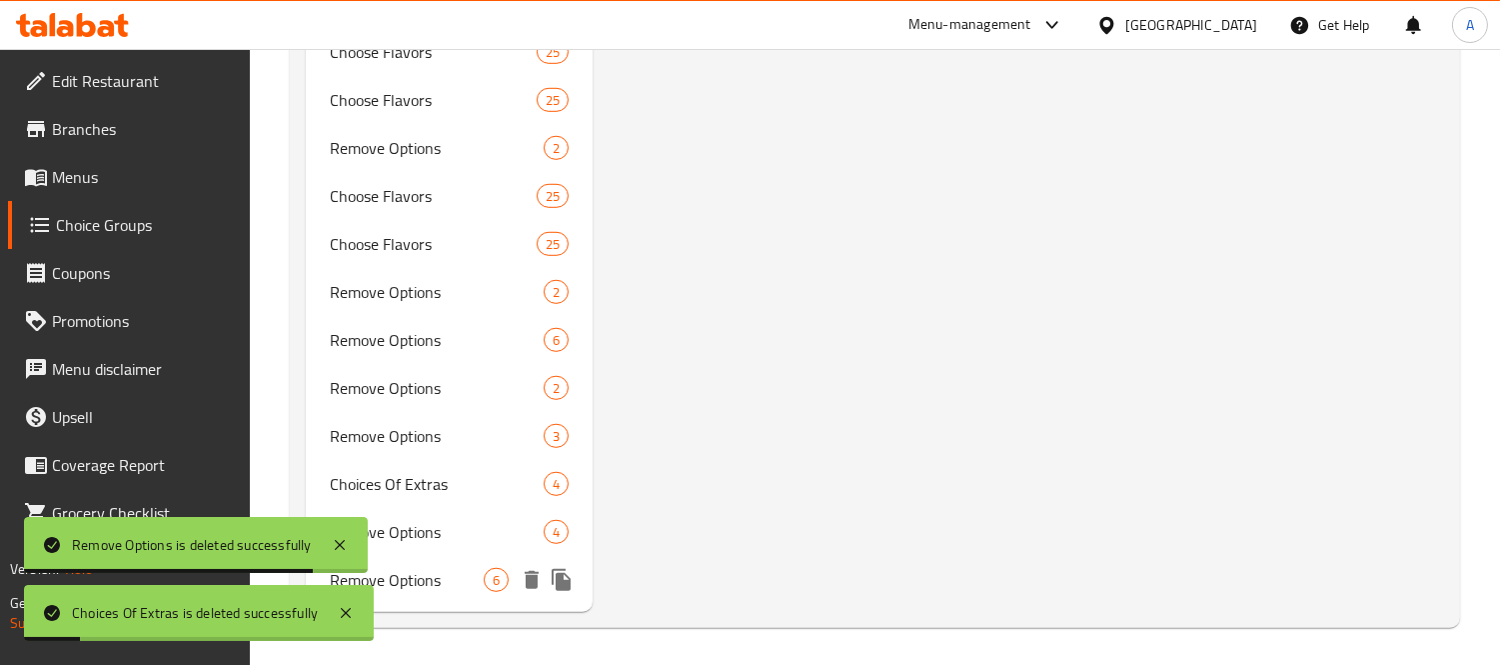
click at [532, 577] on icon "delete" at bounding box center [532, 580] width 14 height 18
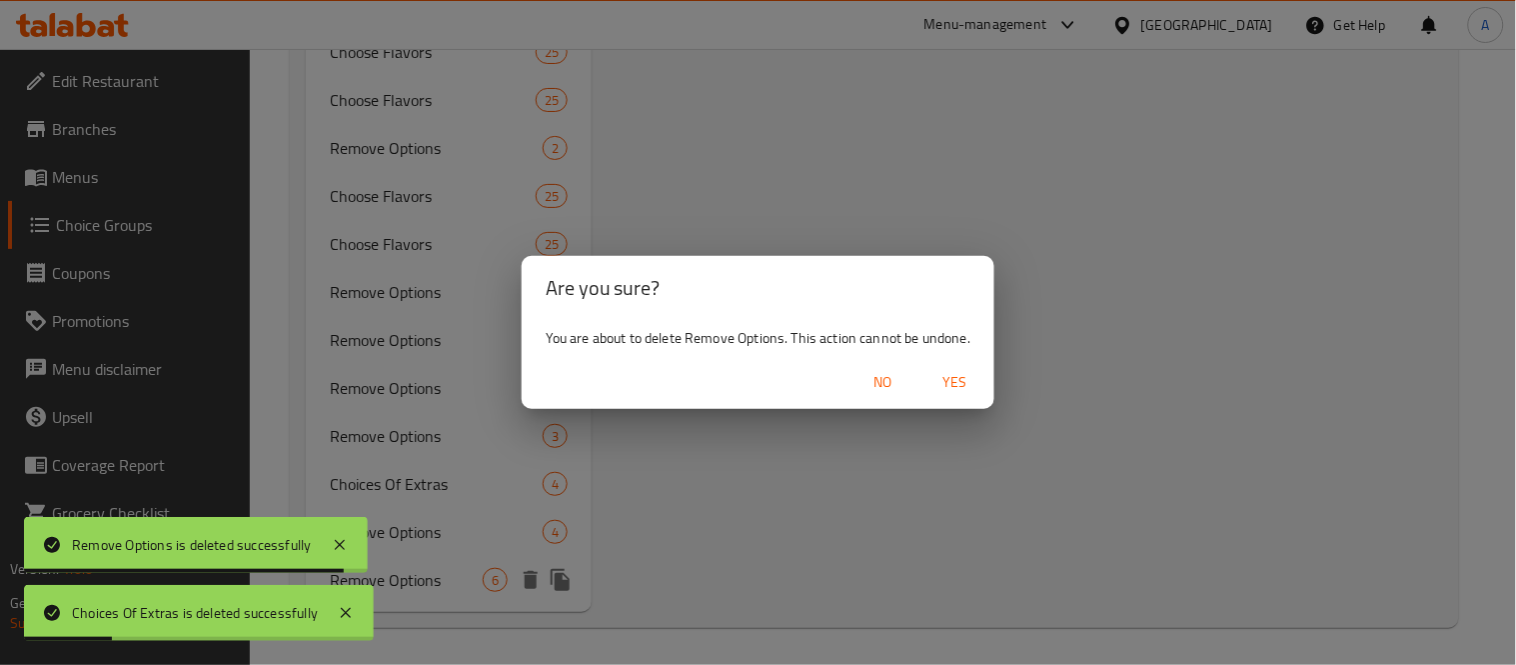
click at [948, 395] on button "Yes" at bounding box center [955, 382] width 64 height 37
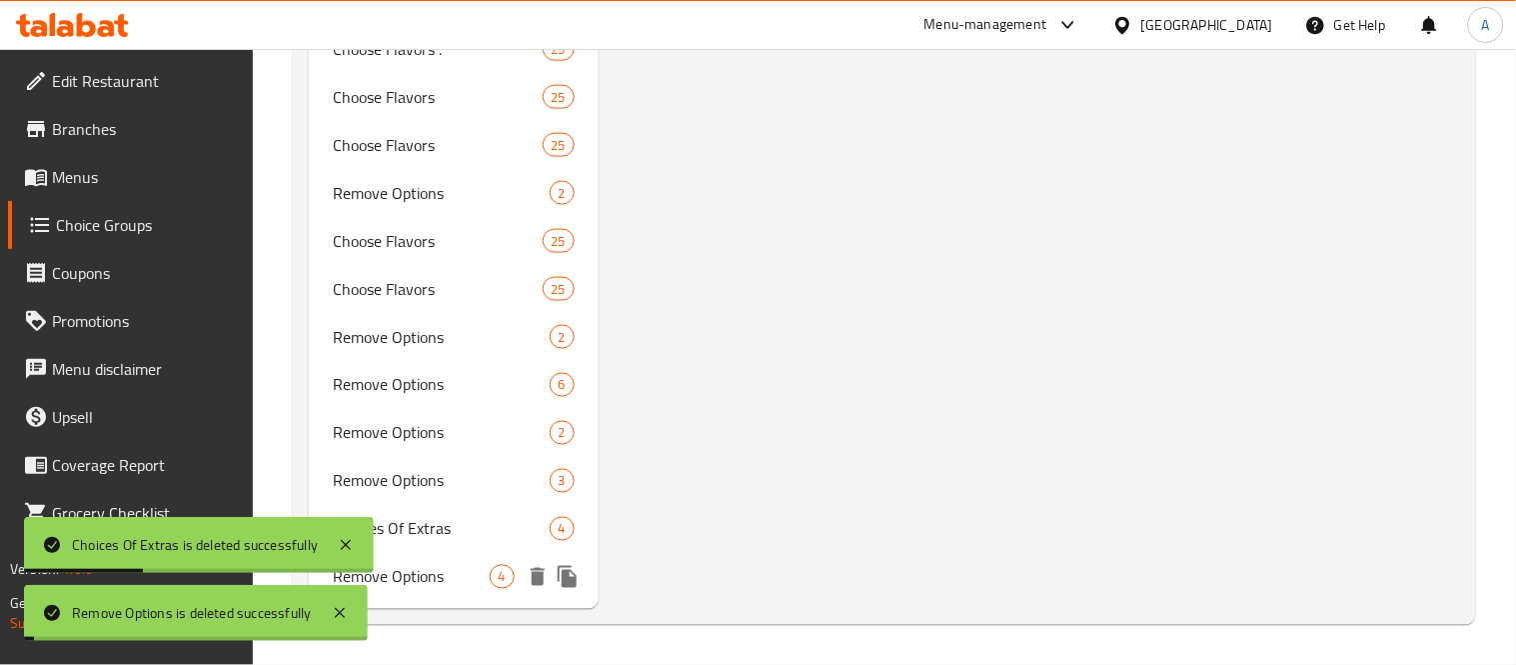
scroll to position [2579, 0]
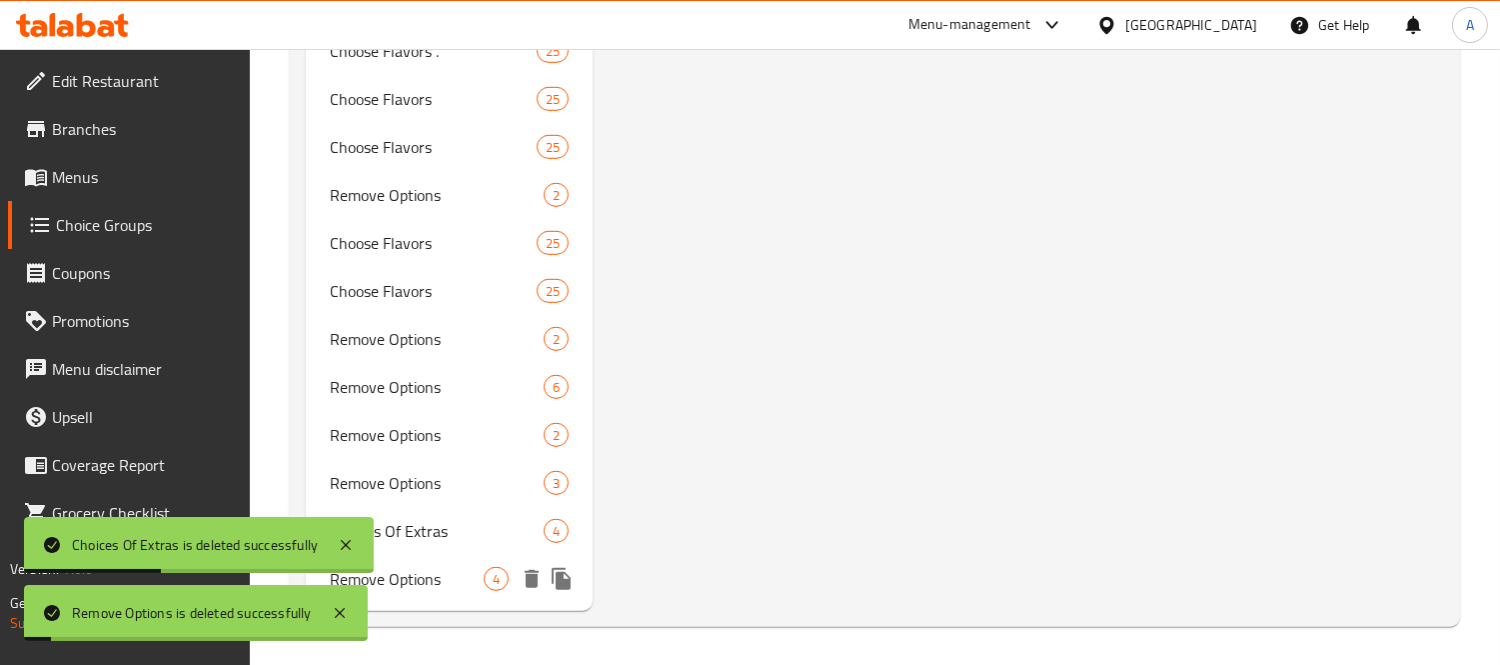
click at [530, 583] on icon "delete" at bounding box center [532, 579] width 14 height 18
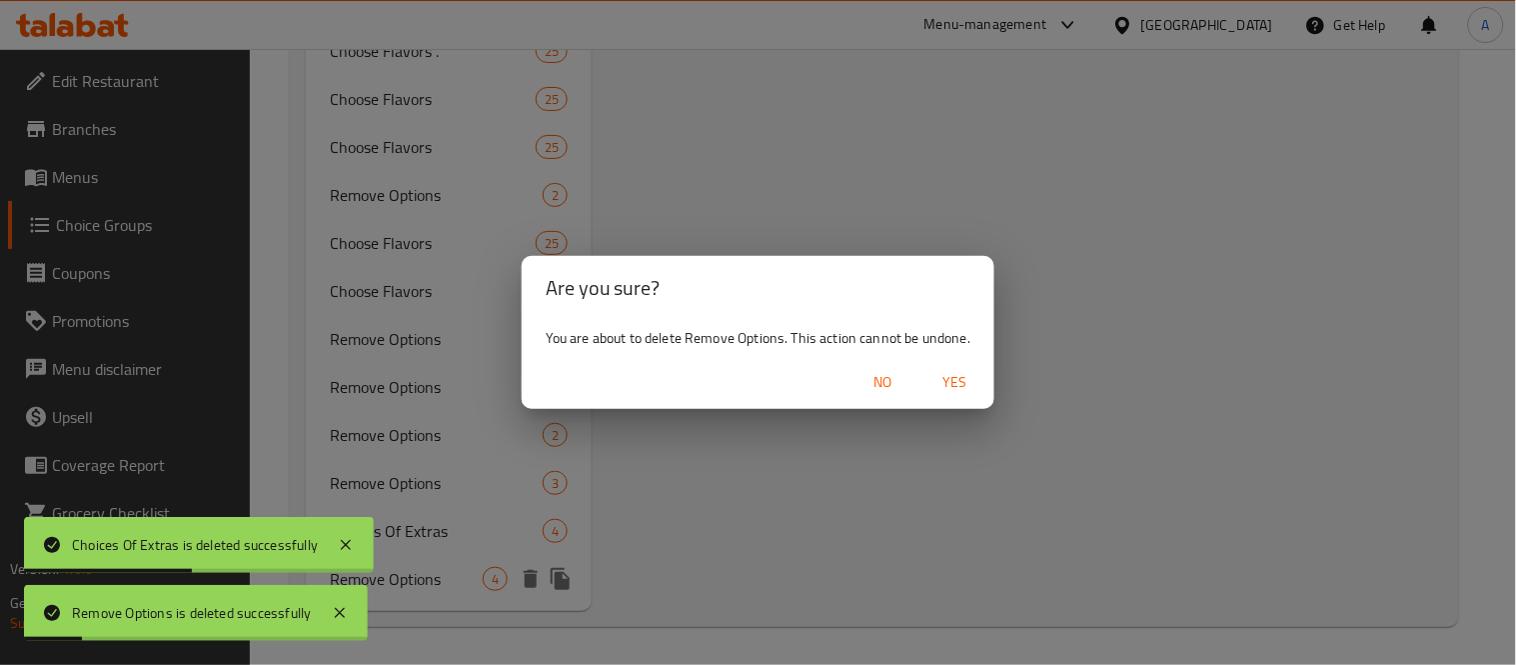
click at [951, 377] on span "Yes" at bounding box center [955, 382] width 48 height 25
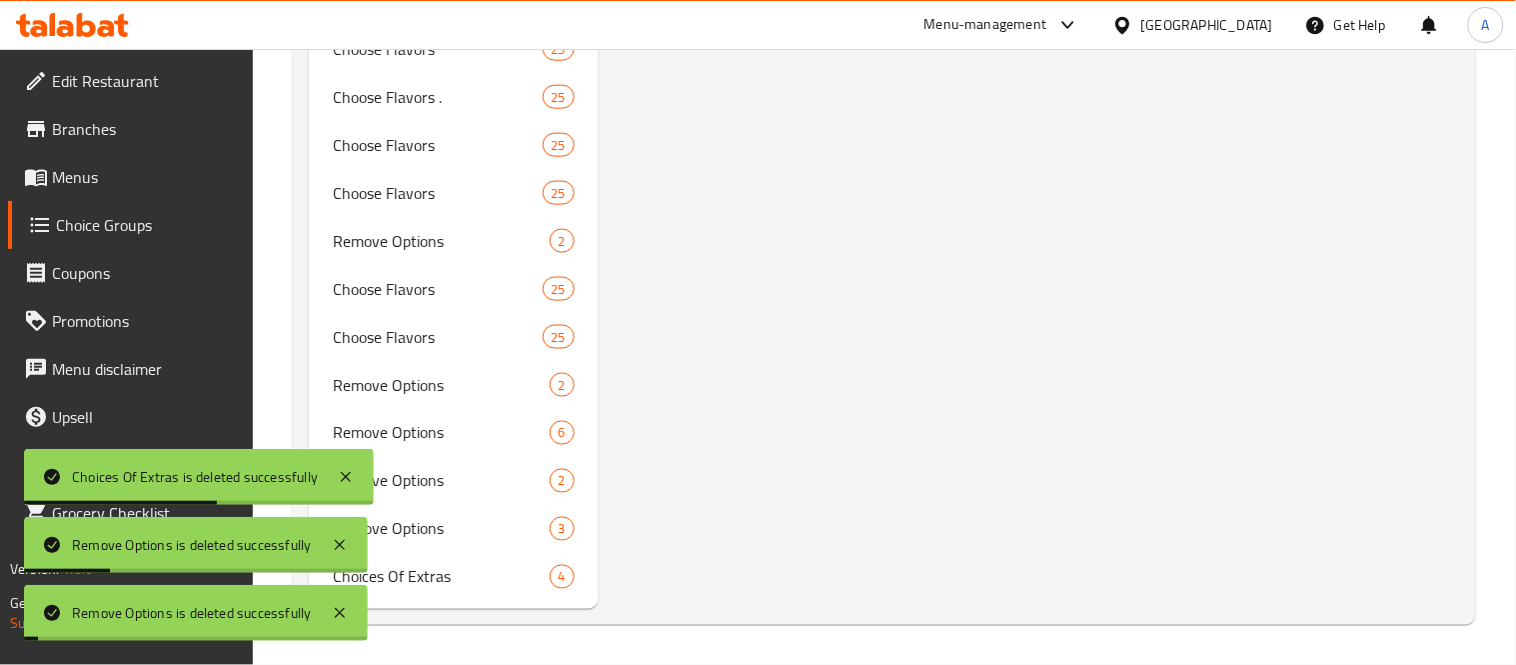
scroll to position [2530, 0]
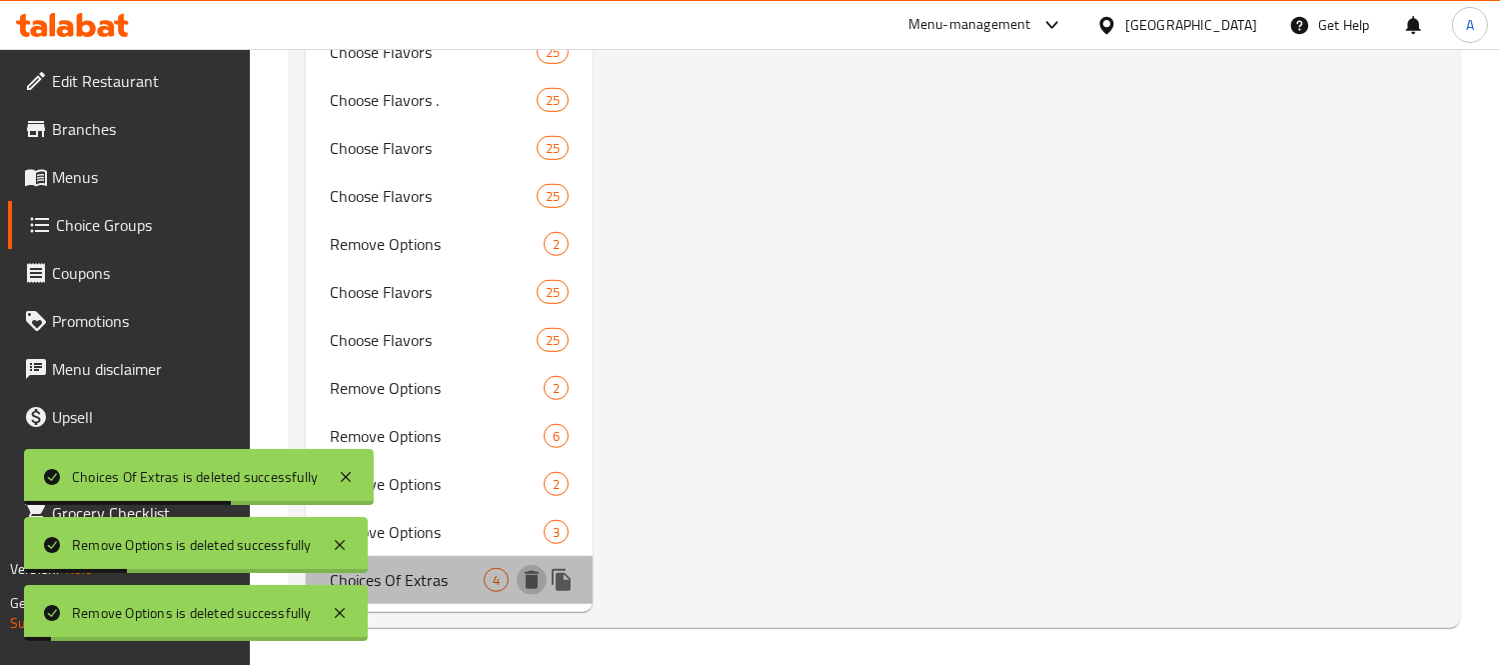
click at [535, 580] on icon "delete" at bounding box center [532, 580] width 14 height 18
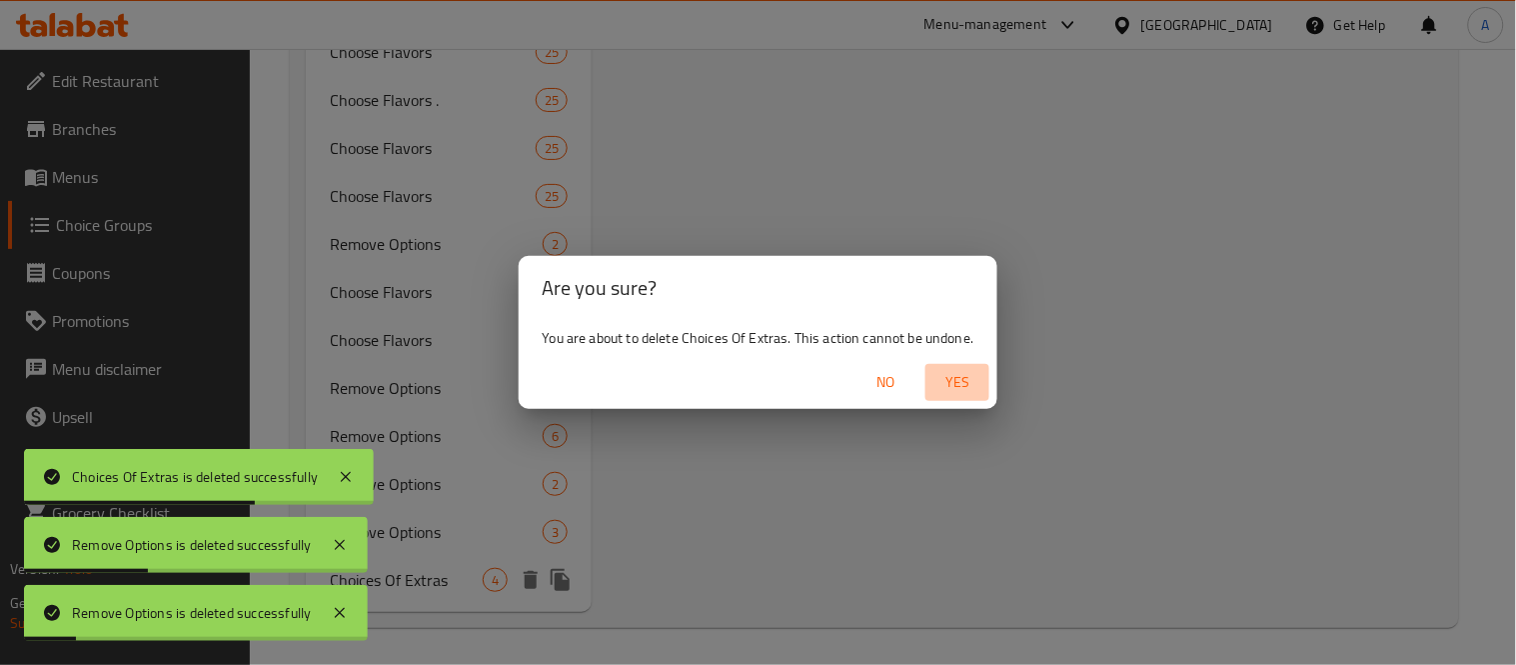
click at [980, 387] on span "Yes" at bounding box center [958, 382] width 48 height 25
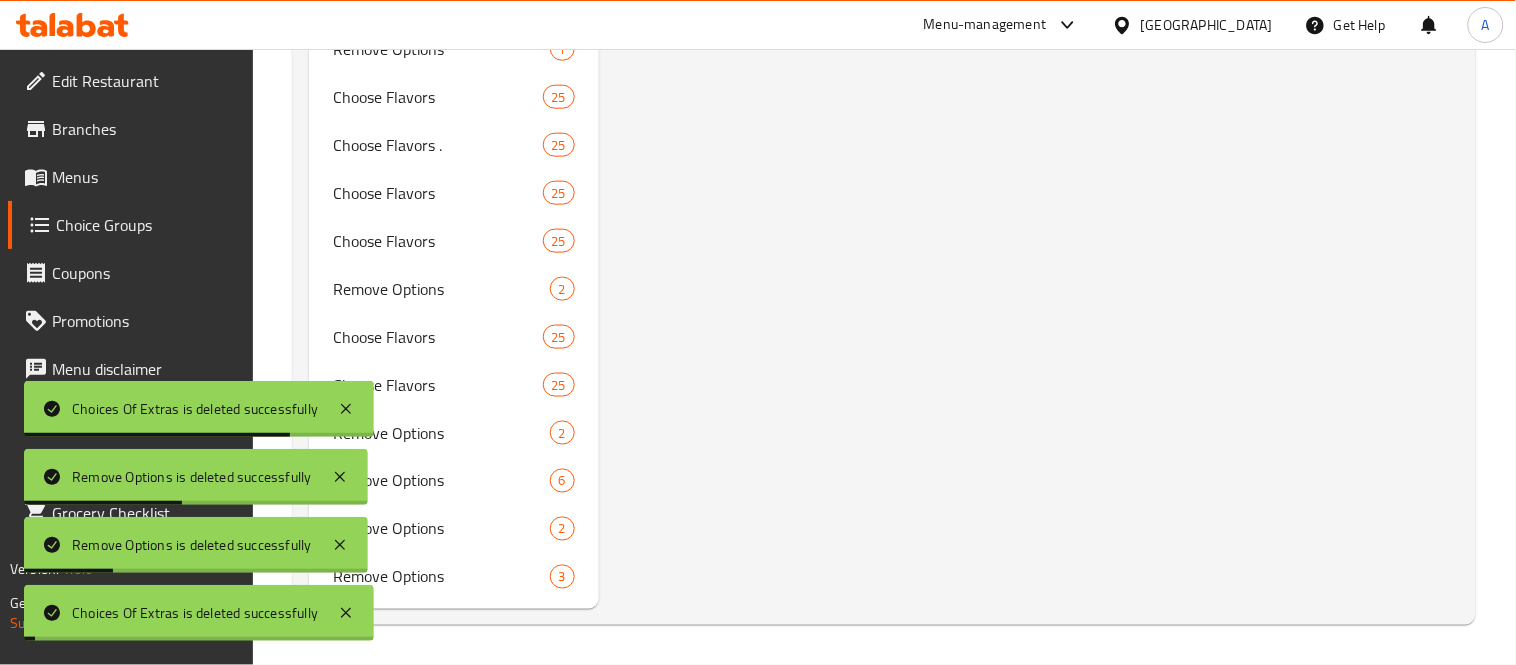
scroll to position [2482, 0]
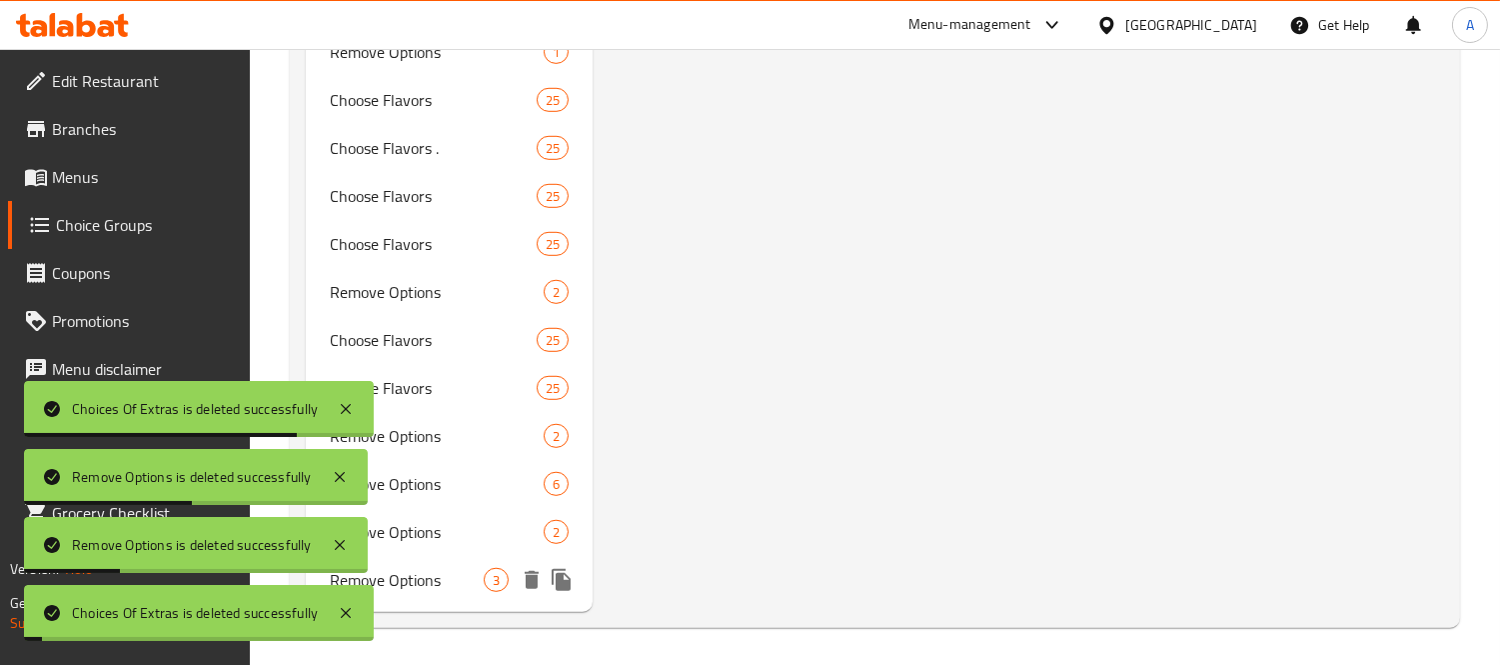
click at [530, 582] on icon "delete" at bounding box center [532, 580] width 14 height 18
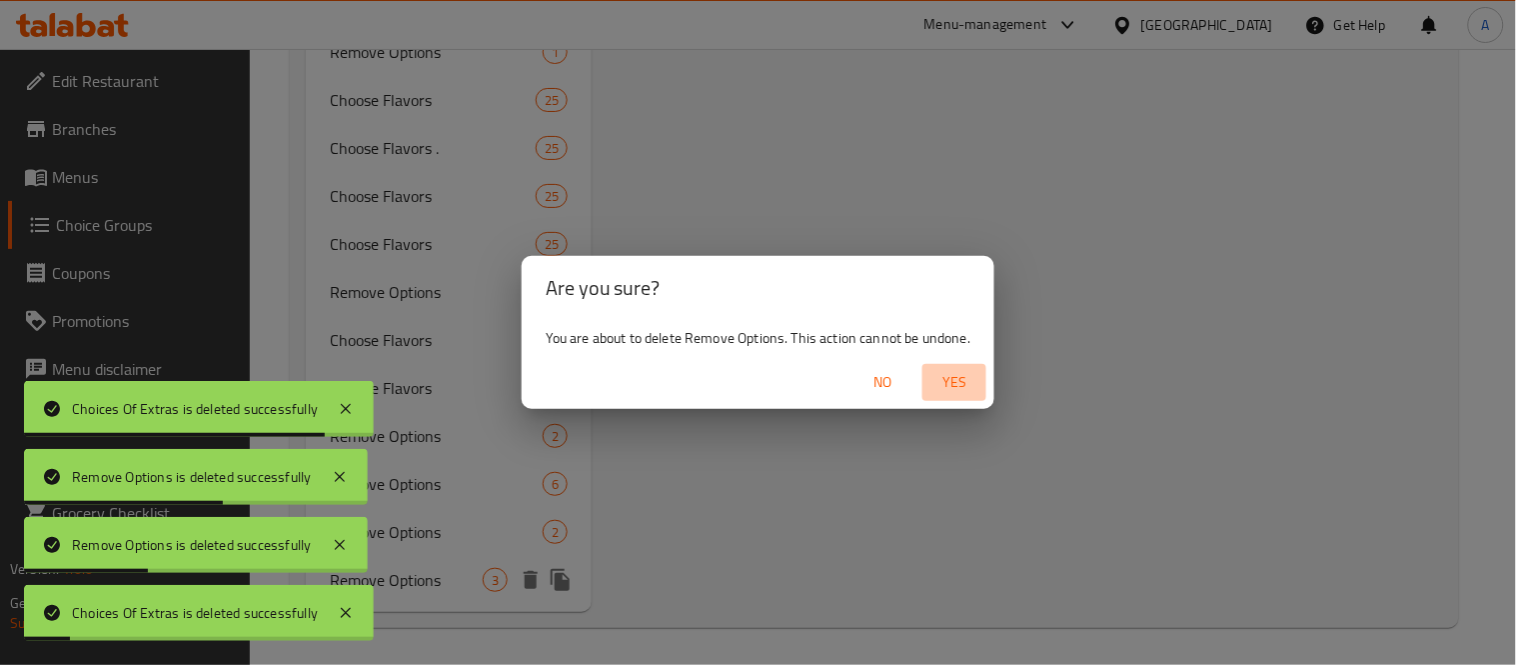
click at [950, 381] on span "Yes" at bounding box center [955, 382] width 48 height 25
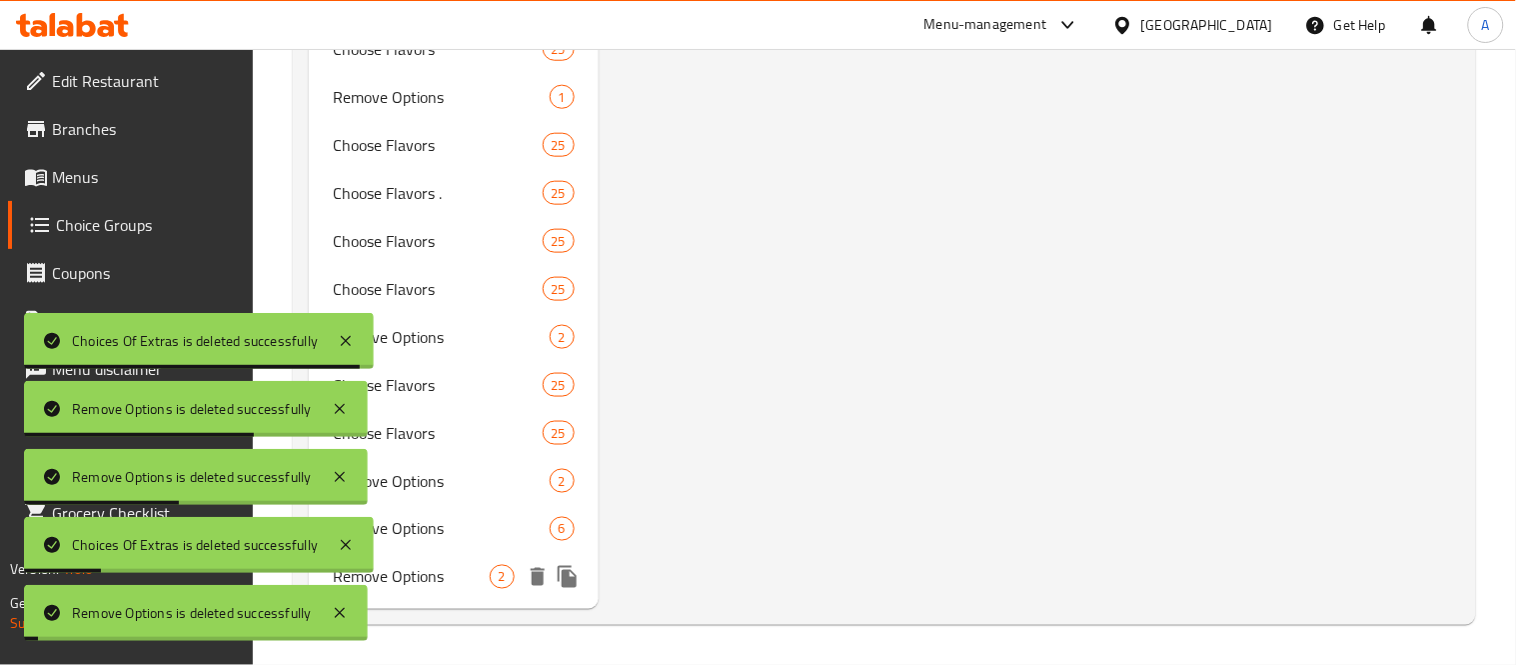
scroll to position [2434, 0]
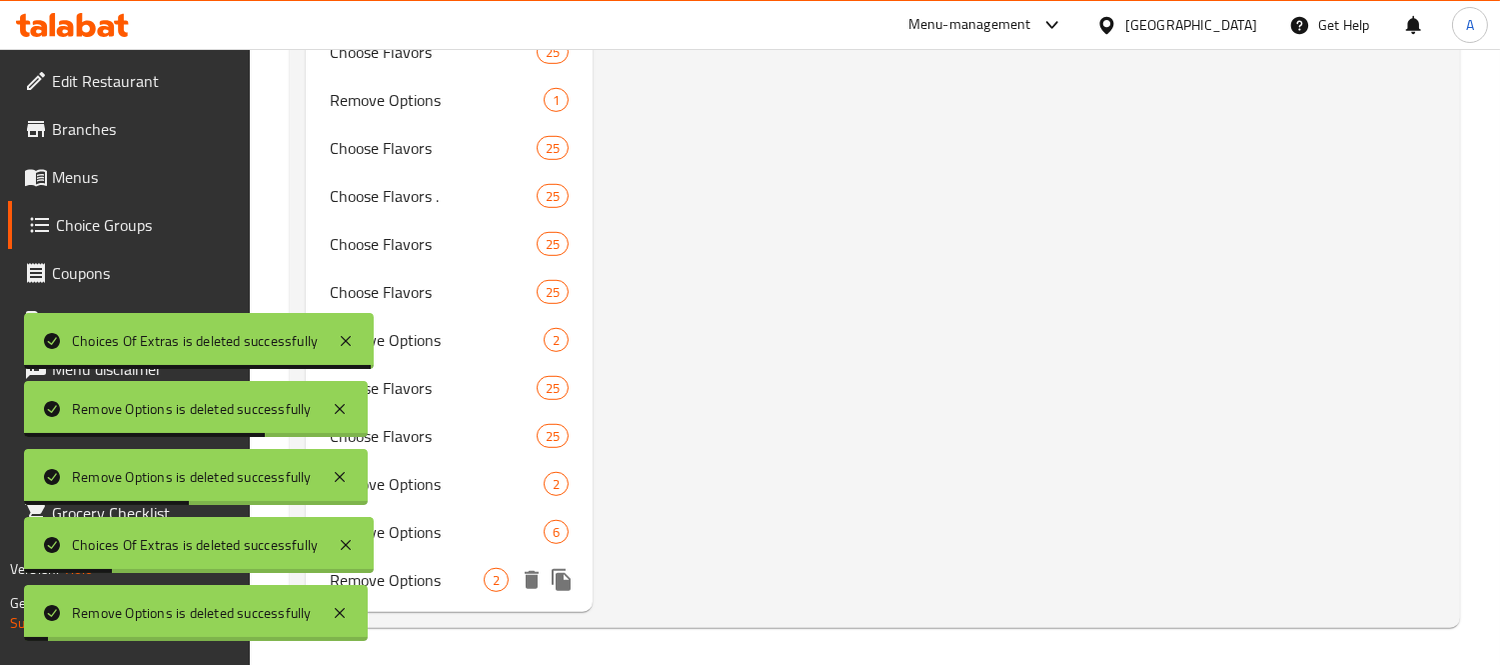
click at [528, 582] on icon "delete" at bounding box center [532, 580] width 14 height 18
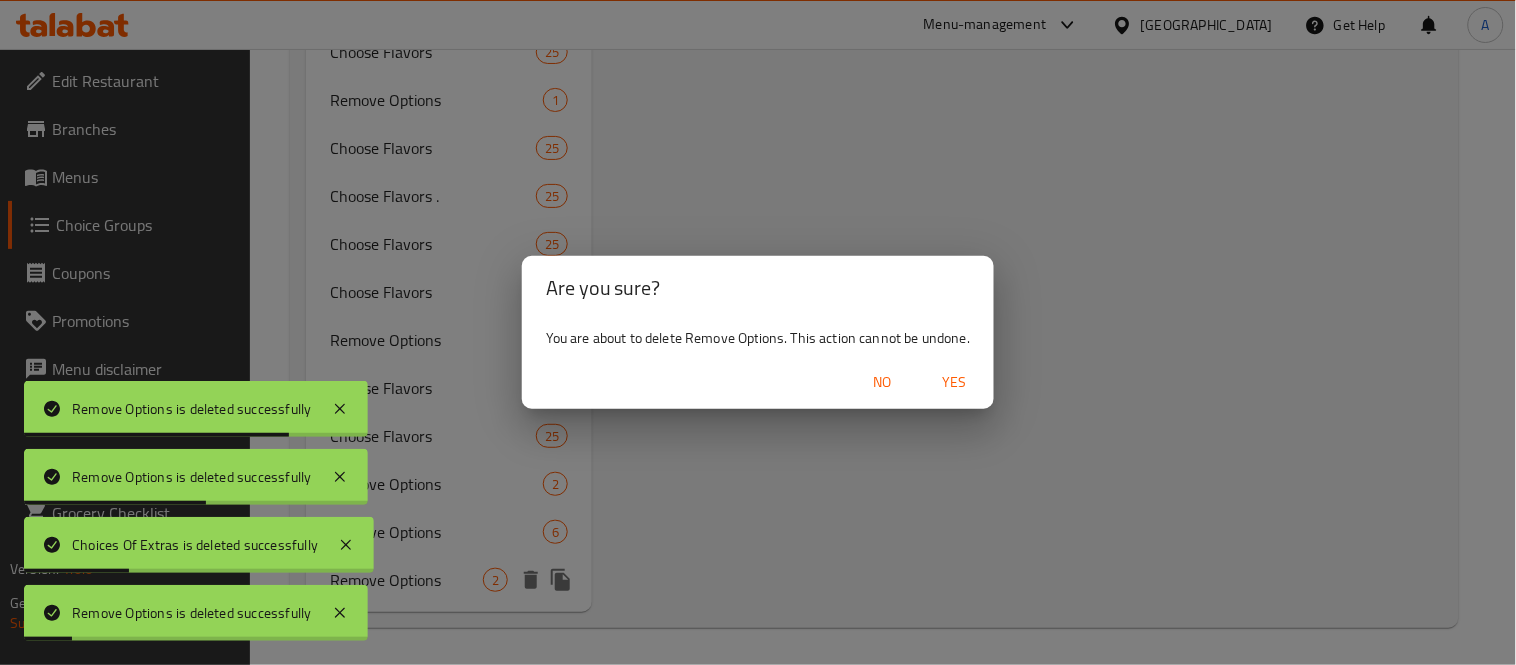
click at [1003, 394] on div "Are you sure? You are about to delete Remove Options. This action cannot be und…" at bounding box center [758, 332] width 1516 height 665
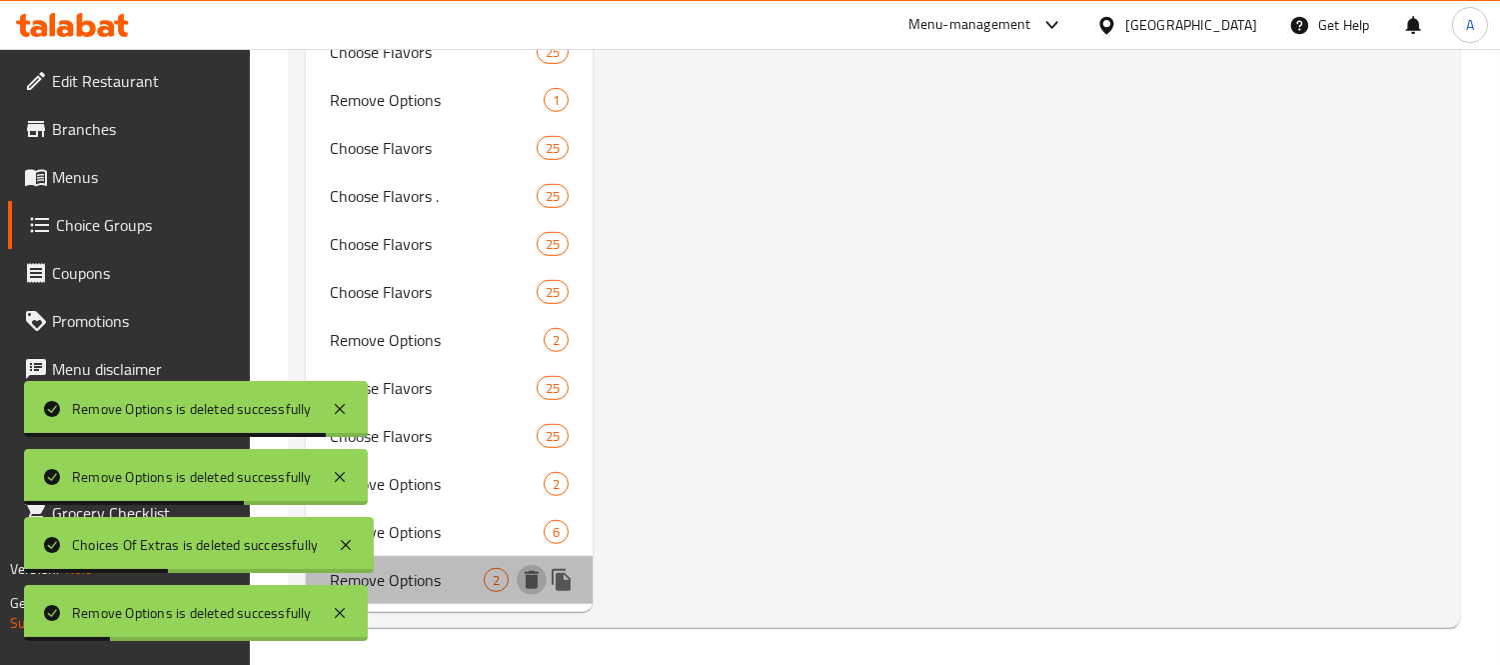
click at [545, 572] on button "delete" at bounding box center [532, 580] width 30 height 30
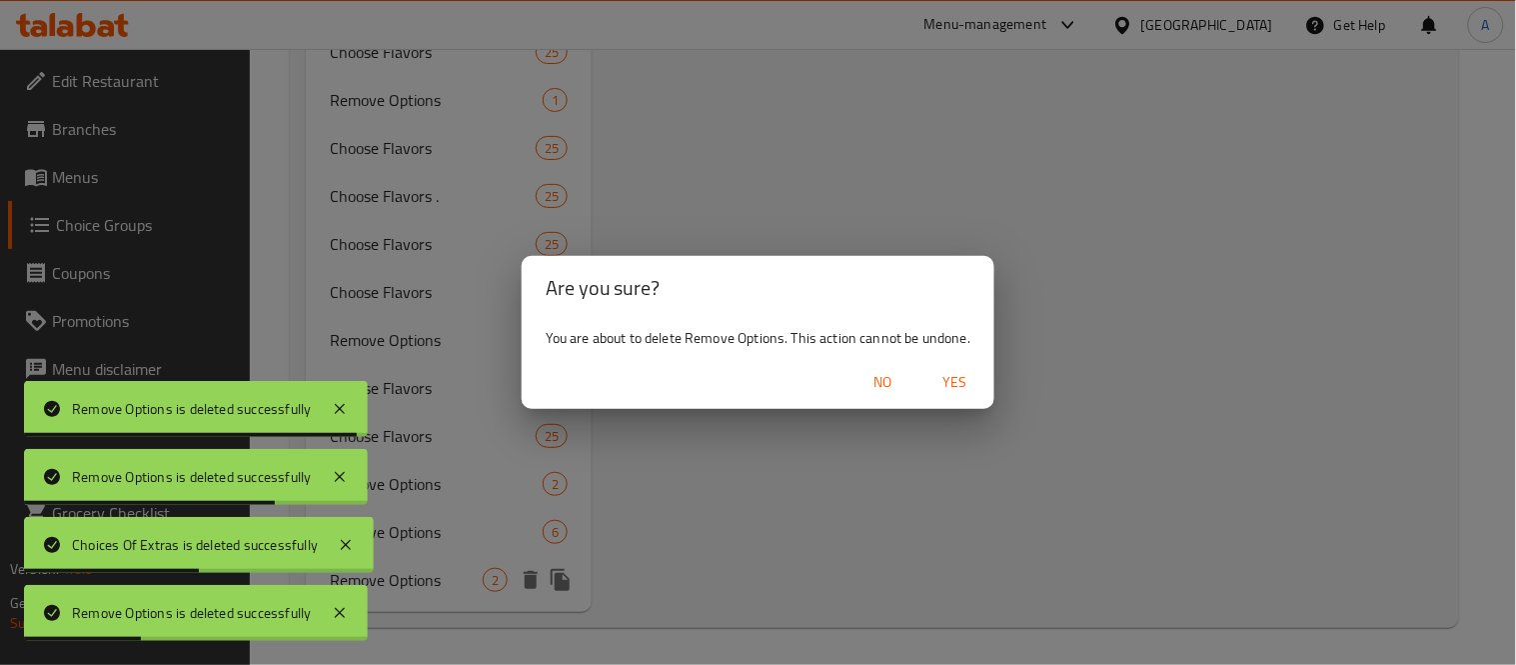
click at [984, 365] on button "Yes" at bounding box center [955, 382] width 64 height 37
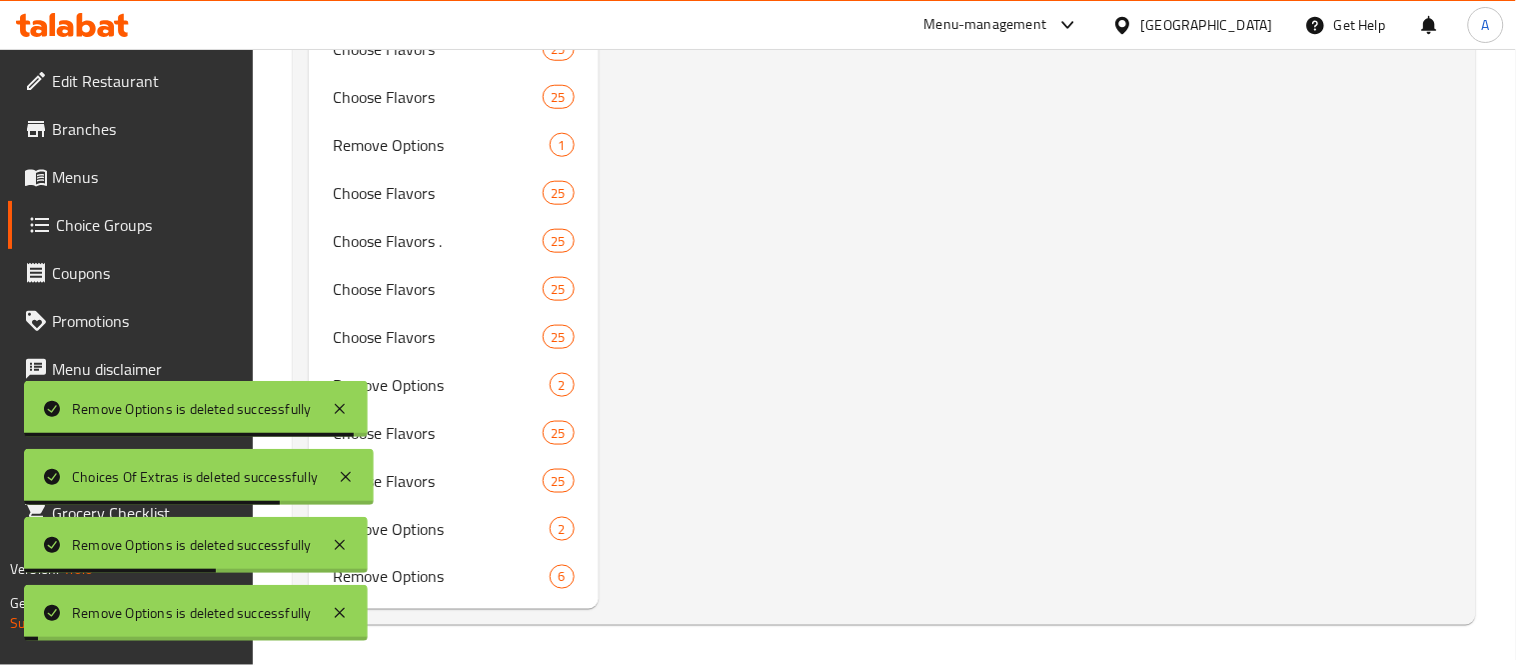
scroll to position [2386, 0]
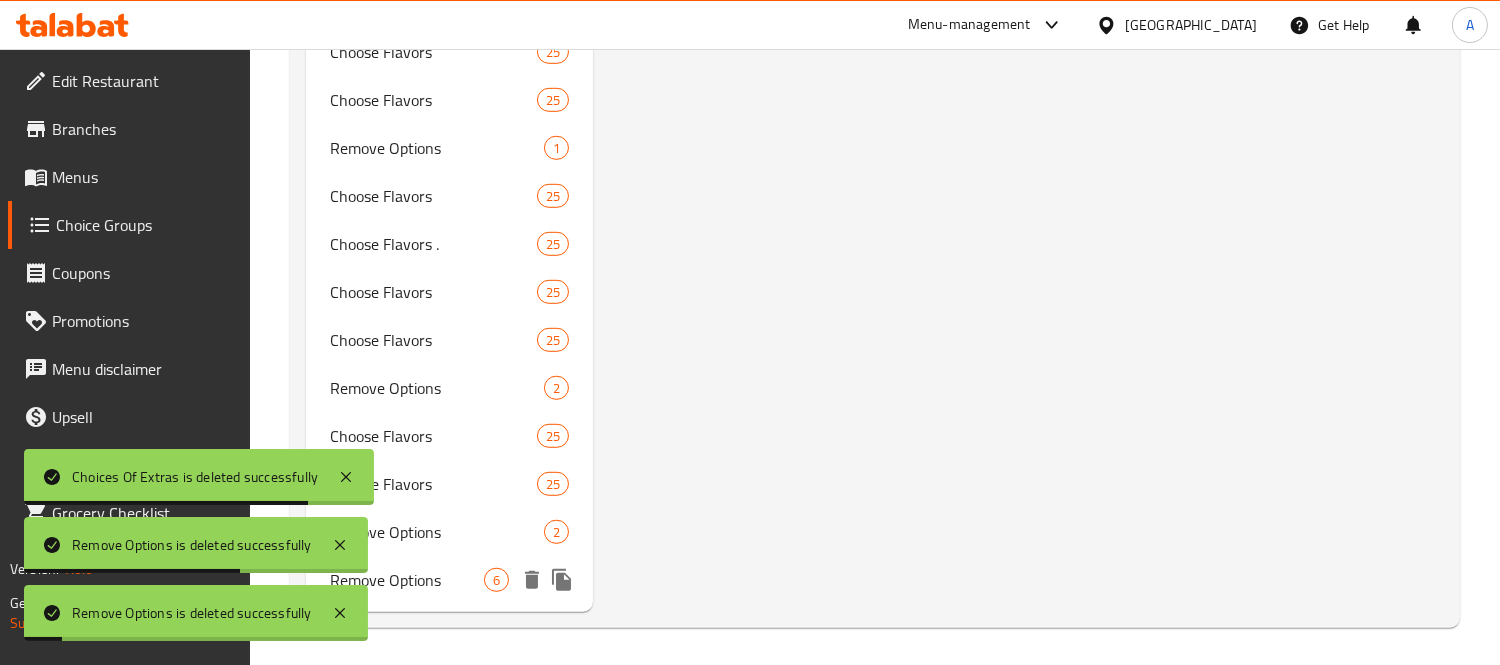
click at [530, 571] on icon "delete" at bounding box center [532, 580] width 14 height 18
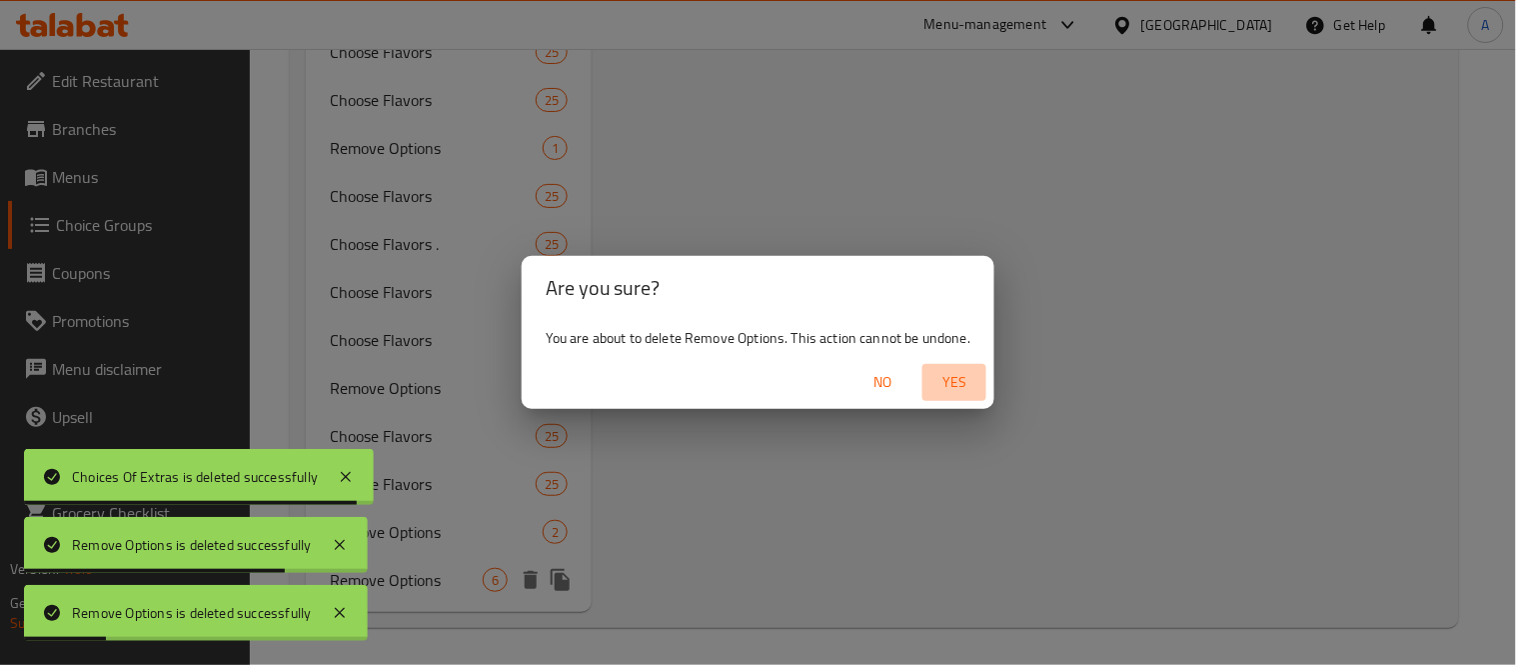
click at [965, 393] on span "Yes" at bounding box center [955, 382] width 48 height 25
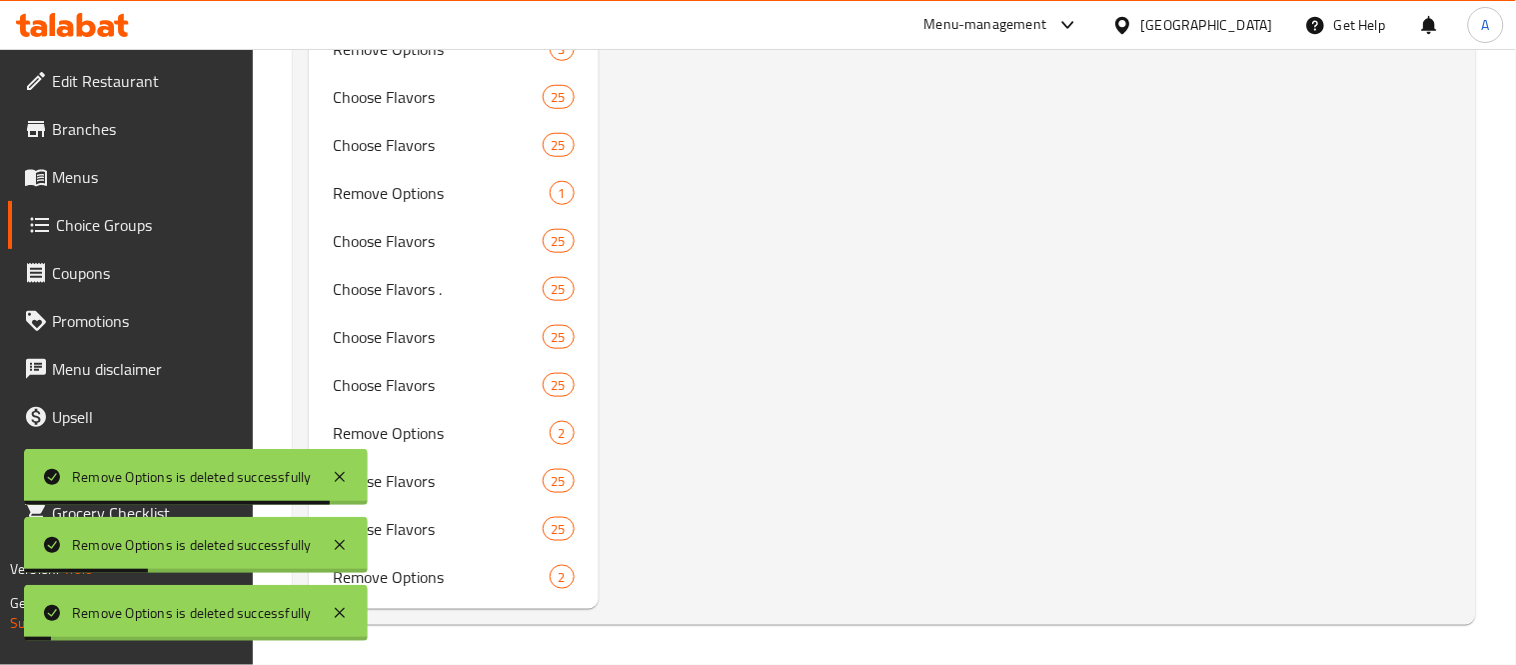
scroll to position [2339, 0]
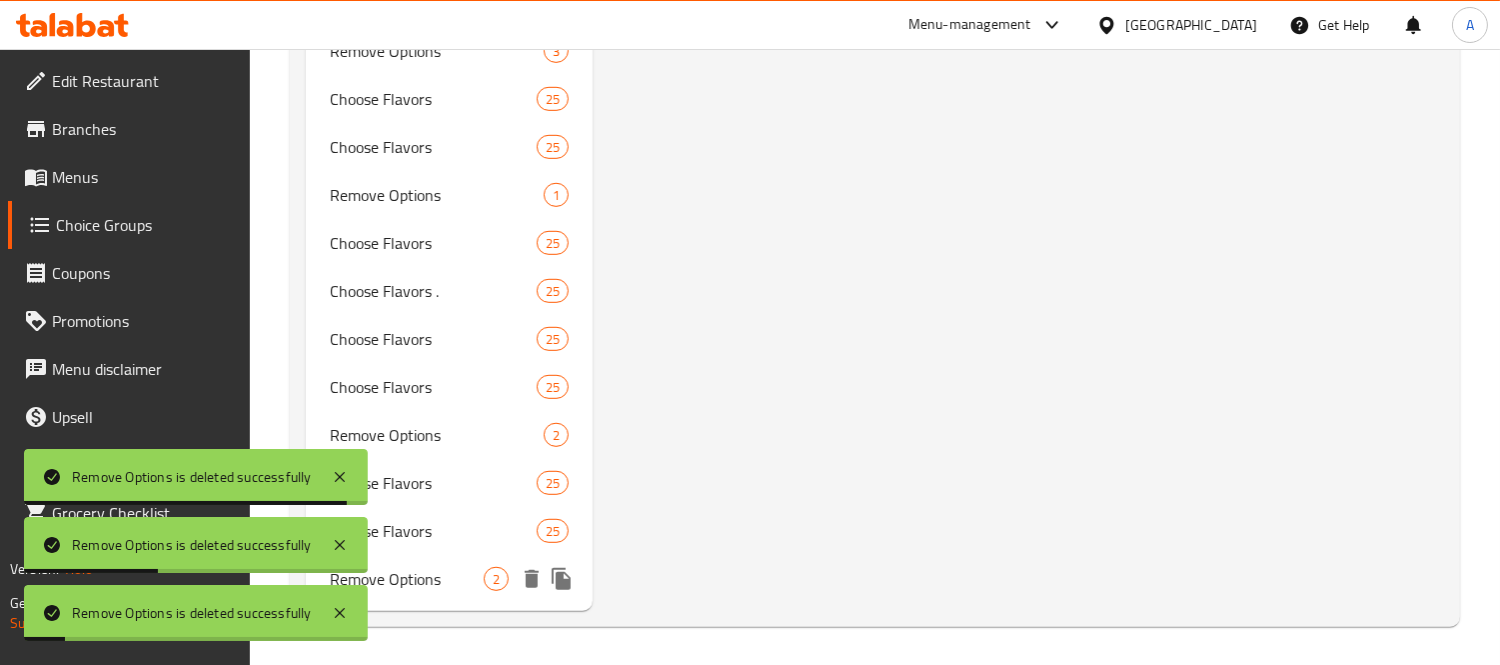
click at [524, 585] on icon "delete" at bounding box center [532, 579] width 24 height 24
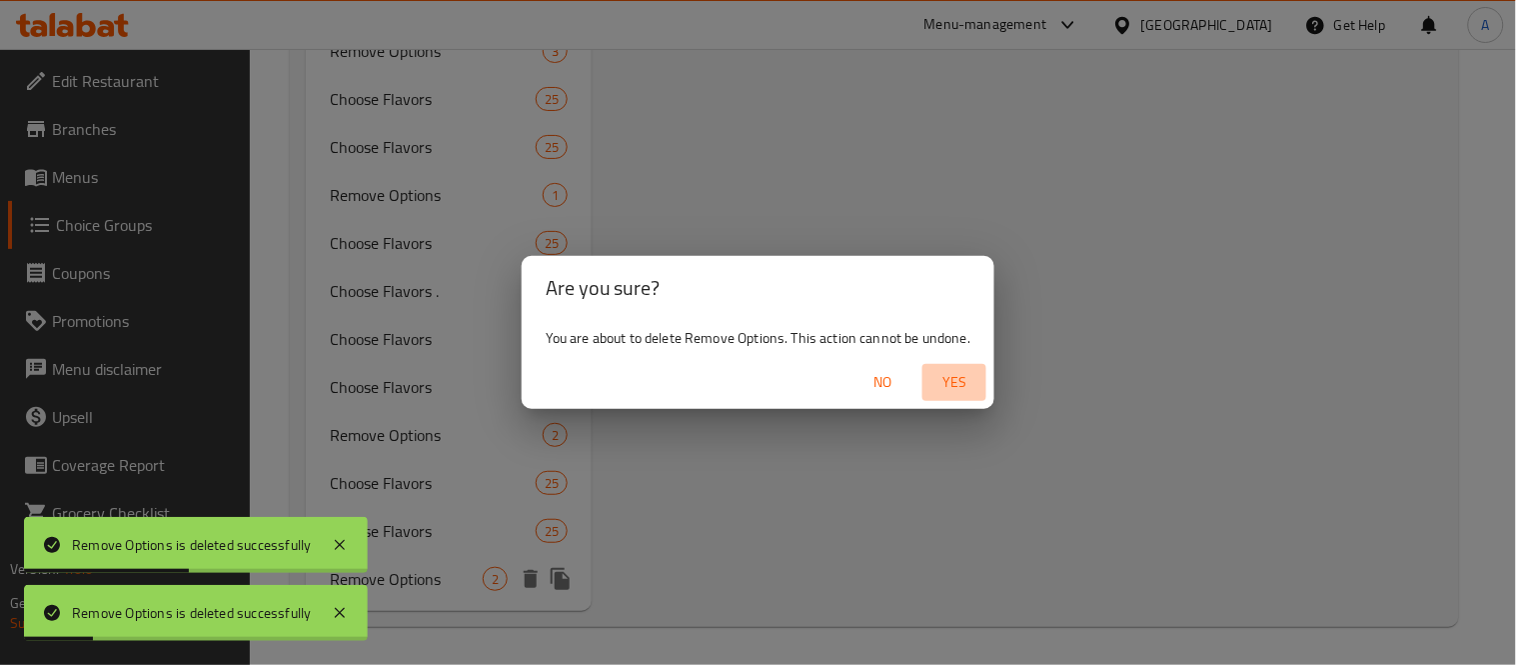
click at [967, 375] on span "Yes" at bounding box center [955, 382] width 48 height 25
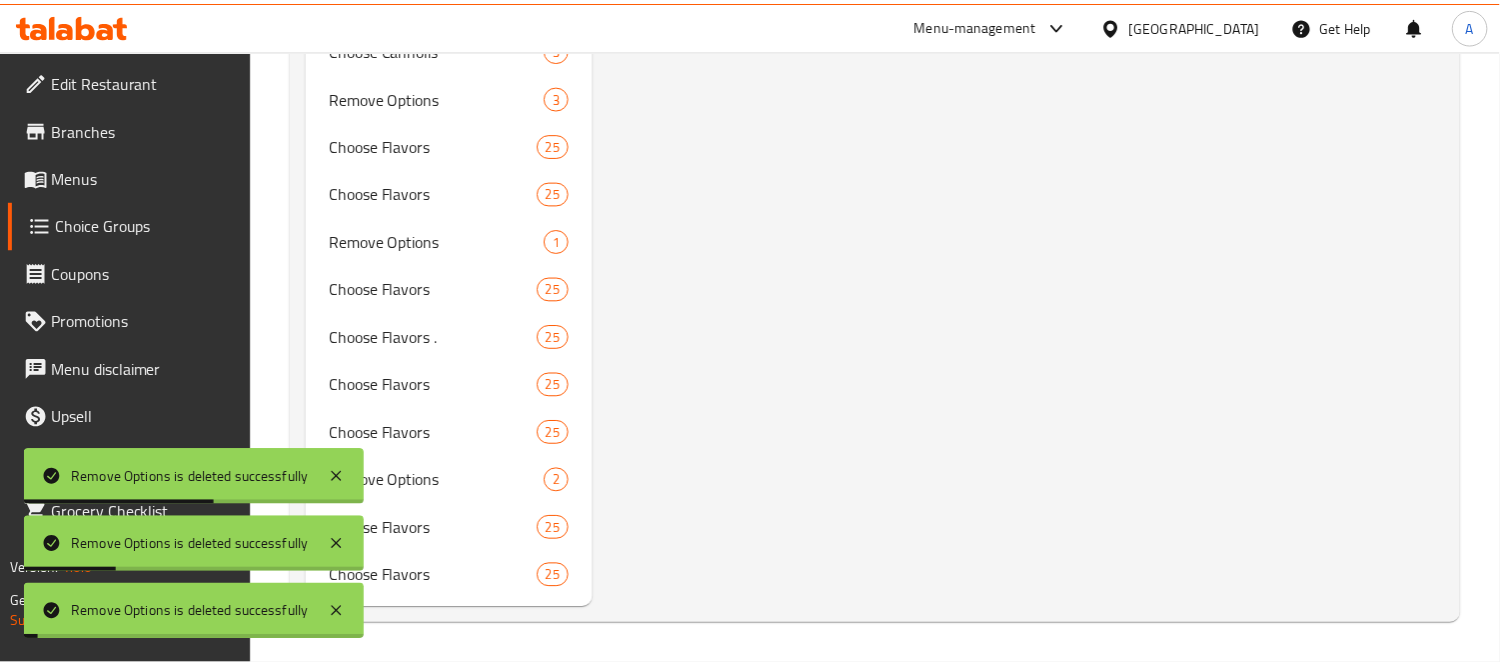
scroll to position [2291, 0]
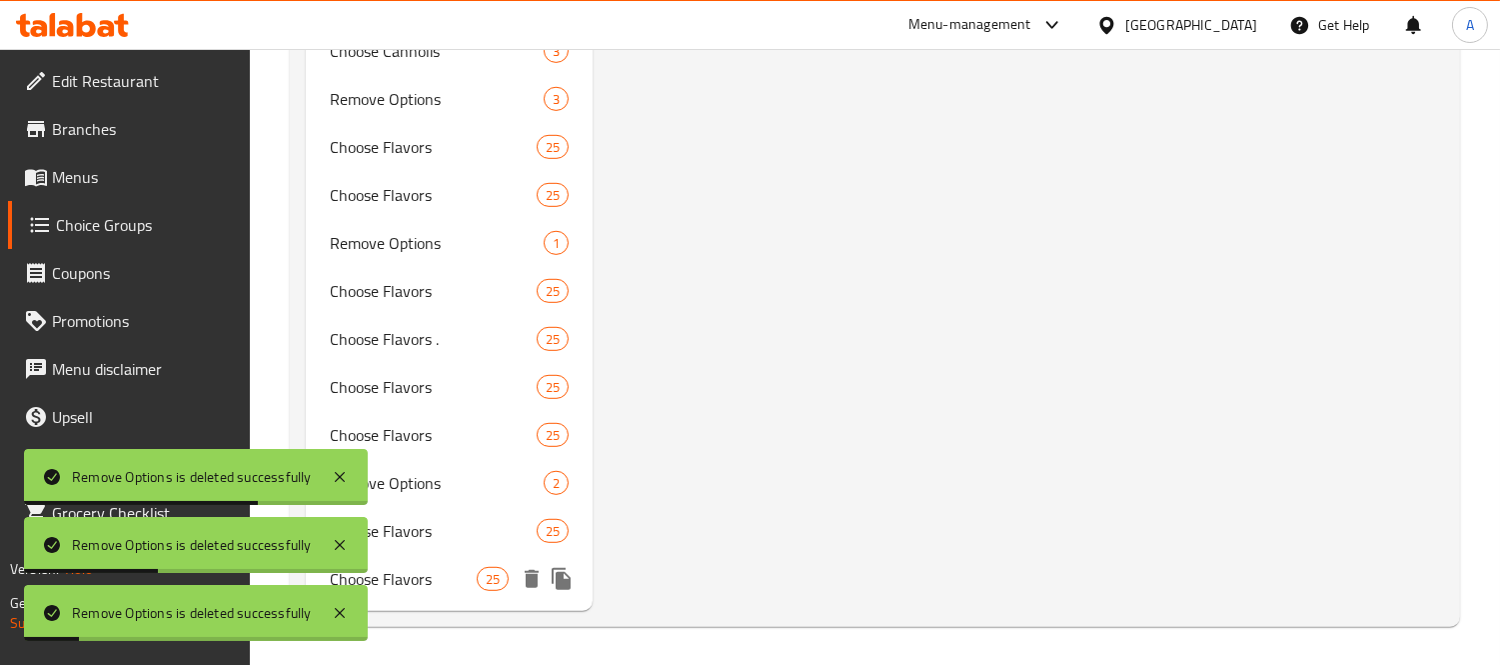
click at [471, 567] on span "Choose Flavors" at bounding box center [403, 579] width 146 height 24
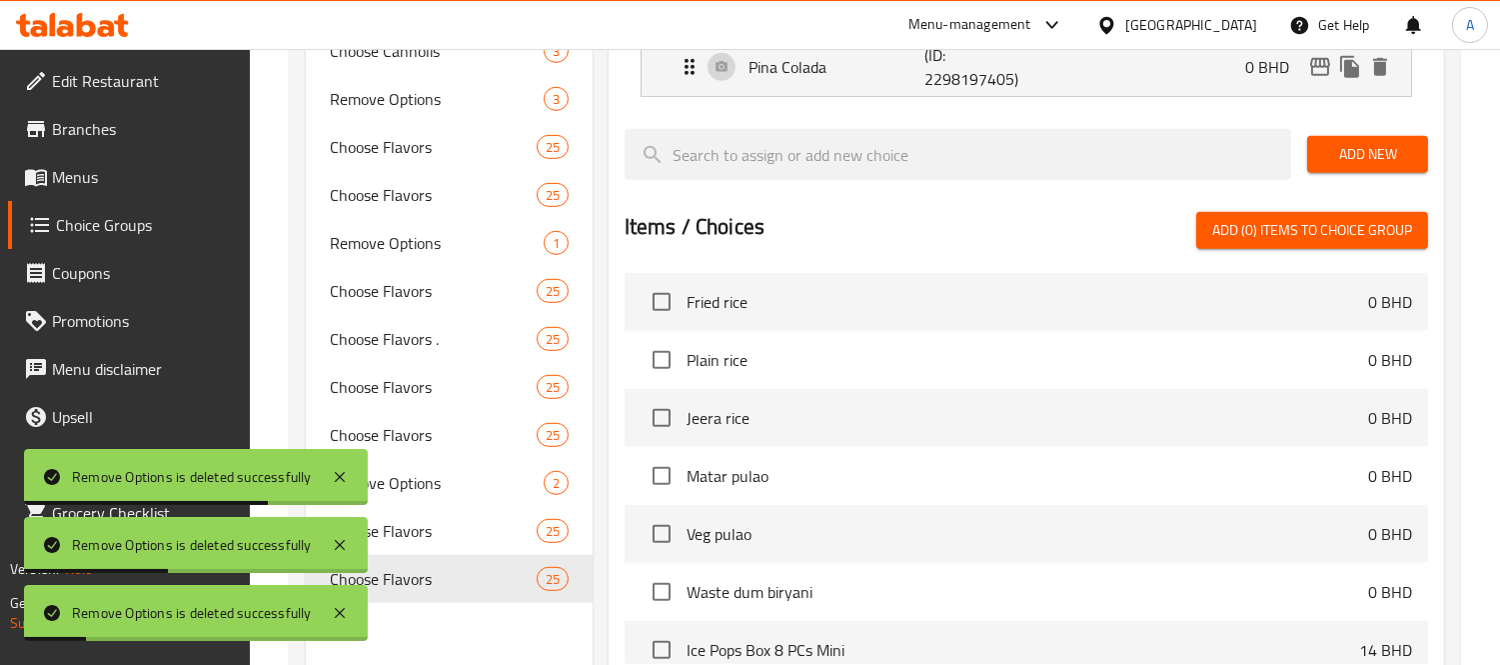
type input "Choose Flavors"
type input "اختر النكهات"
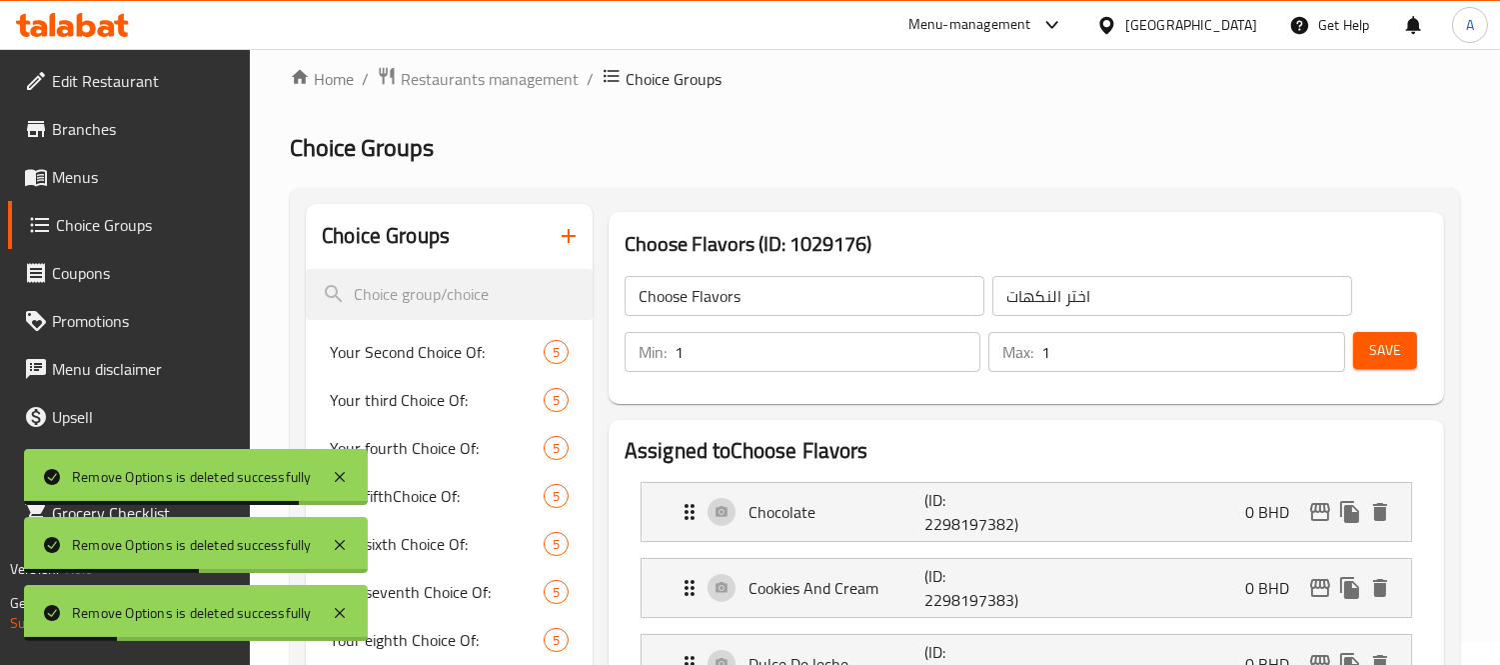
scroll to position [0, 0]
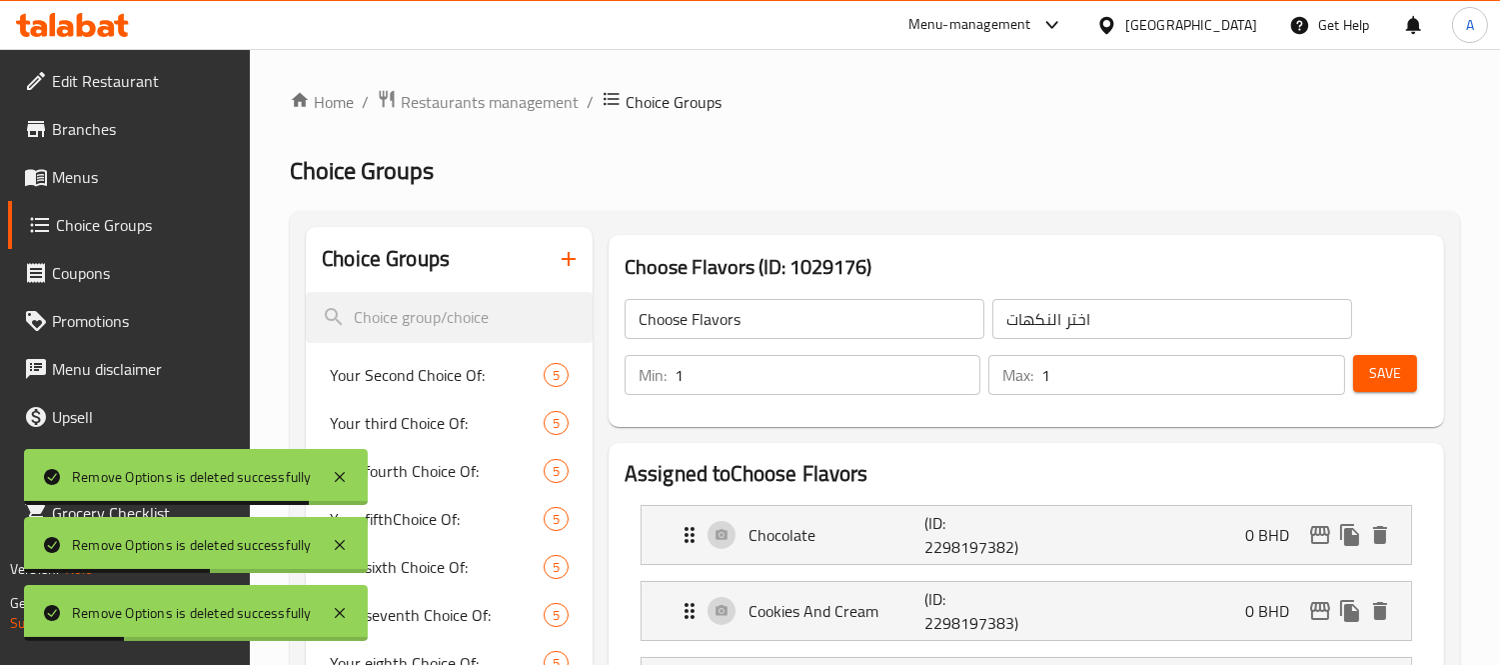
click at [72, 180] on span "Menus" at bounding box center [143, 177] width 183 height 24
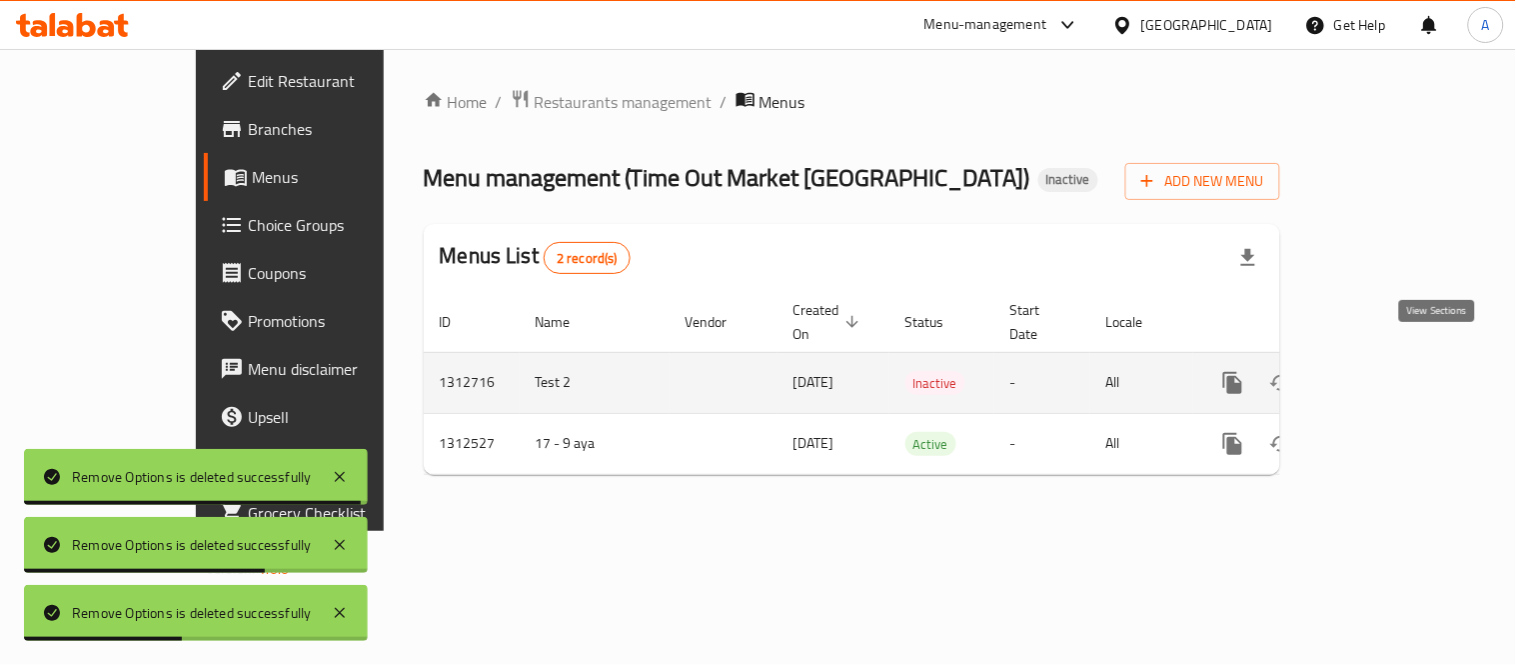
click at [1401, 377] on link "enhanced table" at bounding box center [1377, 383] width 48 height 48
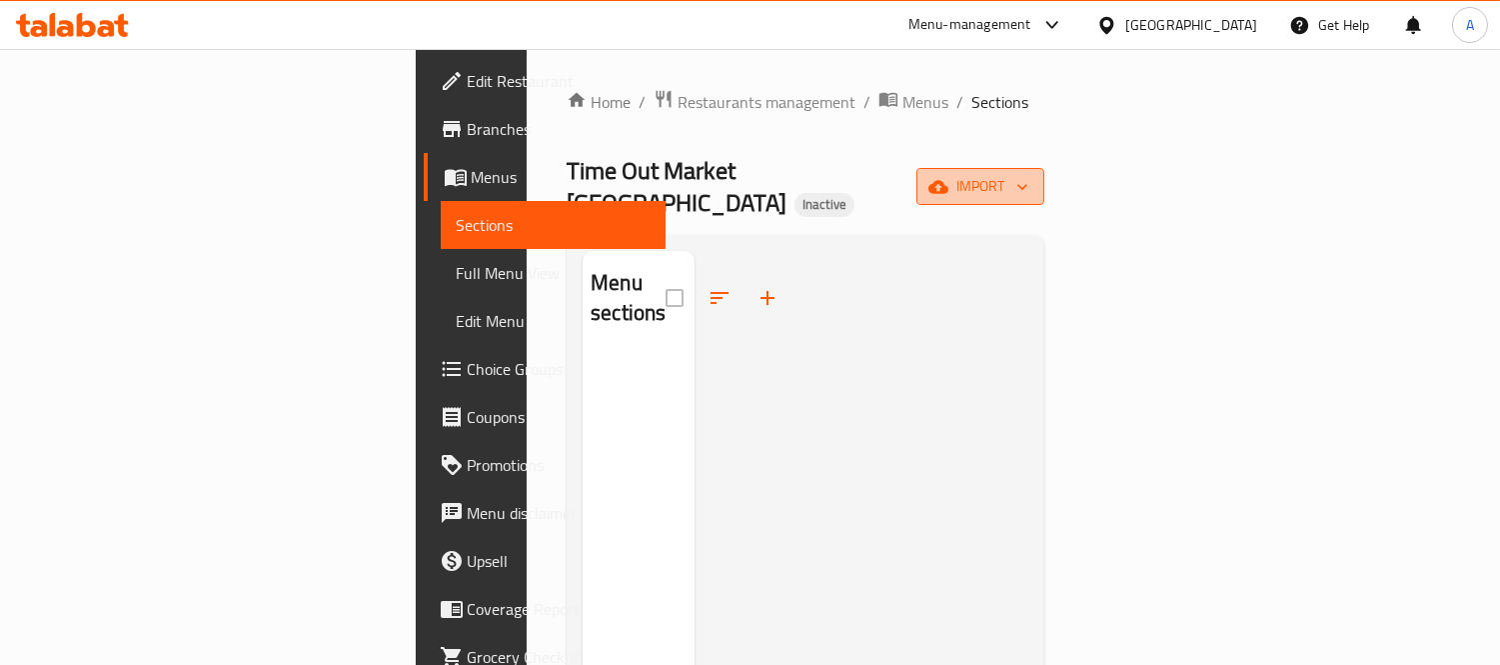
click at [1028, 178] on span "import" at bounding box center [981, 186] width 96 height 25
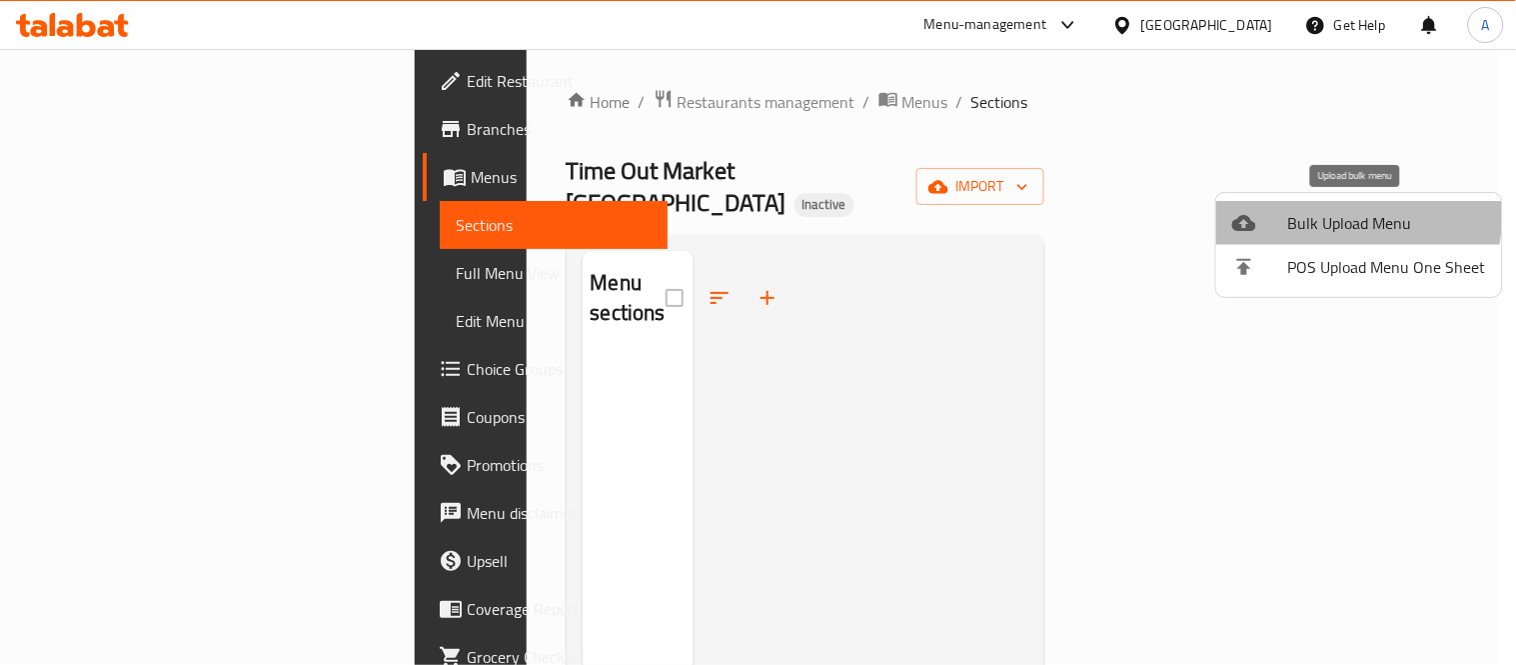
click at [1295, 211] on span "Bulk Upload Menu" at bounding box center [1387, 223] width 198 height 24
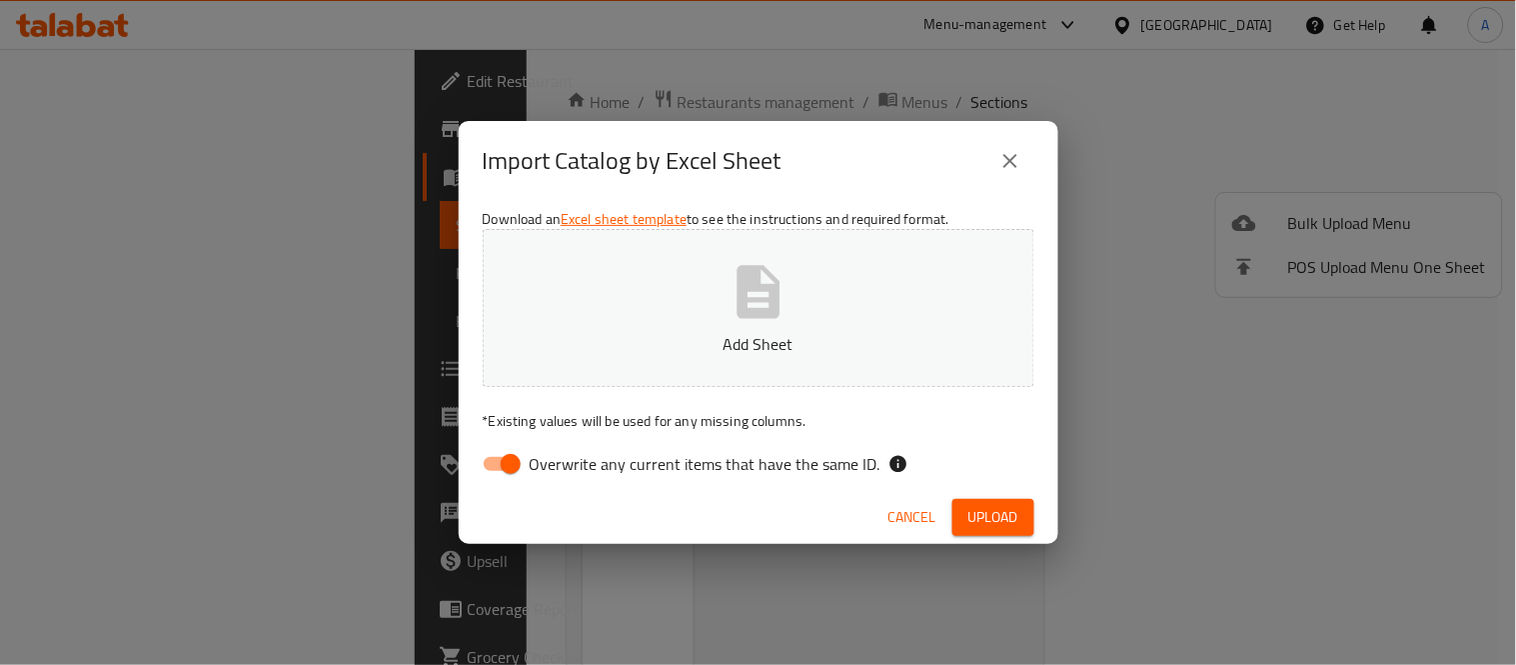
click at [936, 314] on button "Add Sheet" at bounding box center [759, 308] width 552 height 158
click at [491, 465] on input "Overwrite any current items that have the same ID." at bounding box center [511, 464] width 114 height 38
checkbox input "false"
click at [986, 533] on button "Upload" at bounding box center [994, 517] width 82 height 37
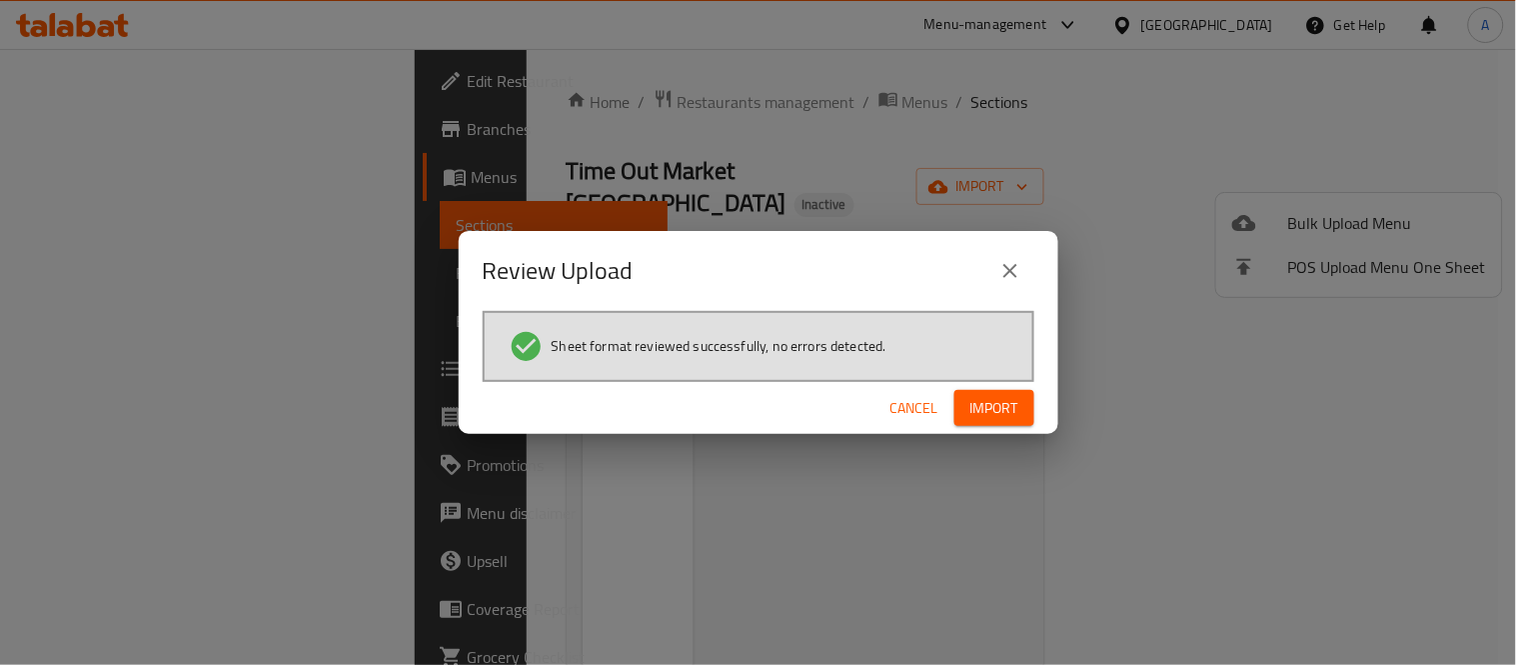
click at [1007, 378] on div "Sheet format reviewed successfully, no errors detected." at bounding box center [759, 346] width 552 height 71
click at [1007, 434] on div "Review Upload Sheet format reviewed successfully, no errors detected. Cancel Im…" at bounding box center [758, 332] width 1516 height 665
click at [1007, 424] on button "Import" at bounding box center [995, 408] width 80 height 37
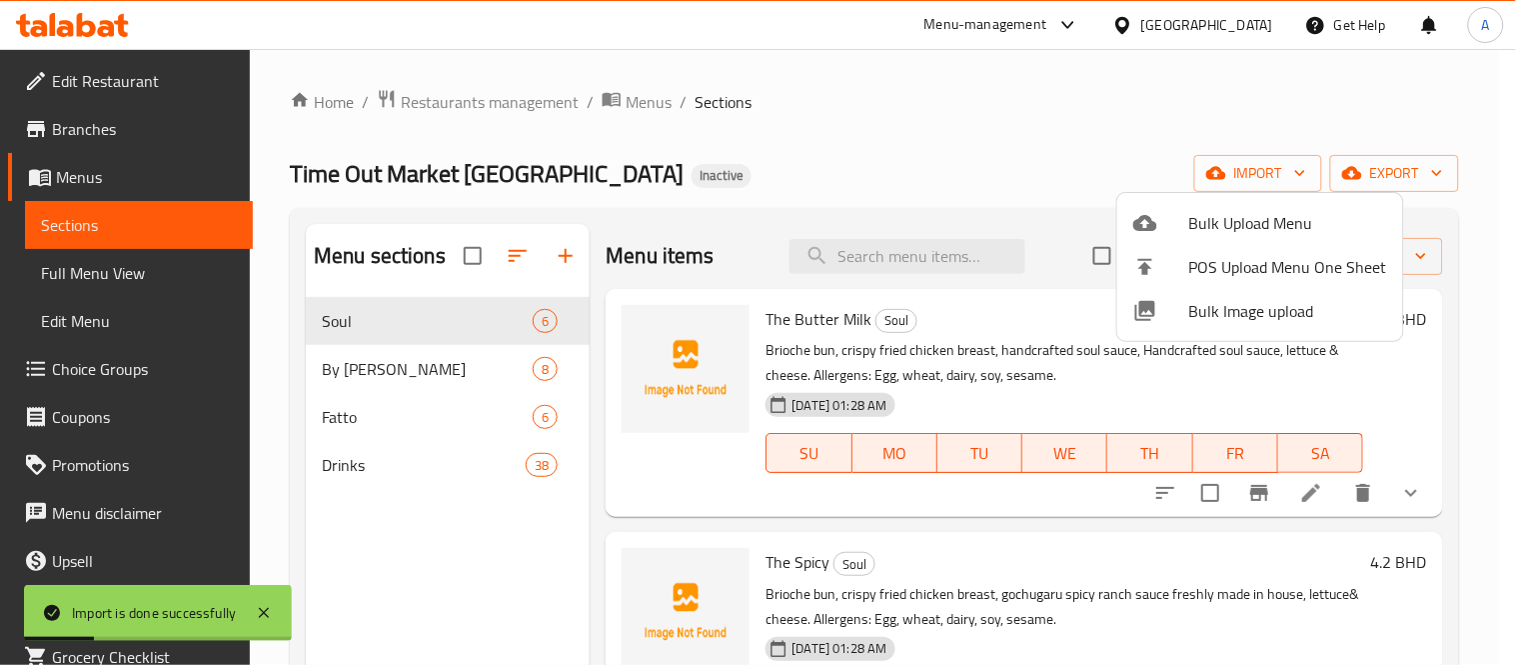
click at [423, 330] on div at bounding box center [758, 332] width 1516 height 665
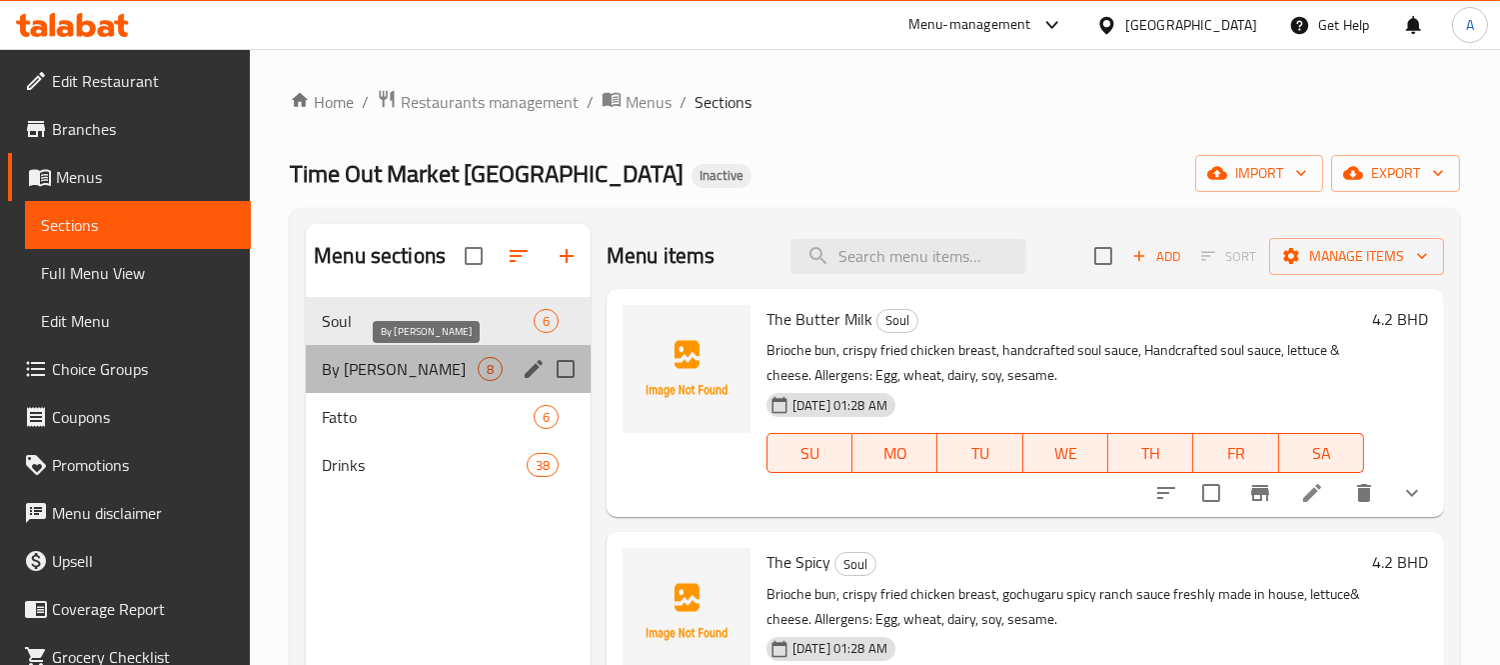
click at [345, 362] on span "By [PERSON_NAME]" at bounding box center [400, 369] width 156 height 24
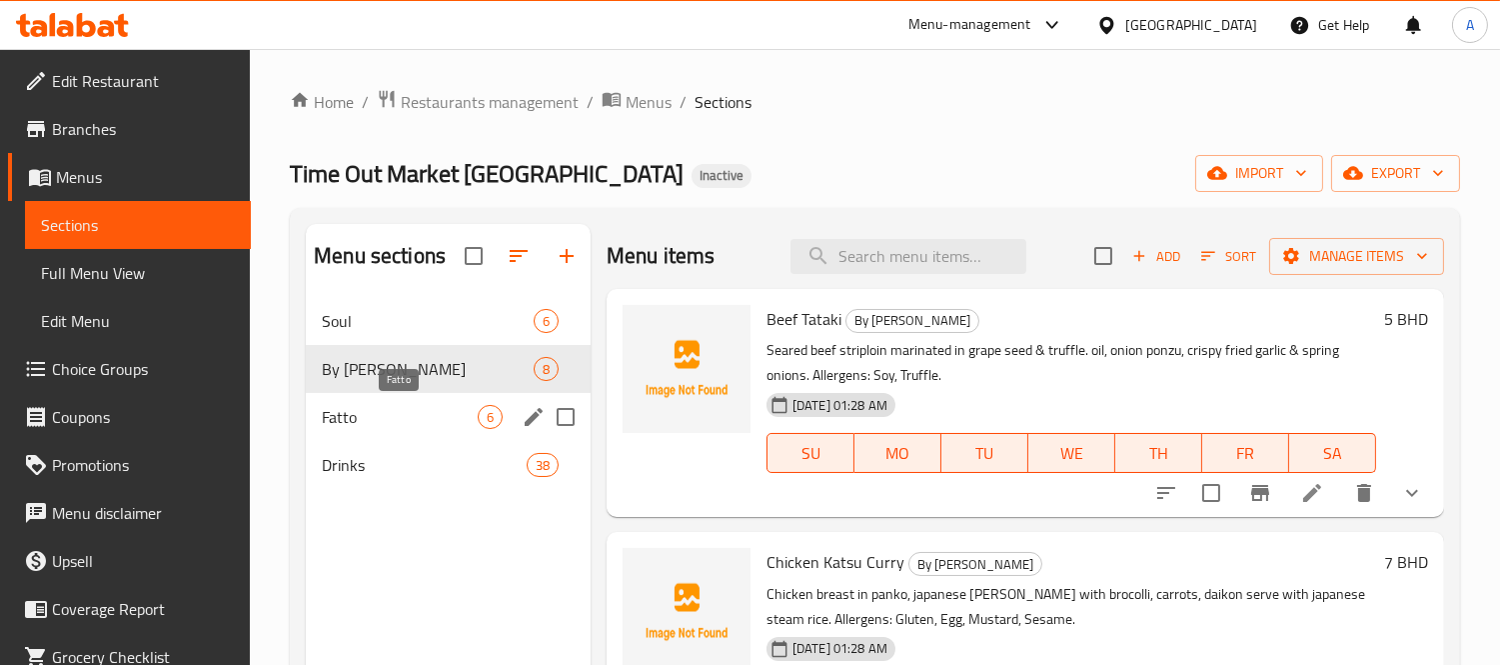
click at [382, 410] on span "Fatto" at bounding box center [400, 417] width 156 height 24
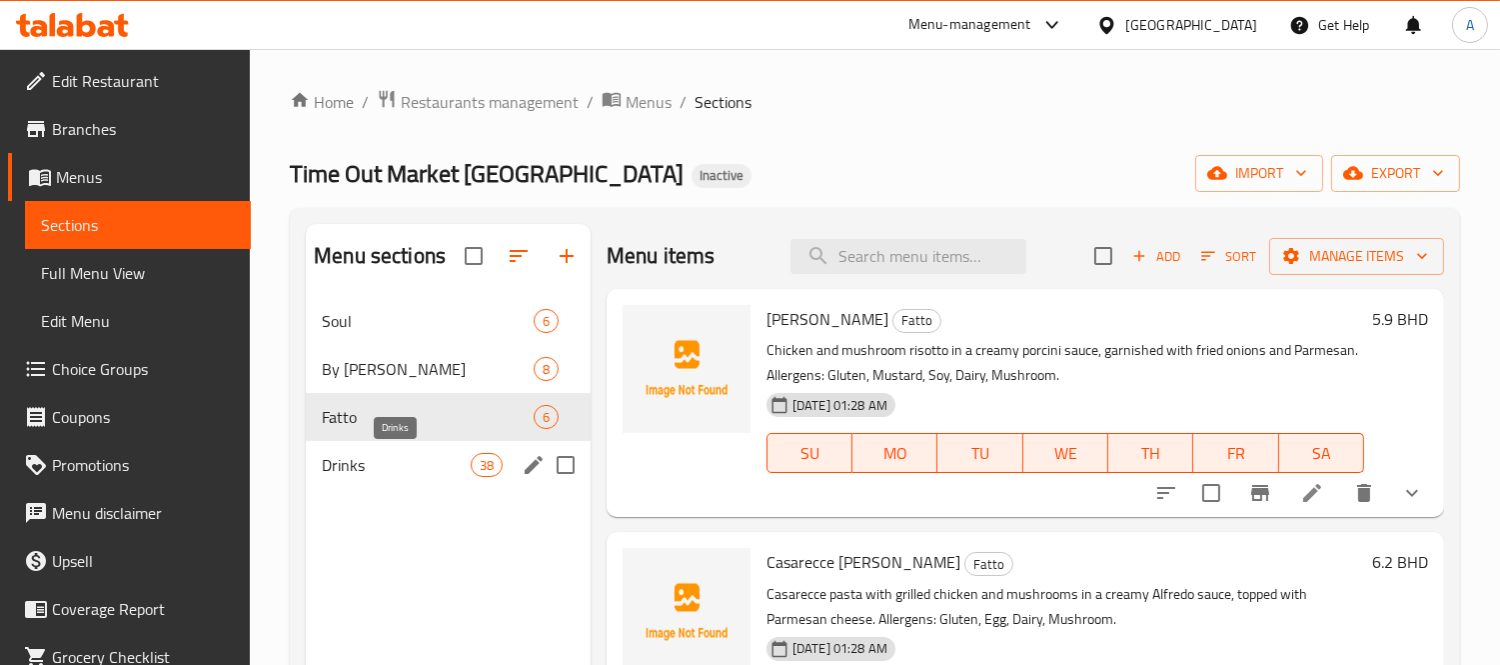
click at [398, 464] on span "Drinks" at bounding box center [396, 465] width 148 height 24
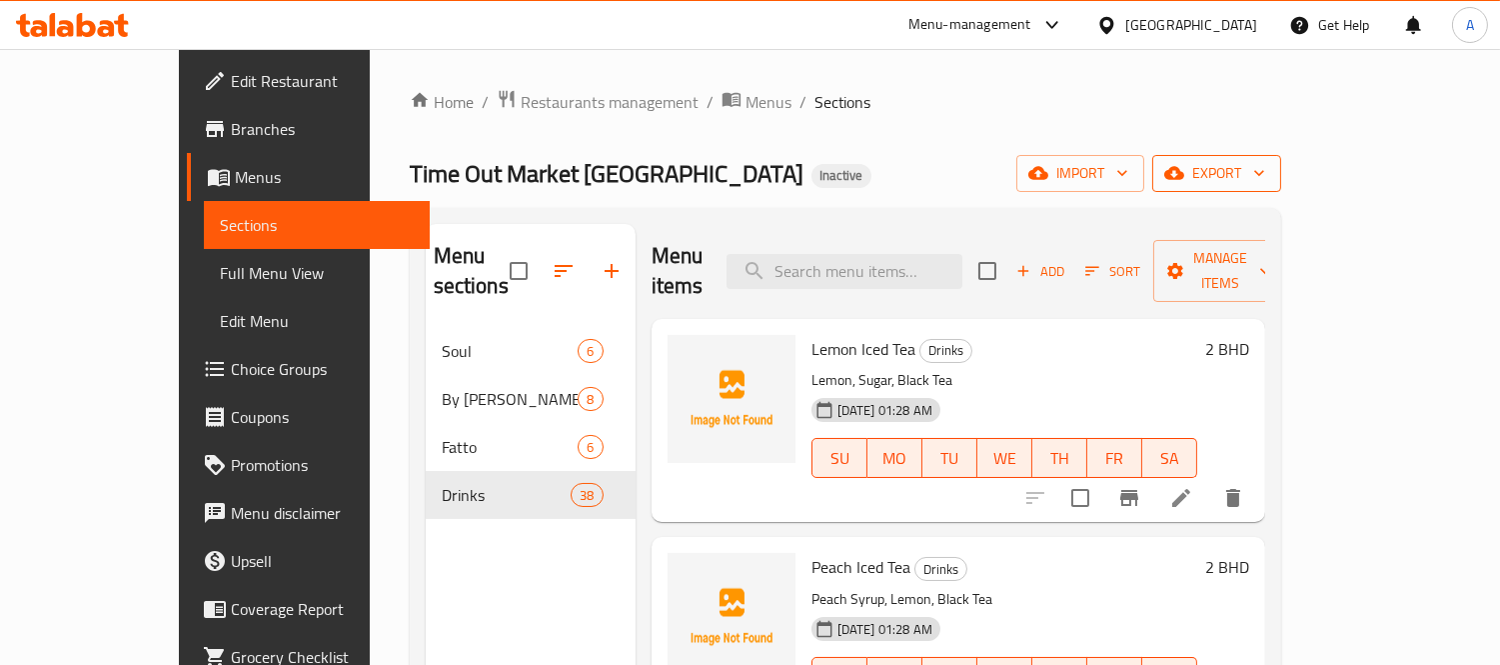
click at [1265, 176] on span "export" at bounding box center [1216, 173] width 97 height 25
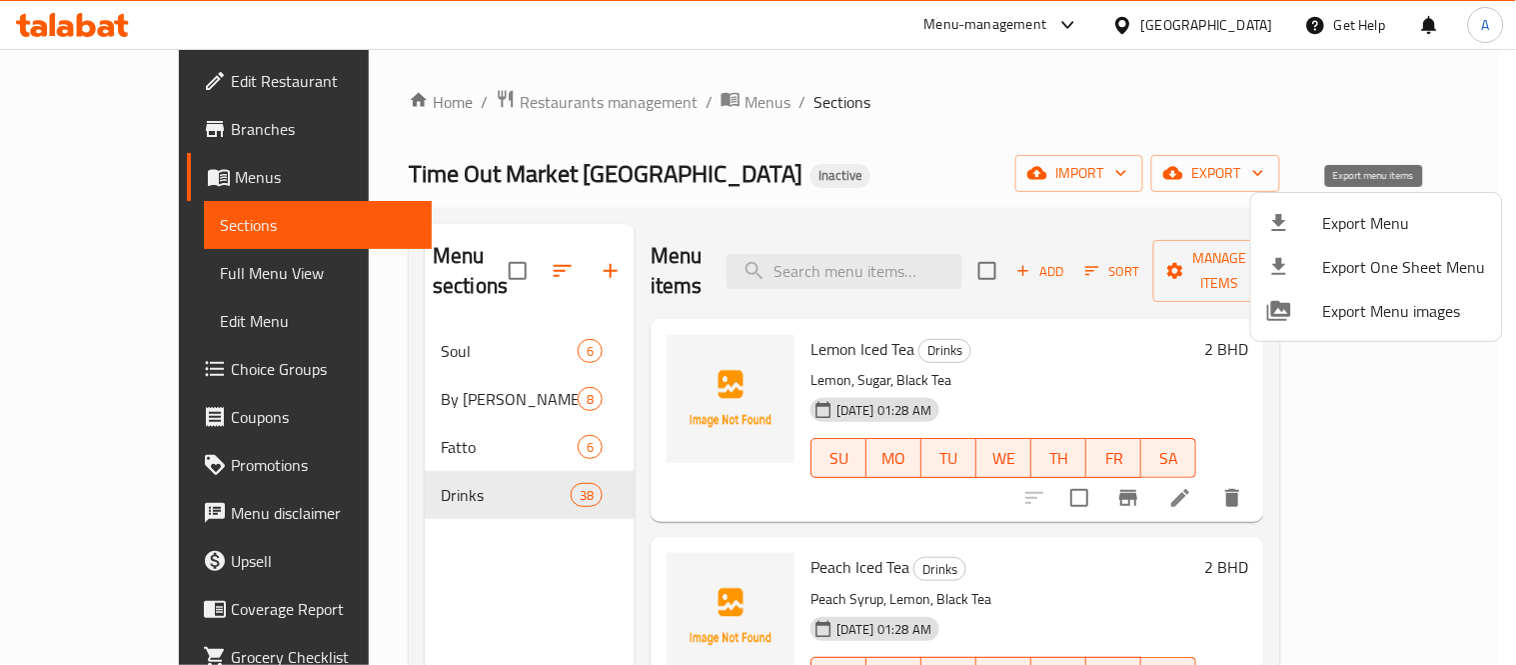
click at [1300, 220] on div at bounding box center [1295, 223] width 56 height 24
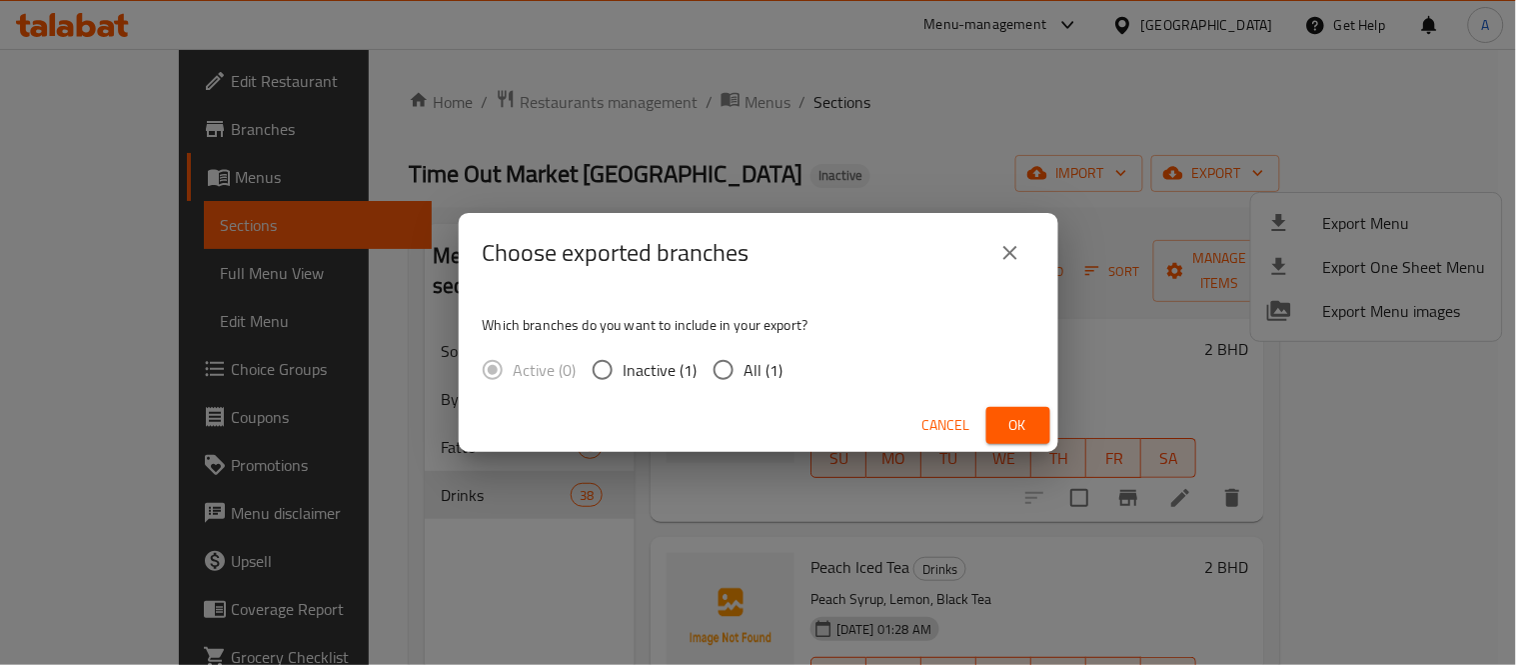
click at [750, 380] on span "All (1)" at bounding box center [764, 370] width 39 height 24
click at [745, 380] on input "All (1)" at bounding box center [724, 370] width 42 height 42
radio input "true"
click at [1023, 418] on span "Ok" at bounding box center [1018, 425] width 32 height 25
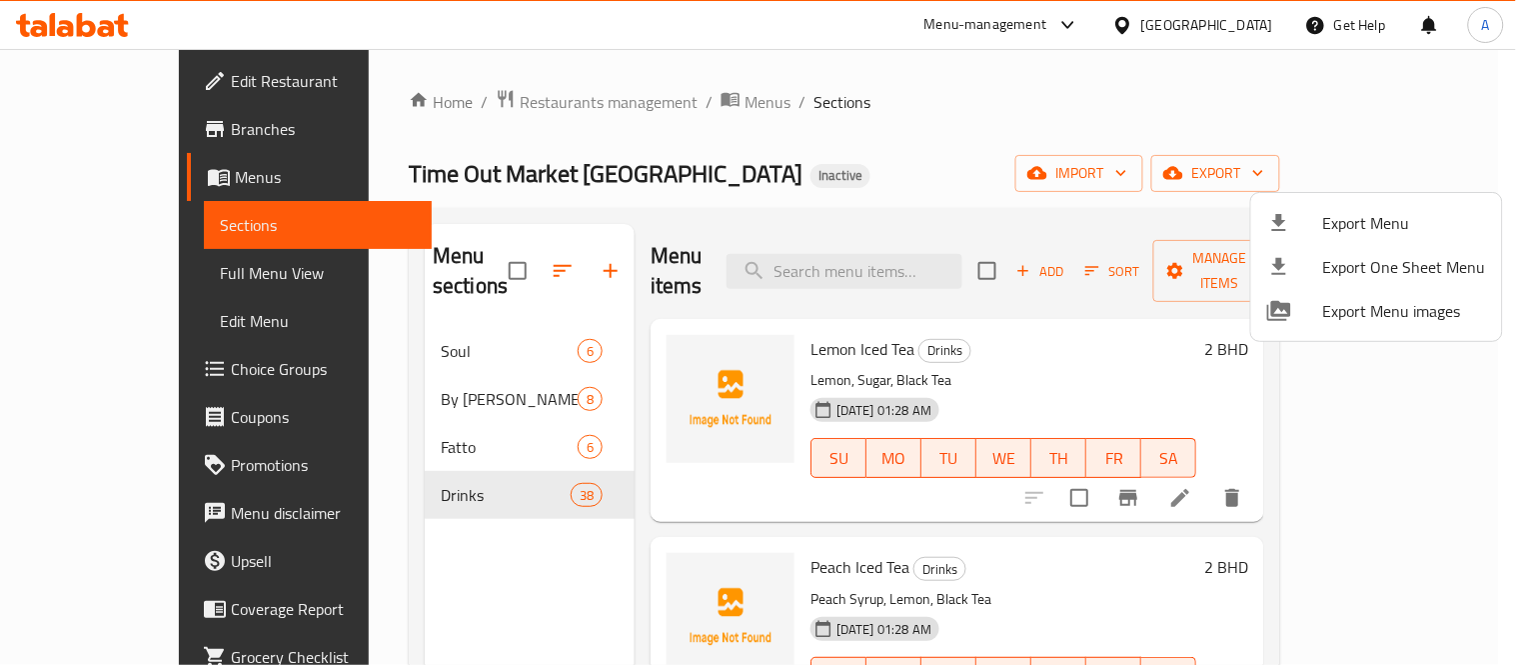
click at [457, 593] on div at bounding box center [758, 332] width 1516 height 665
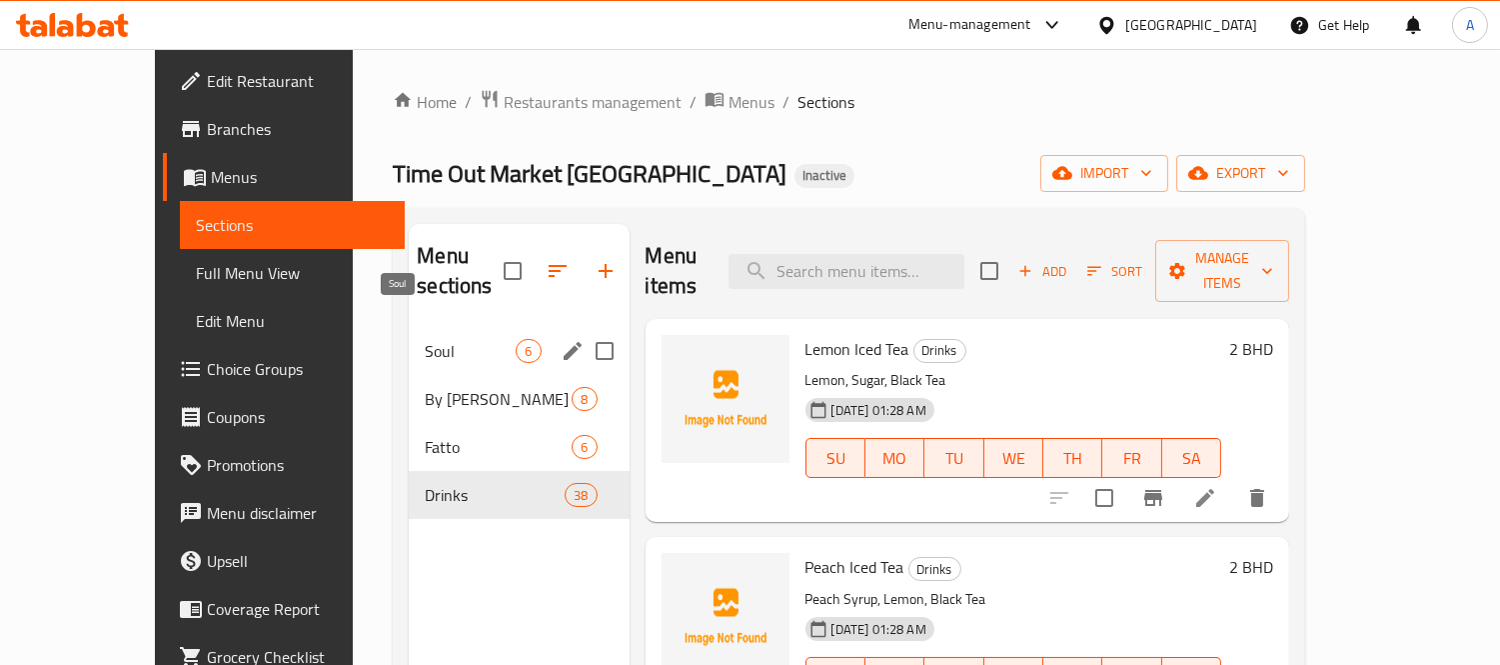
click at [425, 339] on span "Soul" at bounding box center [470, 351] width 91 height 24
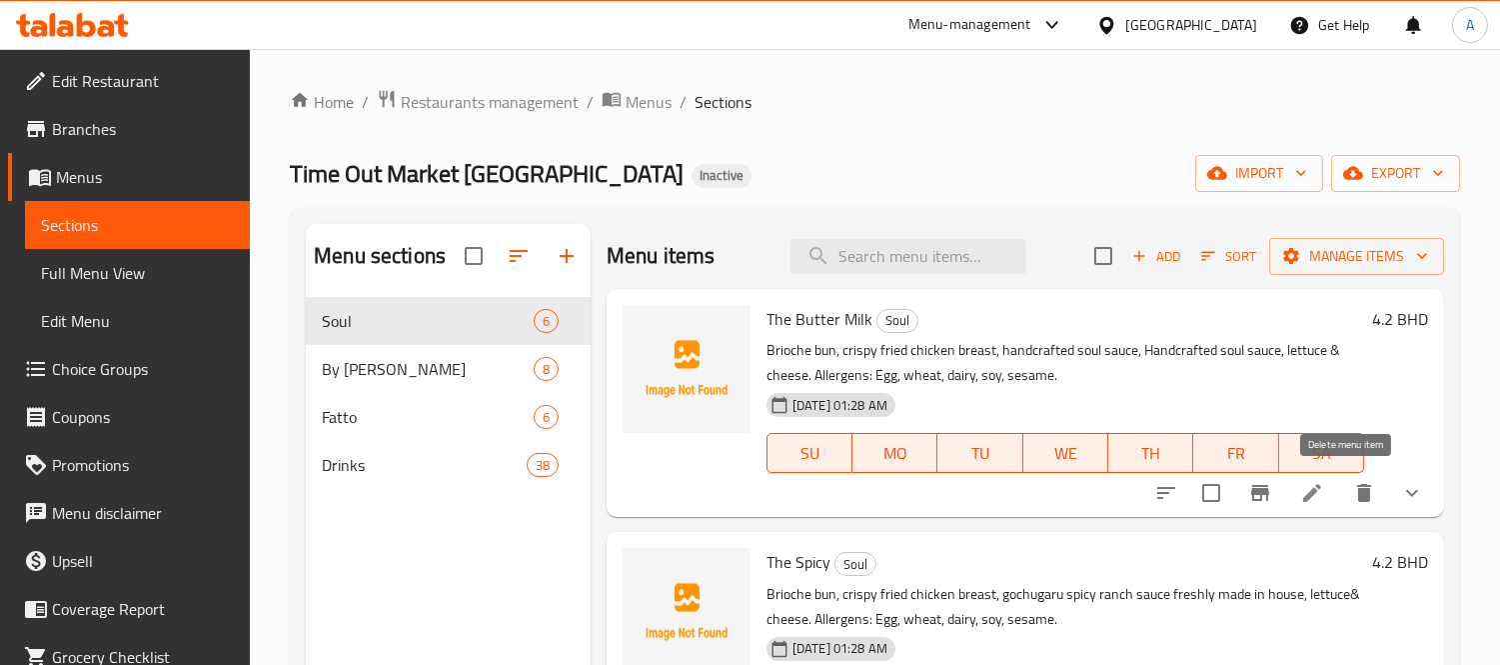
click at [1400, 490] on icon "show more" at bounding box center [1412, 493] width 24 height 24
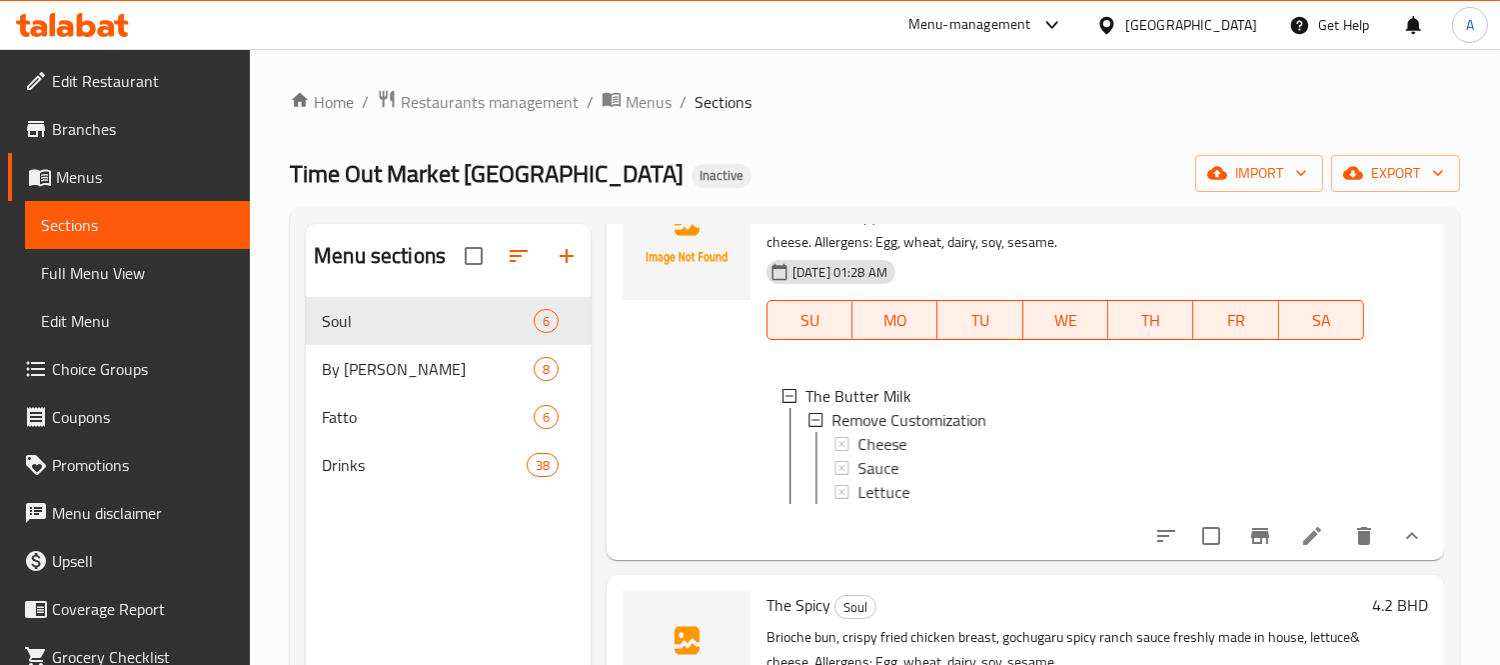
scroll to position [333, 0]
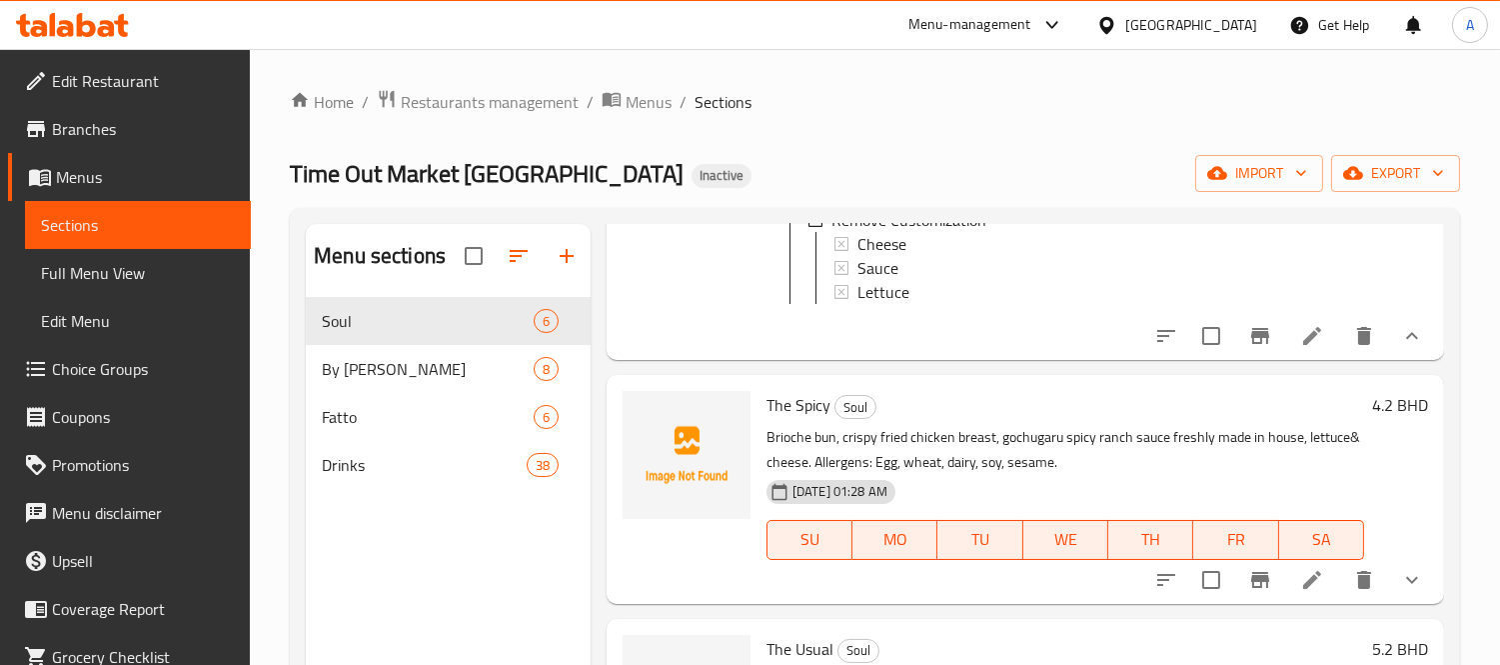
click at [143, 378] on span "Choice Groups" at bounding box center [143, 369] width 183 height 24
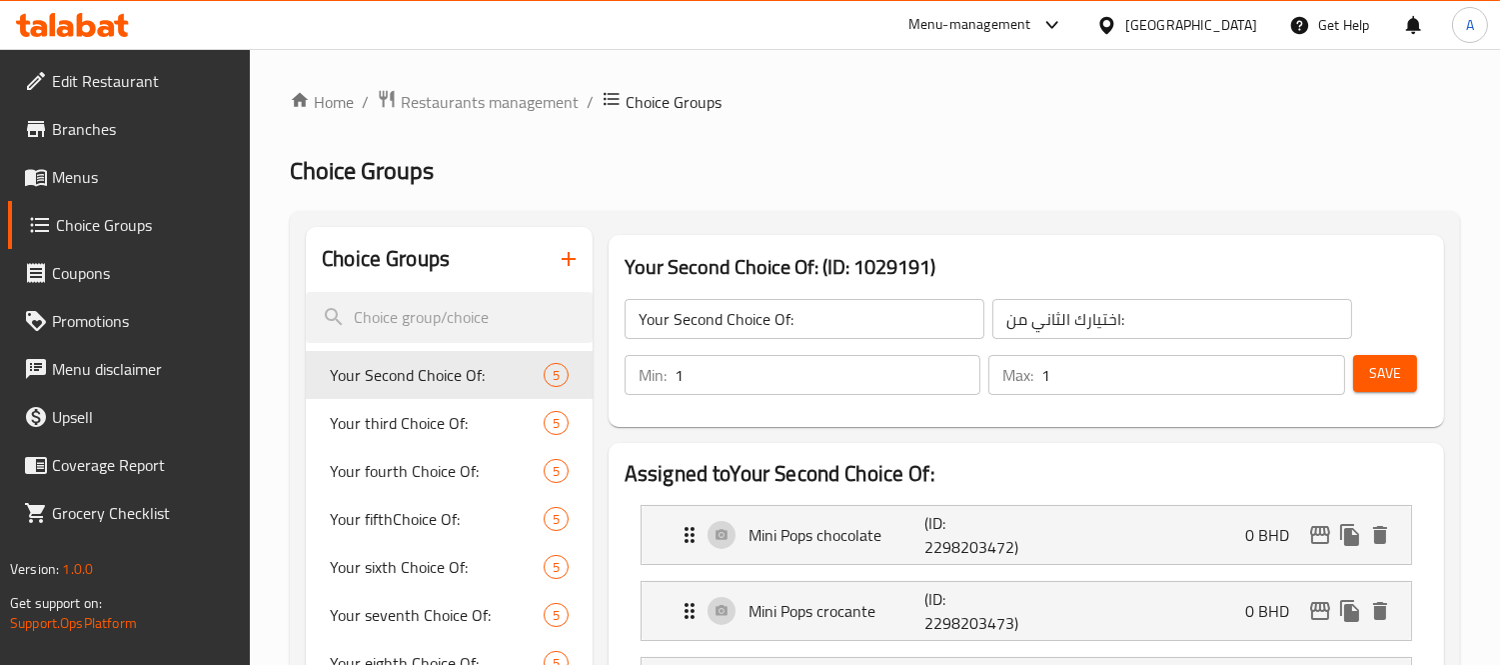
scroll to position [2332, 0]
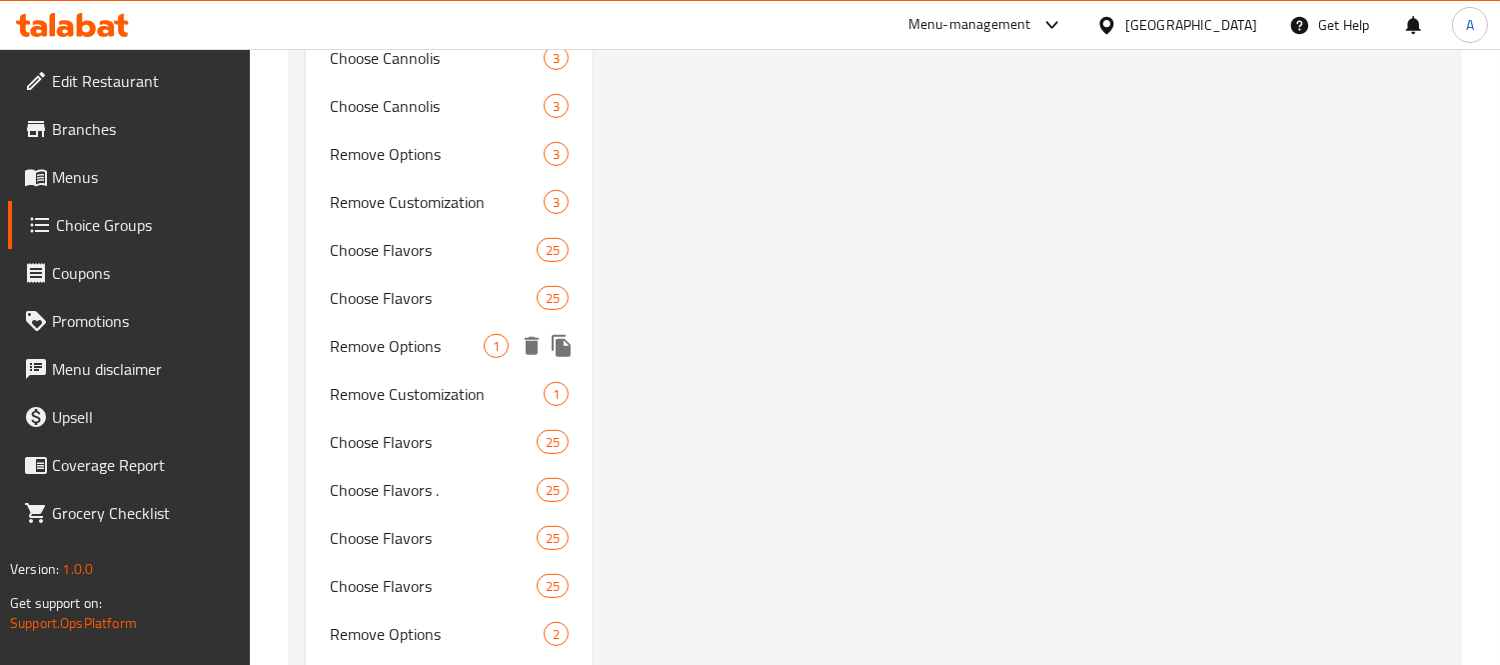
click at [346, 352] on span "Remove Options" at bounding box center [407, 346] width 154 height 24
type input "Remove Options"
type input "إزالة الخيارات"
type input "0"
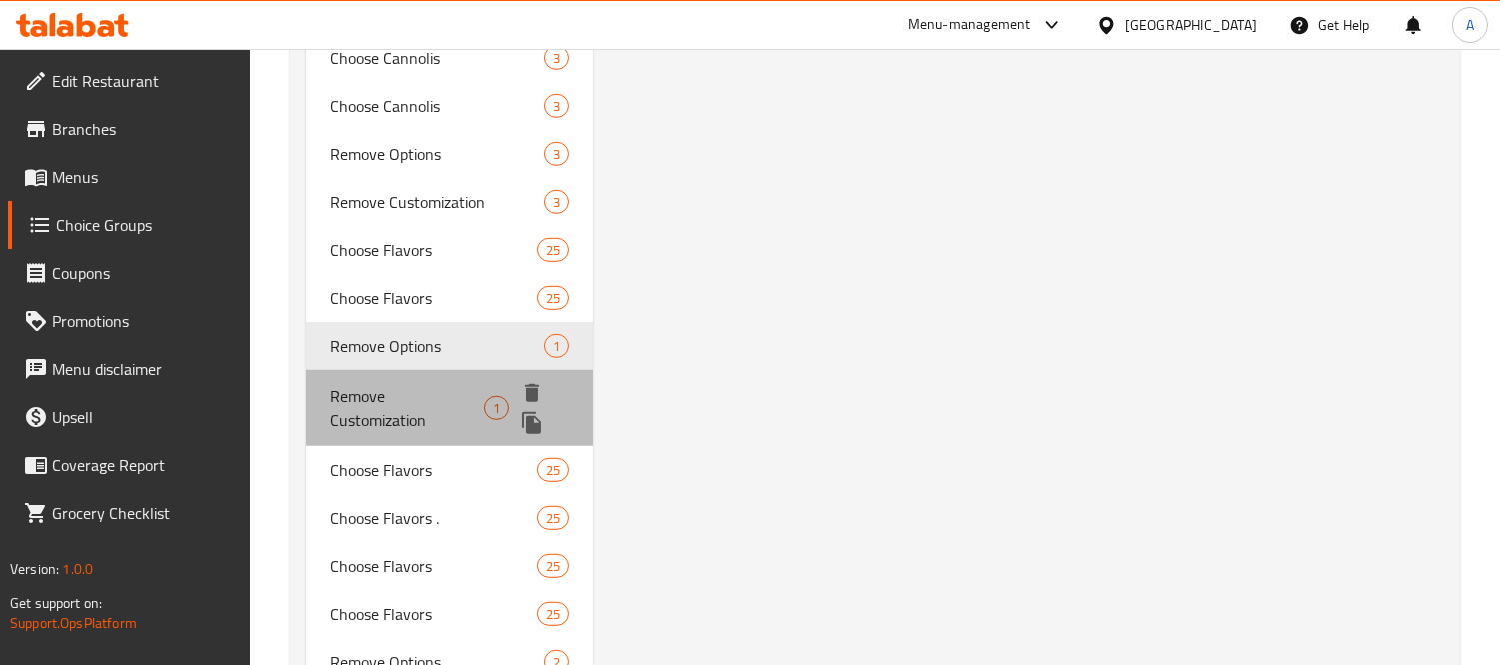
click at [363, 406] on span "Remove Customization" at bounding box center [407, 408] width 154 height 48
type input "Remove Customization"
type input "إزالة التخصيص"
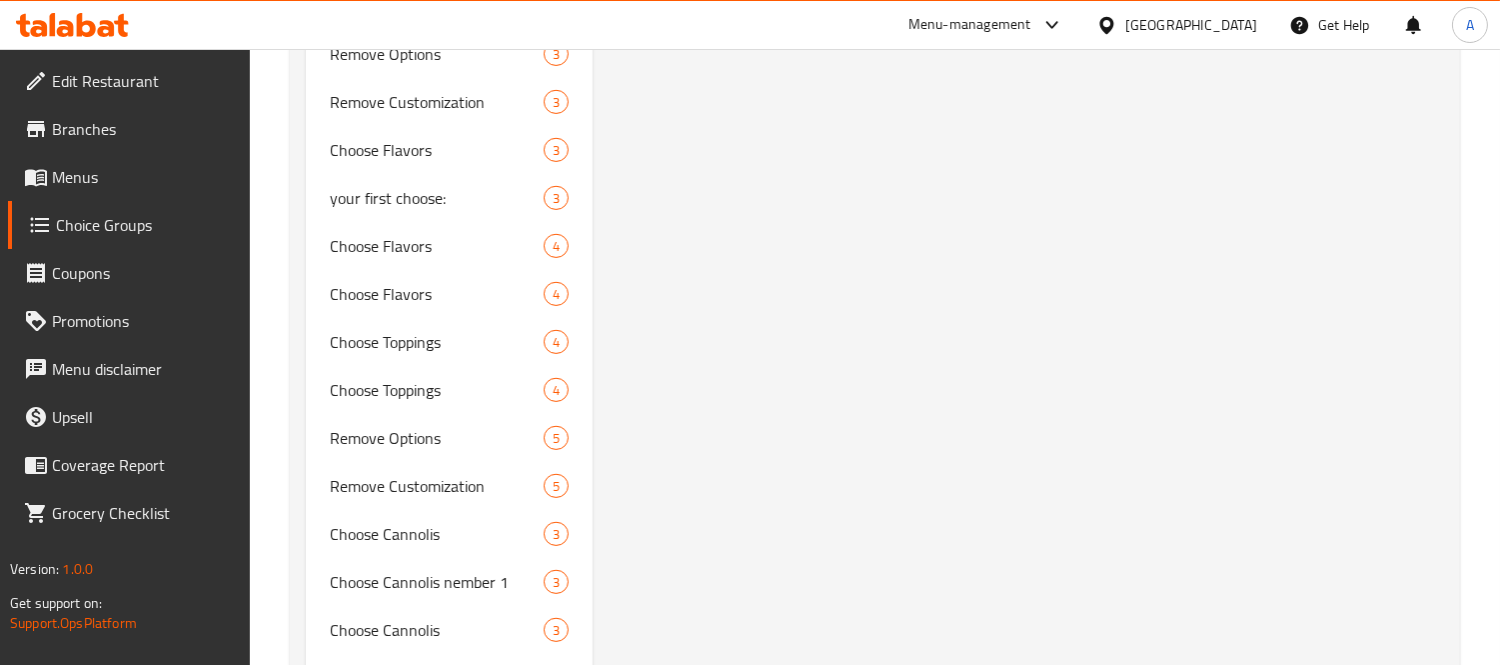
scroll to position [1866, 0]
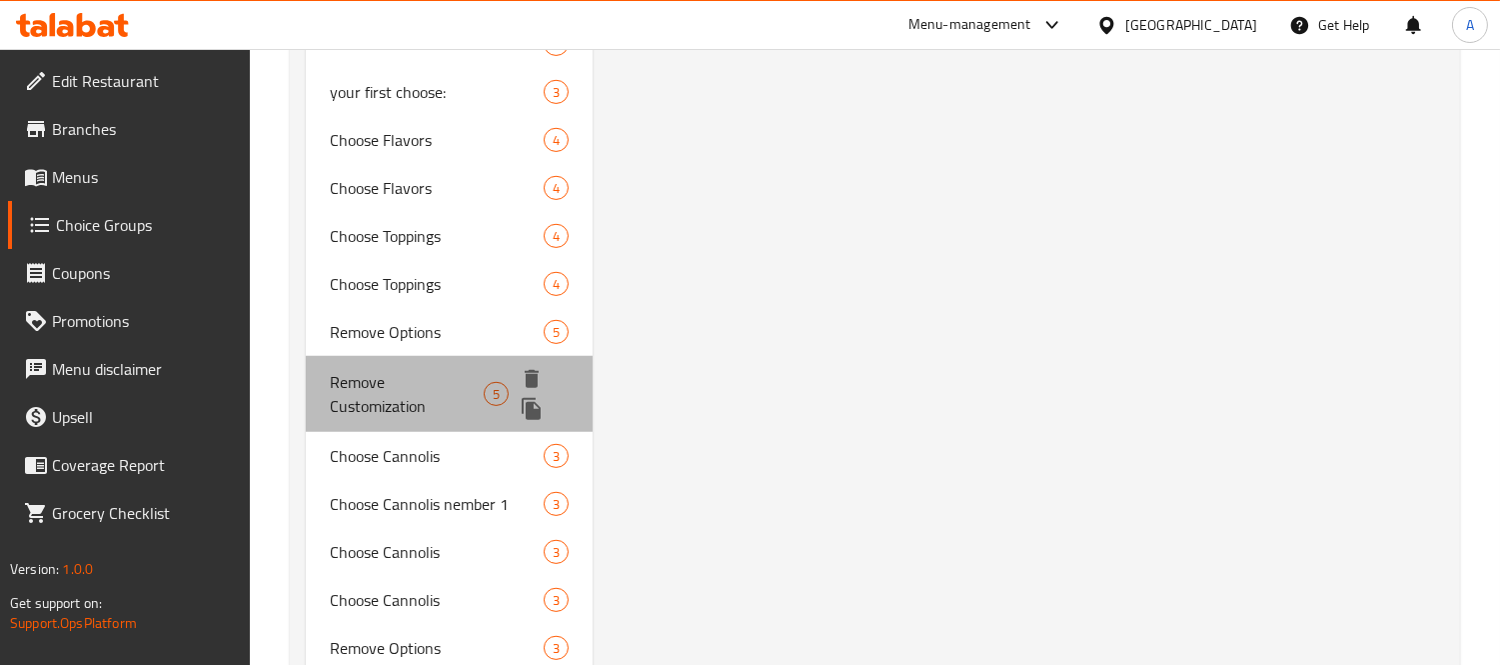
click at [375, 356] on div "Remove Customization 5" at bounding box center [449, 394] width 287 height 76
type input "5"
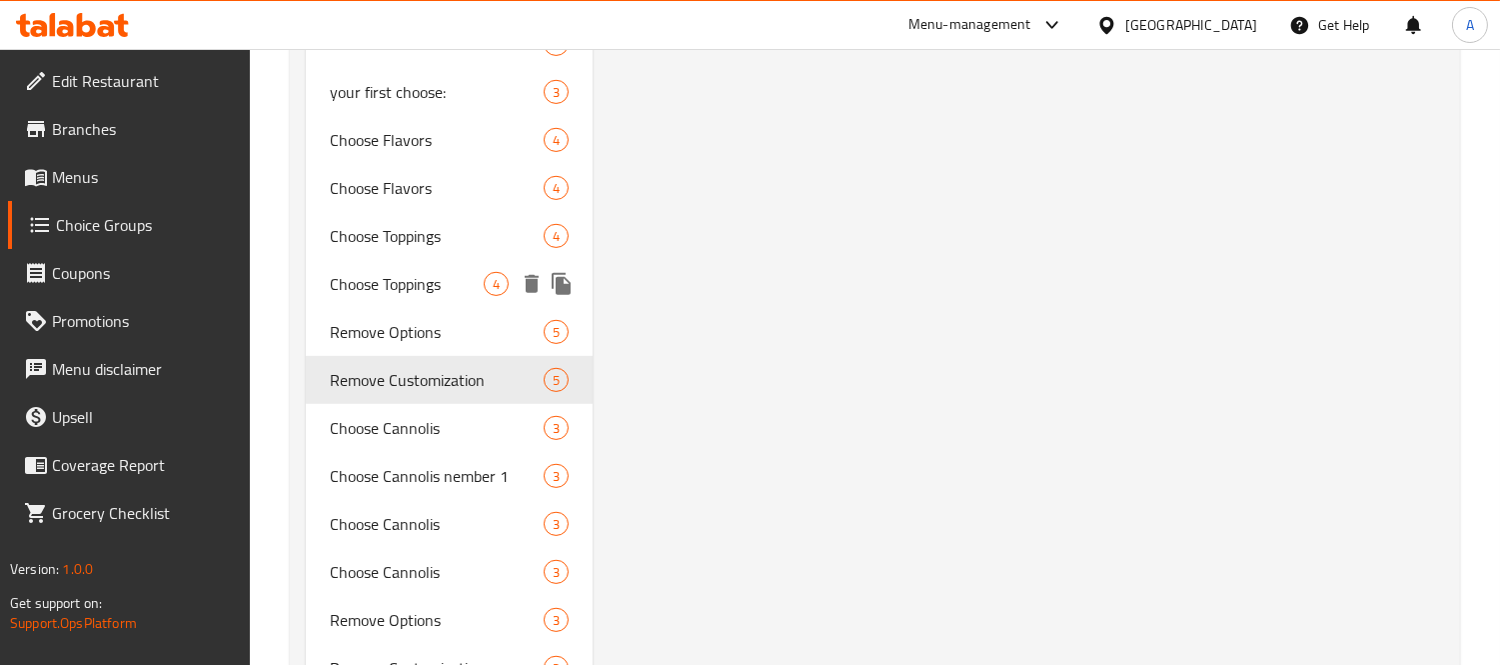
click at [378, 293] on span "Choose Toppings" at bounding box center [407, 284] width 154 height 24
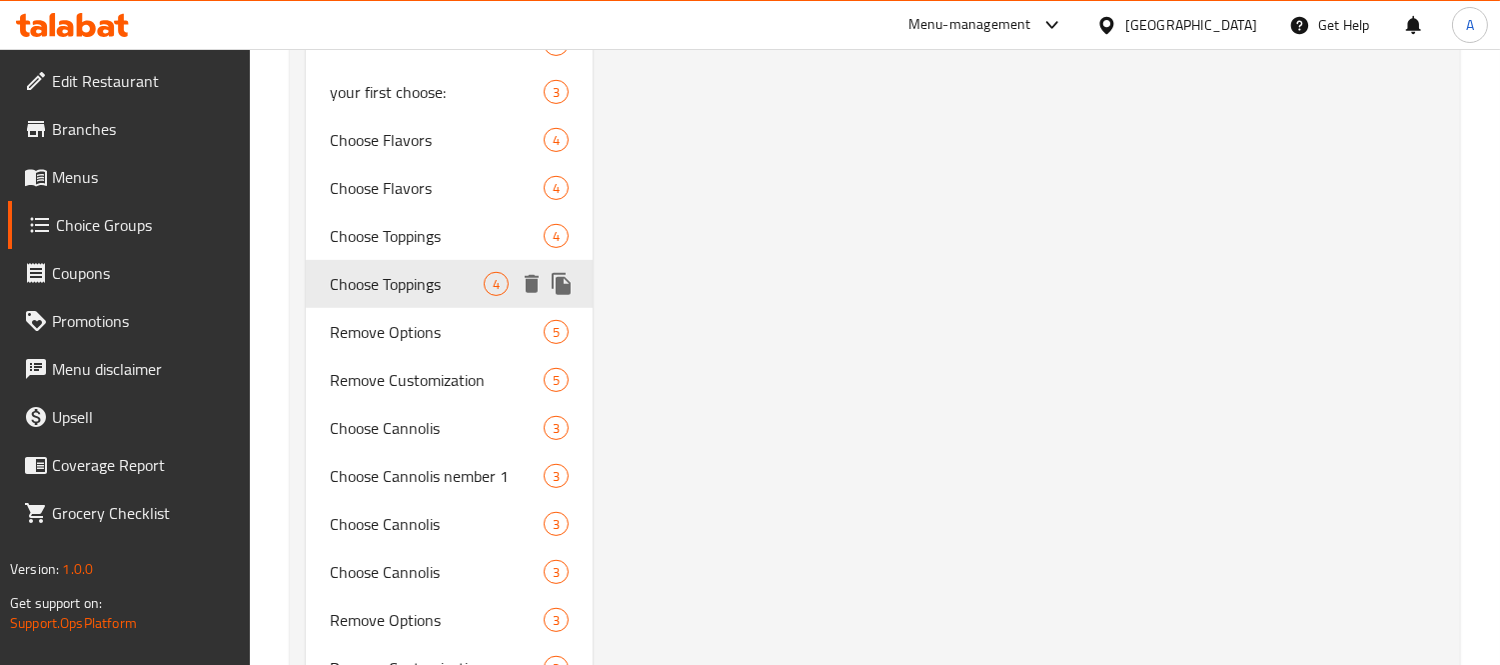
type input "Choose Toppings"
type input "اختر الإضافات"
type input "1"
click at [382, 342] on span "Remove Options" at bounding box center [407, 332] width 154 height 24
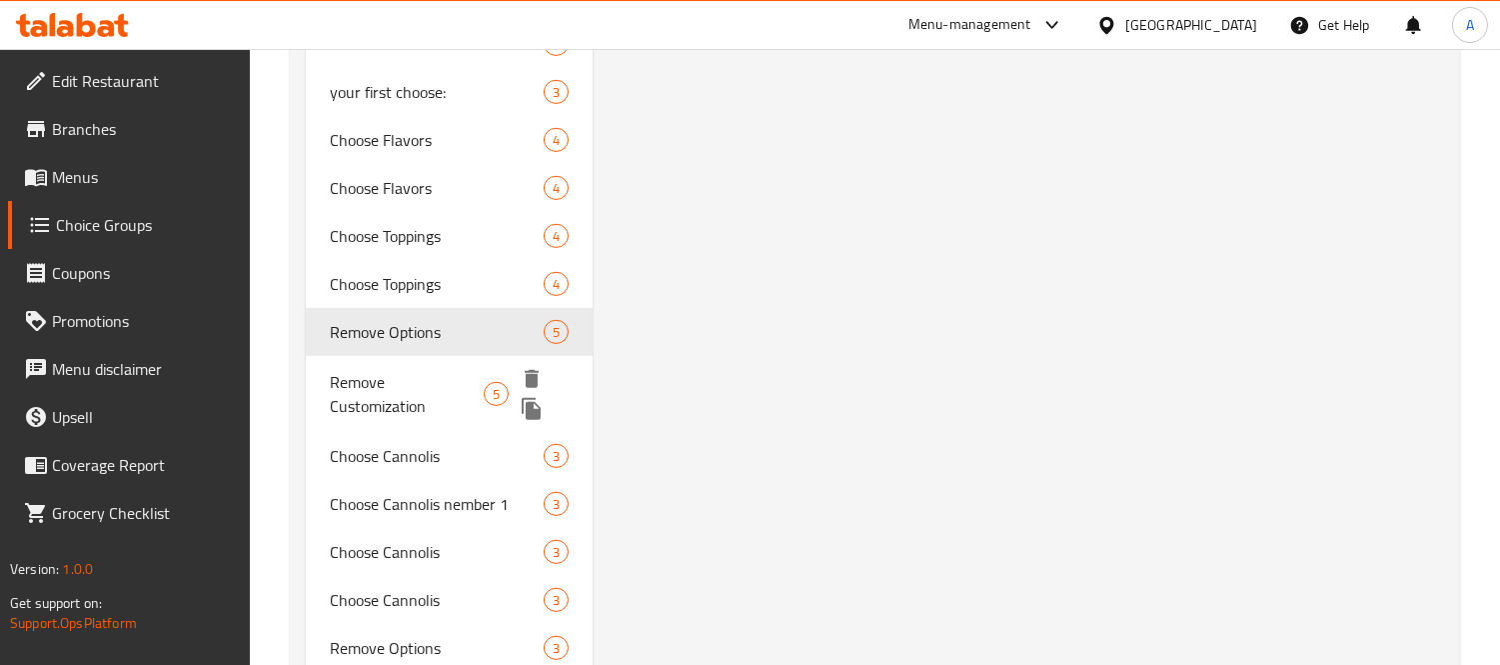
type input "Remove Options"
type input "إزالة الخيارات"
type input "0"
type input "5"
click at [385, 372] on span "Remove Customization" at bounding box center [407, 394] width 154 height 48
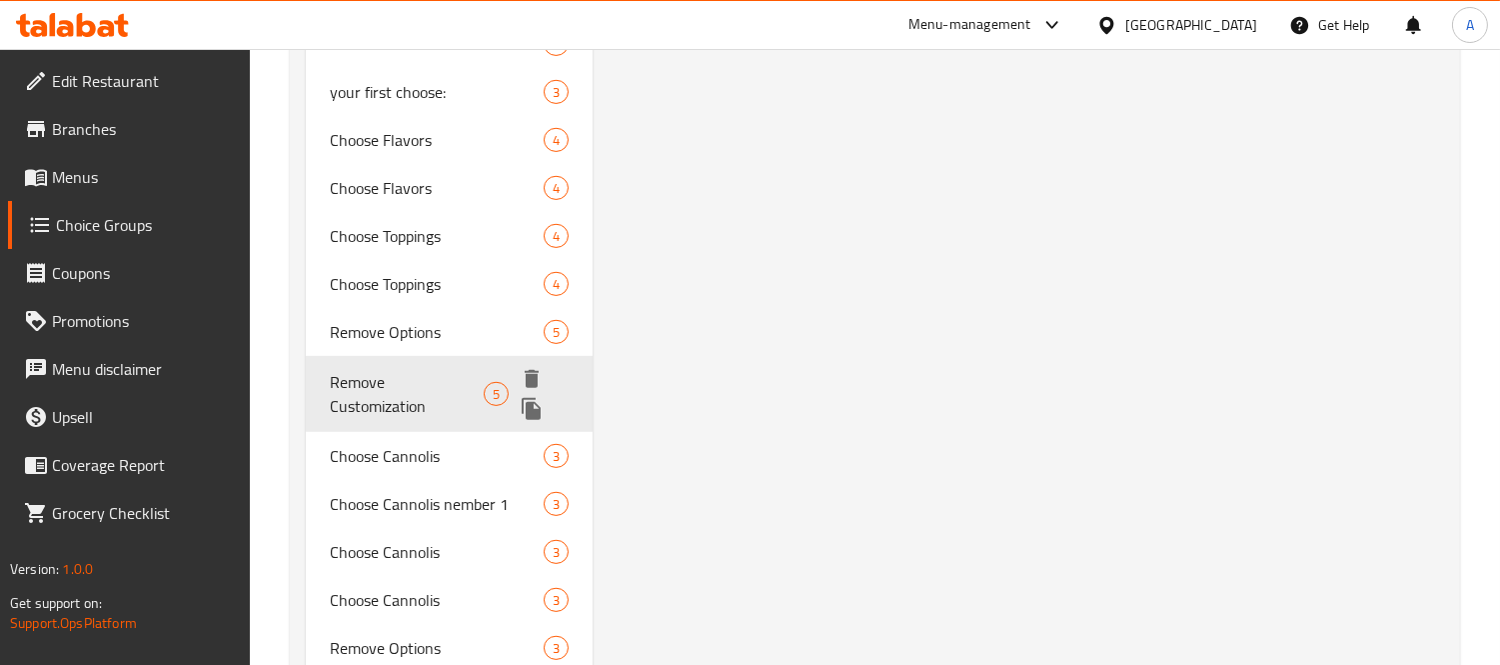
type input "Remove Customization"
type input "إزالة التخصيص"
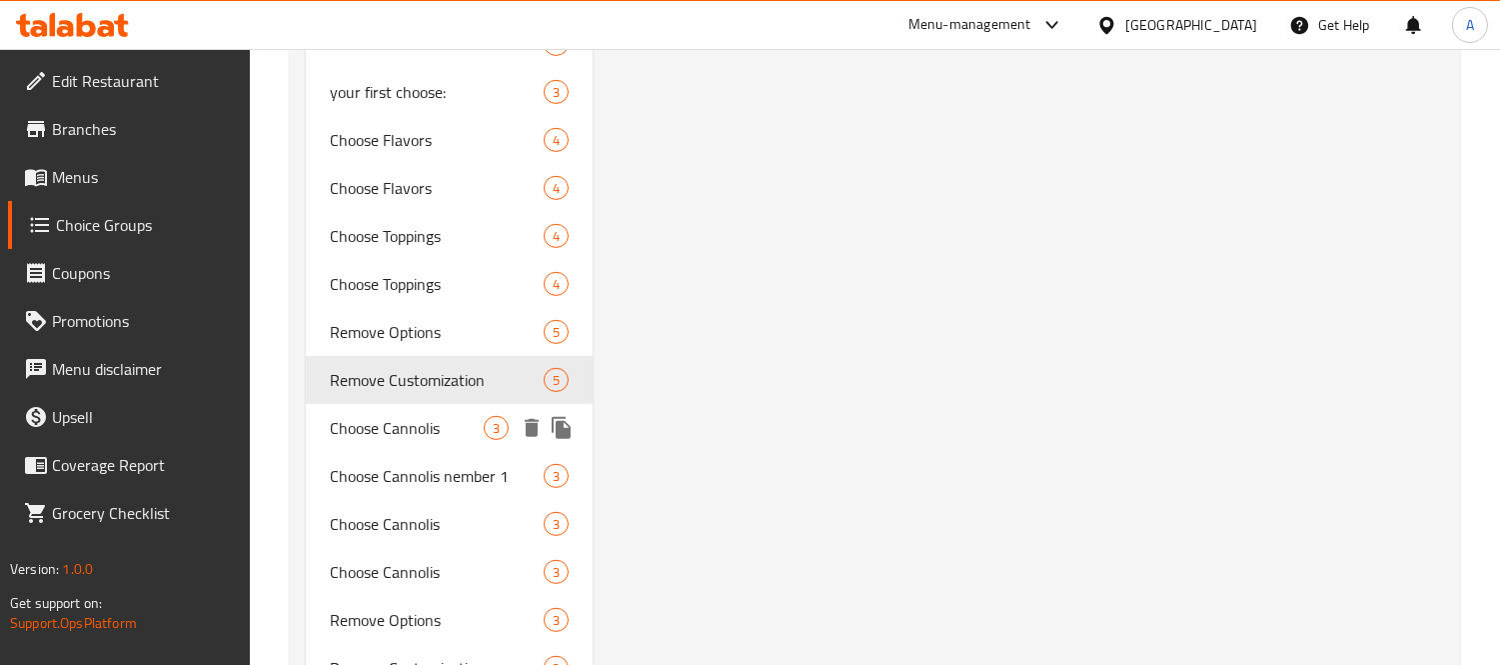
click at [386, 437] on span "Choose Cannolis" at bounding box center [407, 428] width 154 height 24
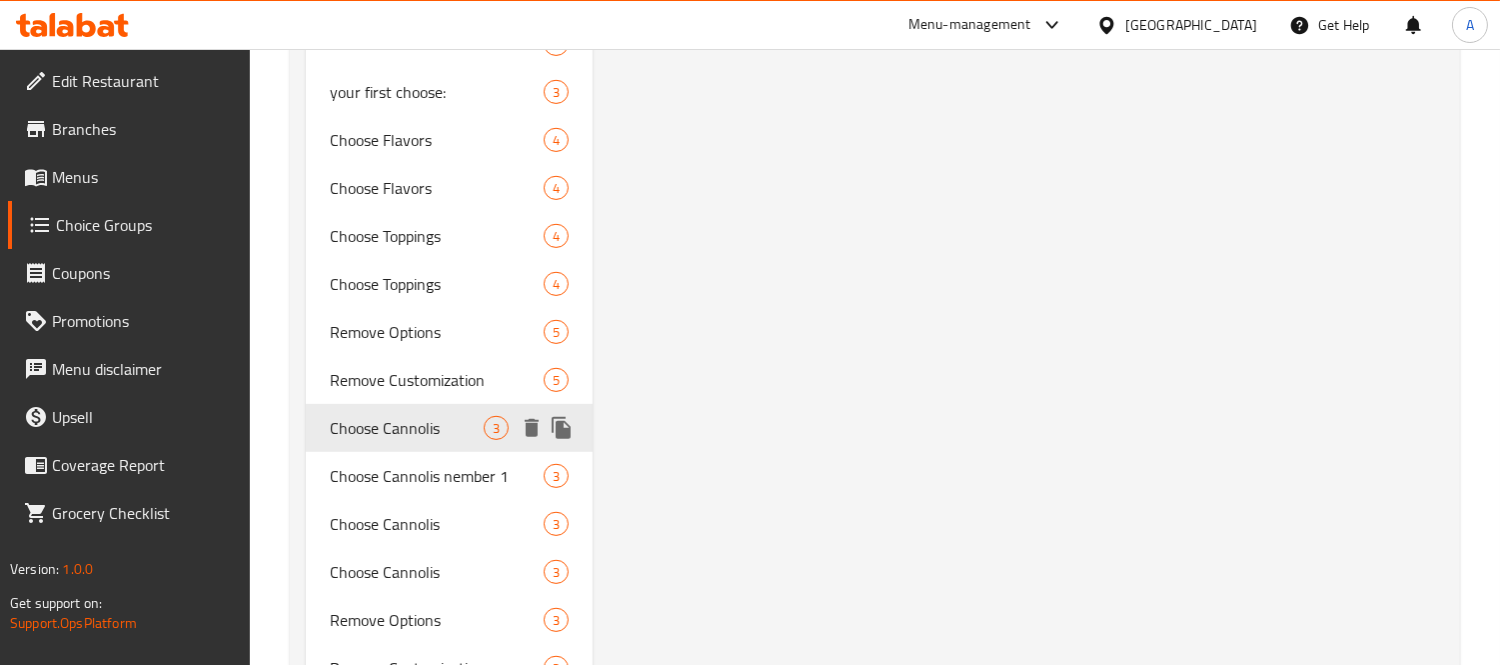
type input "Choose Cannolis"
type input "اختر كانوليس"
type input "12"
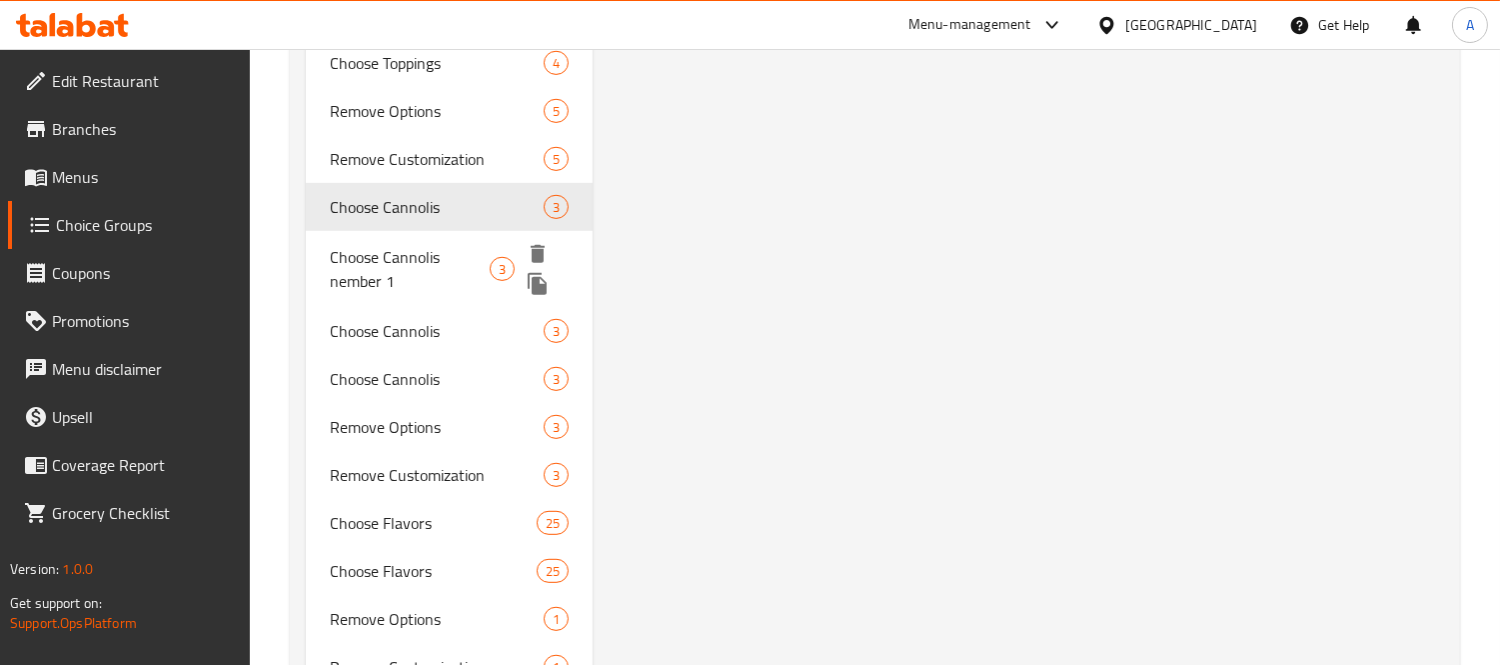
scroll to position [2089, 0]
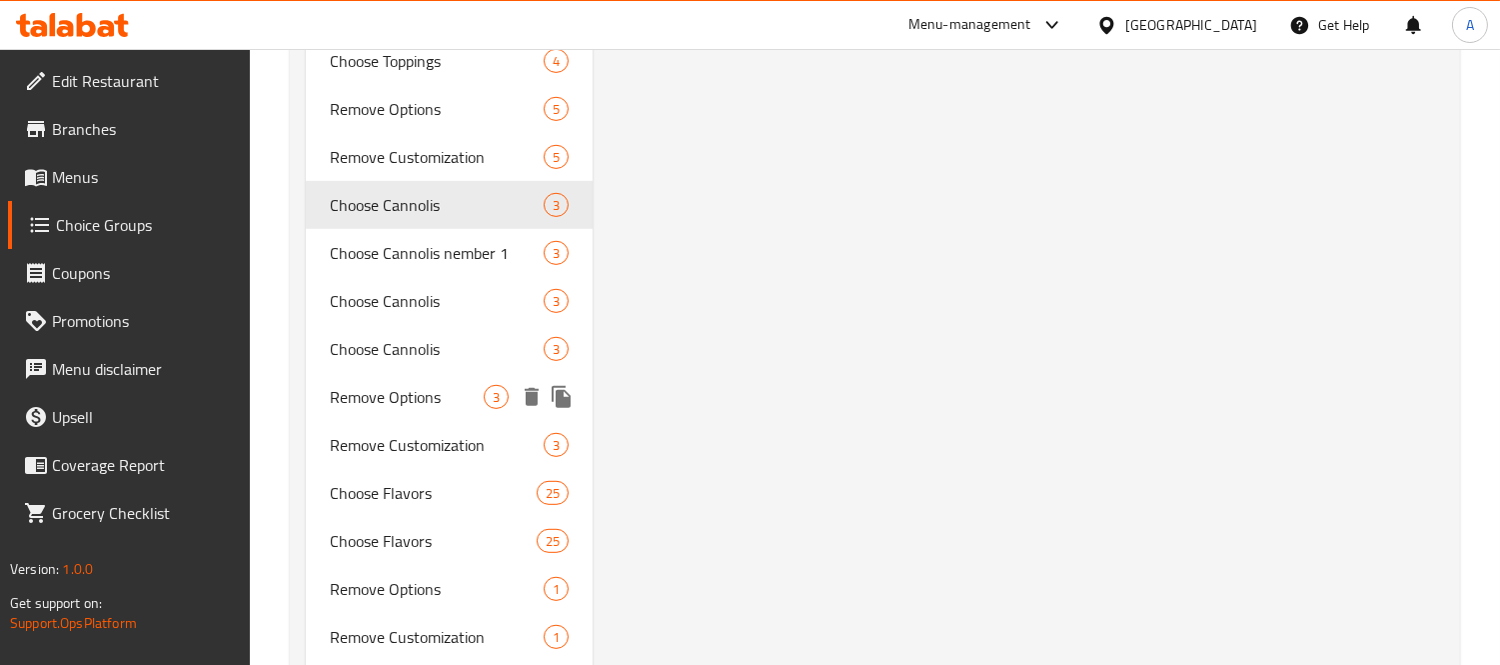
click at [410, 397] on span "Remove Options" at bounding box center [407, 397] width 154 height 24
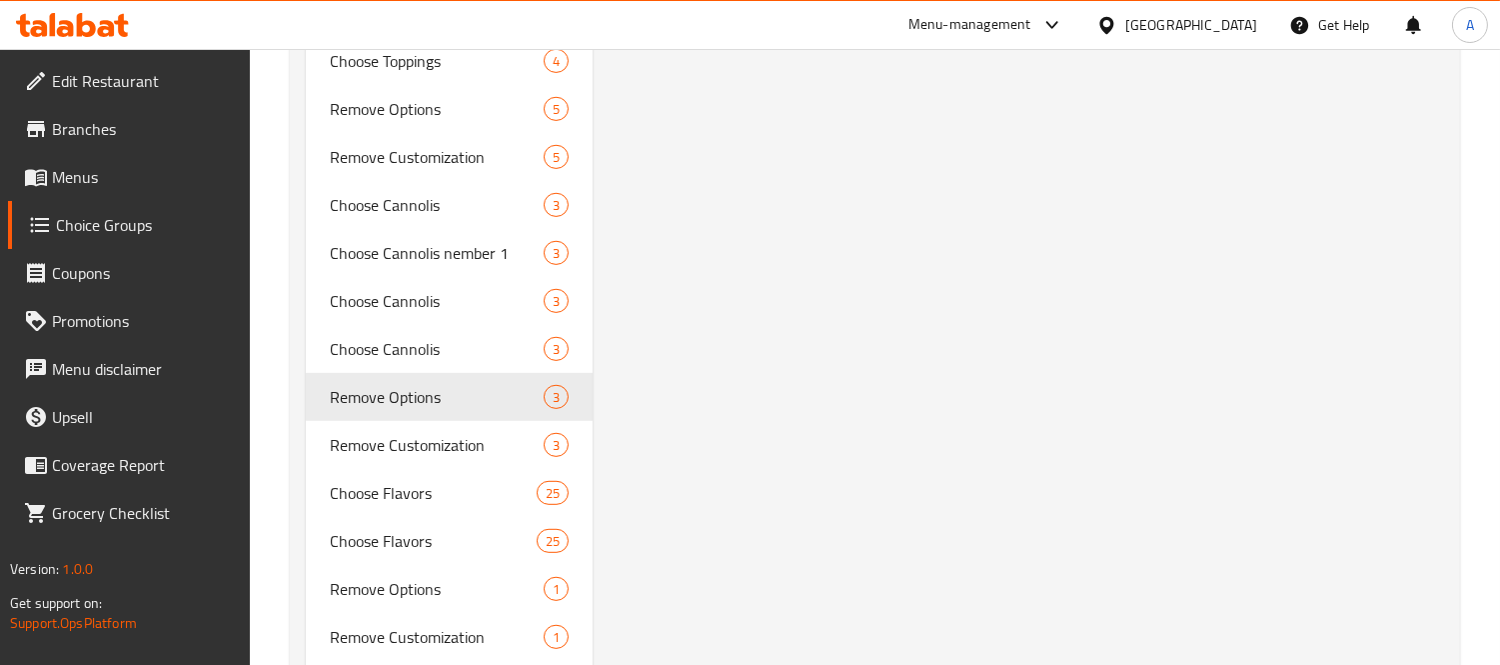
type input "Remove Options"
type input "إزالة الخيارات"
type input "0"
type input "3"
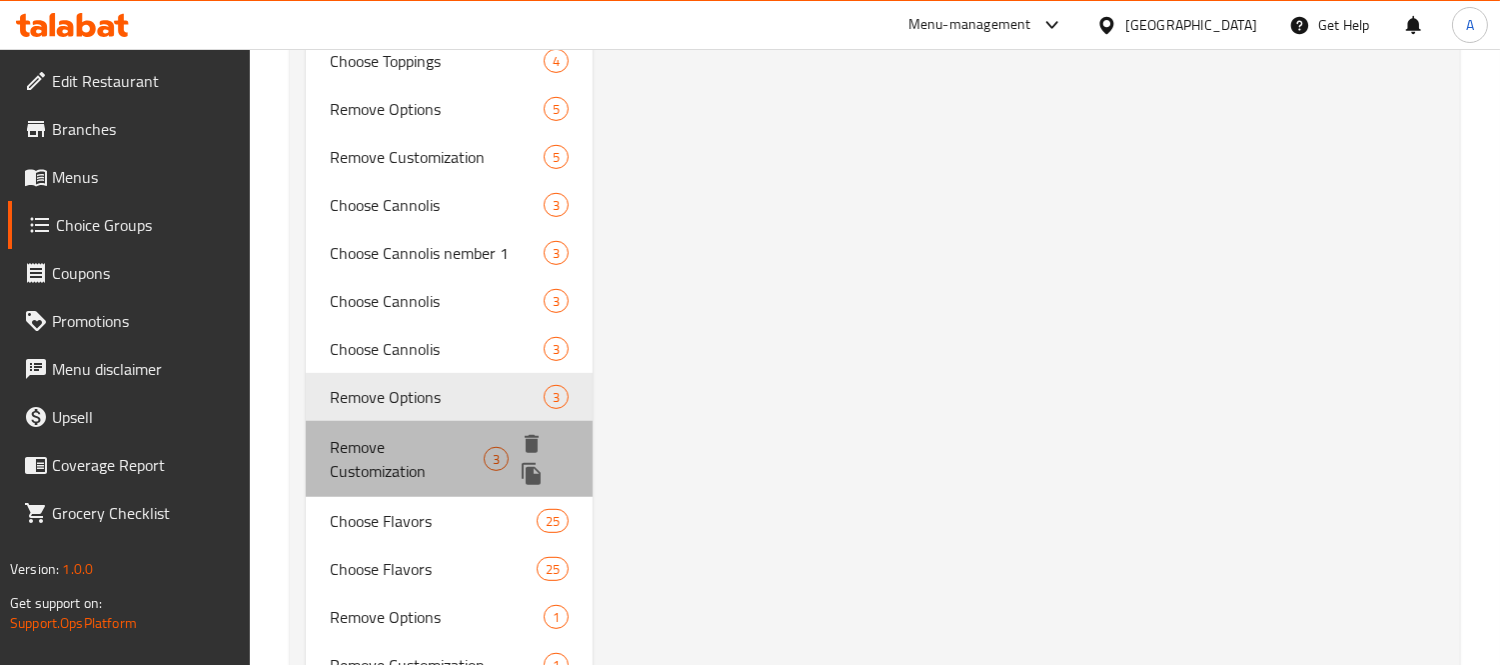
click at [406, 463] on span "Remove Customization" at bounding box center [407, 459] width 154 height 48
type input "Remove Customization"
type input "إزالة التخصيص"
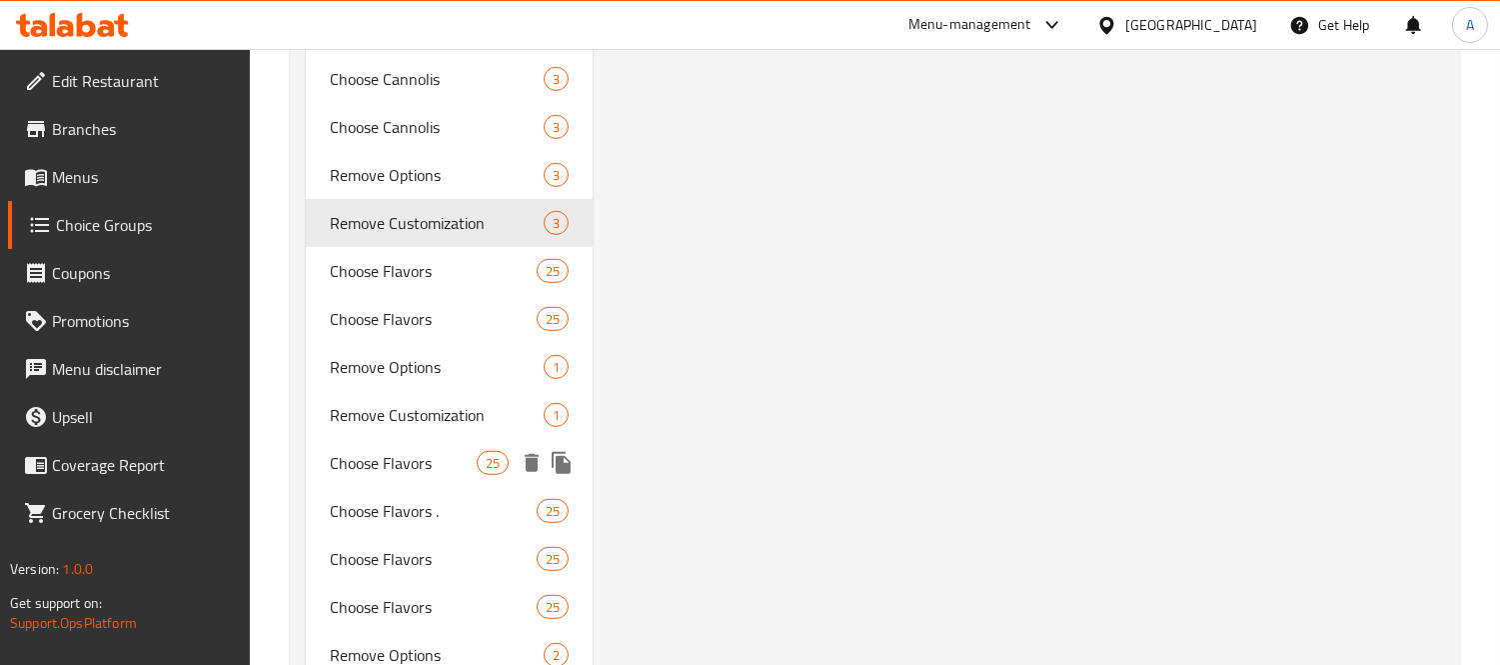
scroll to position [2755, 0]
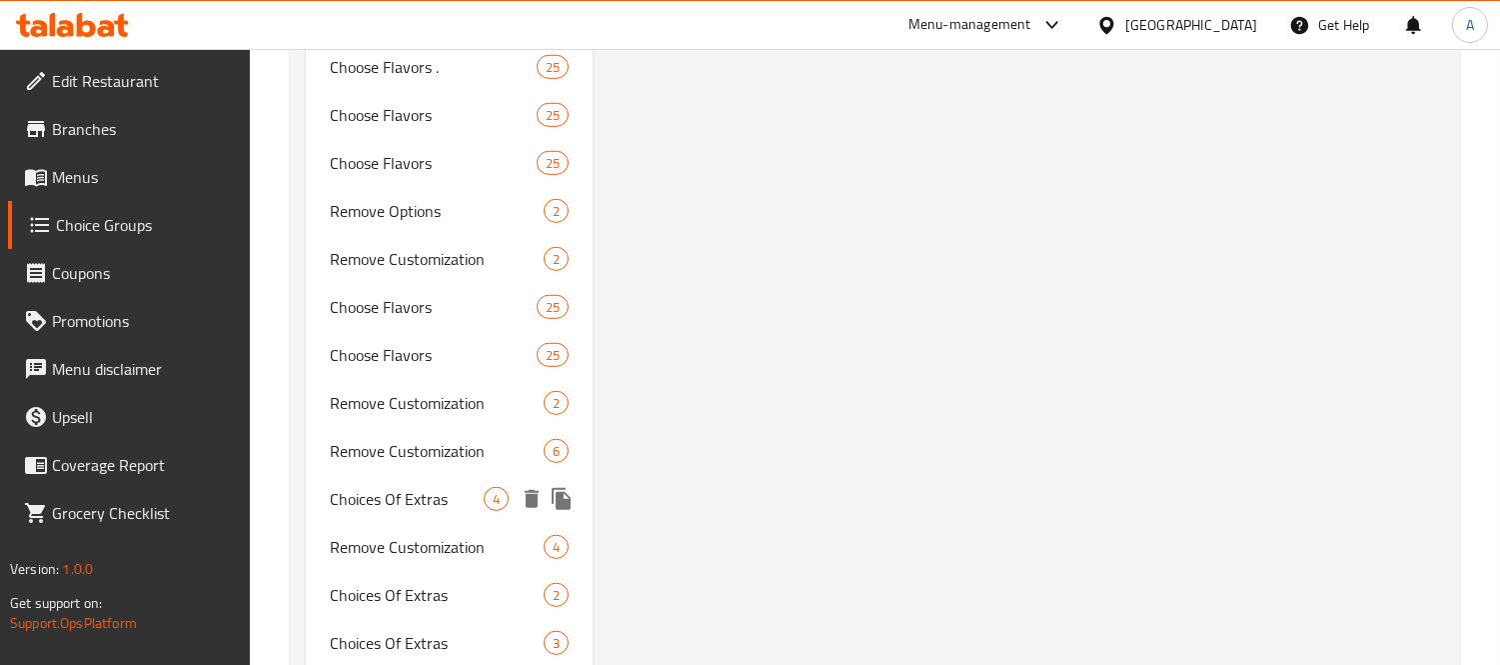
click at [408, 475] on div "Choices Of Extras 4" at bounding box center [449, 499] width 287 height 48
type input "Choices Of Extras"
type input "اختيارات الإضافات"
type input "4"
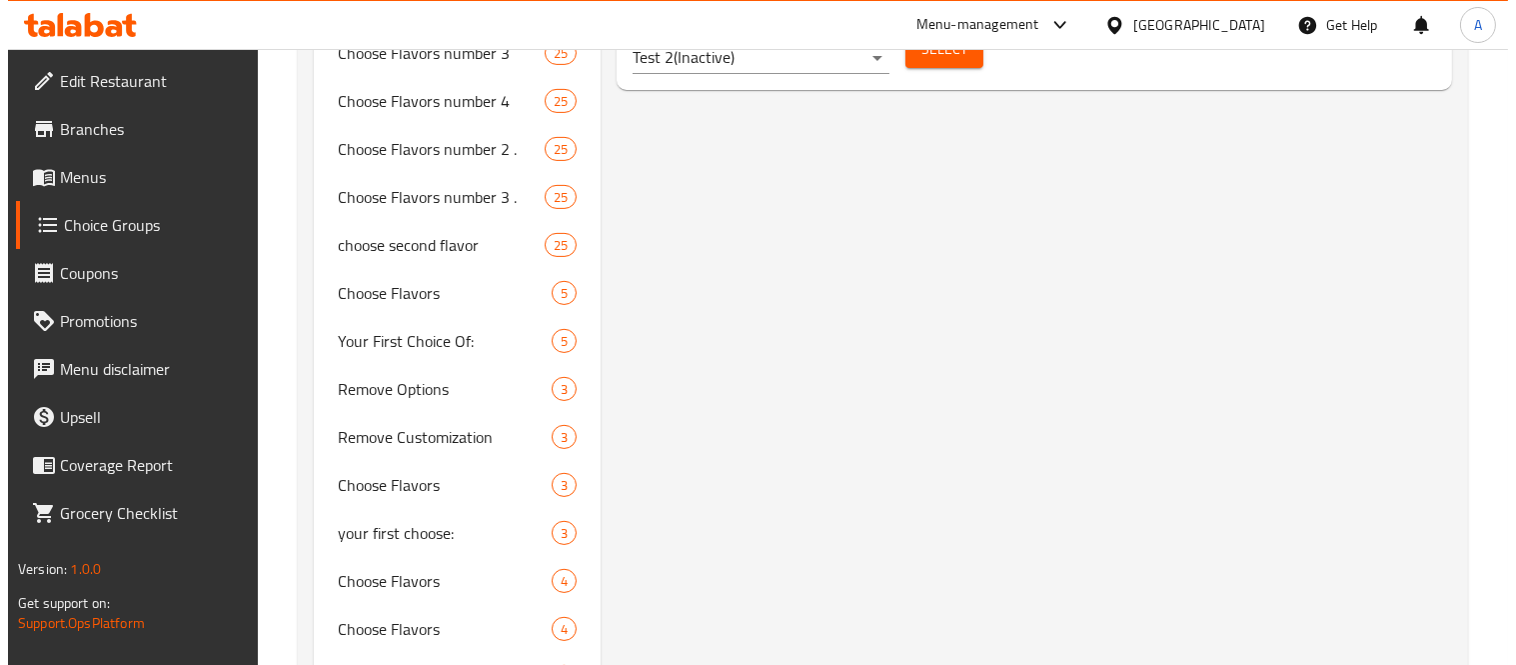
scroll to position [1200, 0]
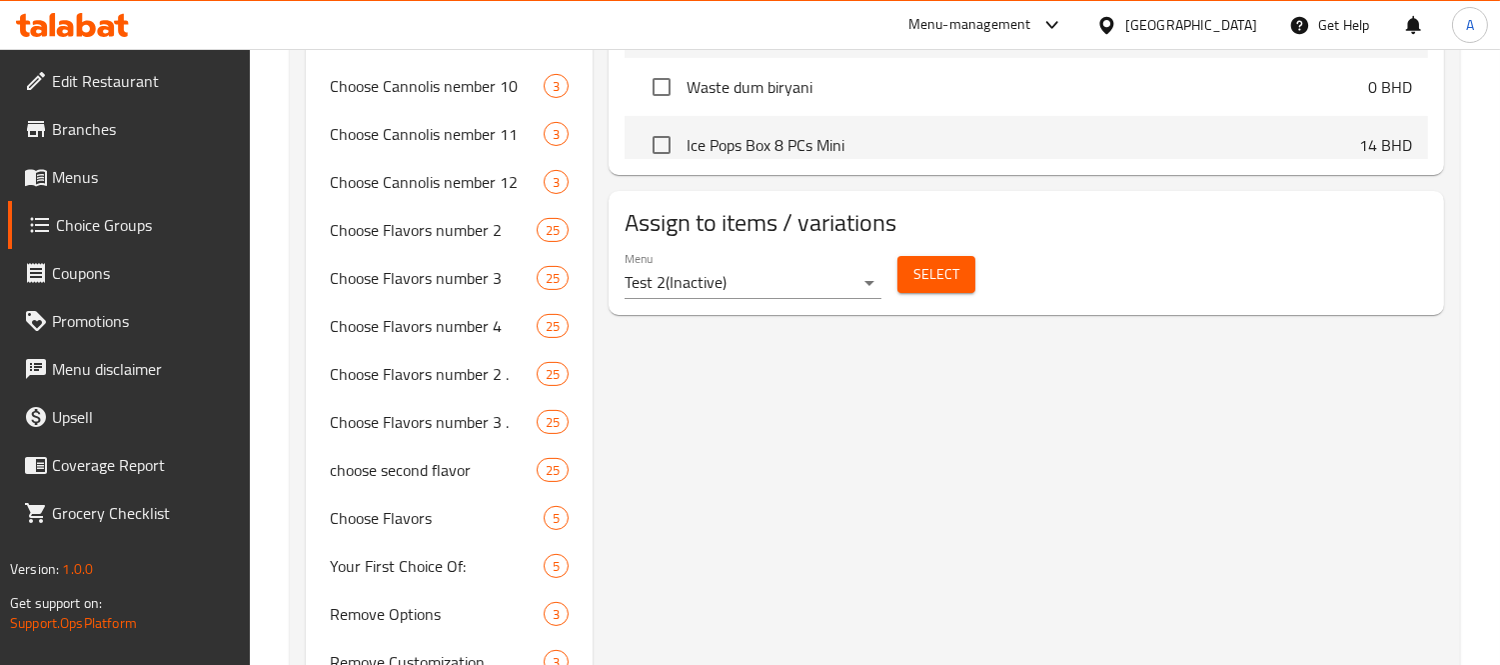
click at [946, 278] on span "Select" at bounding box center [937, 274] width 46 height 25
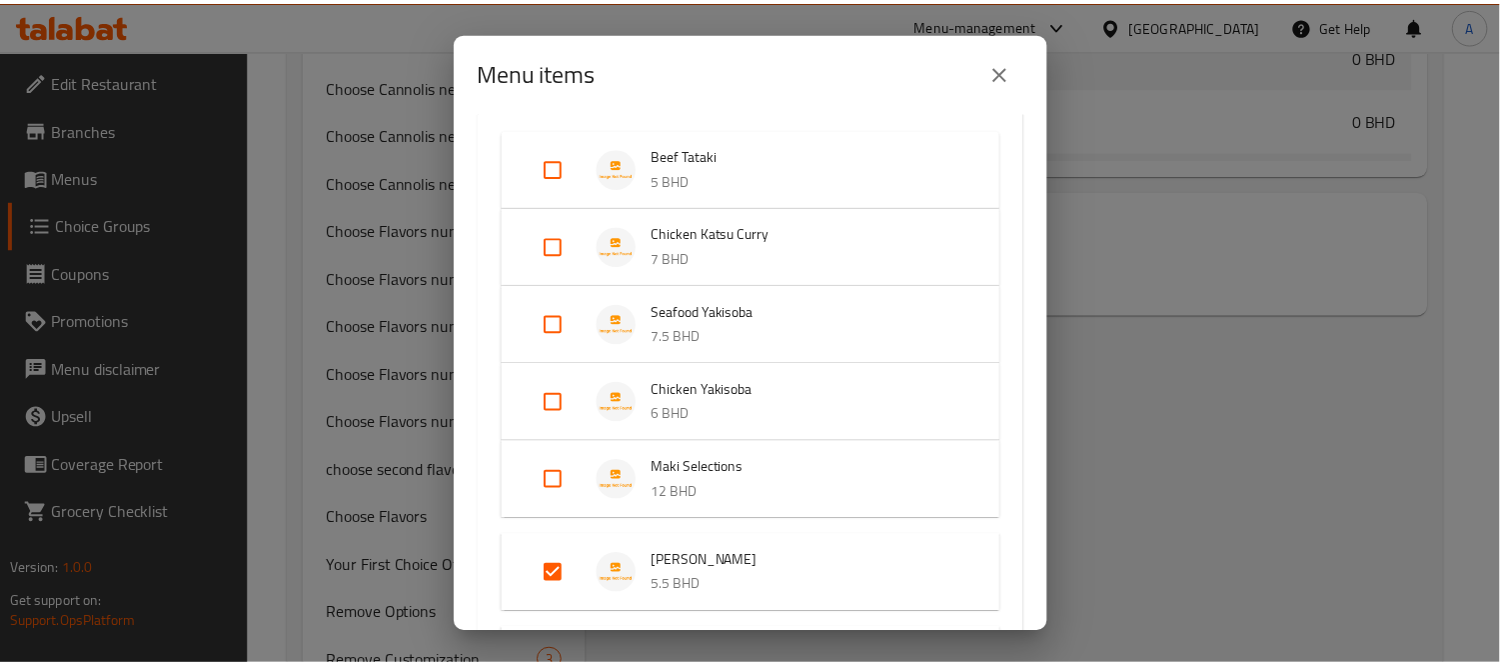
scroll to position [333, 0]
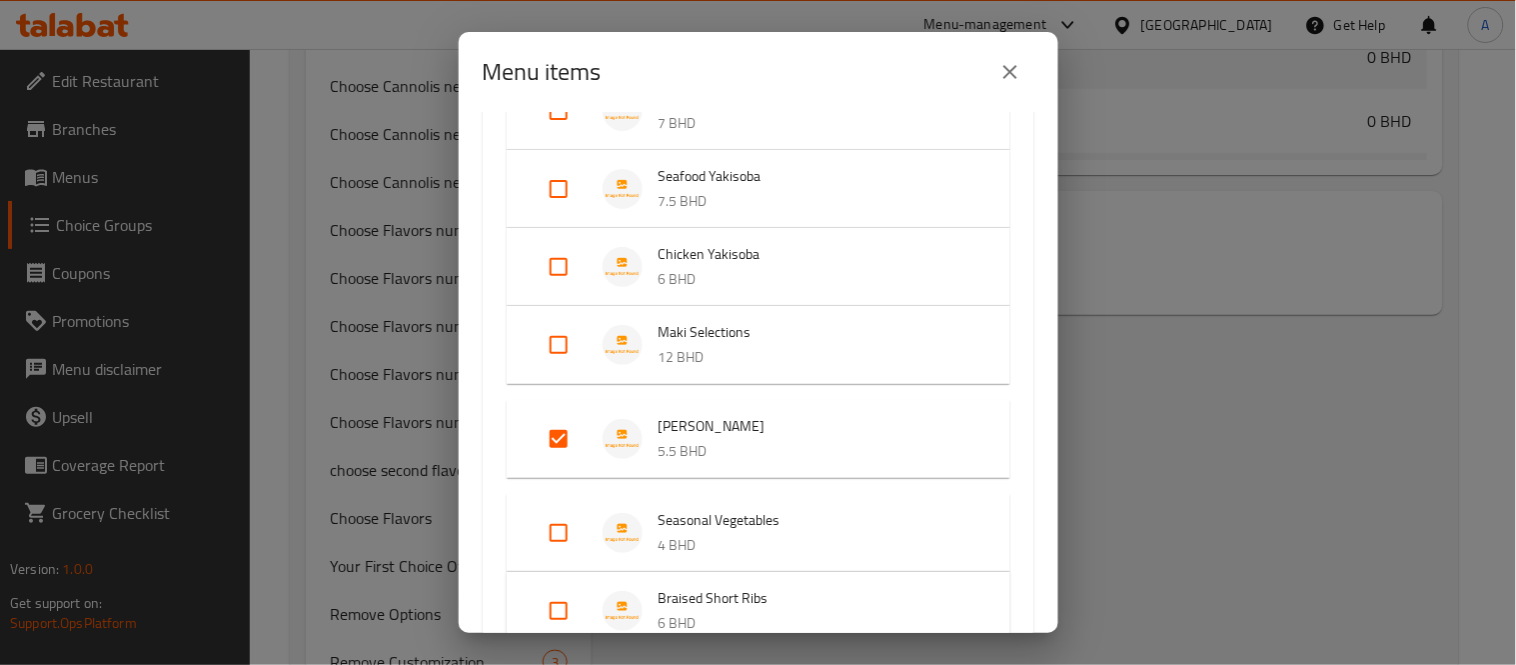
click at [1011, 75] on icon "close" at bounding box center [1010, 72] width 24 height 24
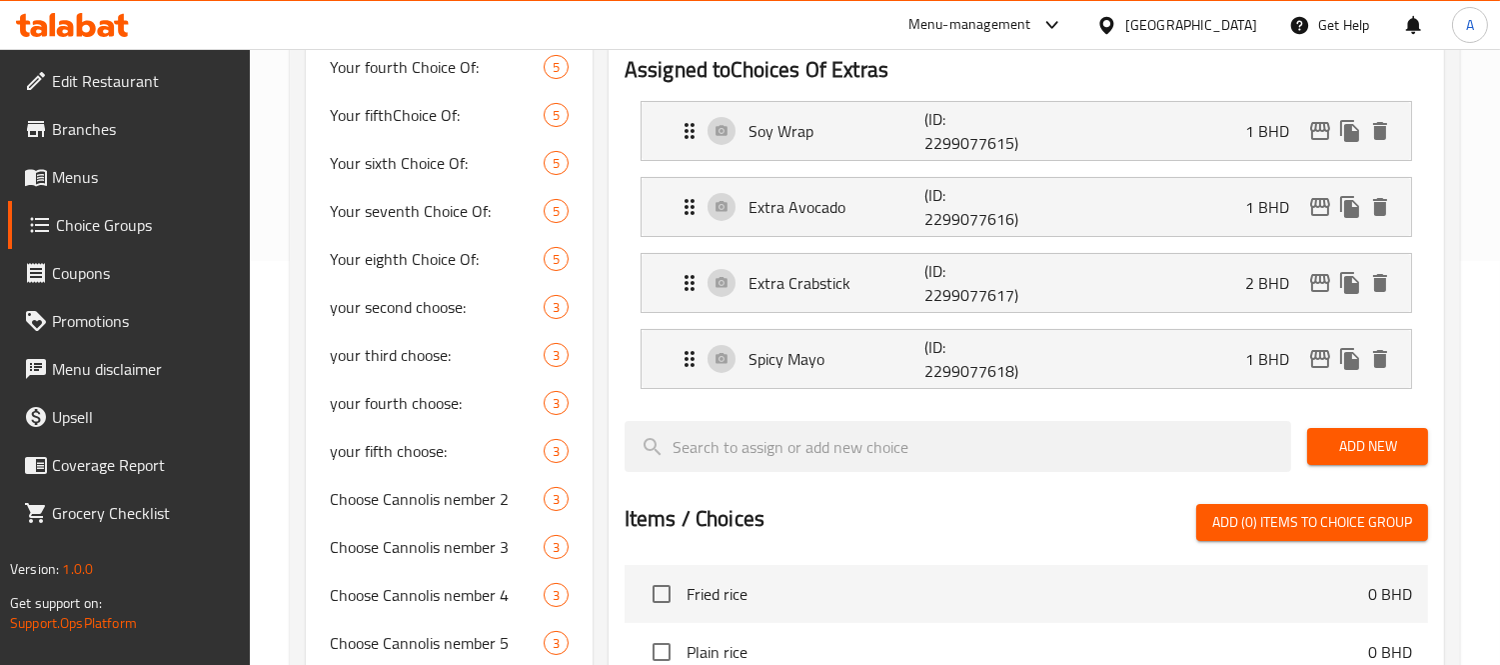
scroll to position [201, 0]
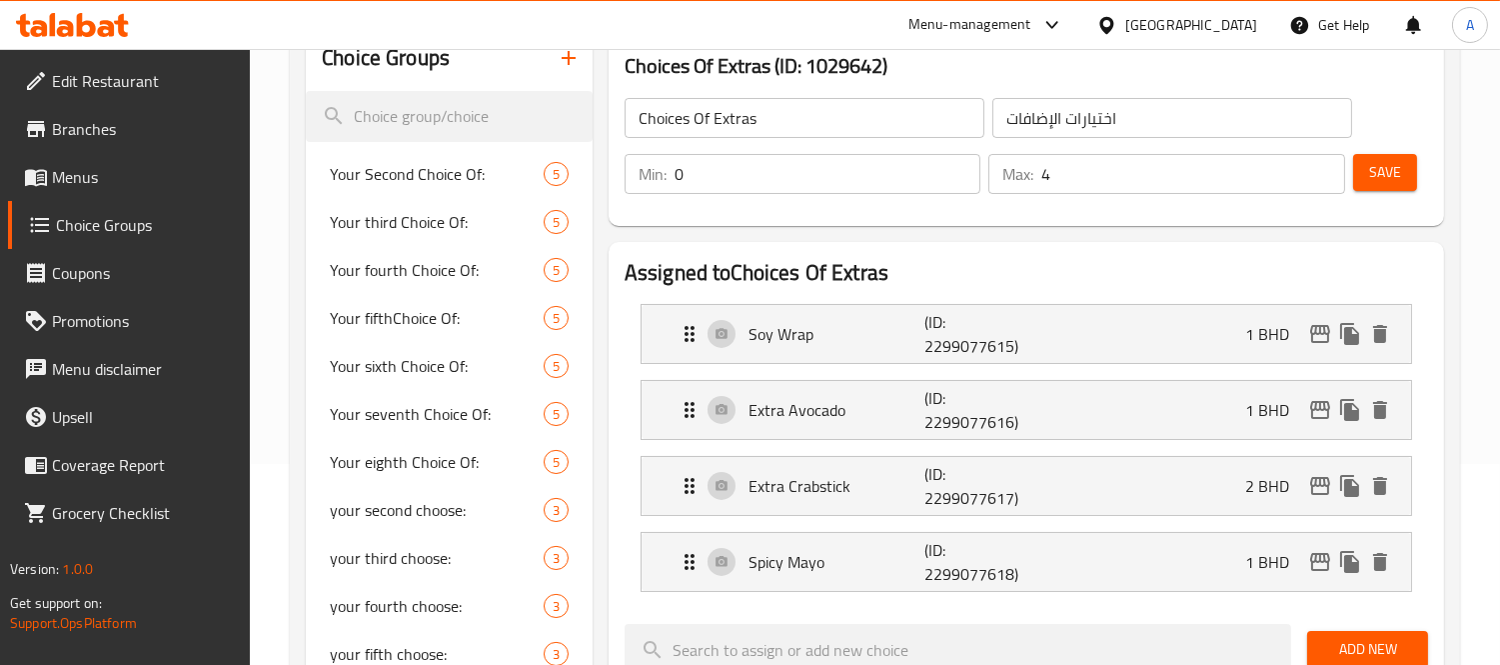
click at [78, 185] on span "Menus" at bounding box center [143, 177] width 183 height 24
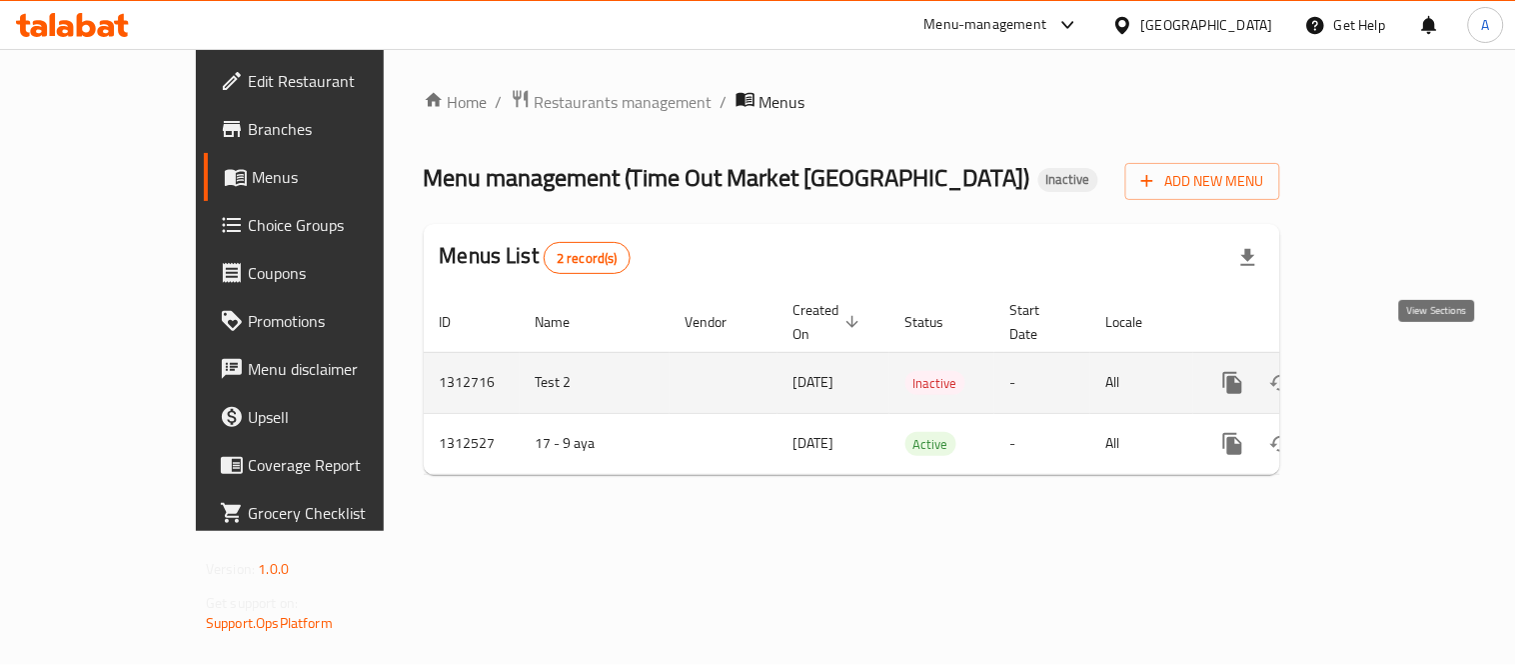
click at [1401, 359] on link "enhanced table" at bounding box center [1377, 383] width 48 height 48
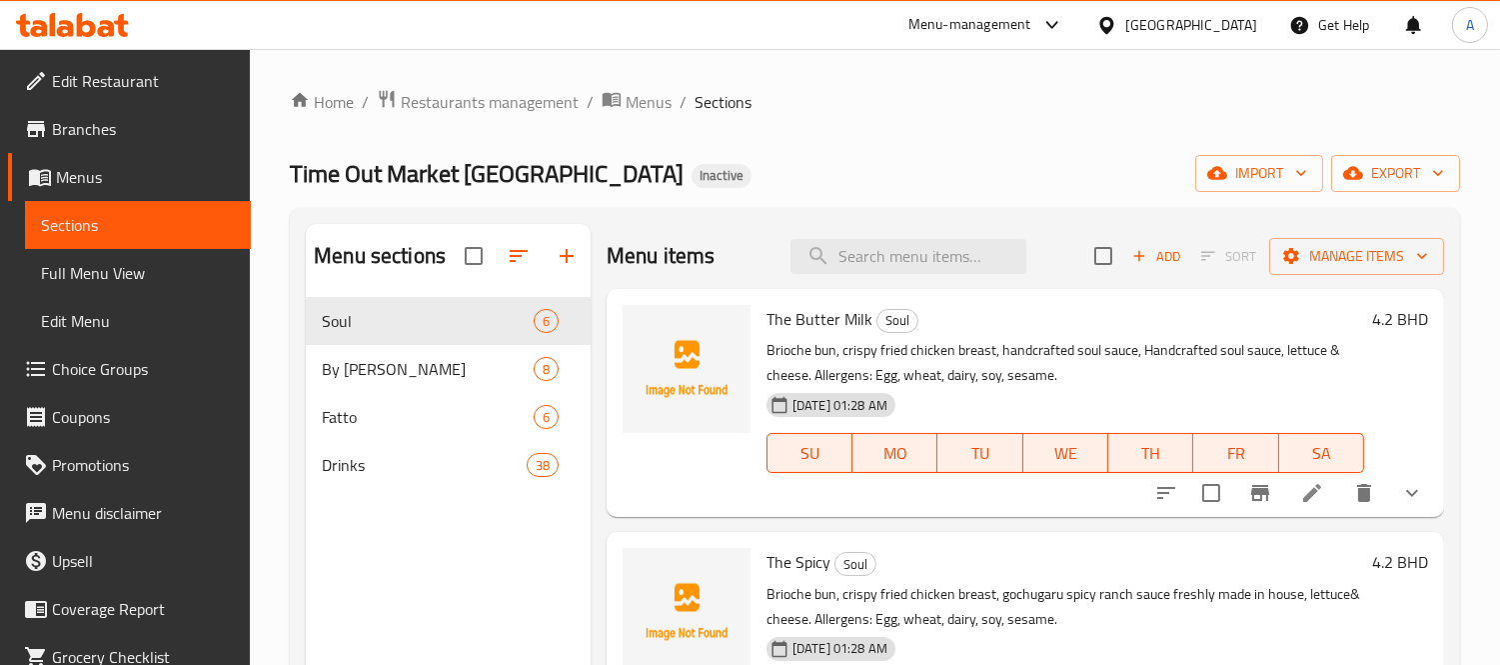
click at [142, 361] on span "Choice Groups" at bounding box center [143, 369] width 183 height 24
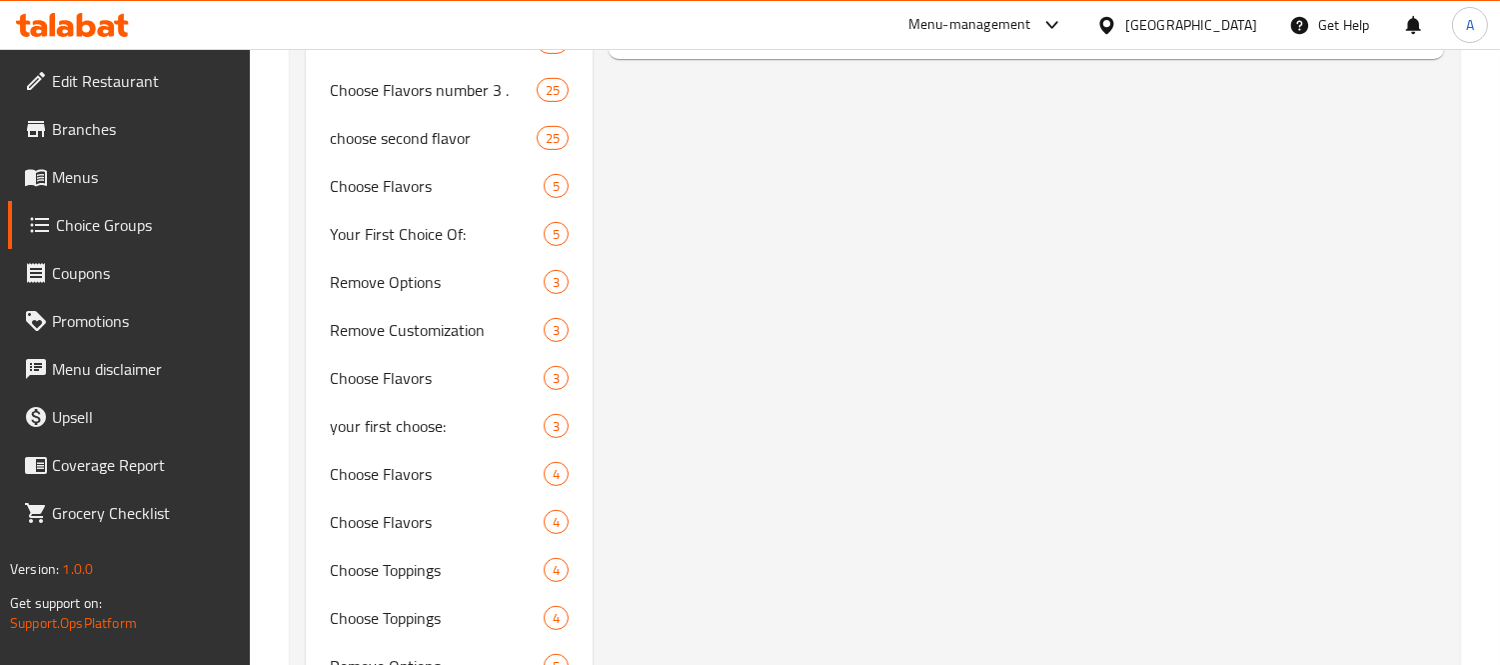
scroll to position [1665, 0]
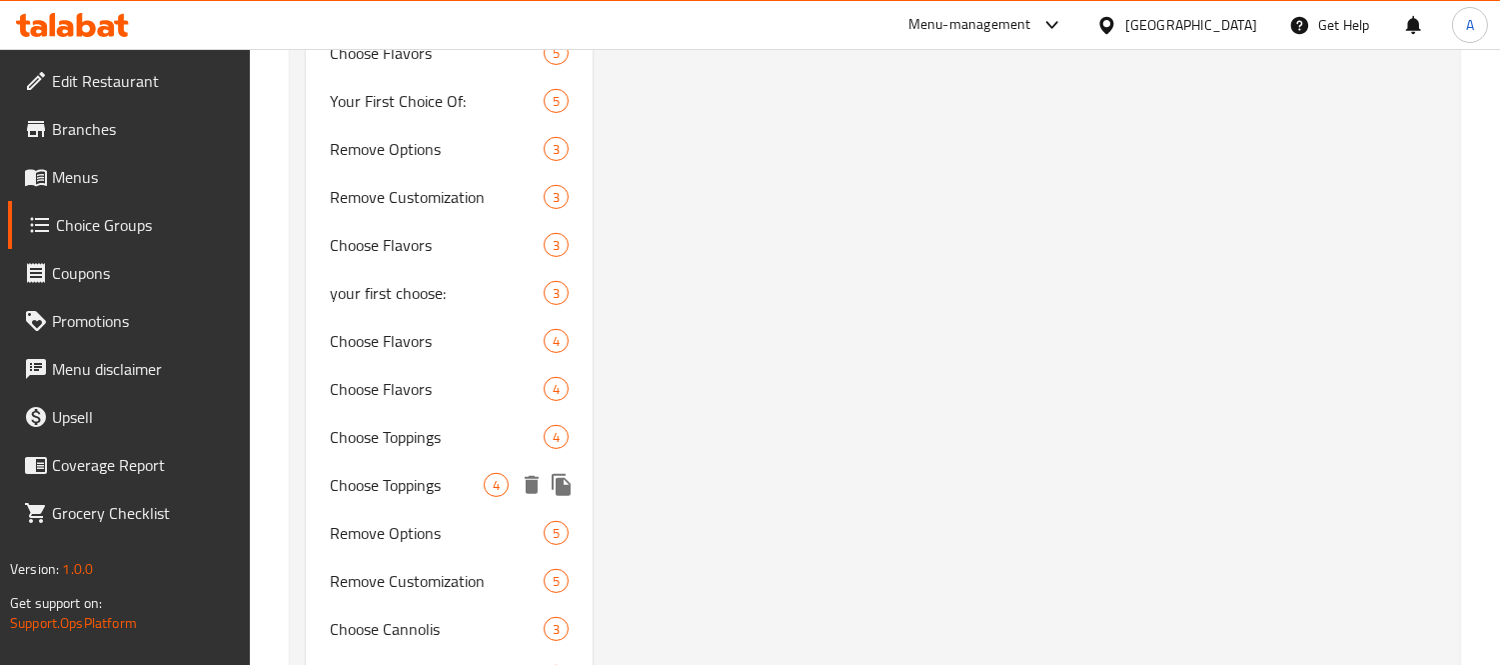
click at [412, 450] on div "Choose Toppings 4" at bounding box center [449, 437] width 287 height 48
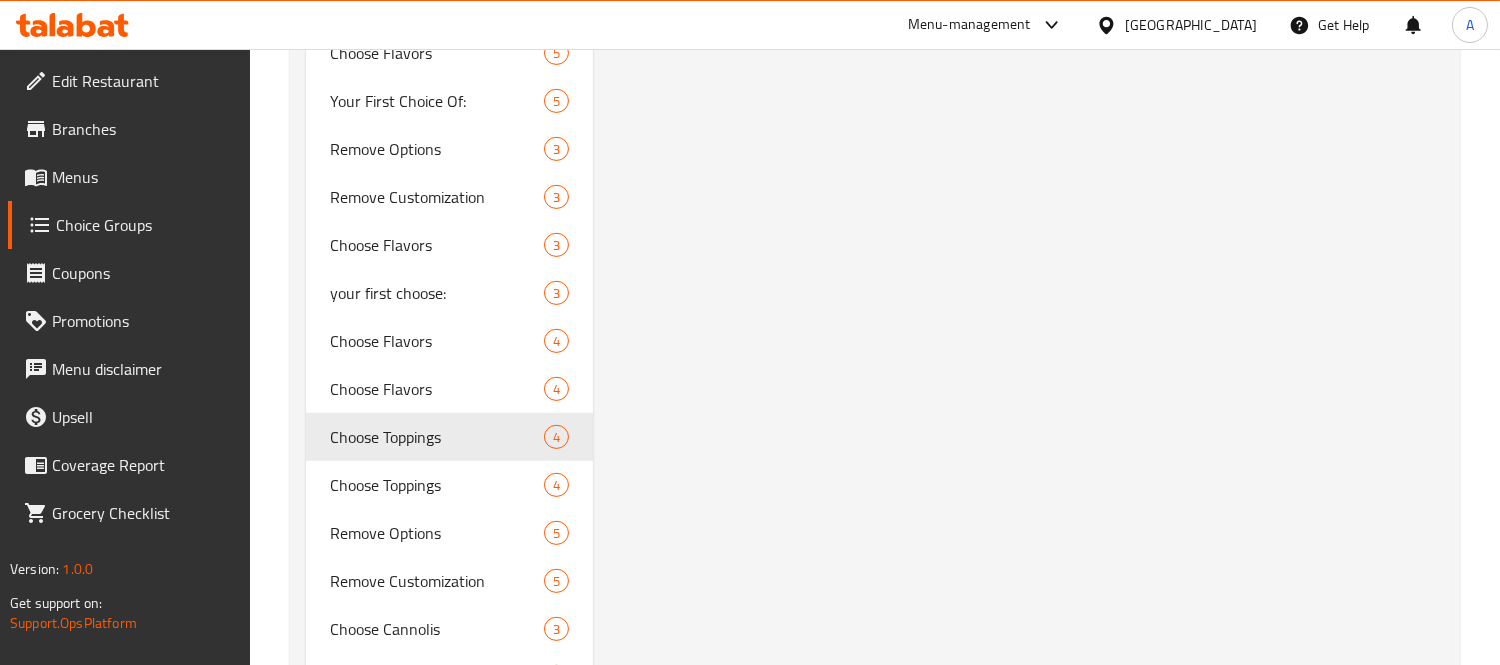
type input "Choose Toppings"
type input "اختر الإضافات"
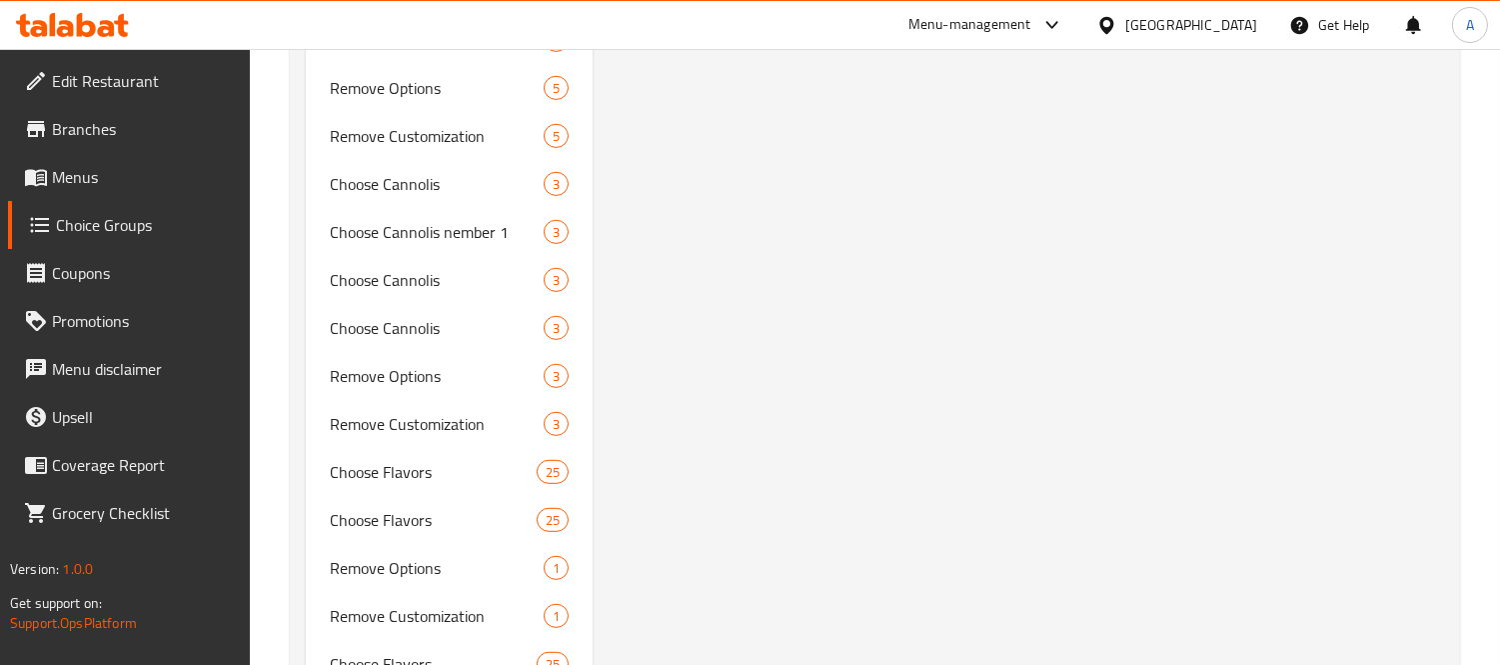
scroll to position [2221, 0]
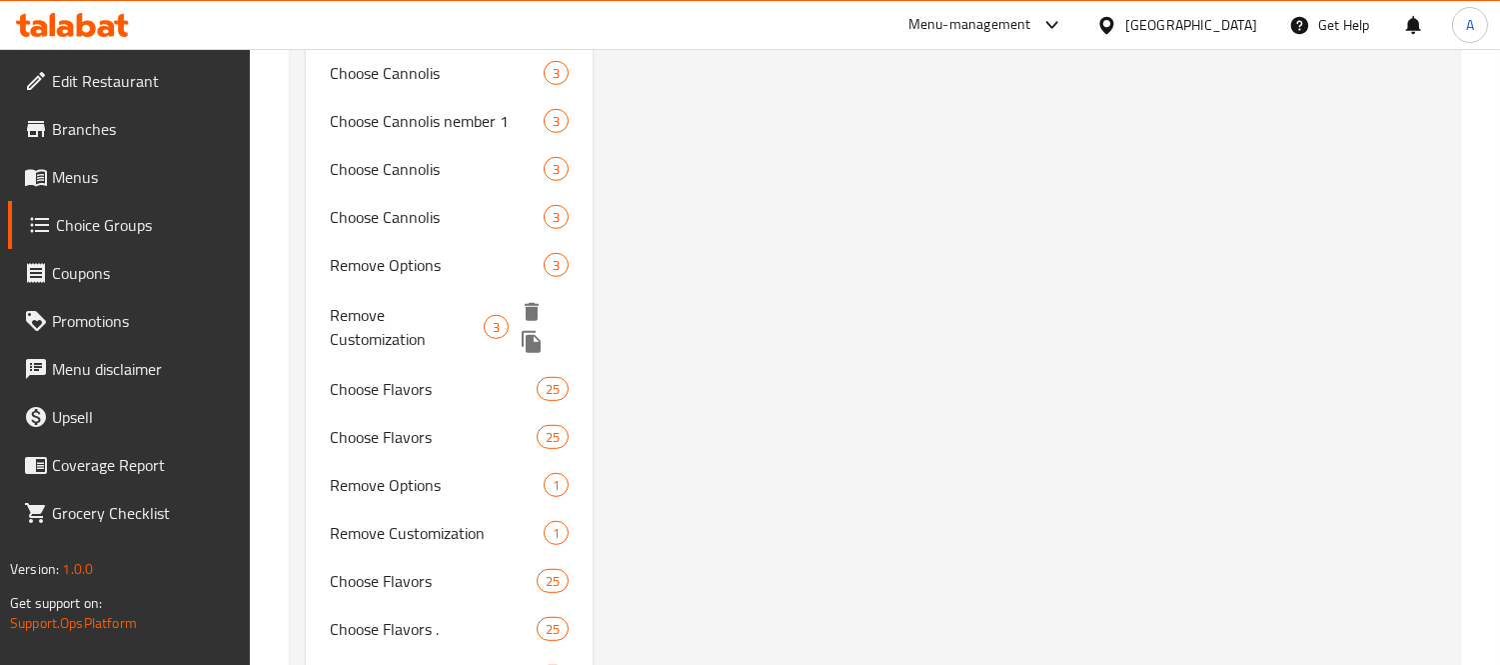
click at [384, 303] on span "Remove Customization" at bounding box center [407, 327] width 154 height 48
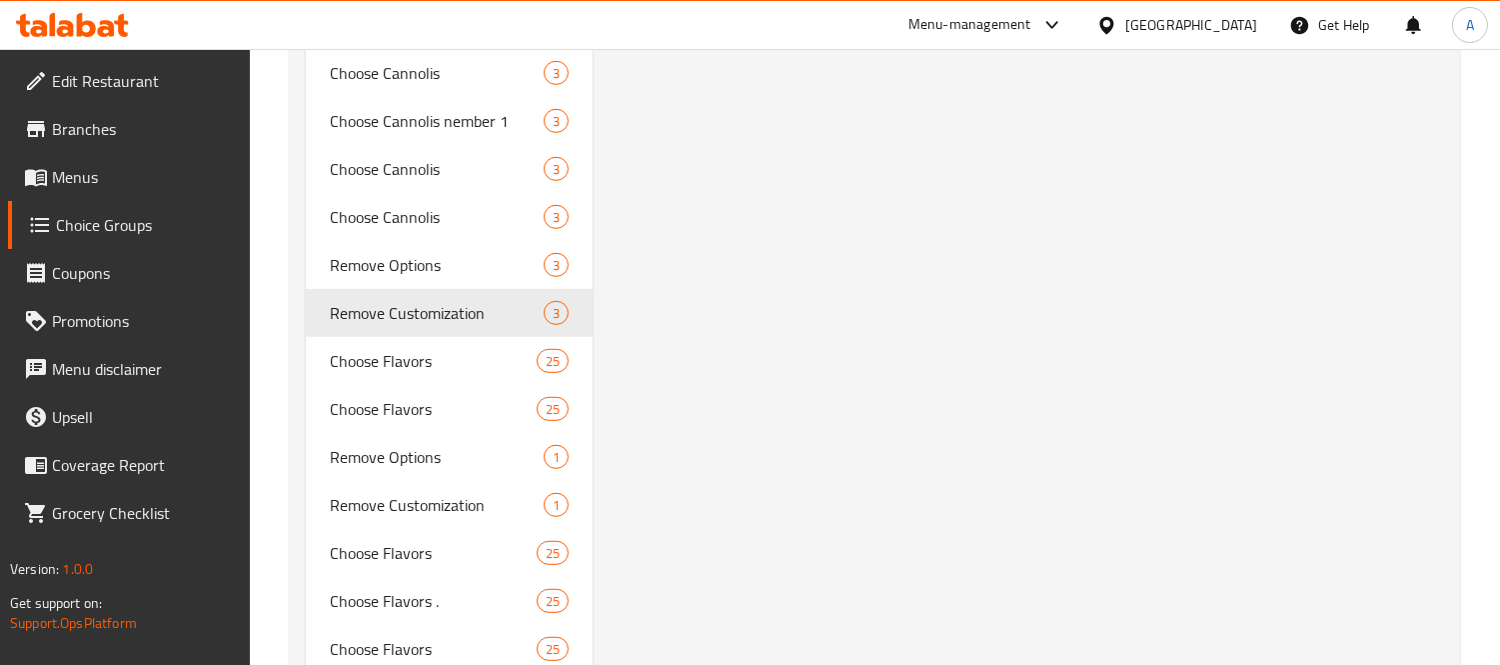
type input "Remove Customization"
type input "إزالة التخصيص"
type input "0"
type input "3"
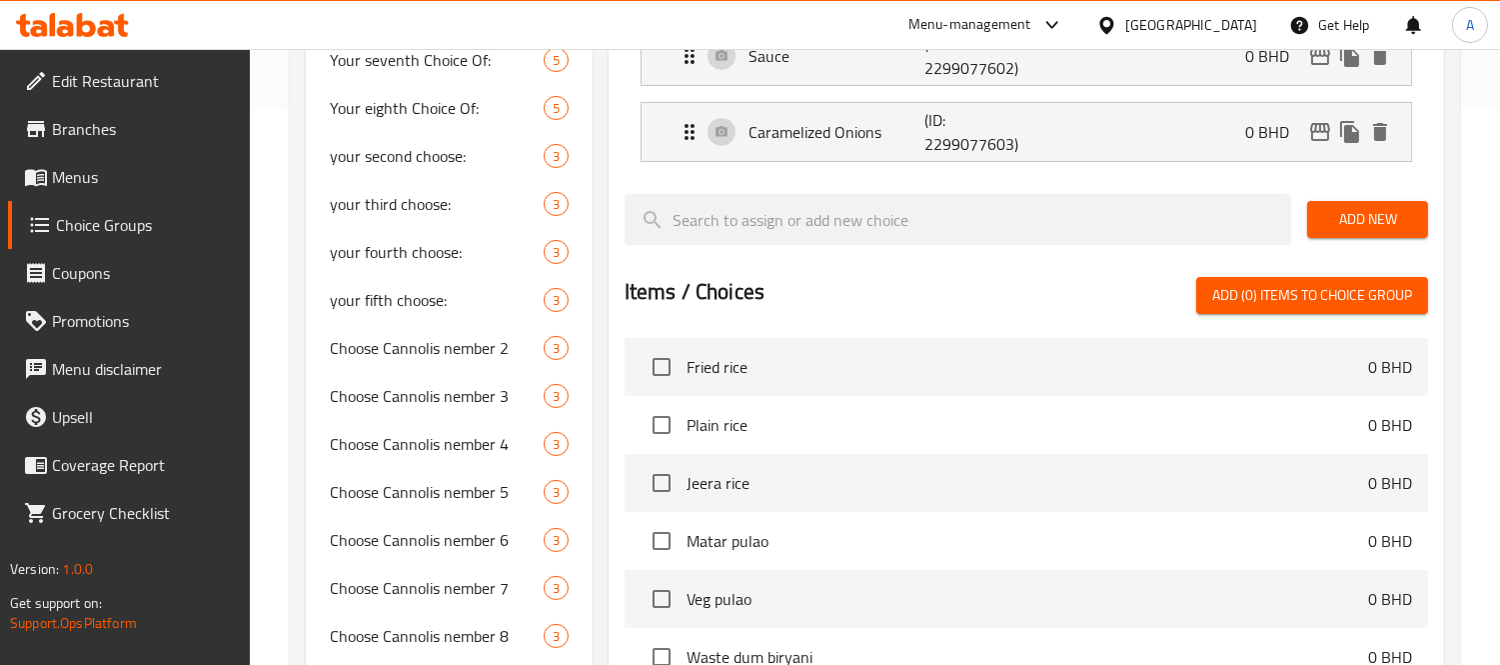
scroll to position [111, 0]
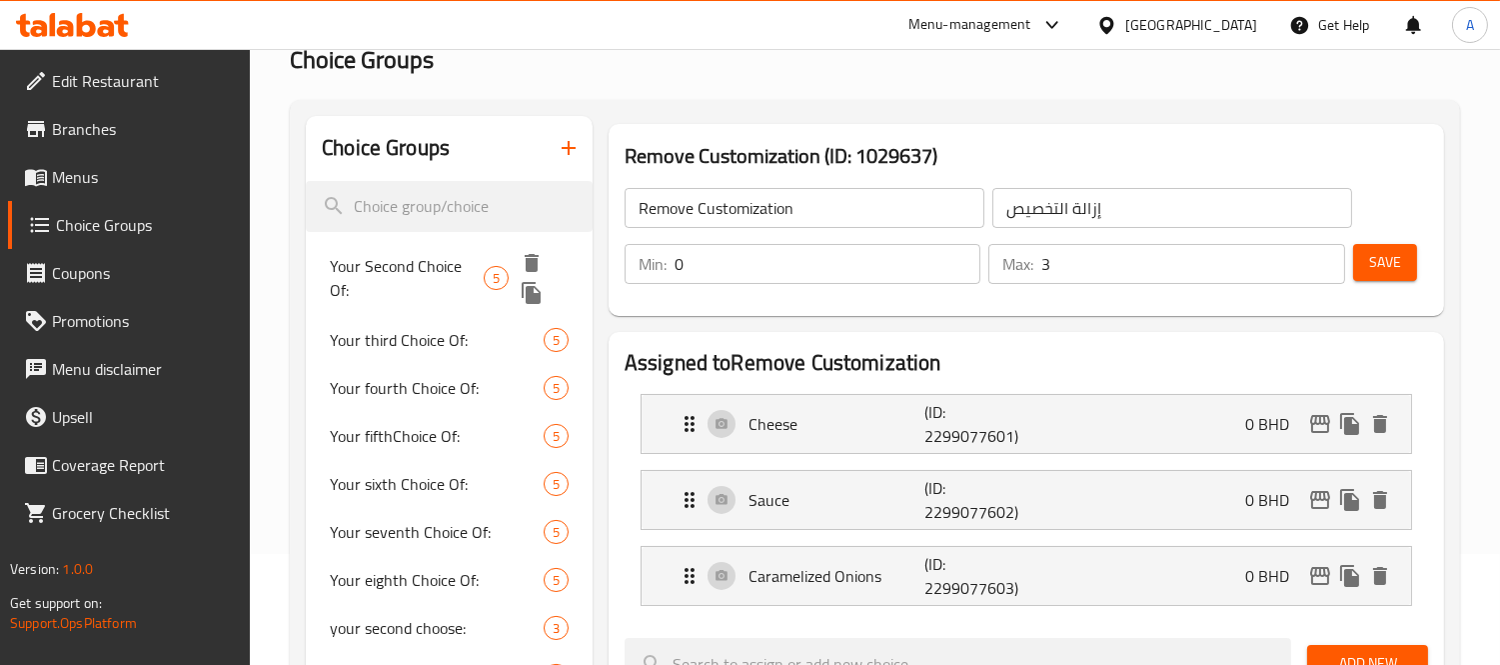
click at [424, 273] on span "Your Second Choice Of:" at bounding box center [407, 278] width 154 height 48
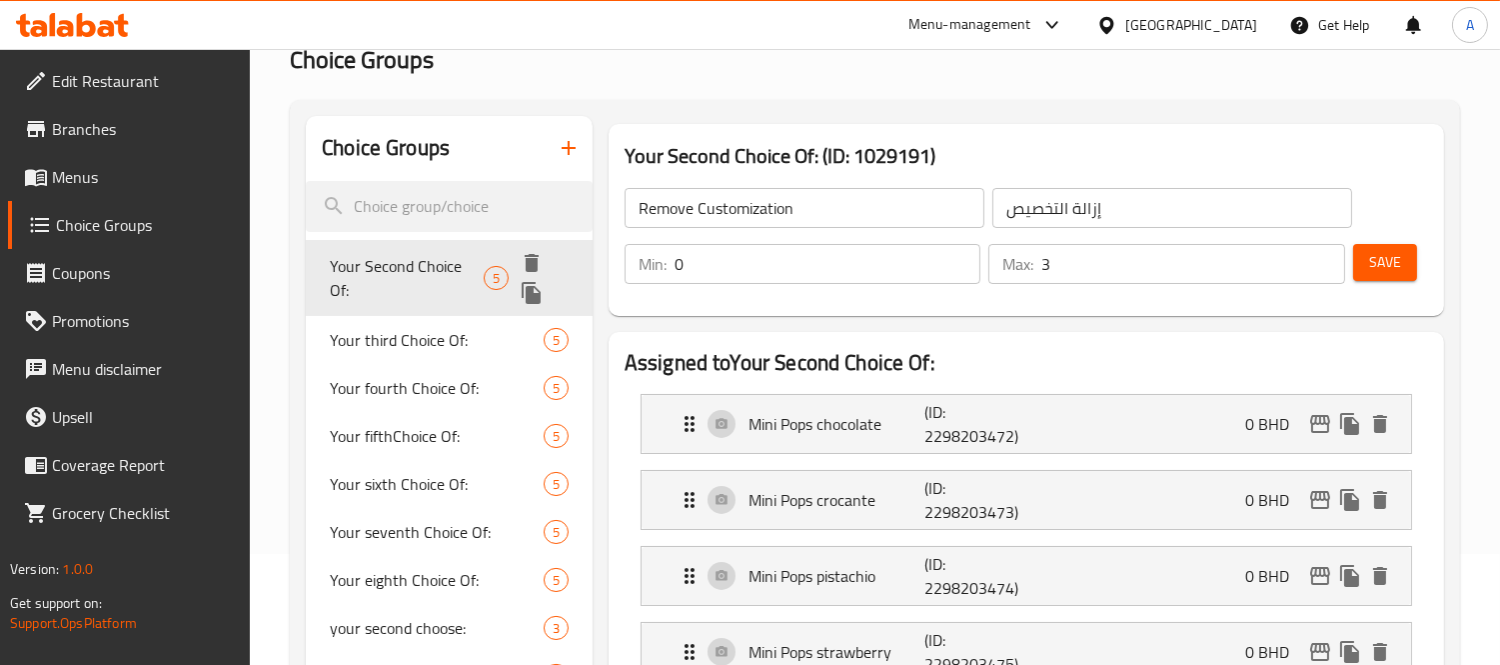
type input "Your Second Choice Of:"
type input "اختيارك الثاني من:"
type input "1"
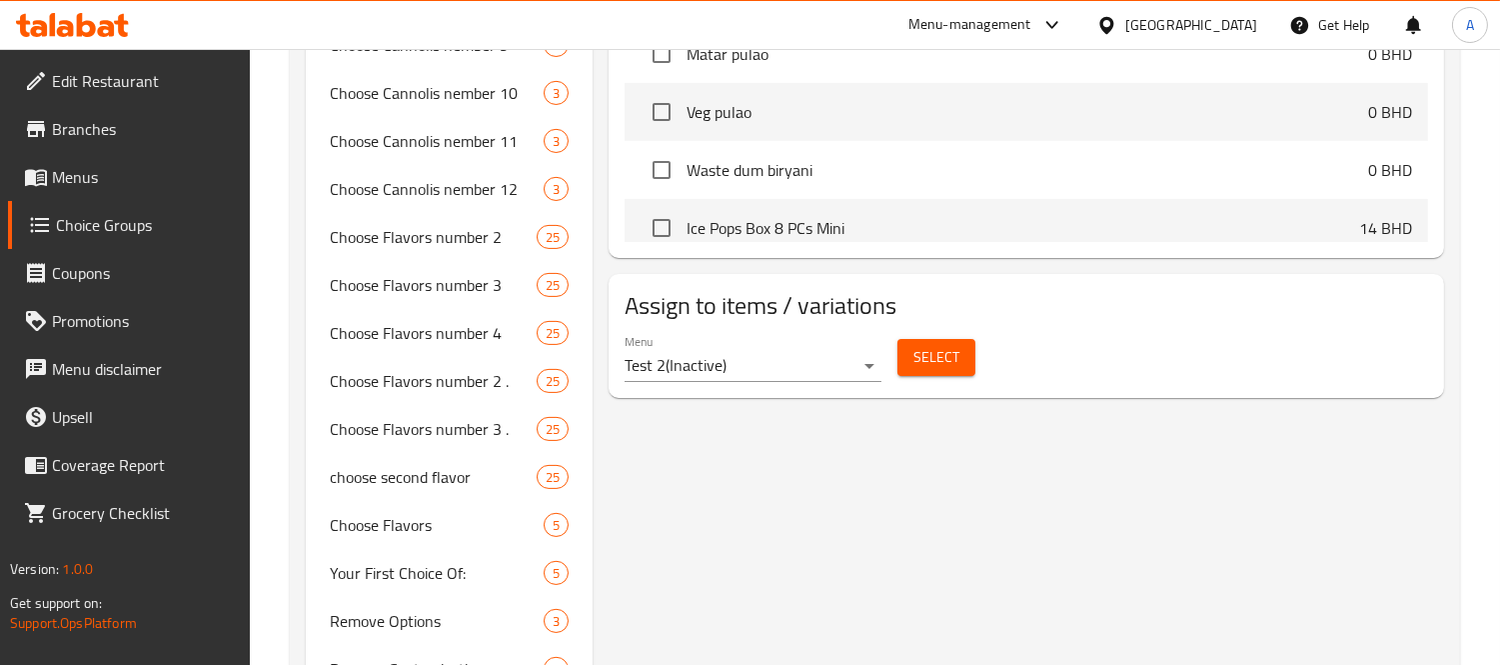
scroll to position [1332, 0]
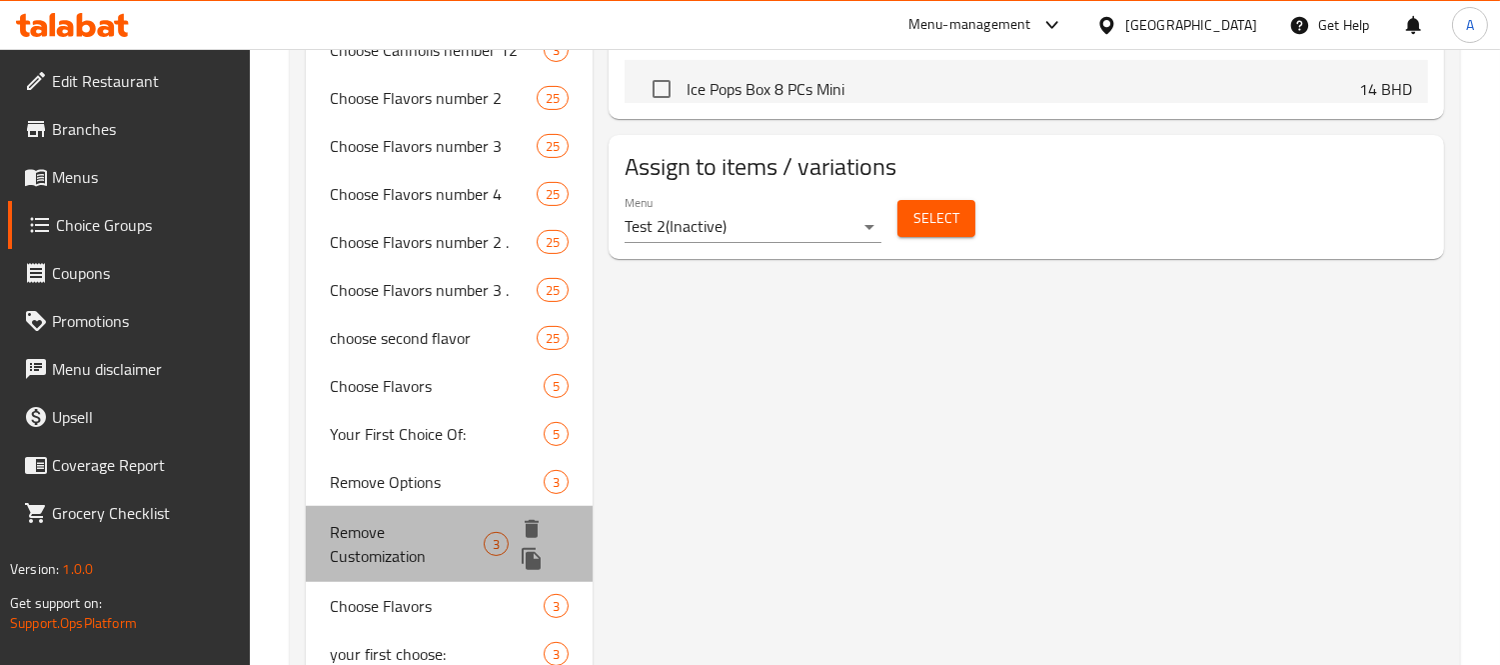
click at [357, 554] on span "Remove Customization" at bounding box center [407, 544] width 154 height 48
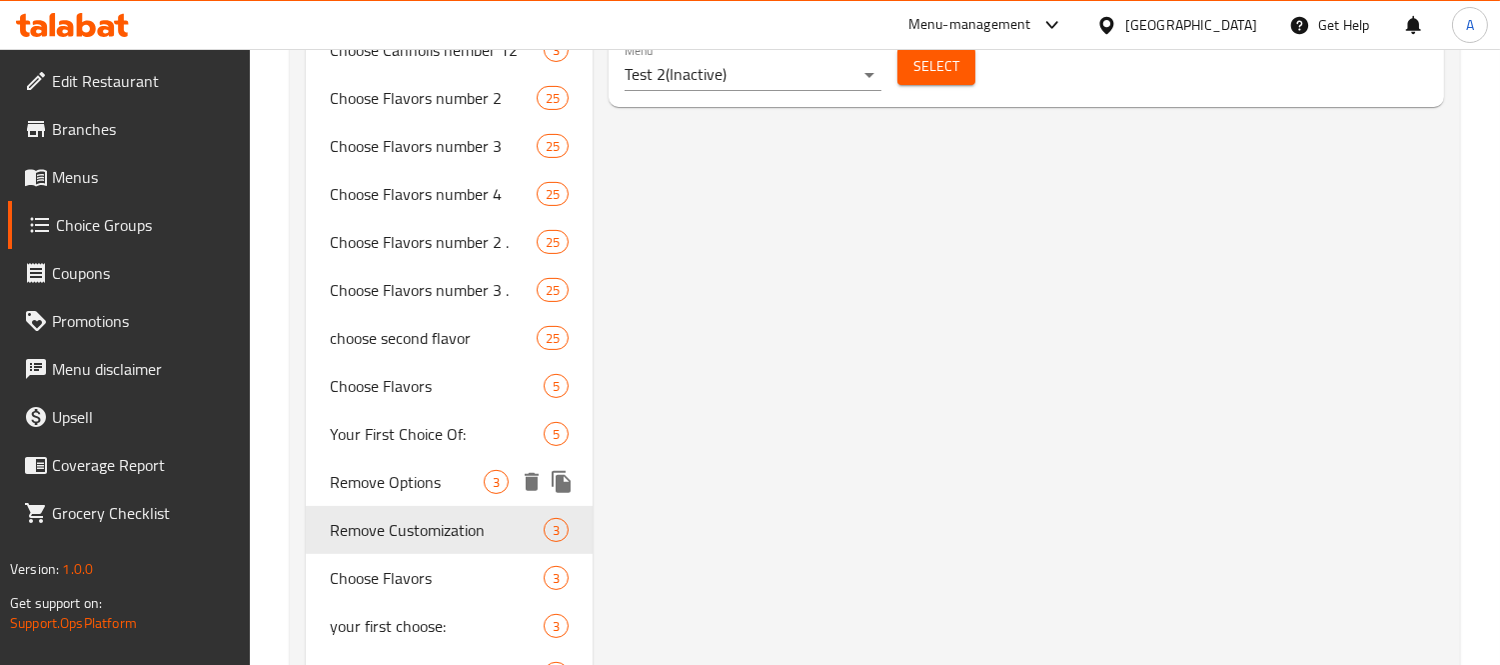
type input "Remove Customization"
type input "إزالة التخصيص"
type input "0"
type input "3"
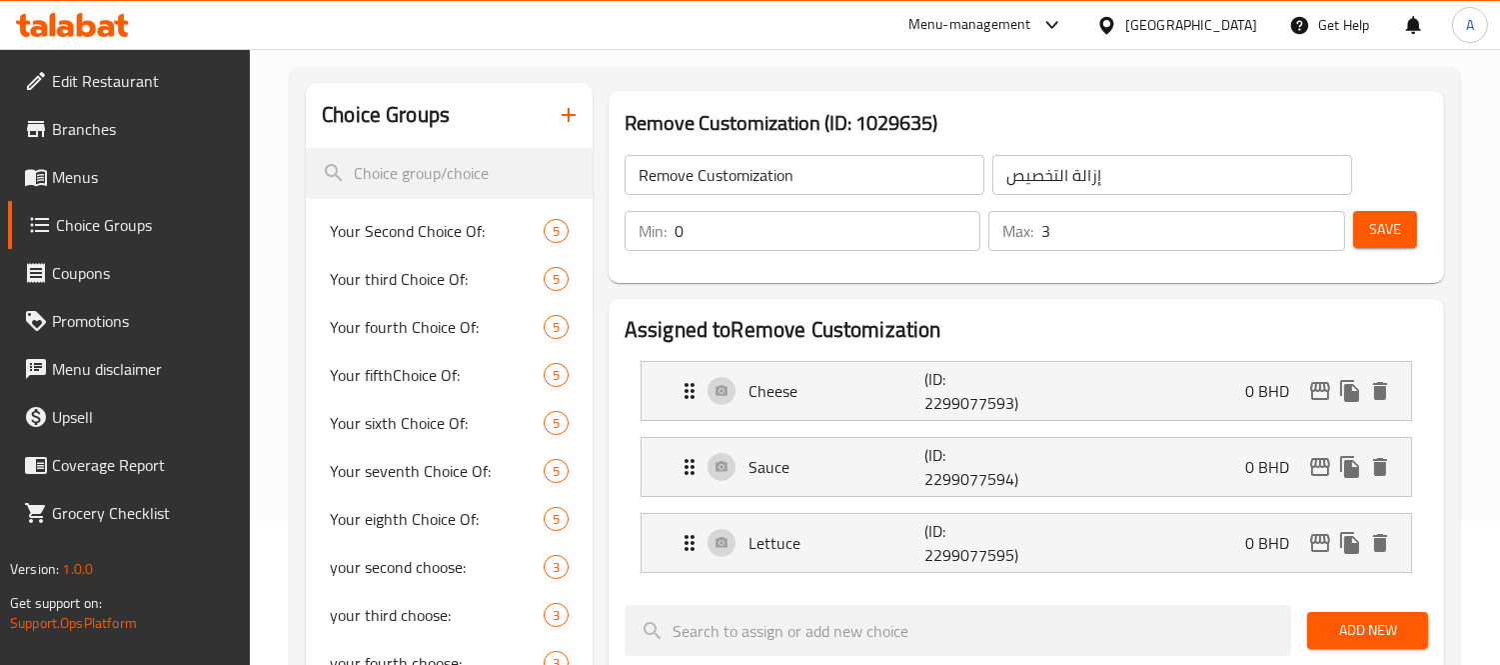
scroll to position [333, 0]
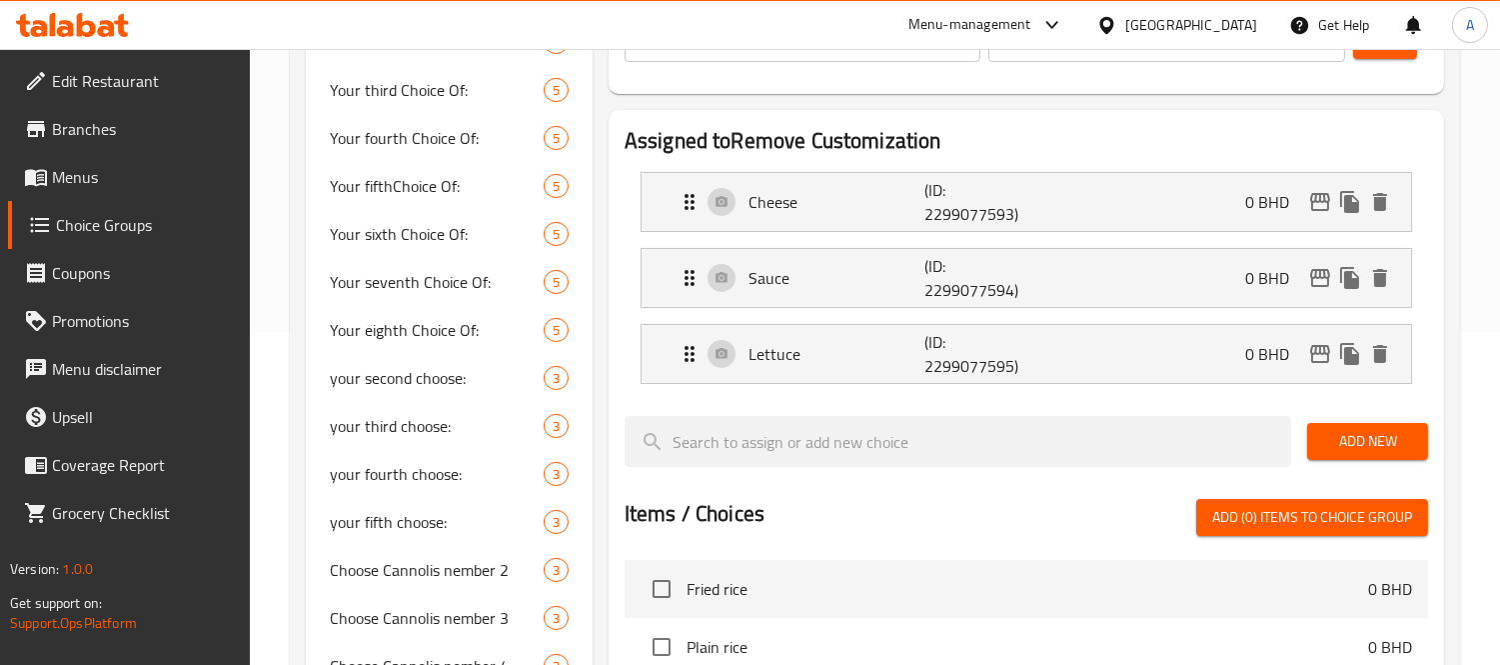
click at [34, 182] on icon at bounding box center [36, 178] width 22 height 17
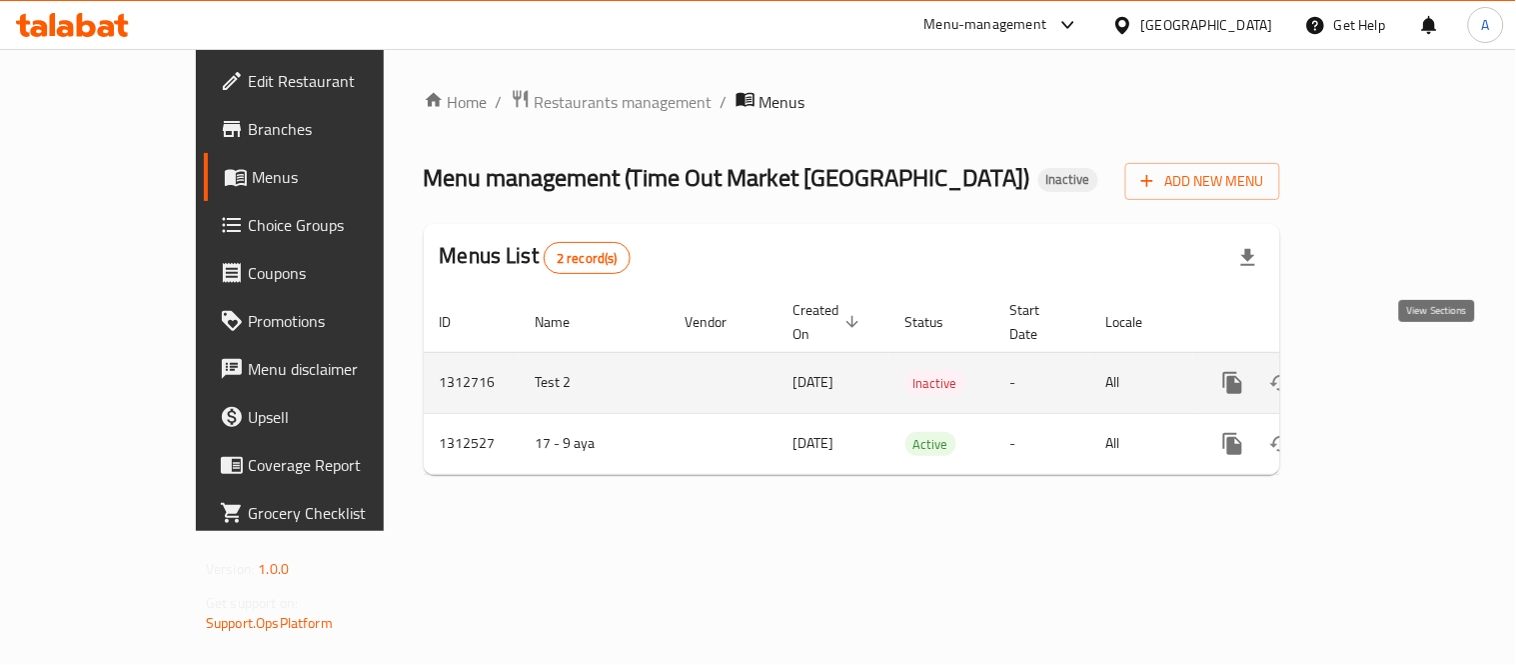
click at [1401, 373] on link "enhanced table" at bounding box center [1377, 383] width 48 height 48
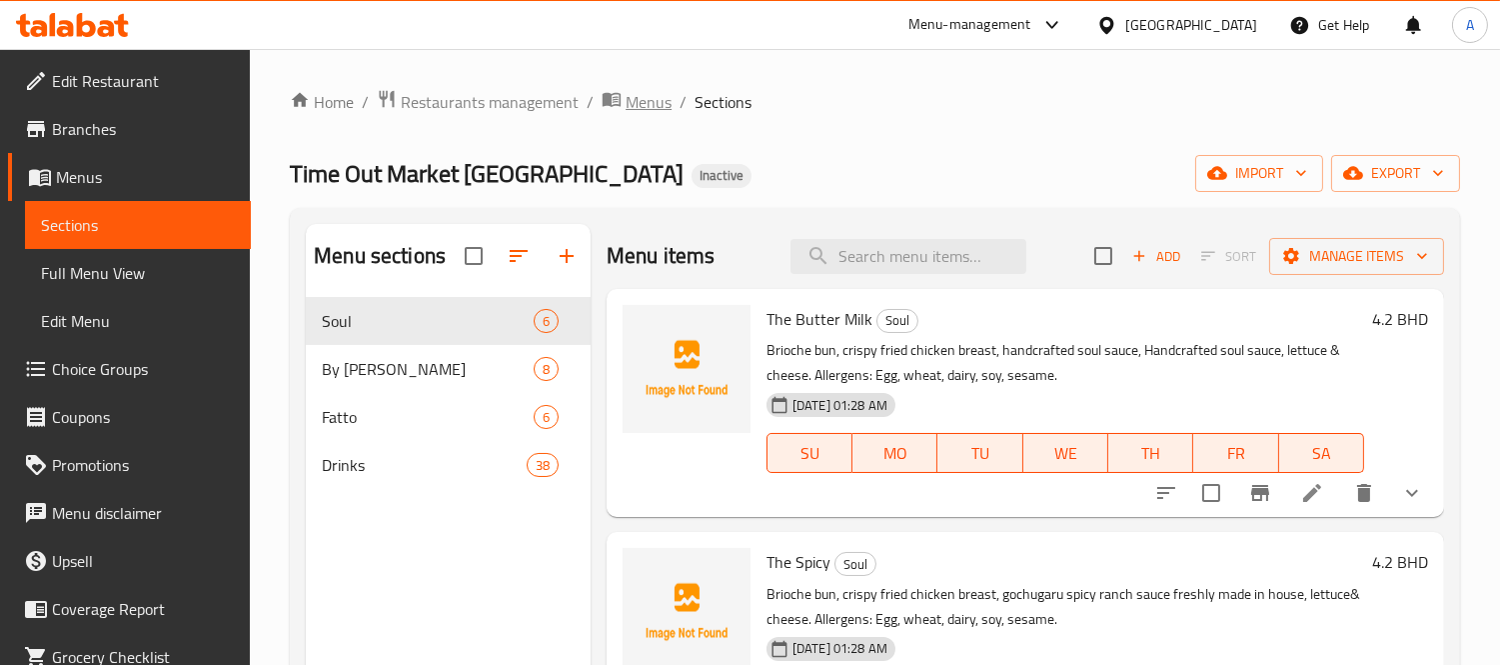
click at [662, 95] on span "Menus" at bounding box center [649, 102] width 46 height 24
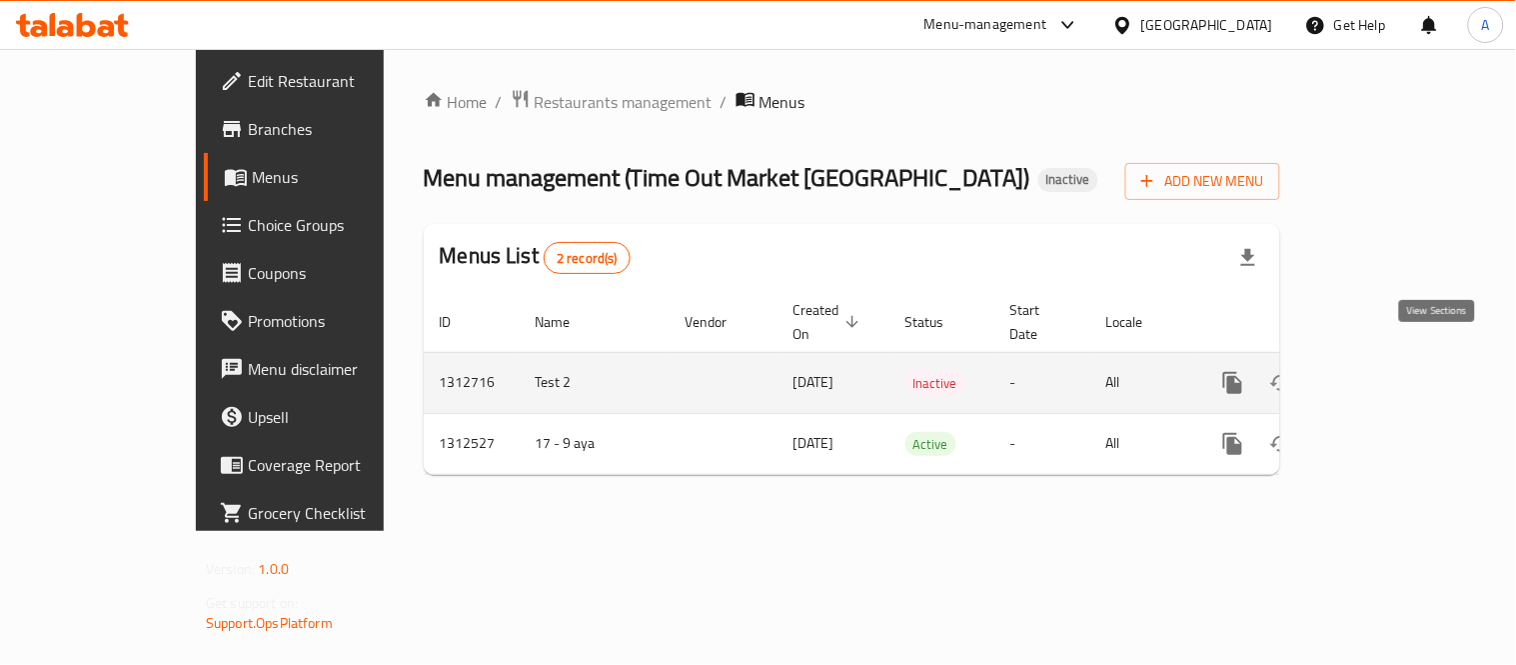
click at [1389, 371] on icon "enhanced table" at bounding box center [1377, 383] width 24 height 24
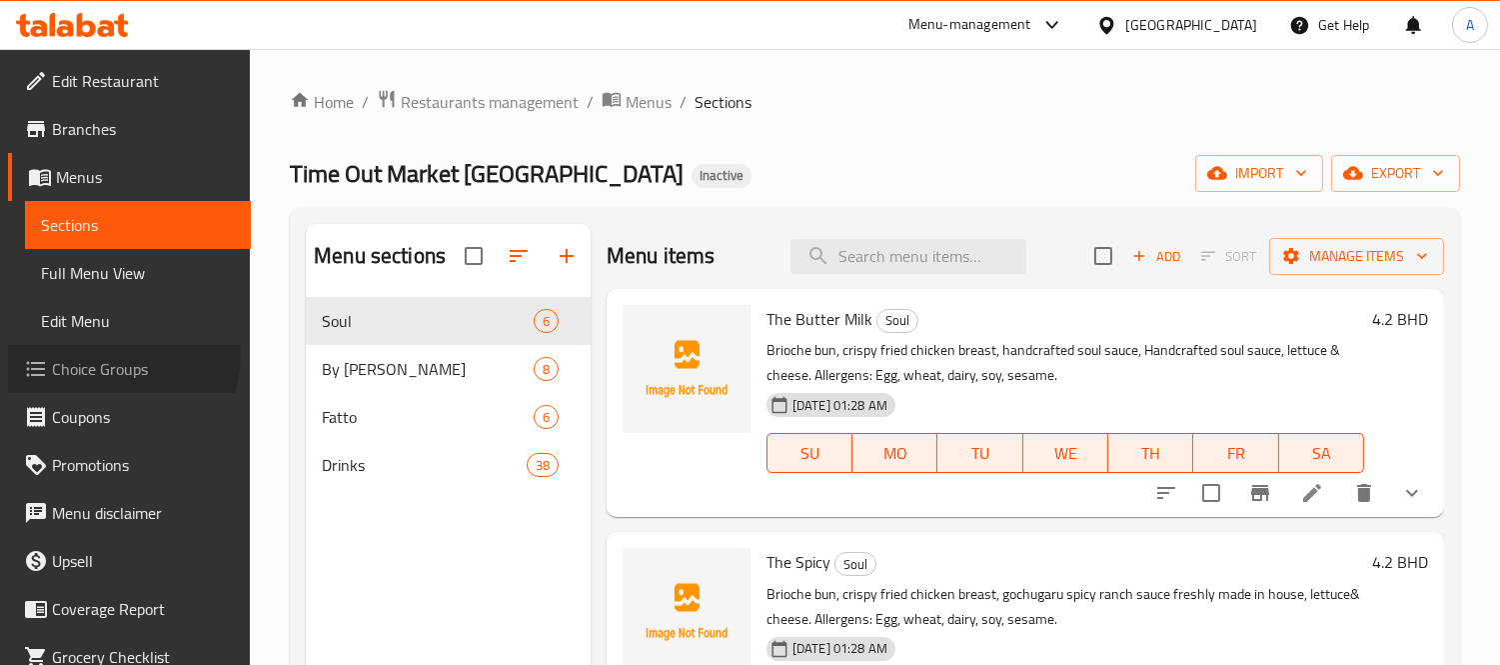
click at [104, 357] on span "Choice Groups" at bounding box center [143, 369] width 183 height 24
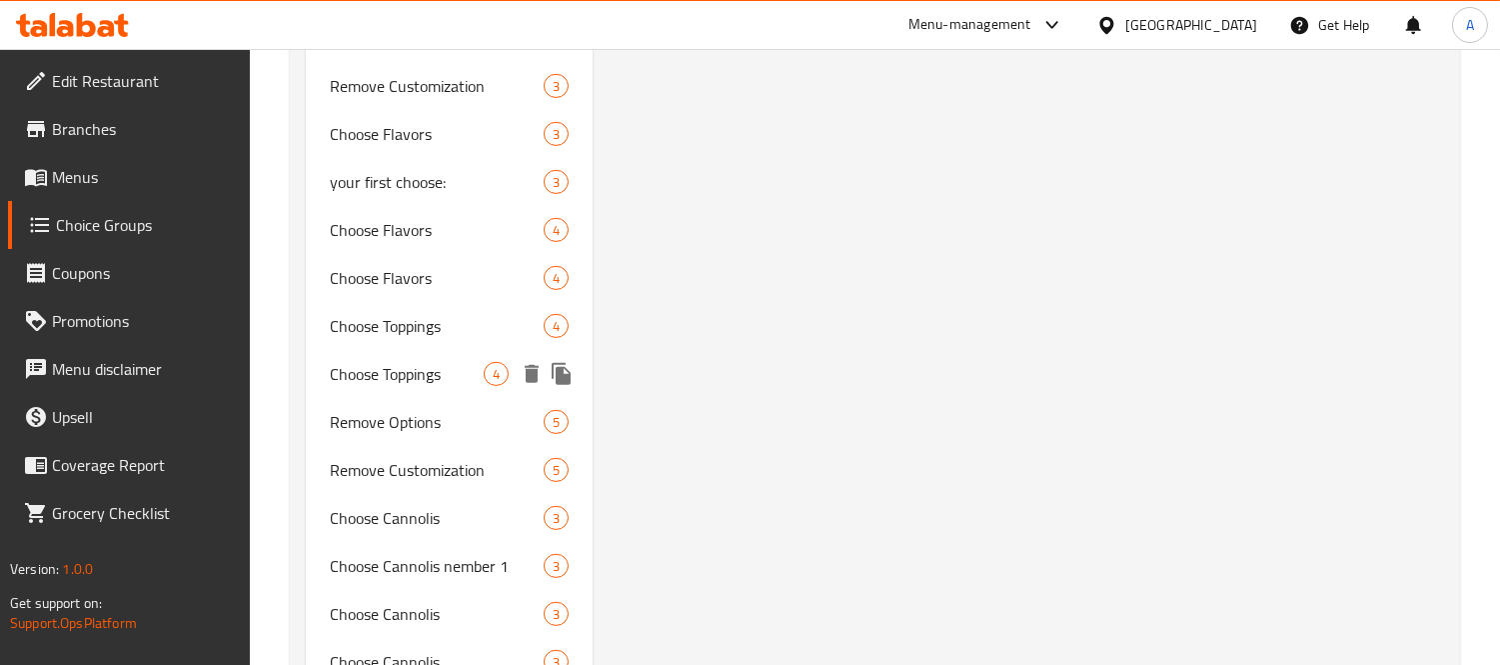
scroll to position [2866, 0]
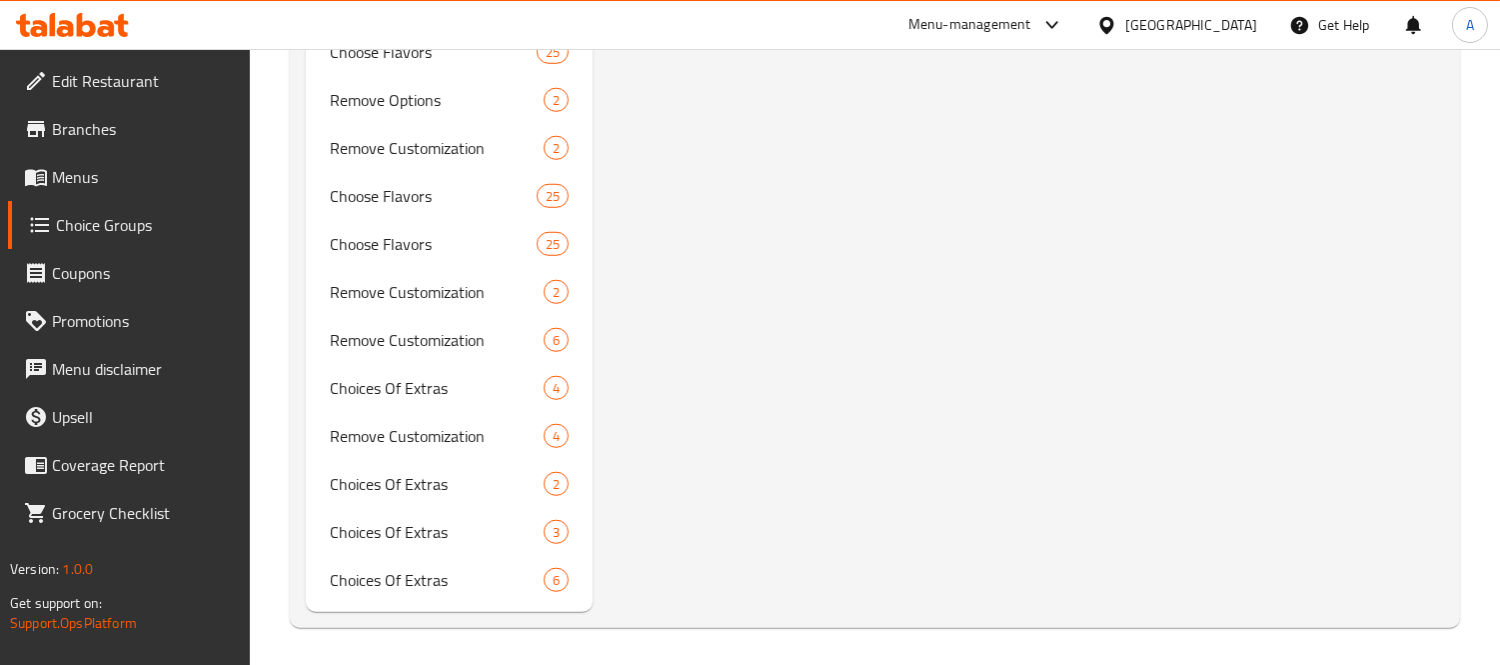
click at [328, 378] on div "Choices Of Extras 4" at bounding box center [449, 388] width 287 height 48
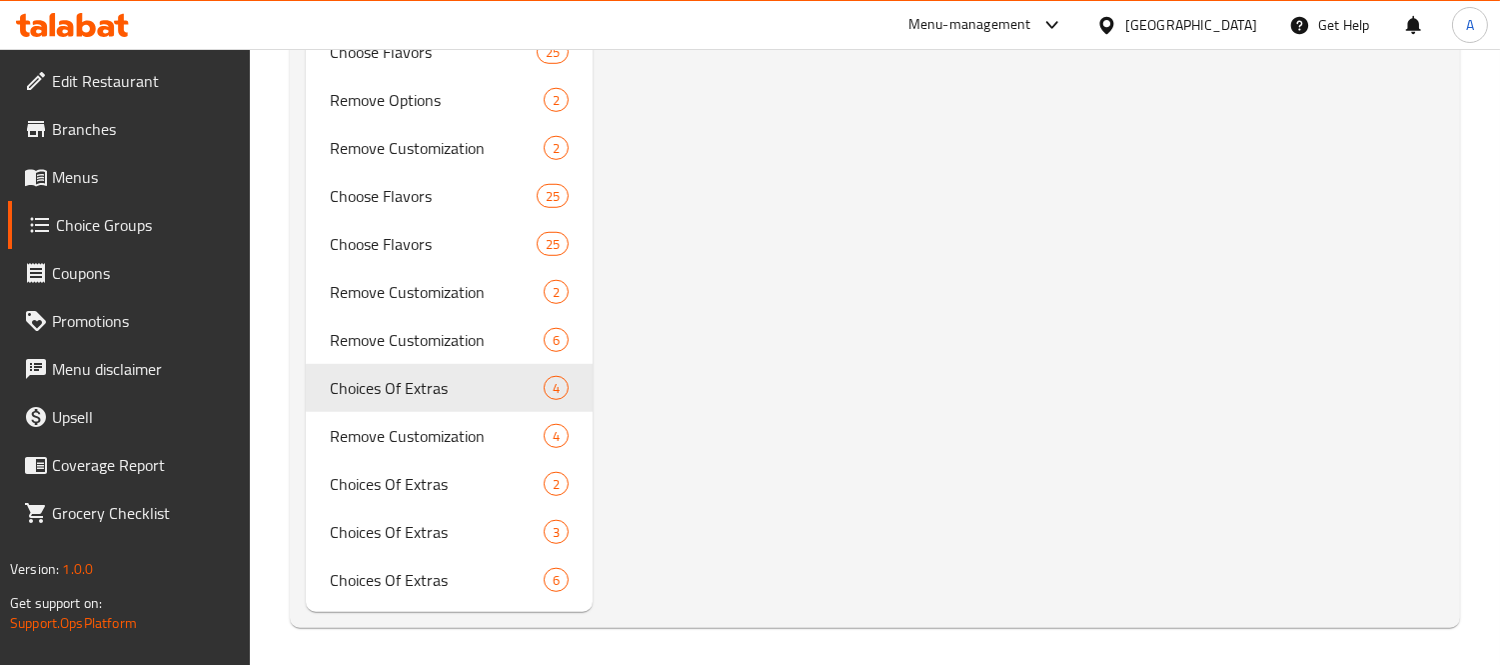
type input "Choices Of Extras"
type input "اختيارات الإضافات"
type input "0"
type input "4"
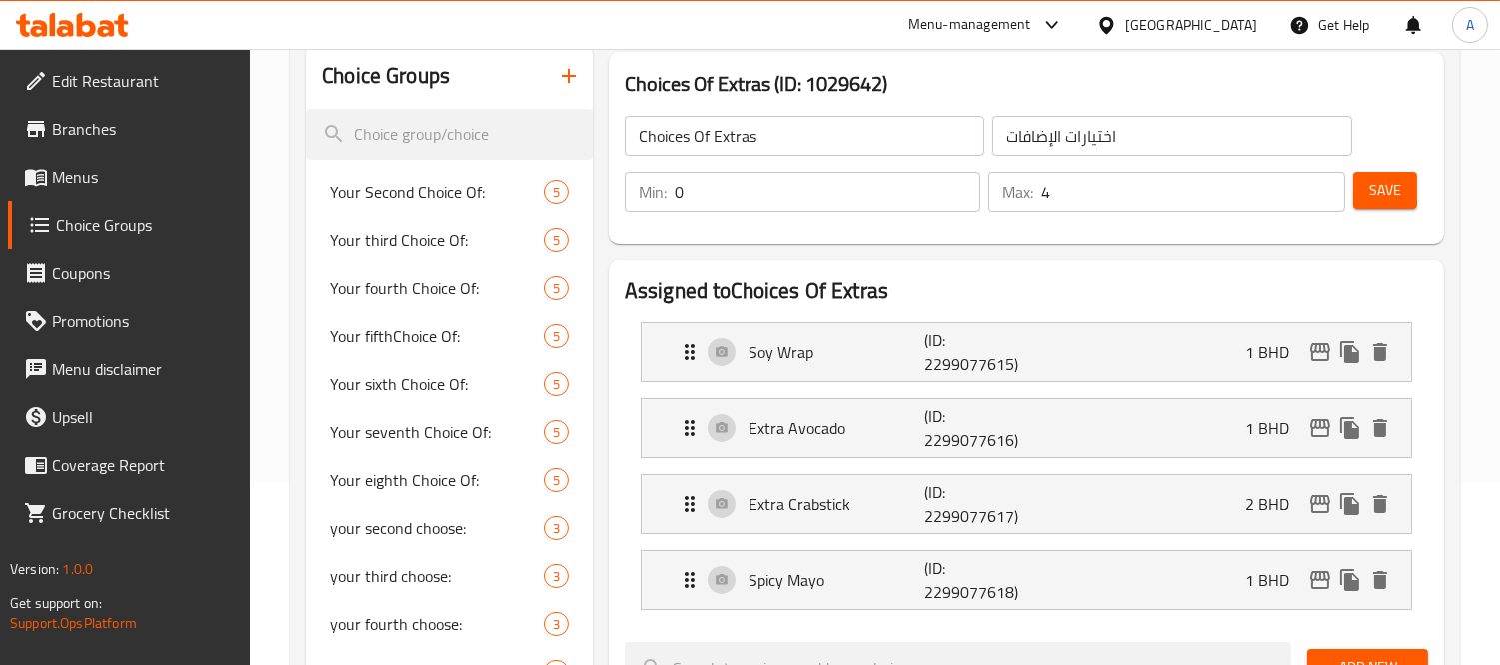
scroll to position [0, 0]
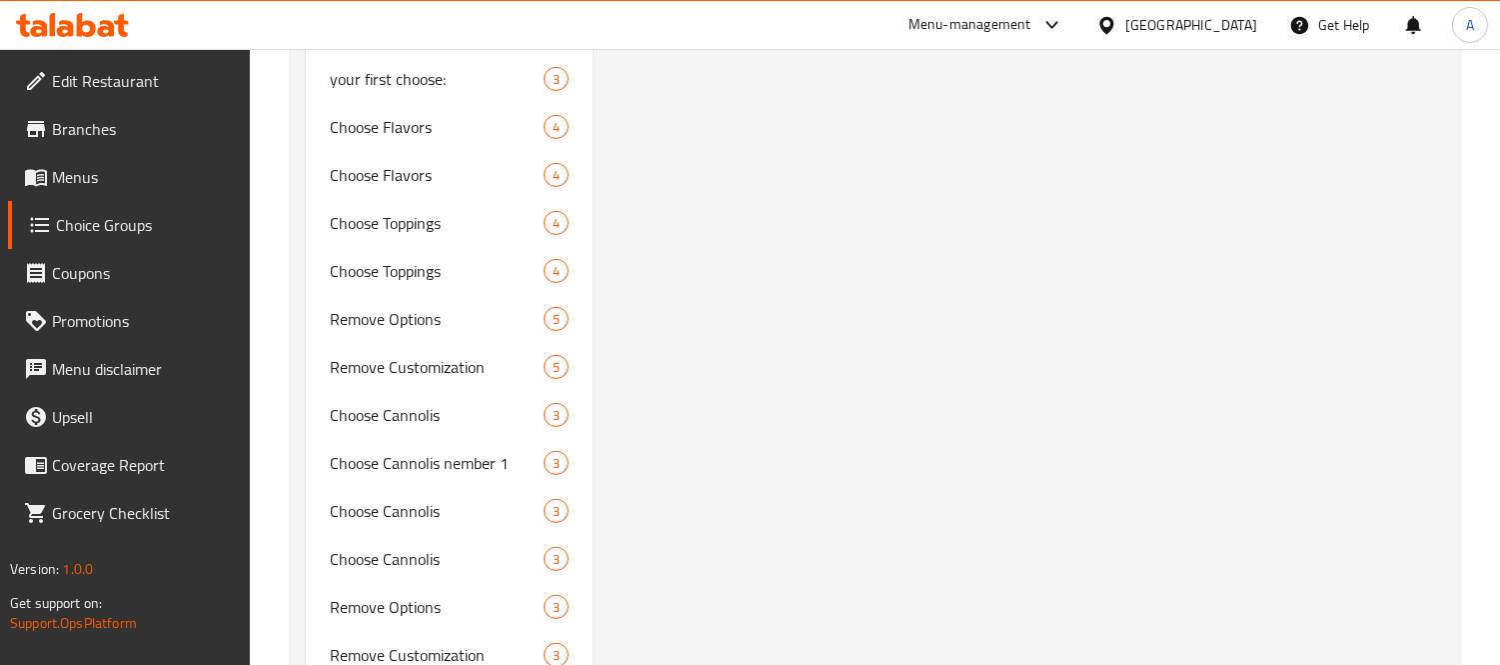
scroll to position [1887, 0]
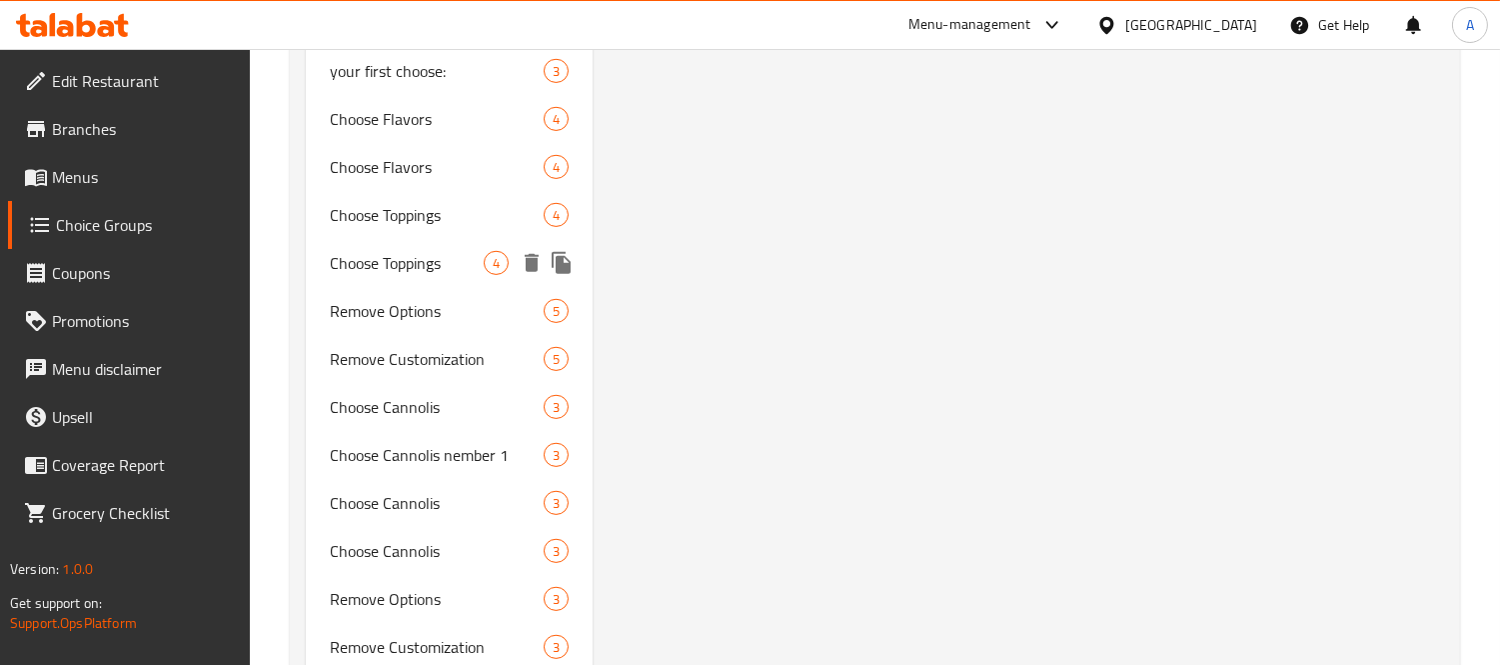
click at [356, 251] on span "Choose Toppings" at bounding box center [407, 263] width 154 height 24
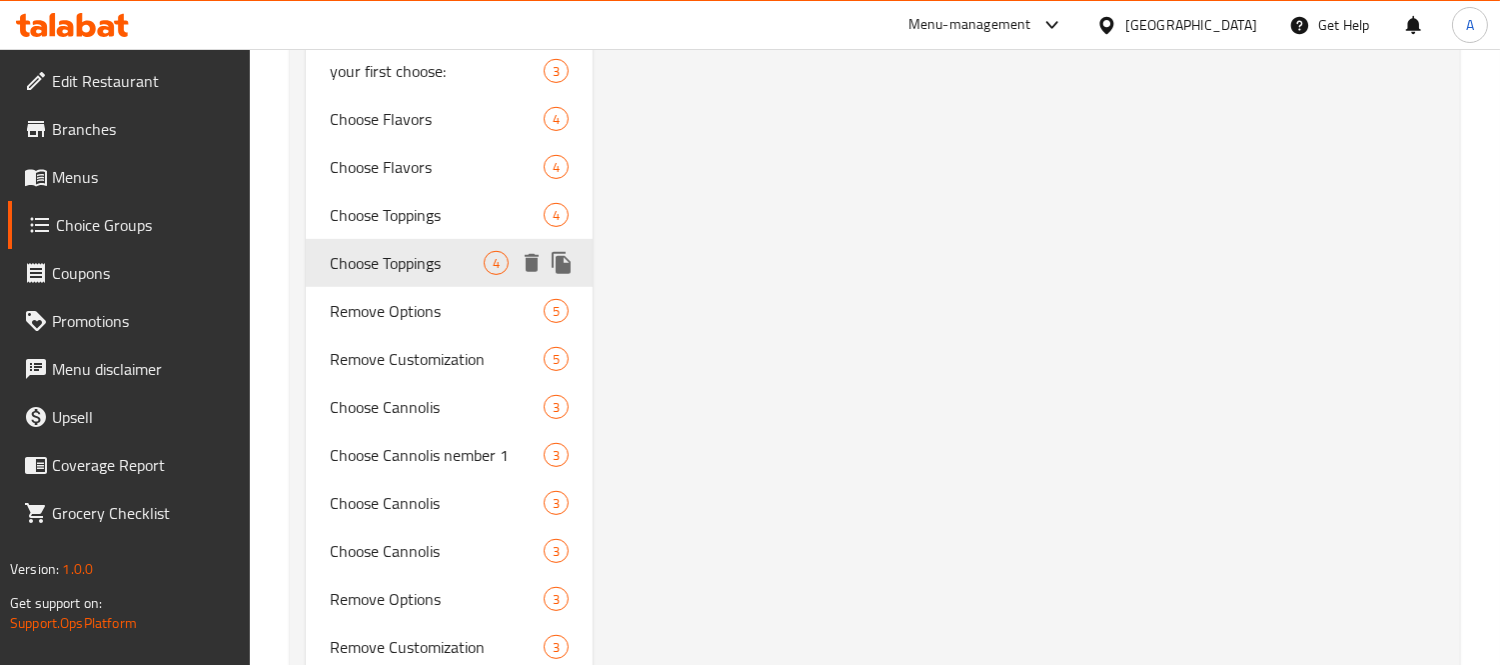
type input "Choose Toppings"
type input "اختر الإضافات"
type input "1"
click at [383, 312] on span "Remove Options" at bounding box center [407, 311] width 154 height 24
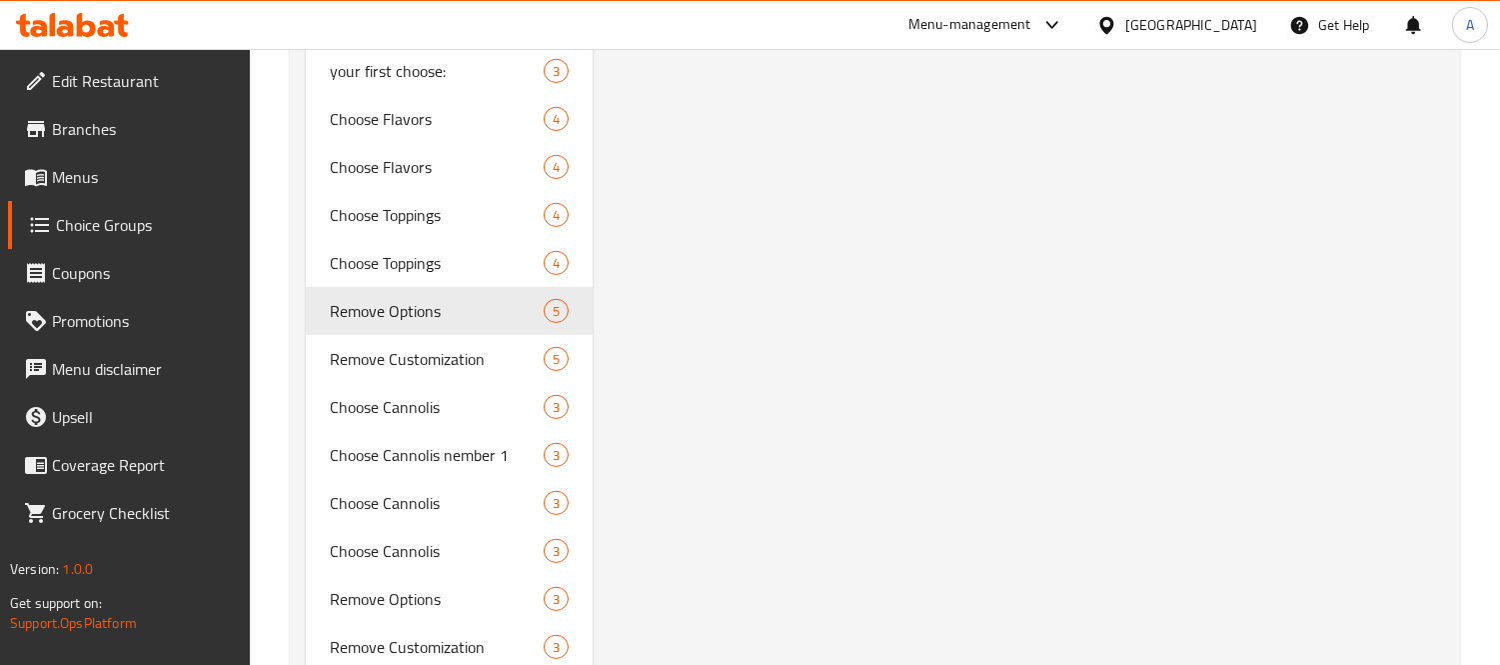
type input "Remove Options"
type input "إزالة الخيارات"
type input "0"
type input "5"
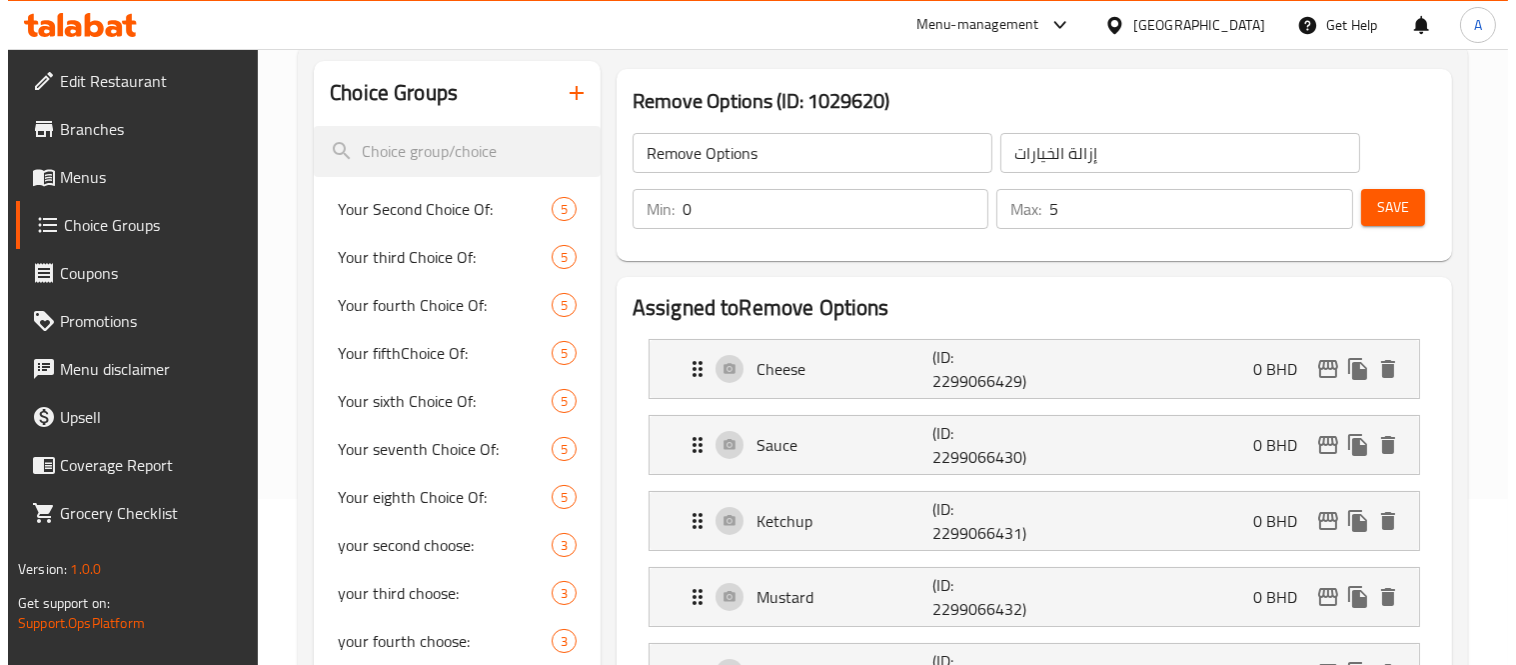
scroll to position [0, 0]
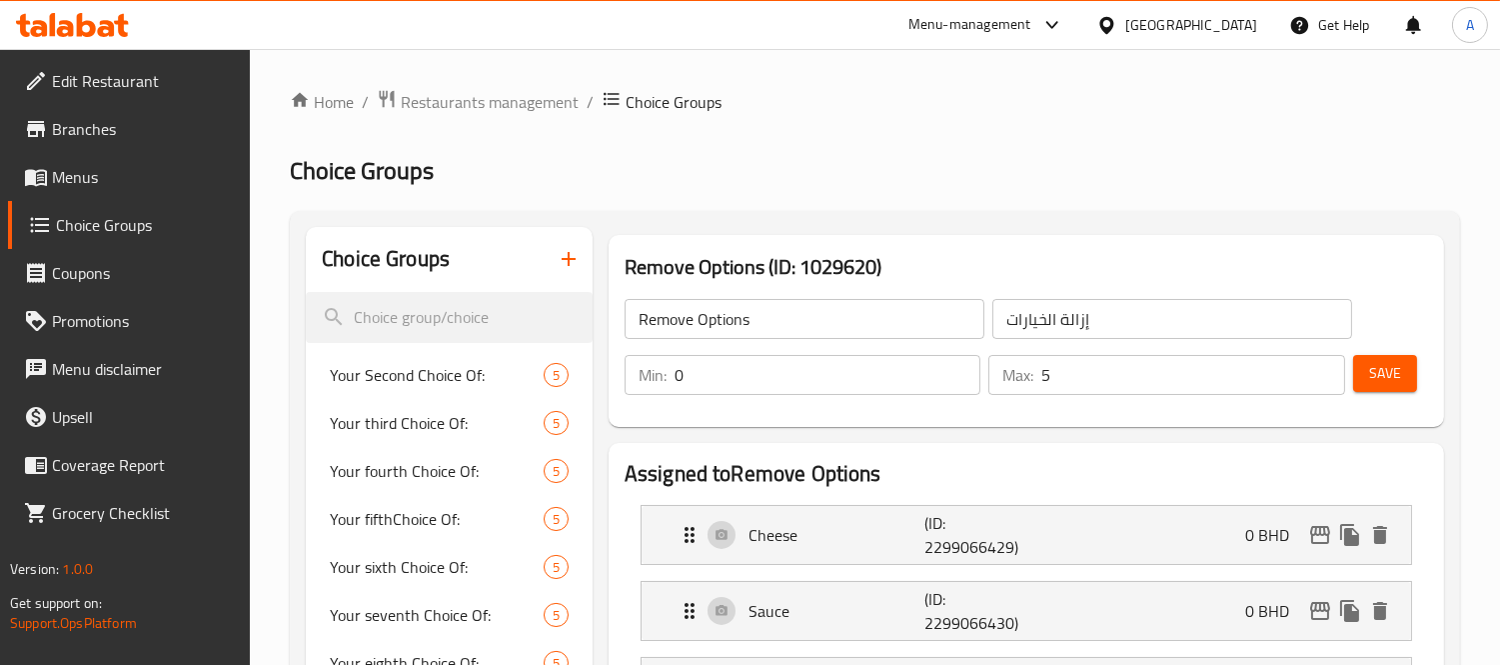
drag, startPoint x: 94, startPoint y: 165, endPoint x: 528, endPoint y: 134, distance: 434.9
click at [94, 165] on span "Menus" at bounding box center [143, 177] width 183 height 24
